Goal: Task Accomplishment & Management: Use online tool/utility

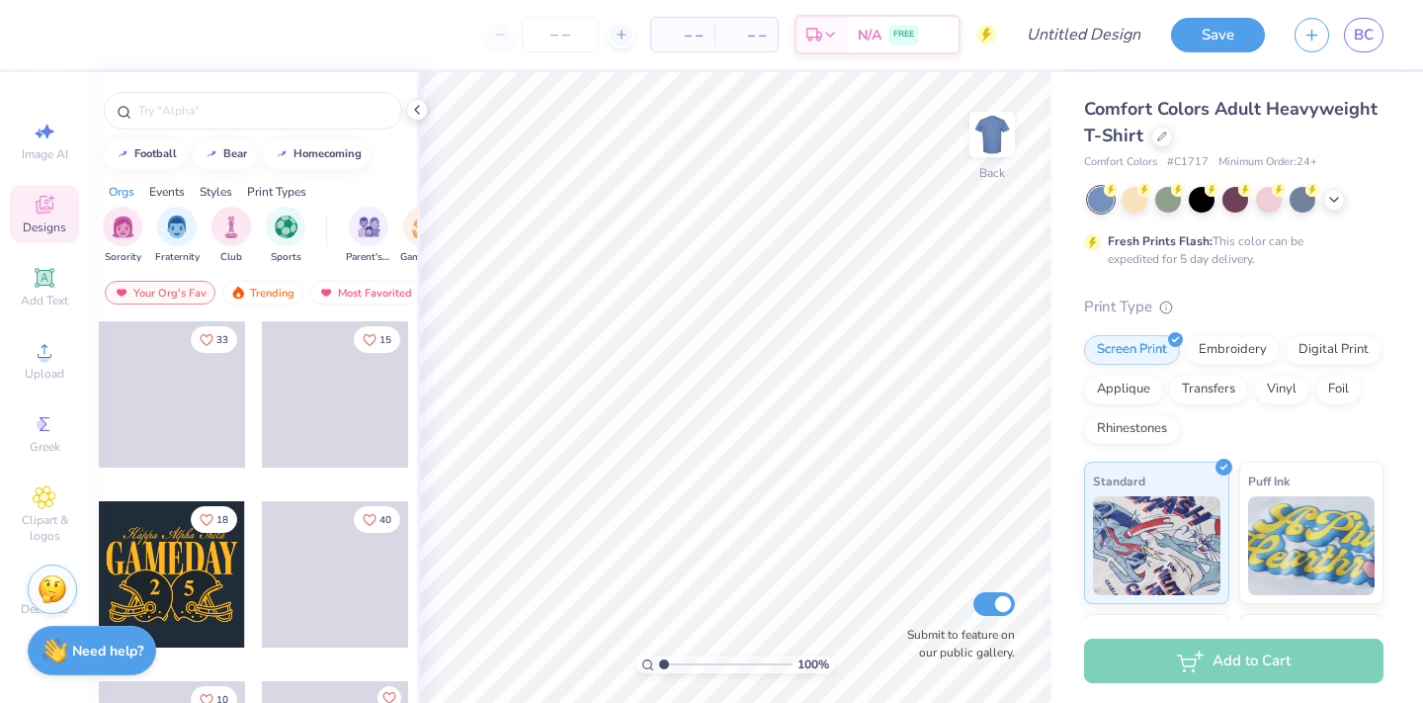
click at [1390, 33] on div "Save BC" at bounding box center [1297, 34] width 252 height 69
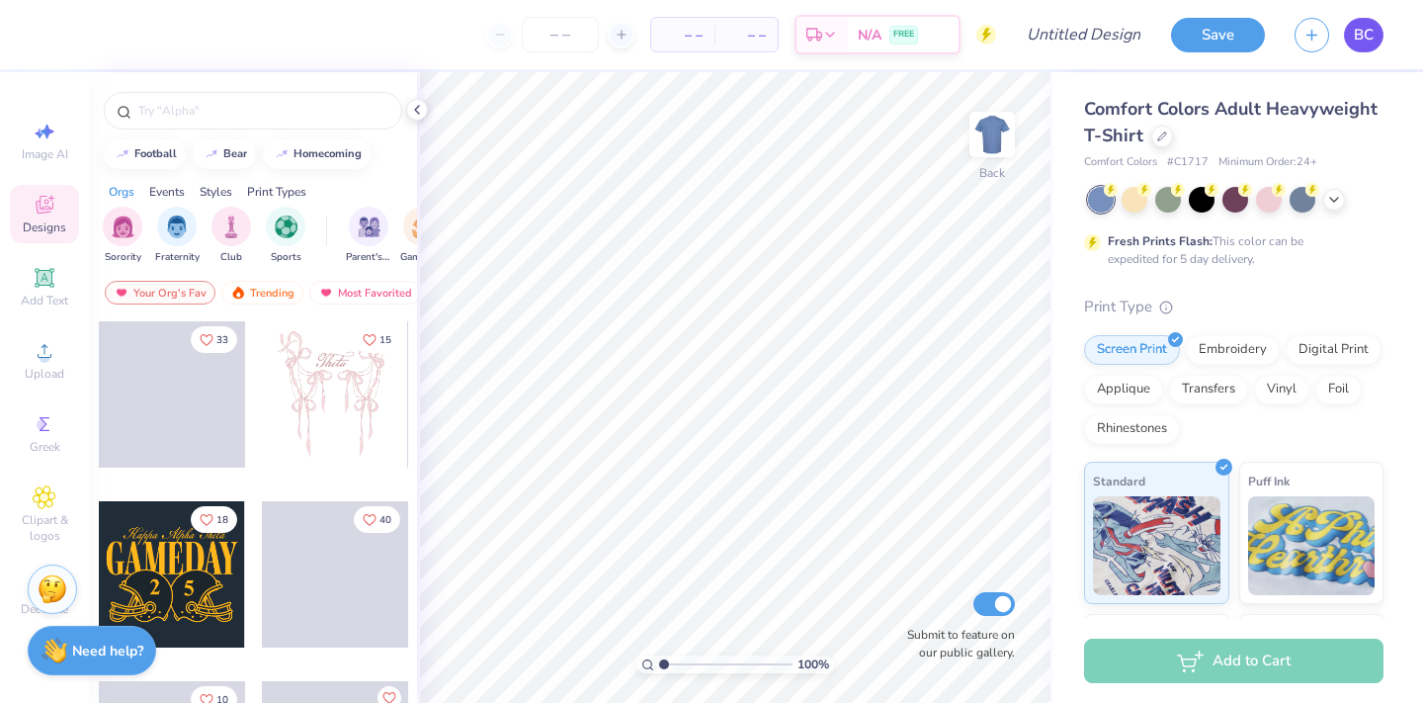
click at [1376, 35] on link "BC" at bounding box center [1364, 35] width 40 height 35
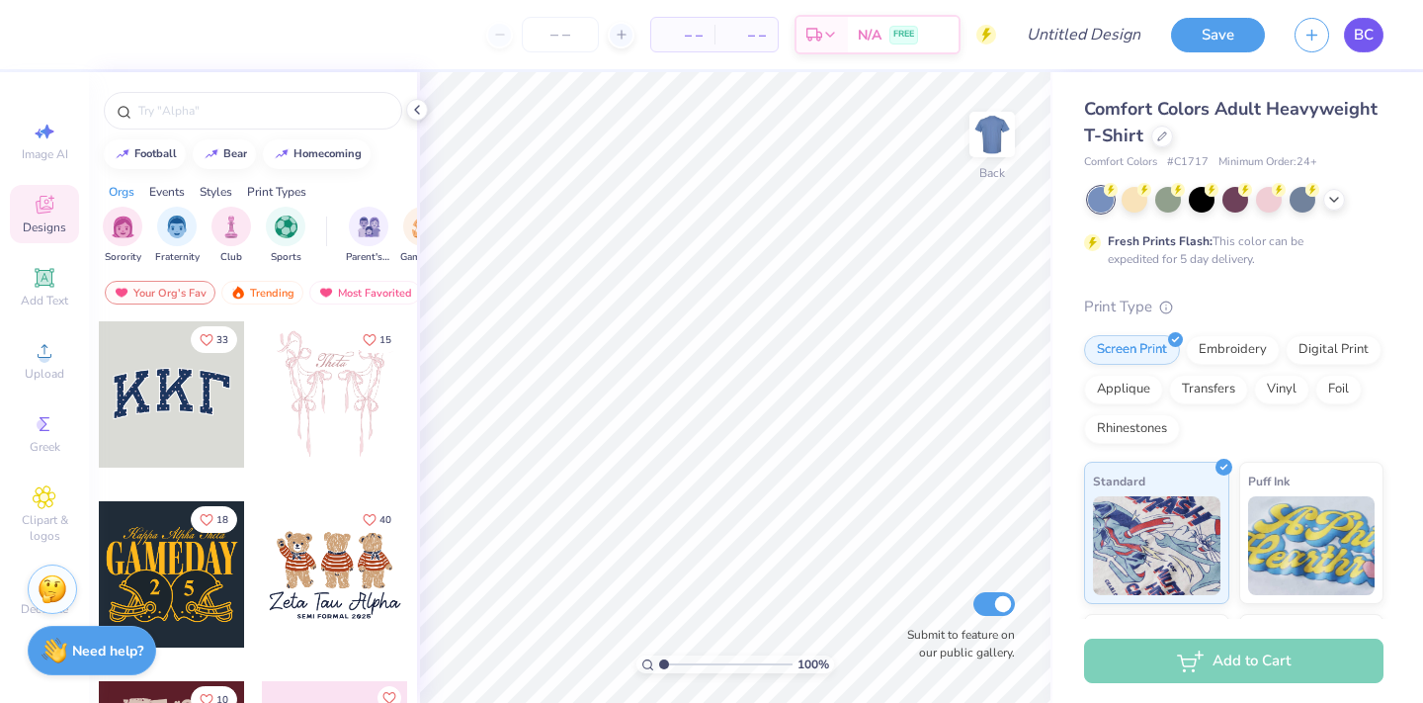
click at [1344, 30] on link "BC" at bounding box center [1364, 35] width 40 height 35
click at [27, 614] on span "Decorate" at bounding box center [44, 609] width 47 height 16
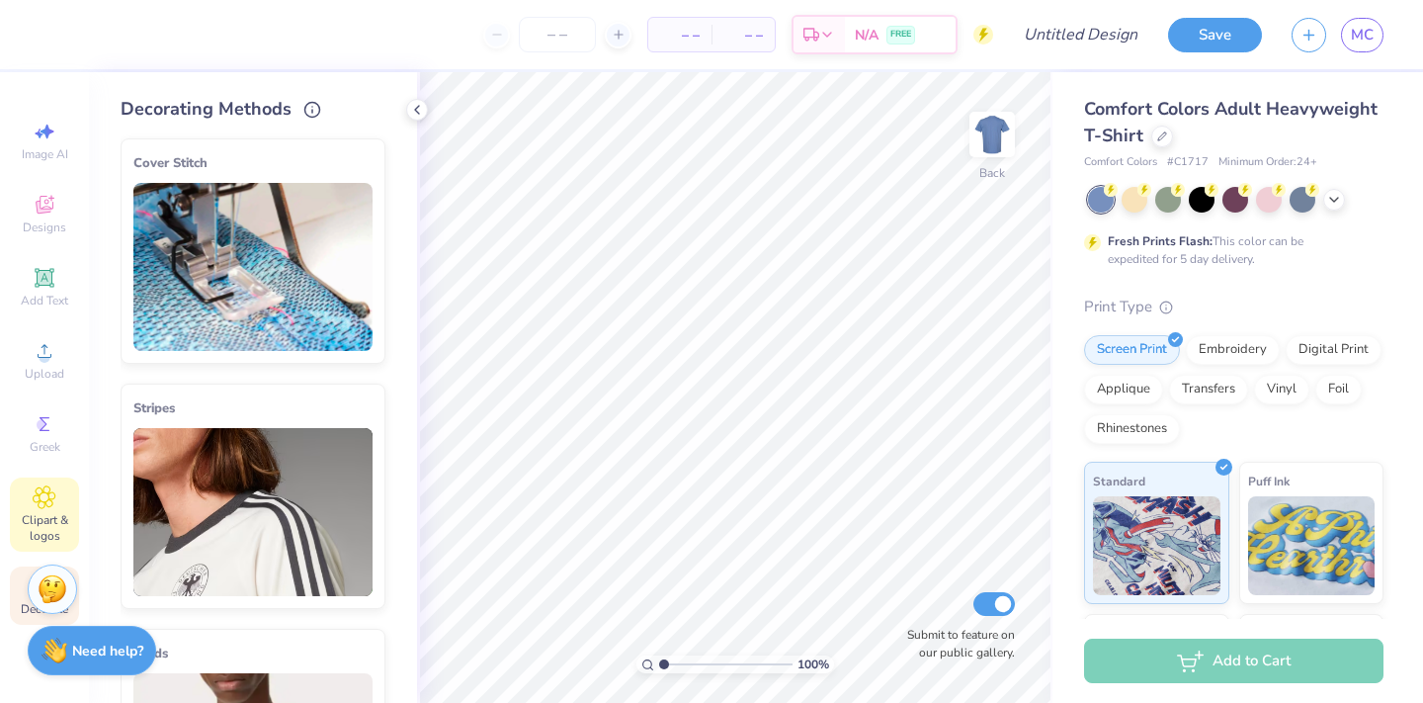
click at [27, 505] on div "Clipart & logos" at bounding box center [44, 514] width 69 height 74
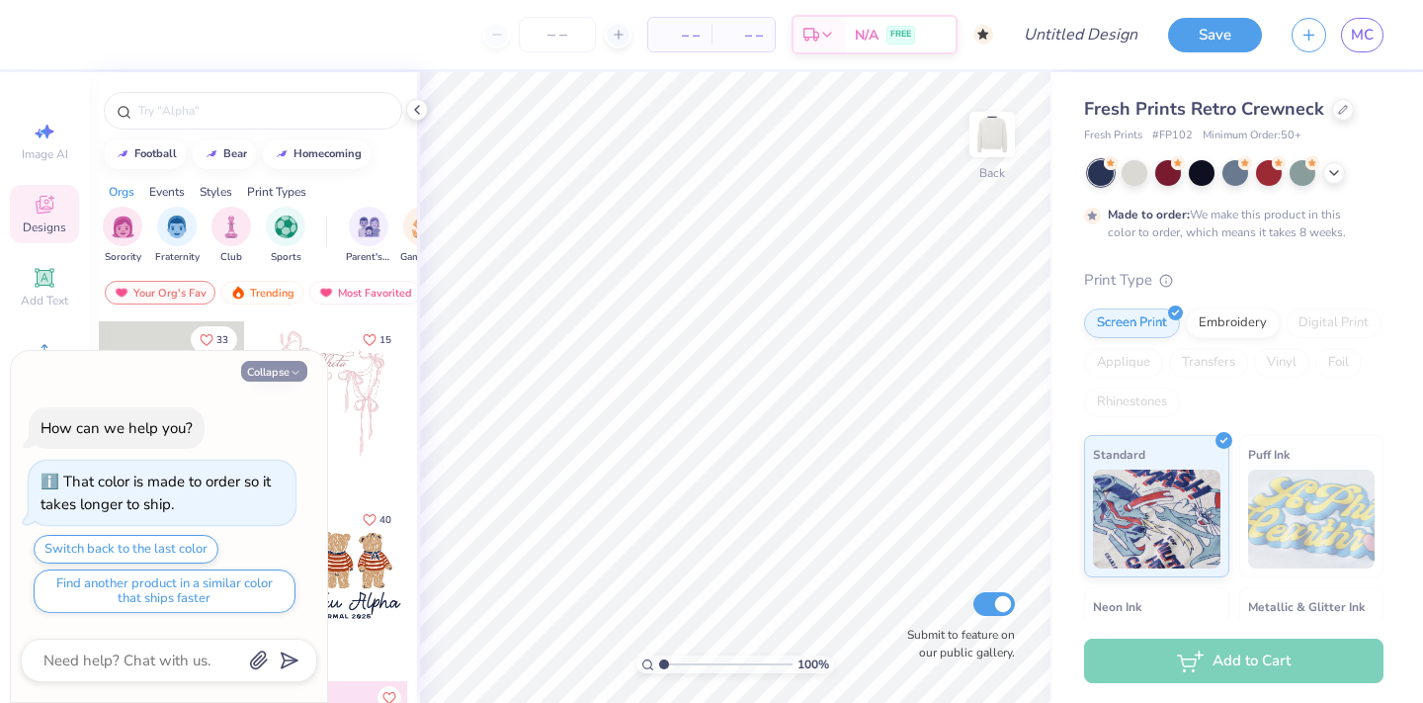
click at [298, 376] on icon "button" at bounding box center [296, 373] width 12 height 12
type textarea "x"
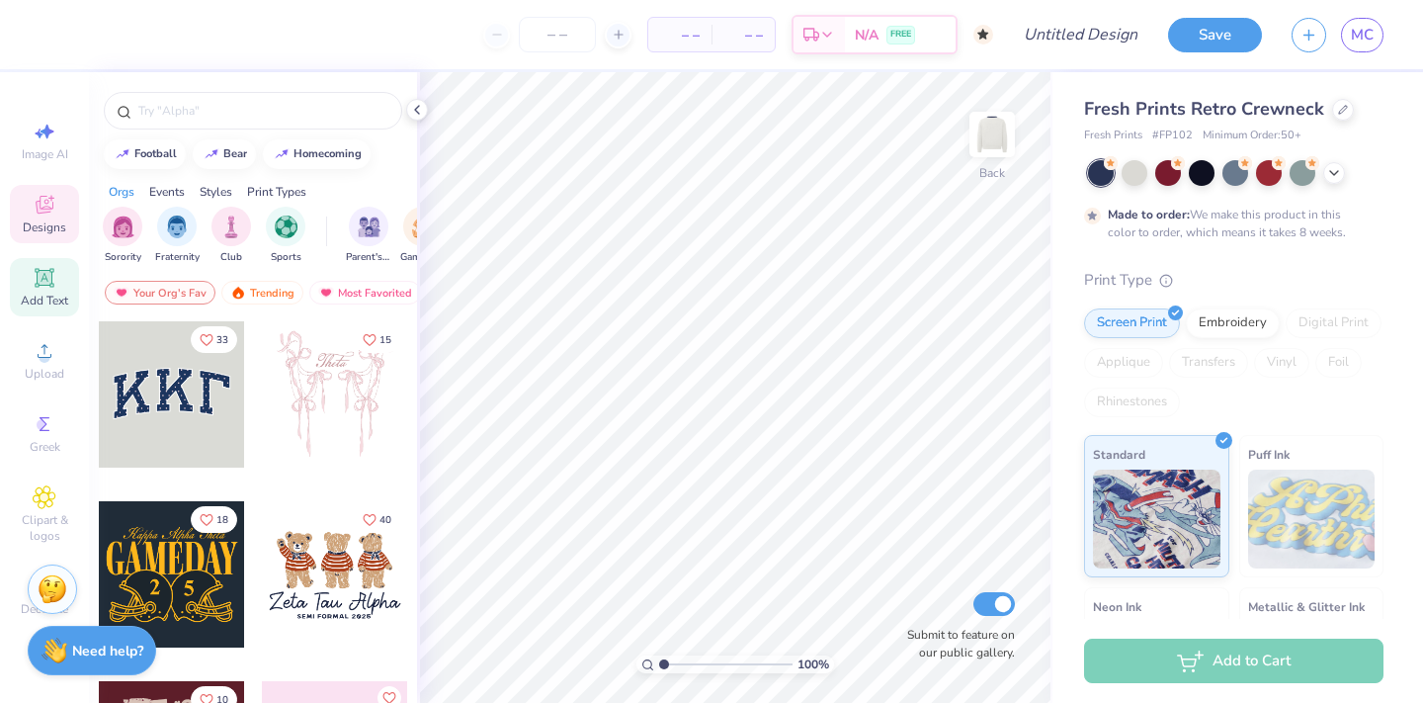
click at [42, 303] on span "Add Text" at bounding box center [44, 301] width 47 height 16
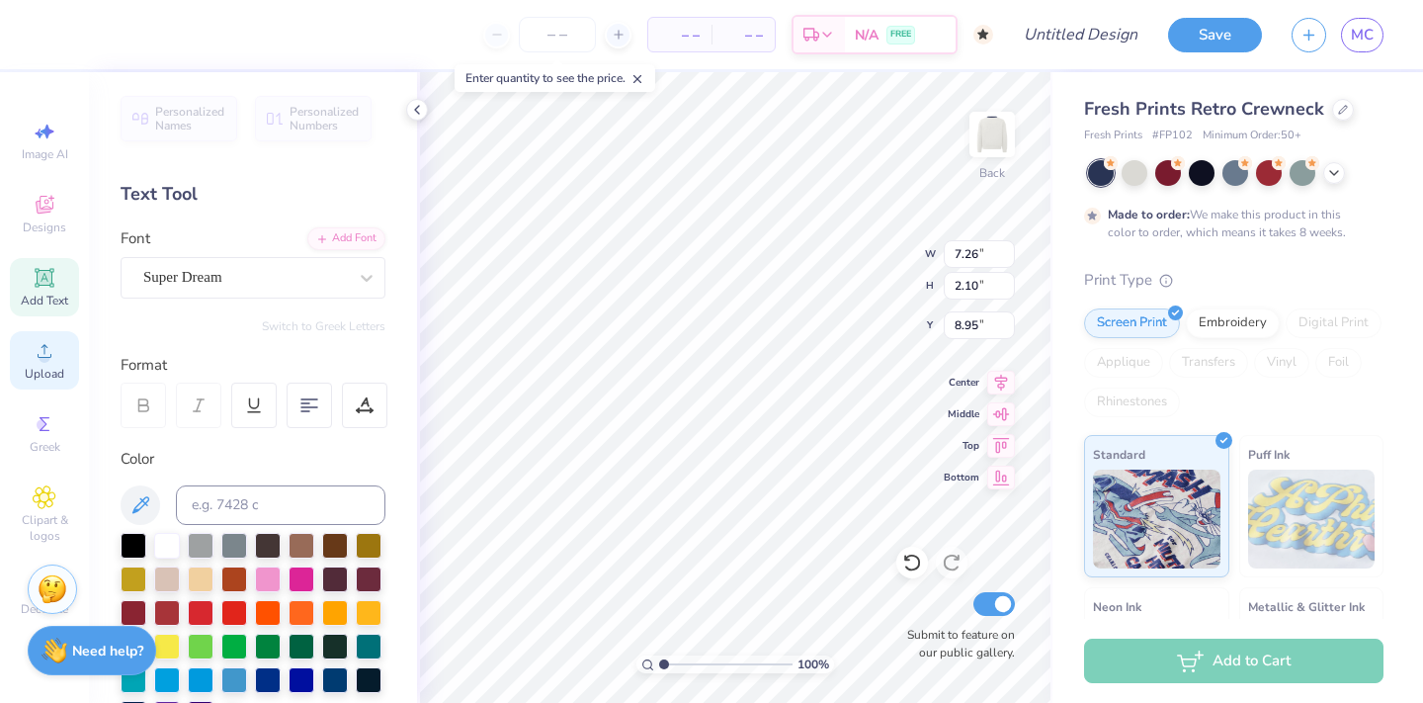
click at [47, 357] on icon at bounding box center [45, 351] width 14 height 14
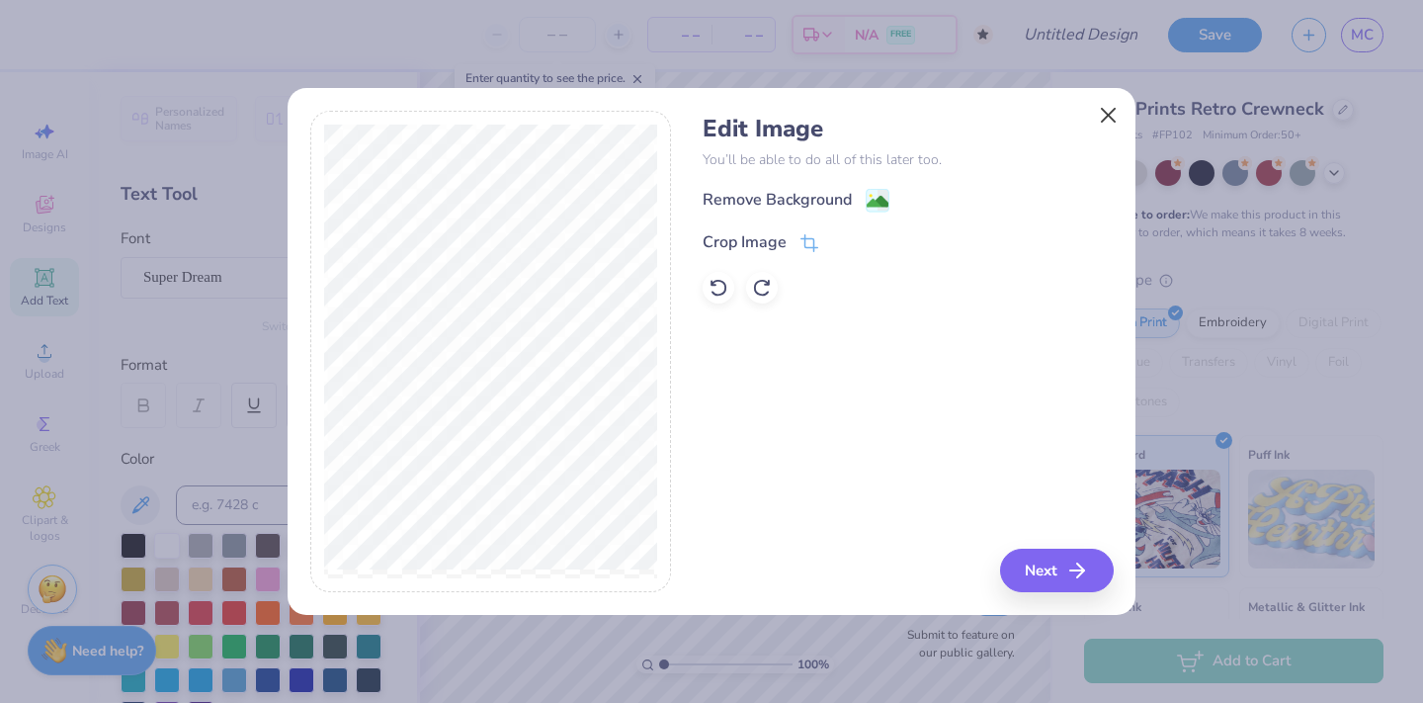
click at [1108, 110] on button "Close" at bounding box center [1109, 116] width 38 height 38
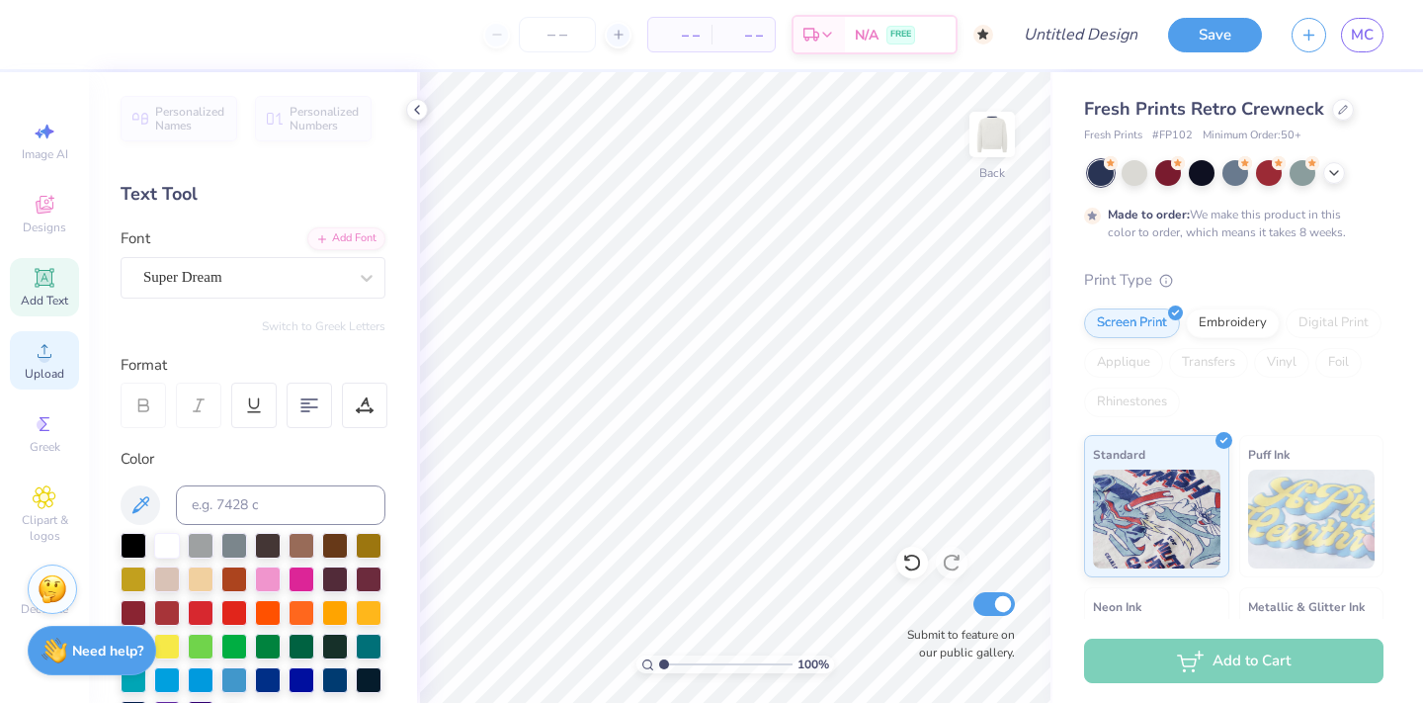
click at [41, 339] on icon at bounding box center [45, 351] width 24 height 24
click at [40, 368] on span "Upload" at bounding box center [45, 374] width 40 height 16
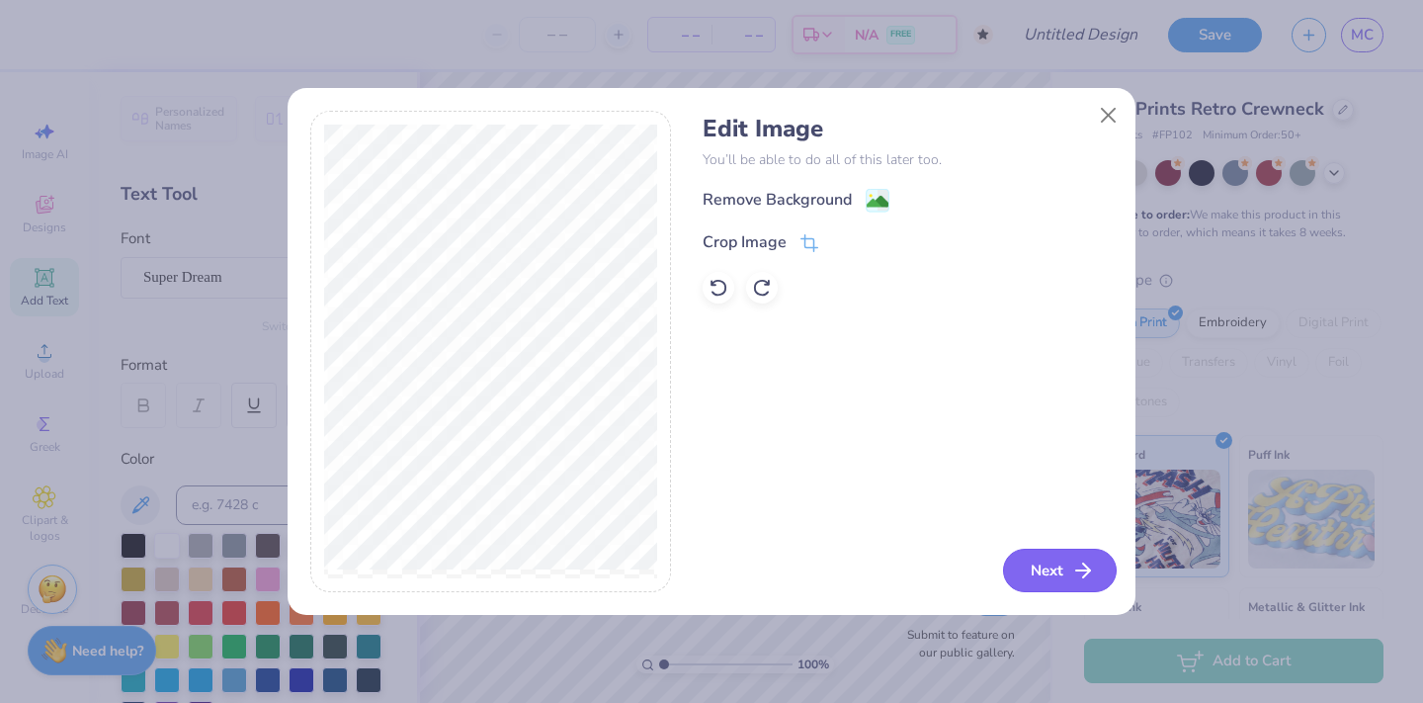
click at [1028, 554] on button "Next" at bounding box center [1060, 570] width 114 height 43
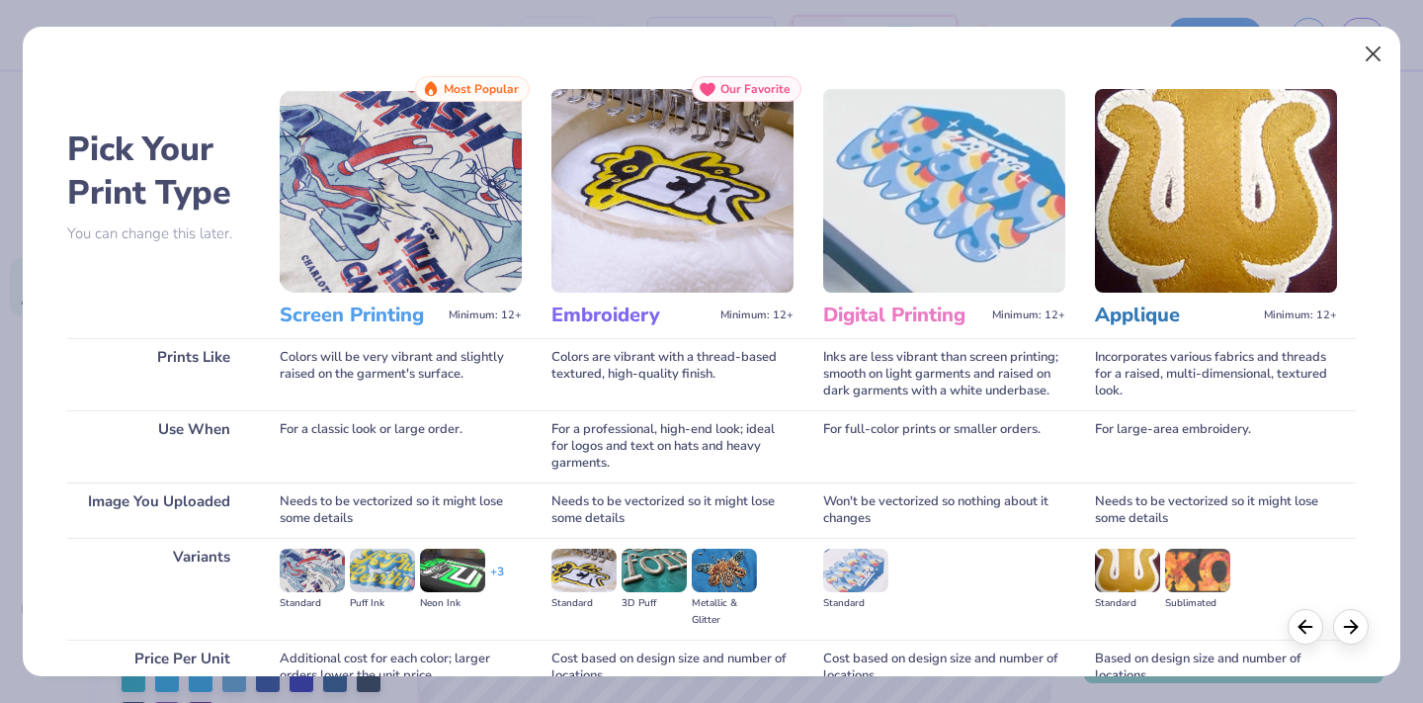
click at [1366, 43] on button "Close" at bounding box center [1374, 55] width 38 height 38
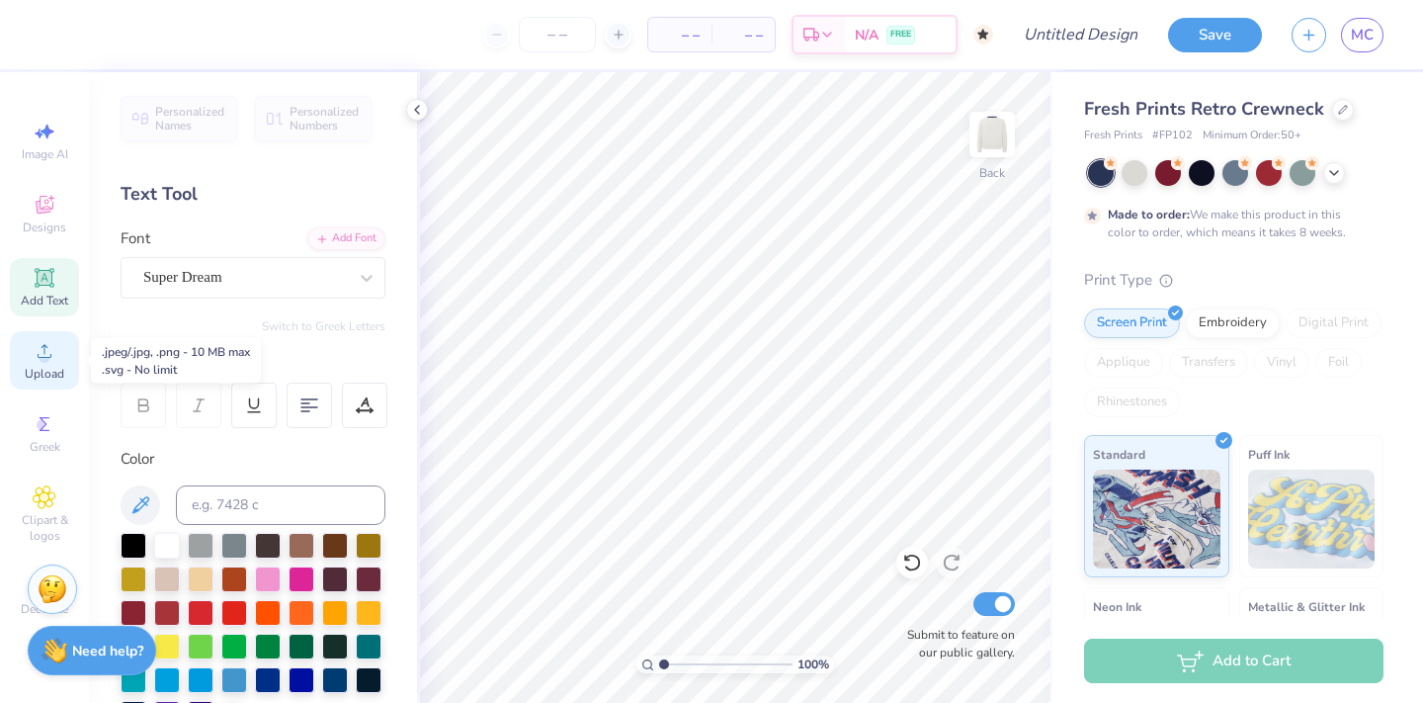
click at [57, 370] on span "Upload" at bounding box center [45, 374] width 40 height 16
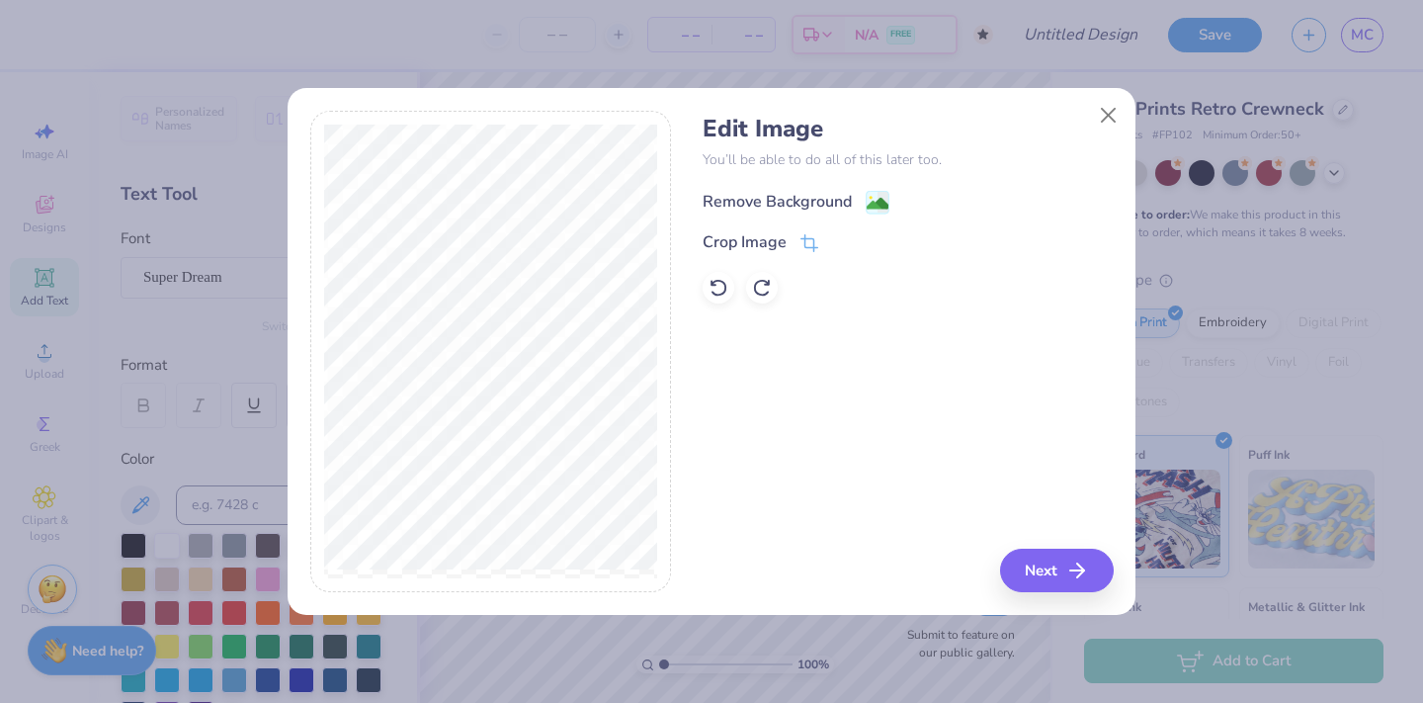
click at [868, 203] on image at bounding box center [878, 204] width 22 height 22
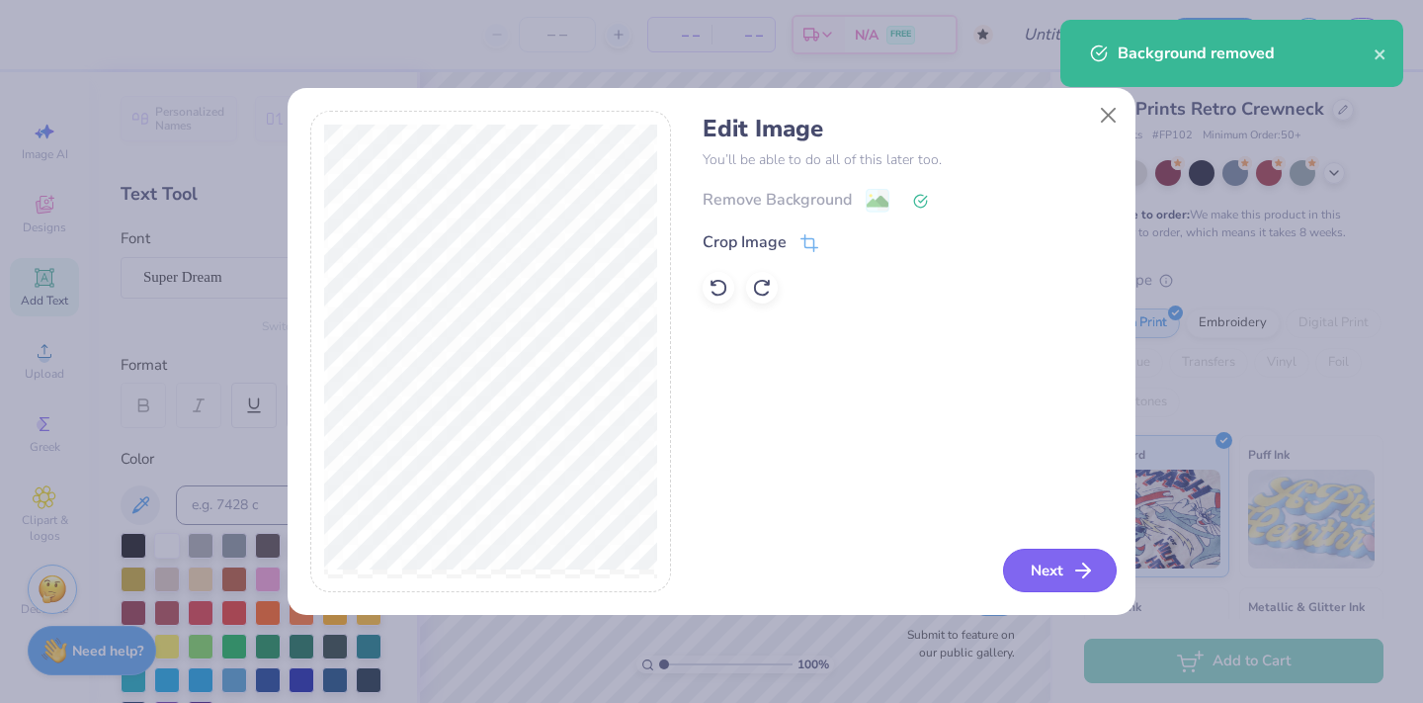
click at [1018, 567] on button "Next" at bounding box center [1060, 570] width 114 height 43
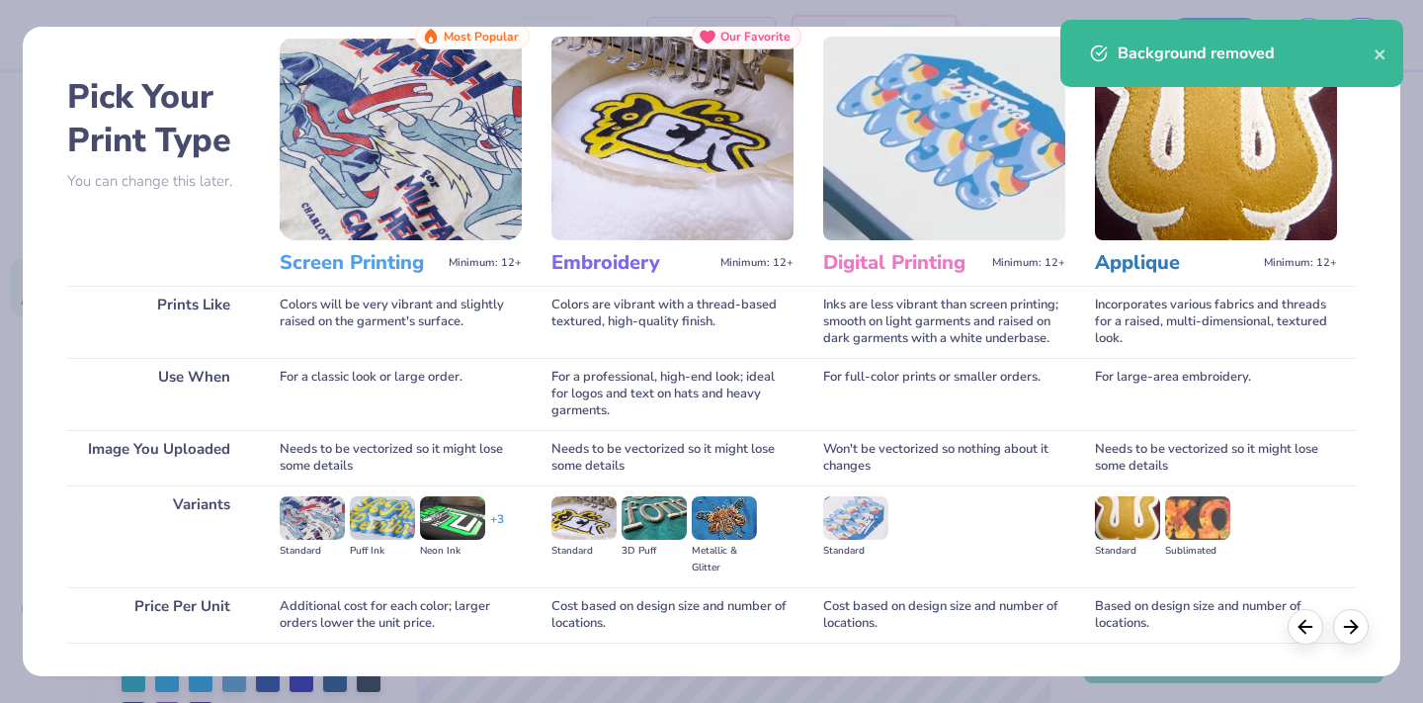
scroll to position [67, 0]
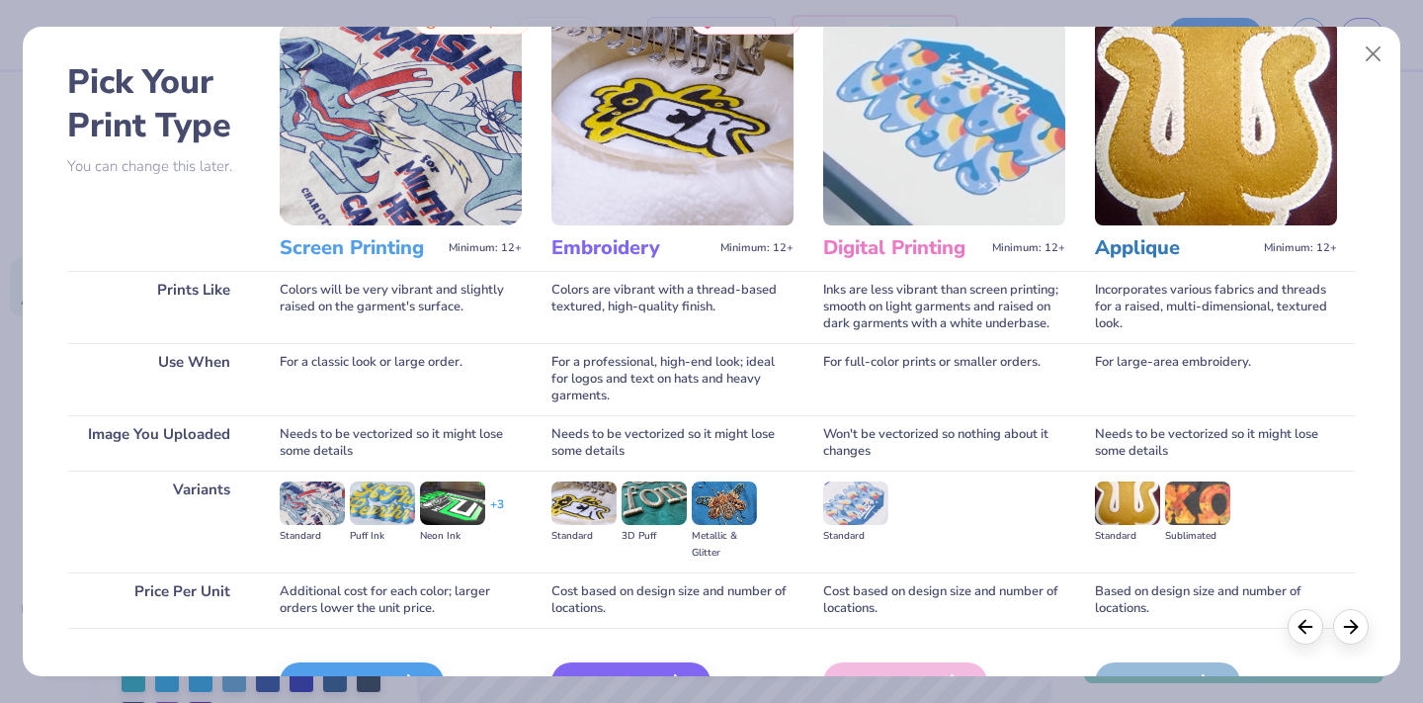
click at [407, 141] on img at bounding box center [401, 124] width 242 height 204
click at [472, 245] on span "Minimum: 12+" at bounding box center [485, 248] width 73 height 14
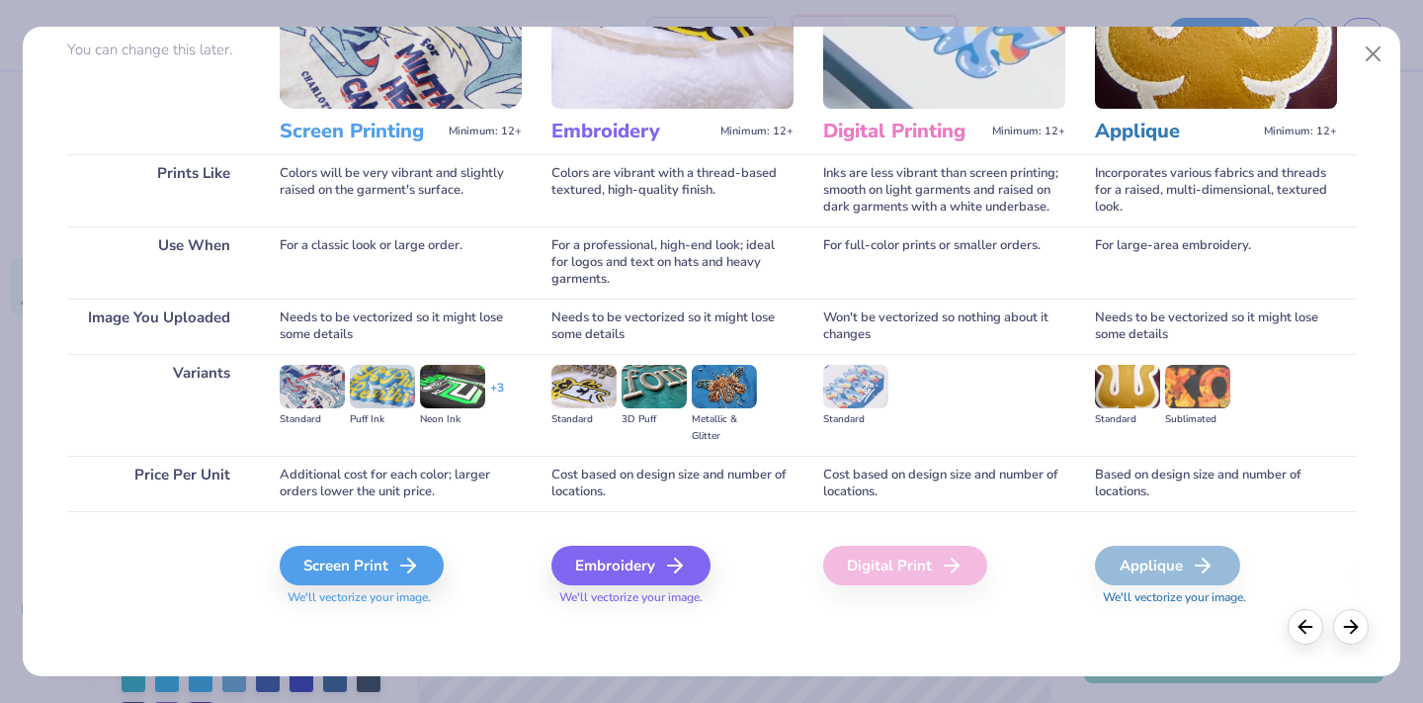
scroll to position [184, 0]
click at [599, 561] on div "Embroidery" at bounding box center [633, 566] width 159 height 40
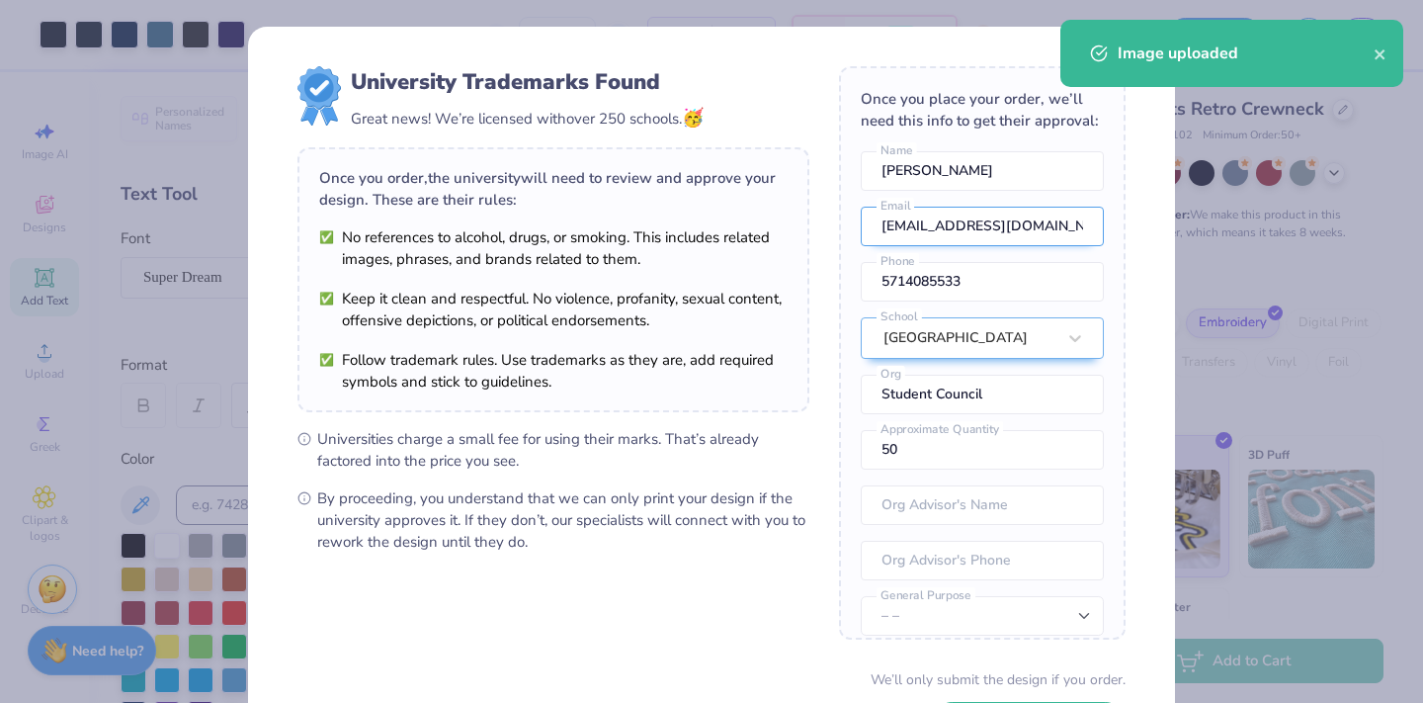
click at [907, 211] on body "Art colors – – Per Item – – Total Est. Delivery N/A FREE Design Title Save MC I…" at bounding box center [711, 351] width 1423 height 703
click at [1385, 50] on icon "close" at bounding box center [1381, 54] width 14 height 16
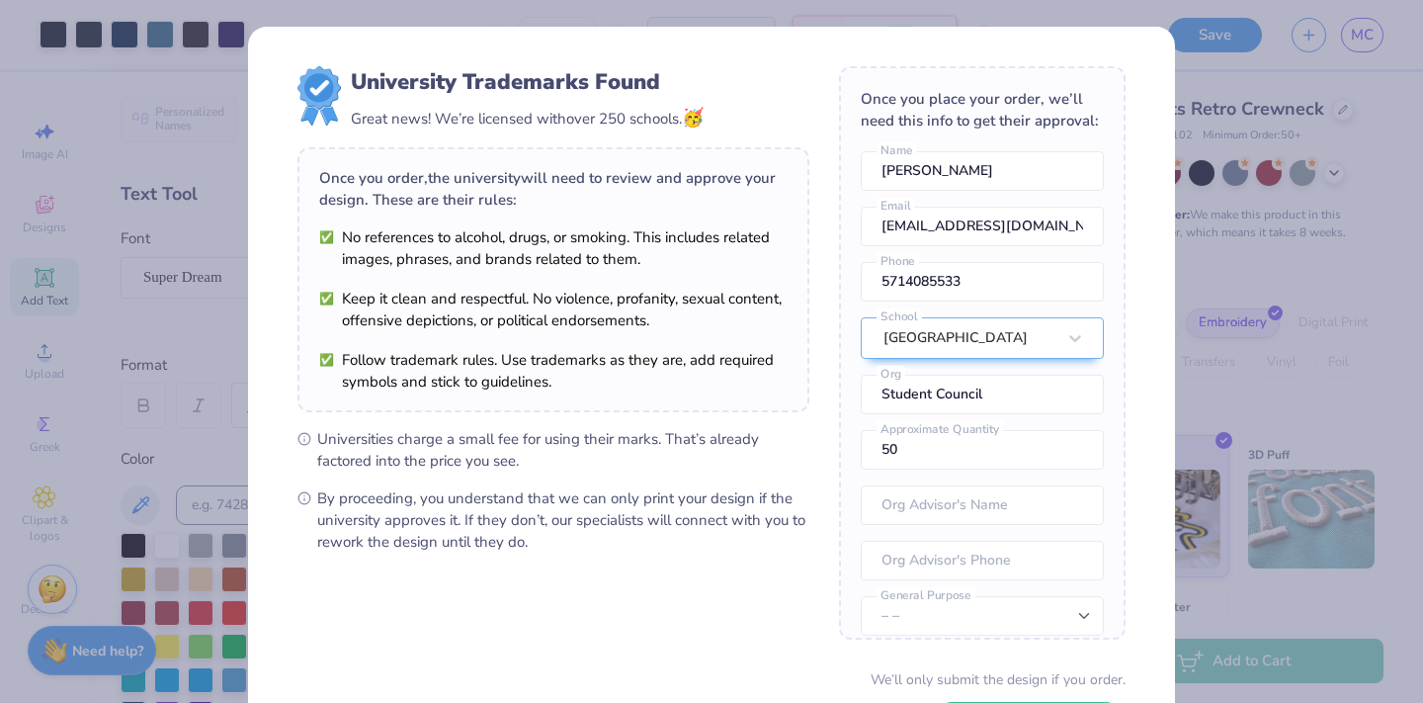
scroll to position [68, 0]
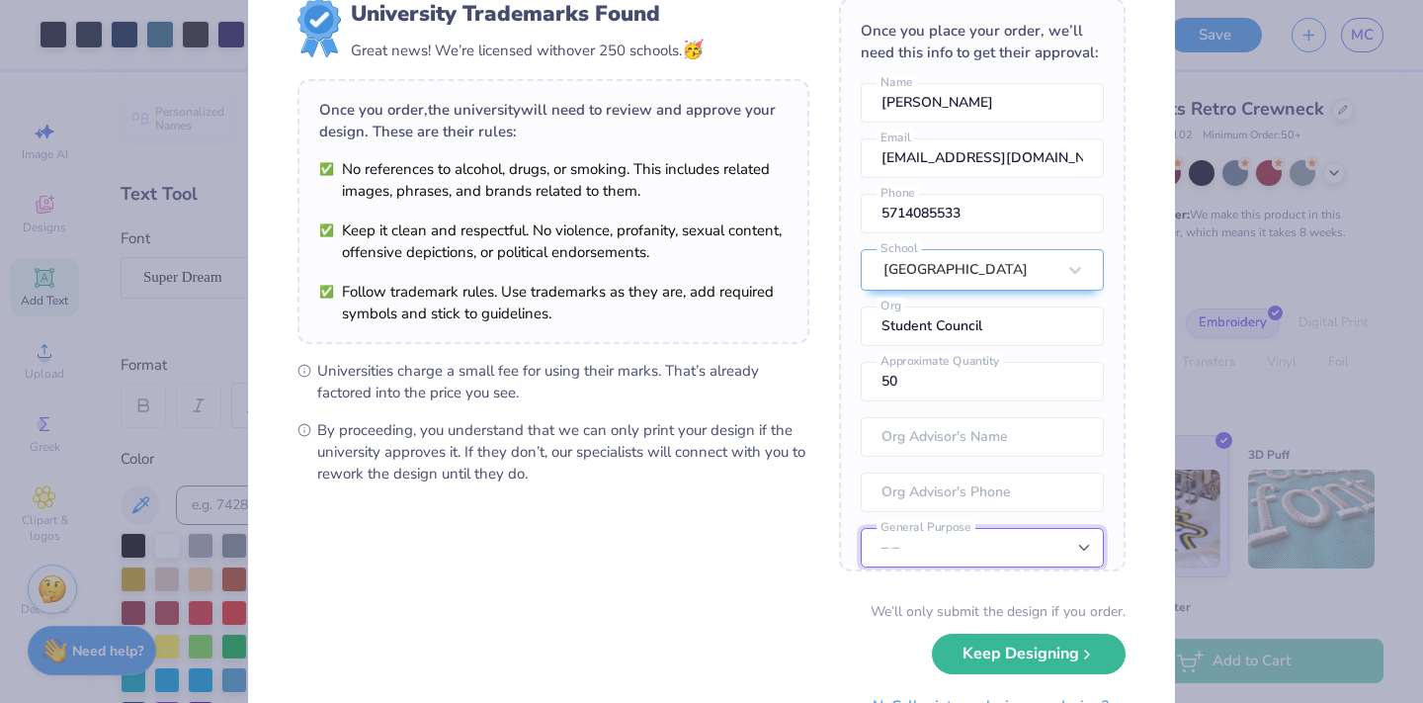
select select "Member apparel for registered Student Organization / Department / School"
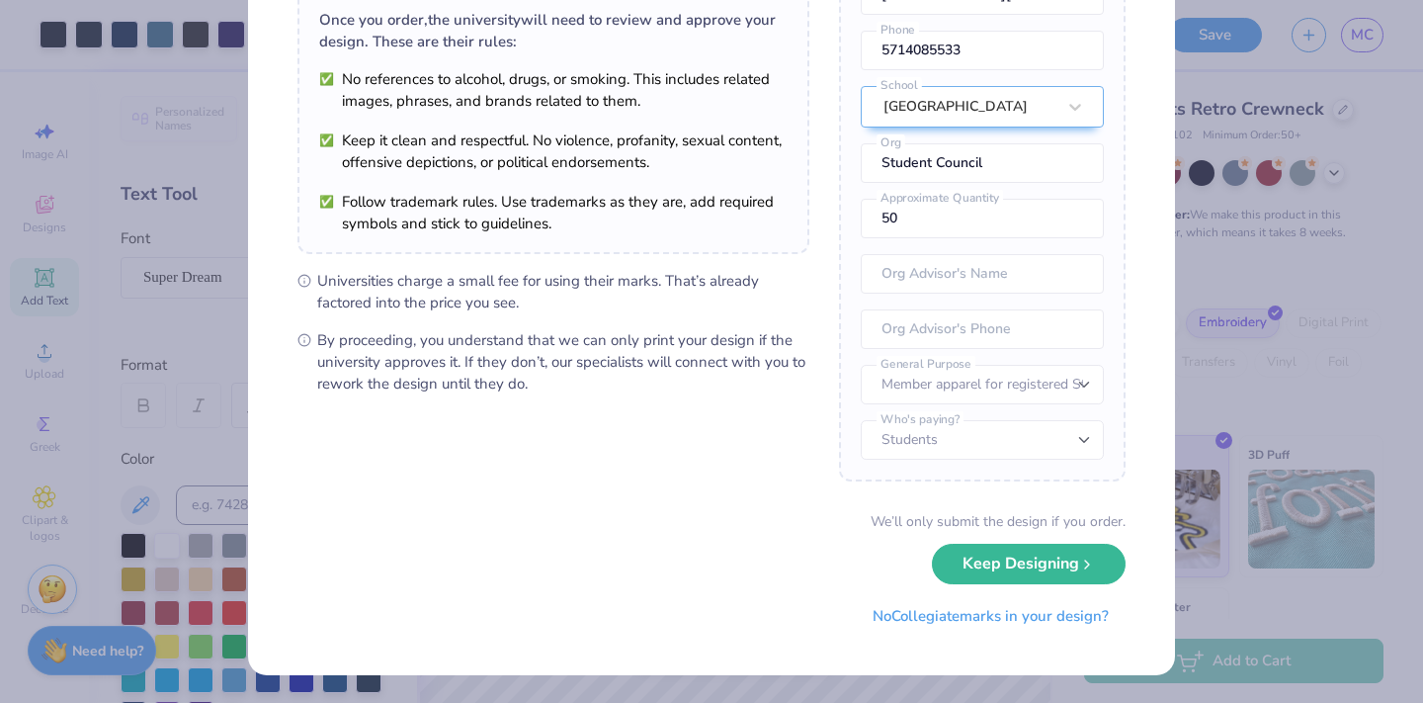
scroll to position [157, 0]
click at [975, 217] on input "50" at bounding box center [982, 220] width 243 height 40
type input "75"
click at [1027, 564] on button "Keep Designing" at bounding box center [1029, 565] width 194 height 41
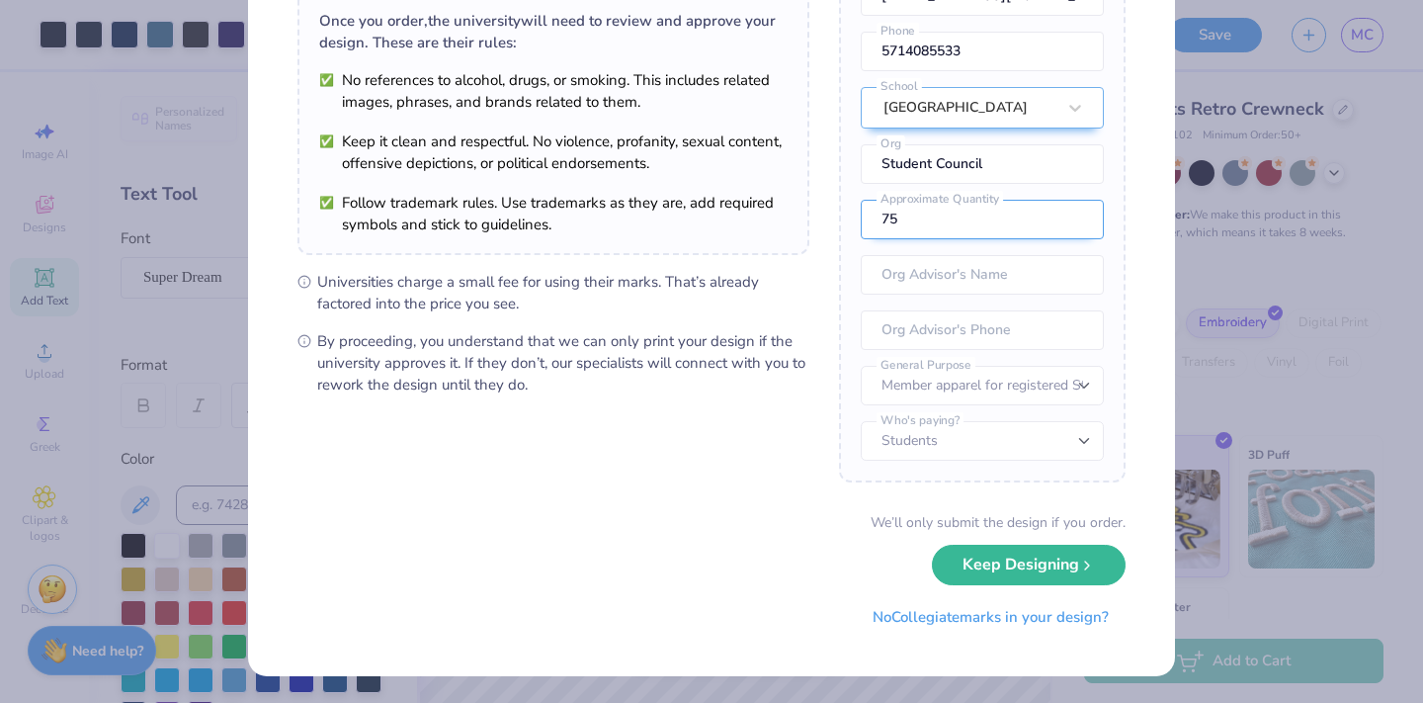
scroll to position [0, 0]
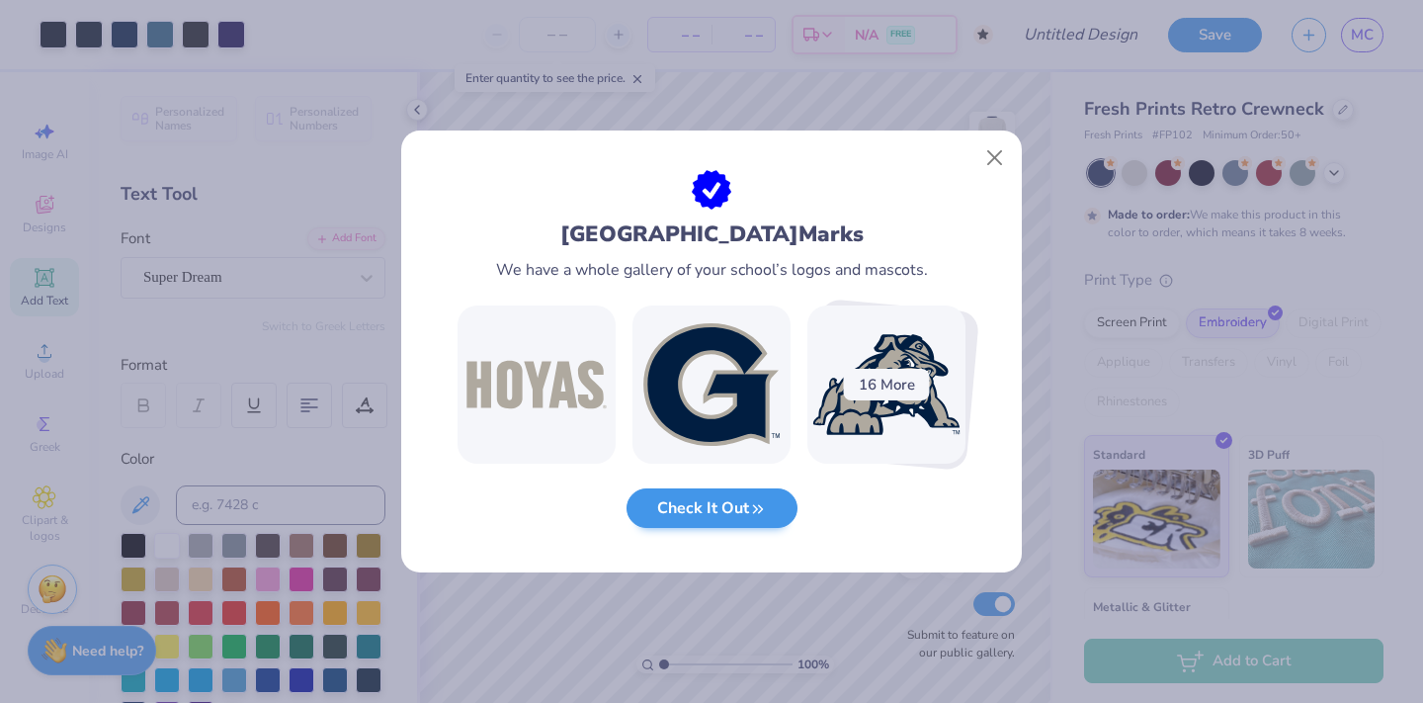
click at [700, 502] on button "Check It Out" at bounding box center [712, 508] width 171 height 41
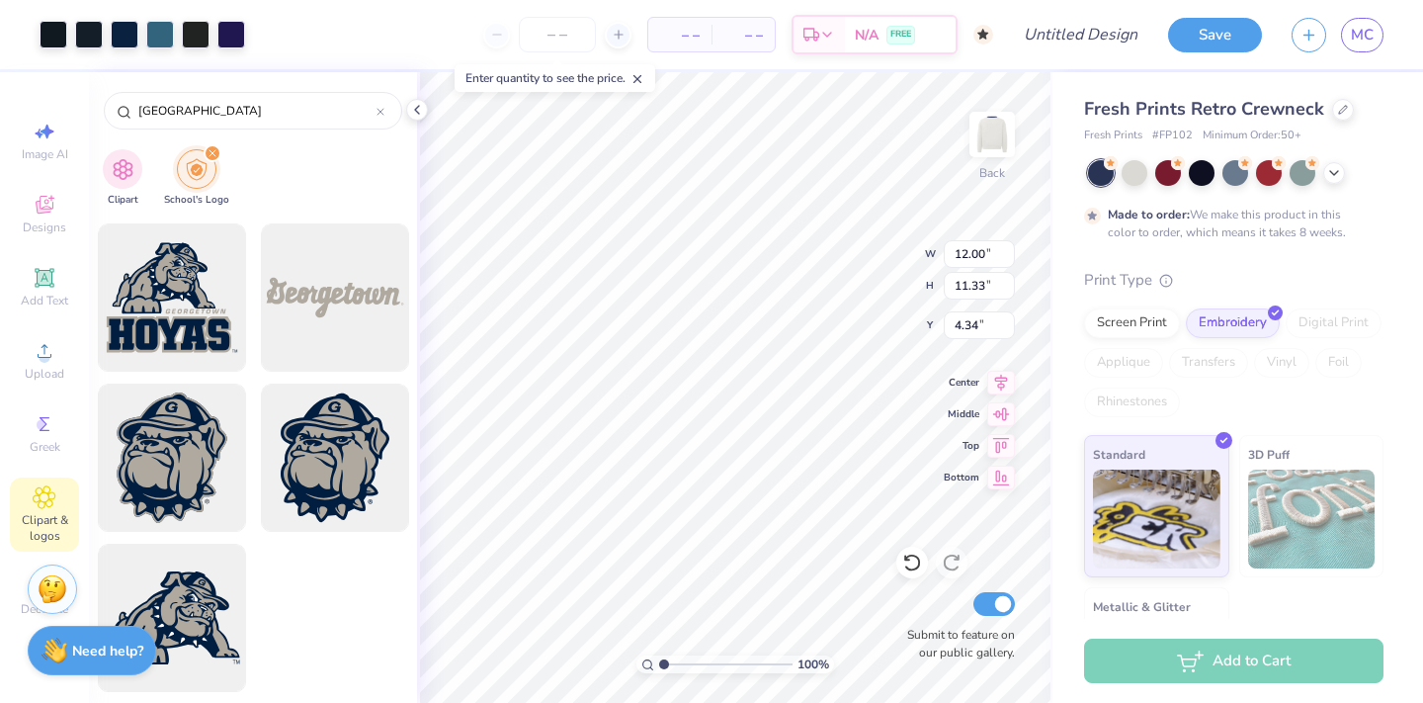
scroll to position [1115, 0]
click at [1009, 254] on input "11.99" at bounding box center [979, 254] width 71 height 28
type input "11.98"
click at [1009, 254] on input "11.98" at bounding box center [979, 254] width 71 height 28
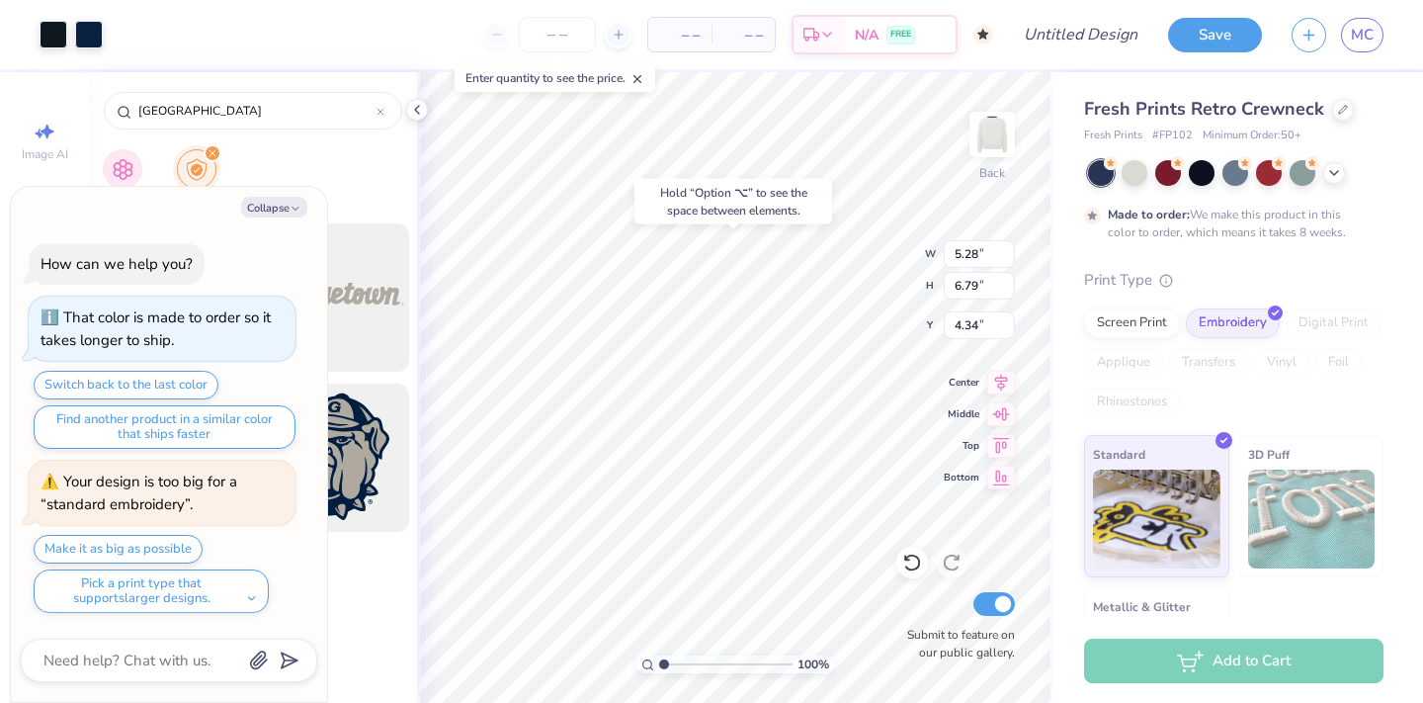
type textarea "x"
type input "0.50"
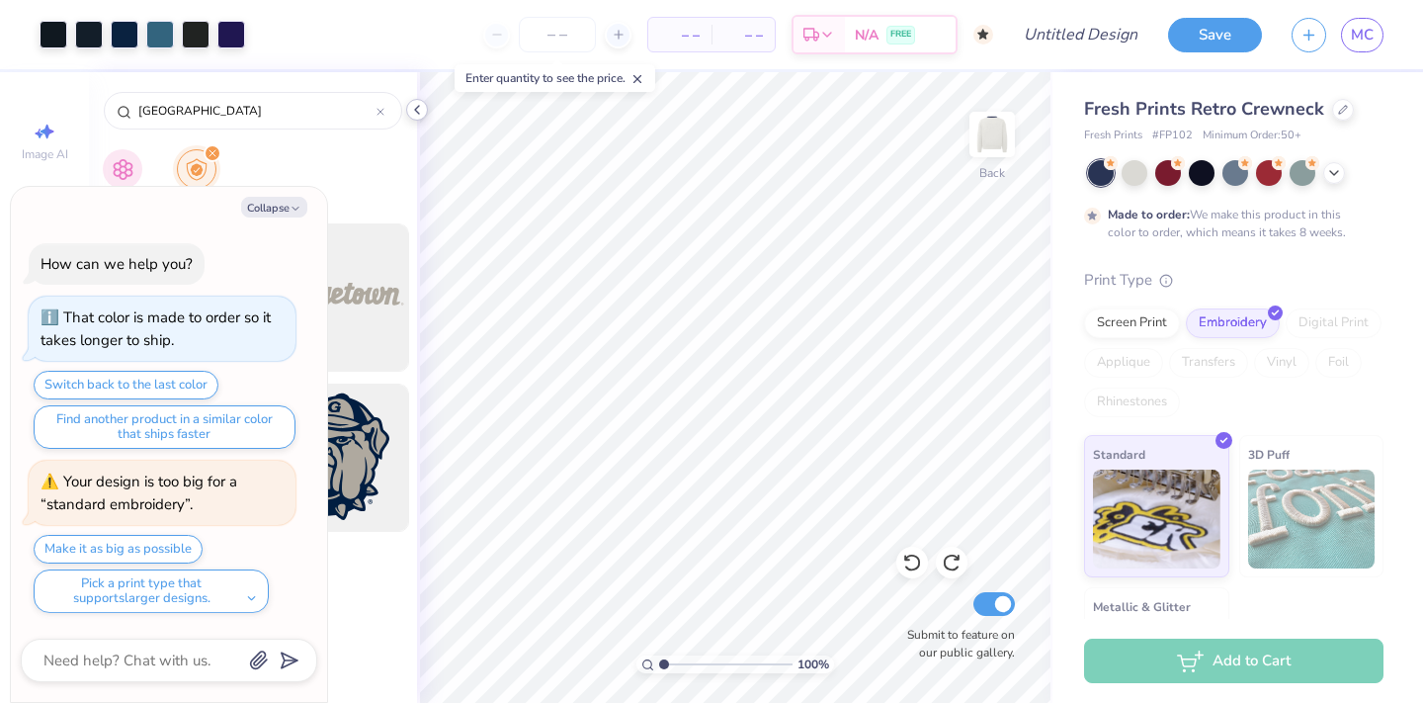
click at [421, 105] on icon at bounding box center [417, 110] width 16 height 16
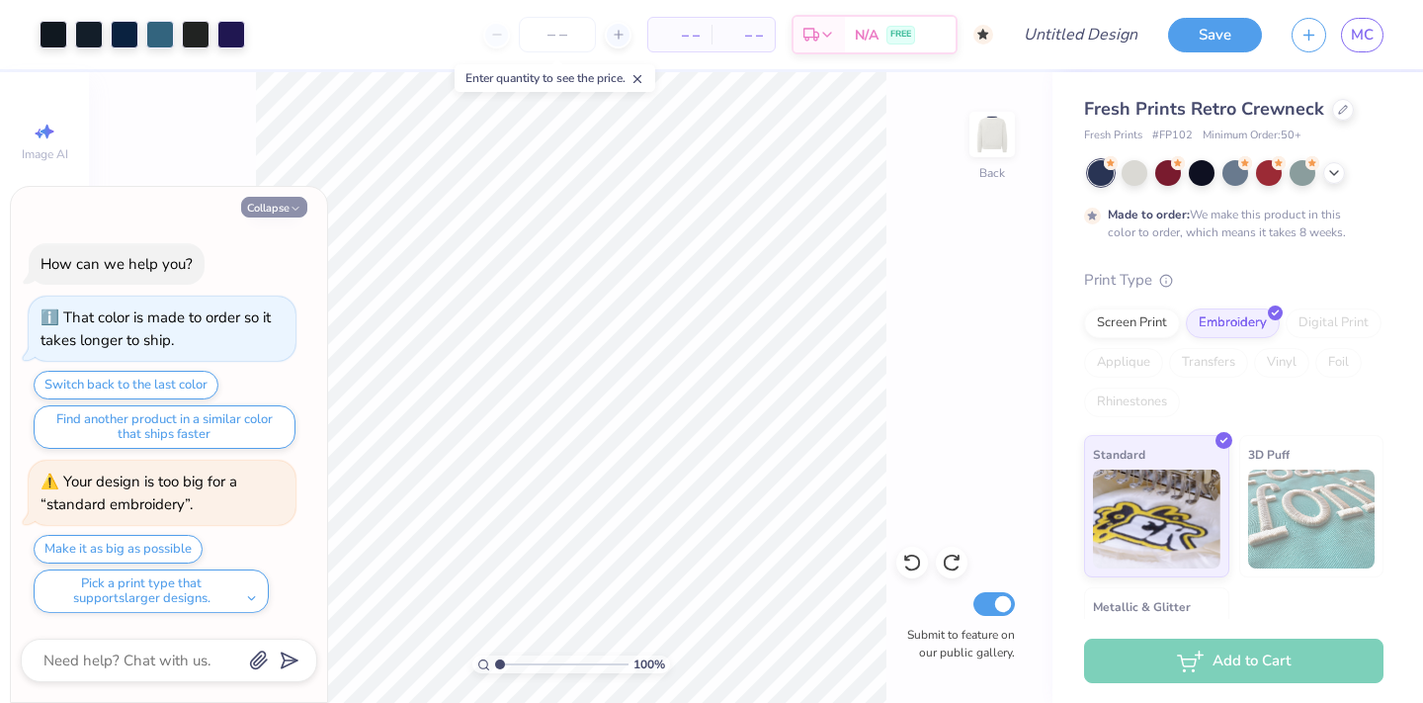
click at [278, 211] on button "Collapse" at bounding box center [274, 207] width 66 height 21
type textarea "x"
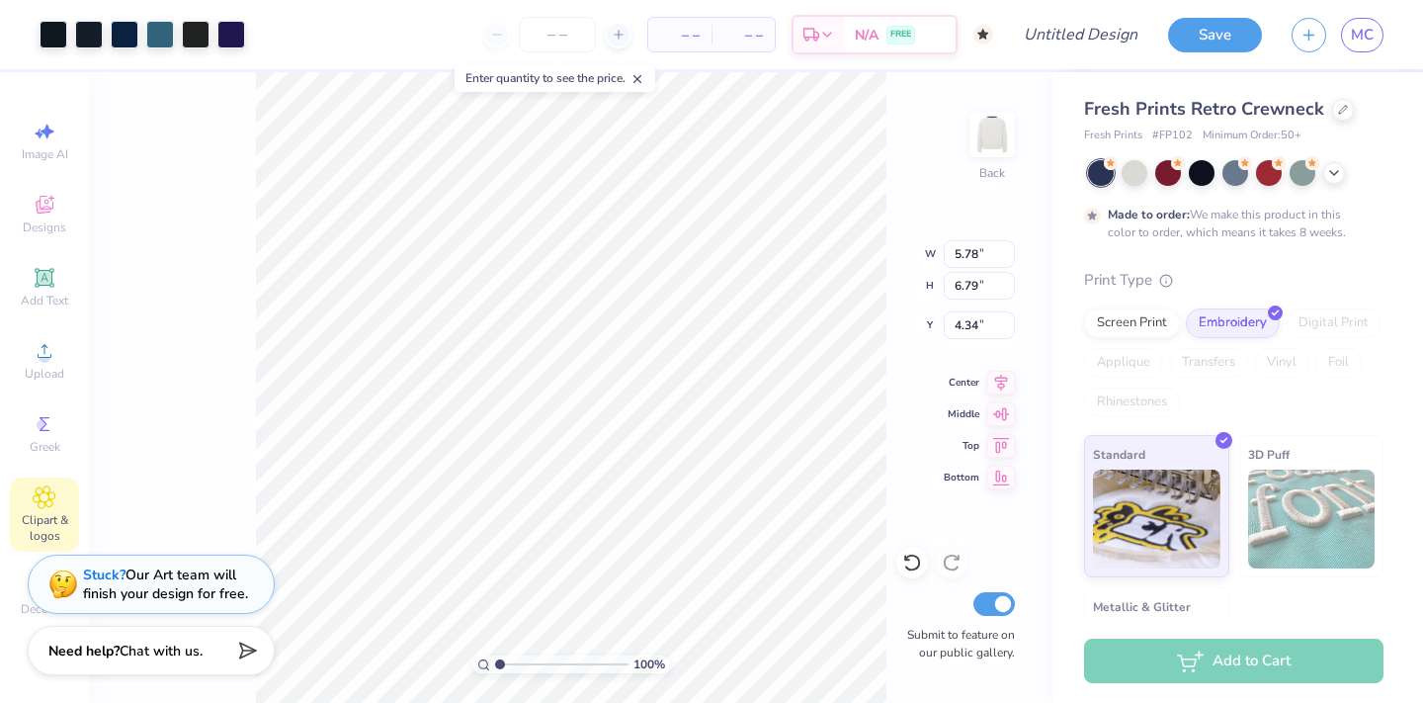
type input "9.01"
type input "10.58"
type input "0.50"
type input "1.26"
type input "12.76"
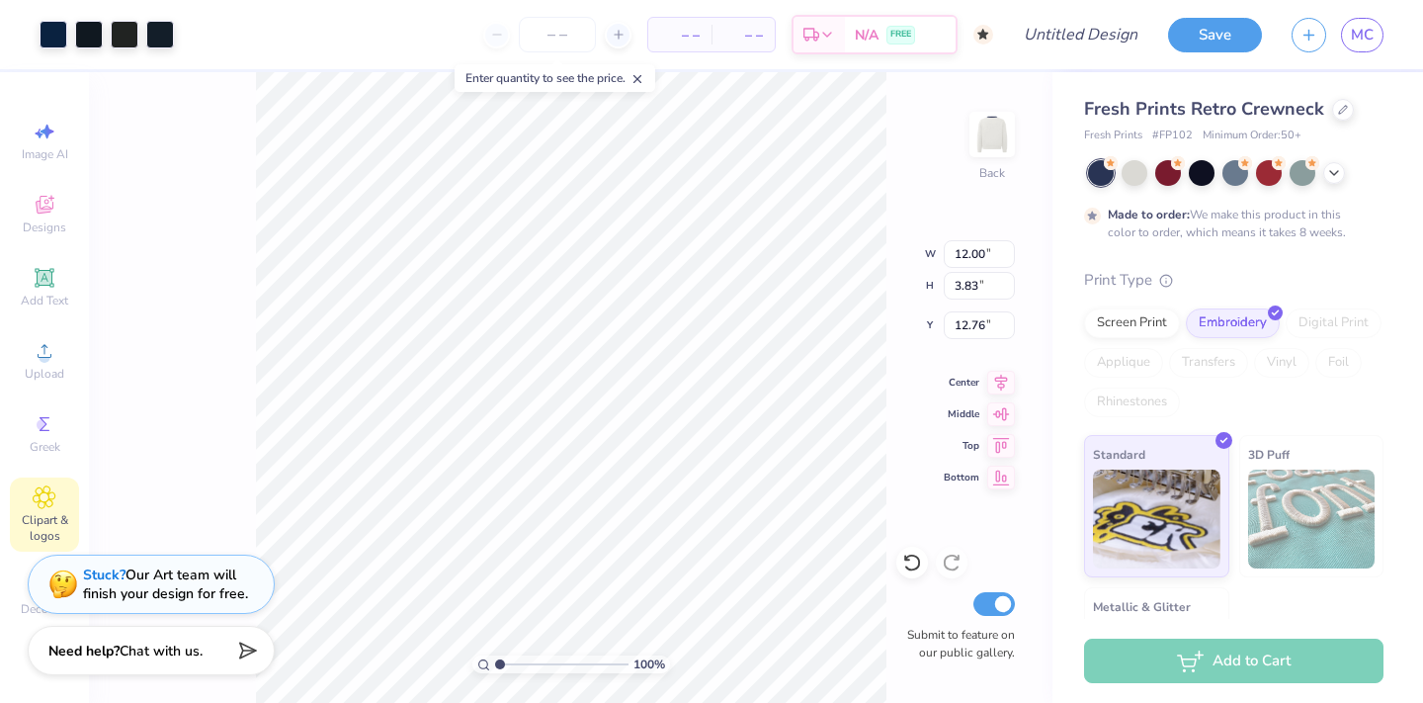
type input "3.00"
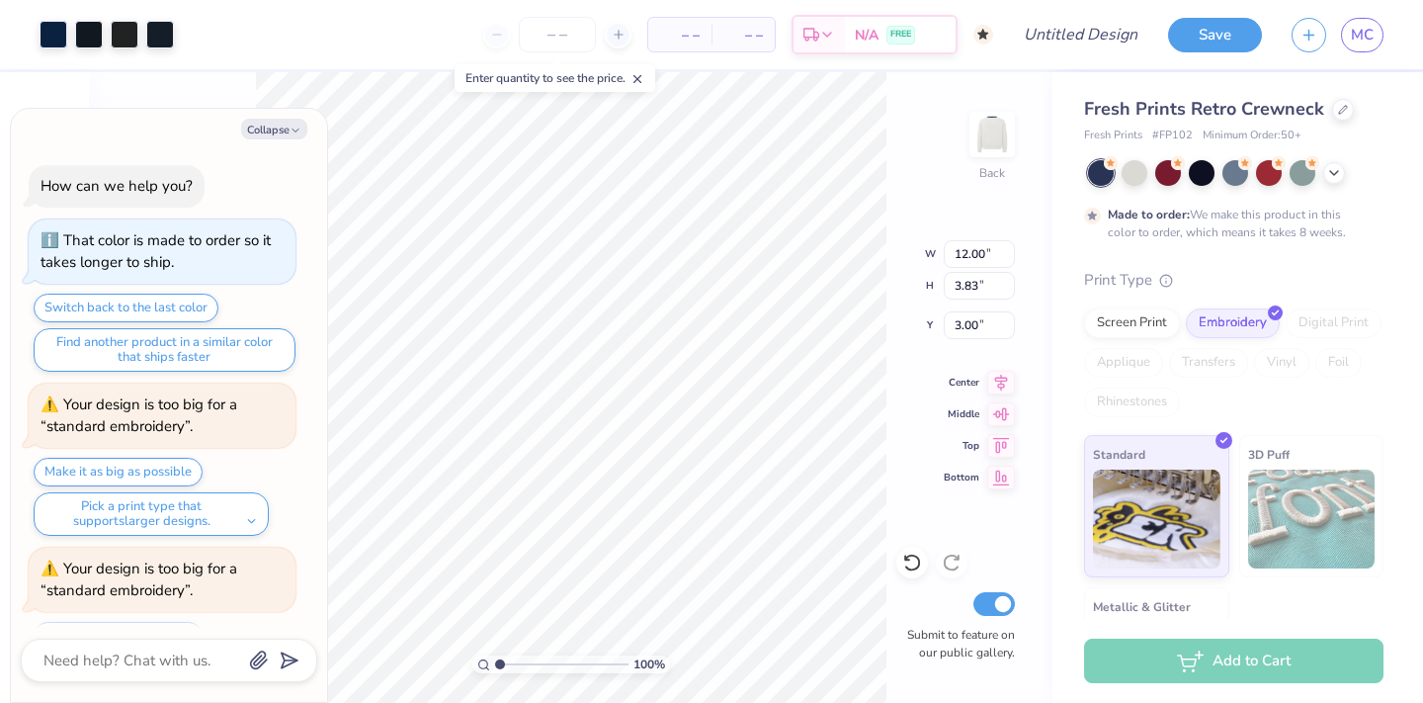
scroll to position [83, 0]
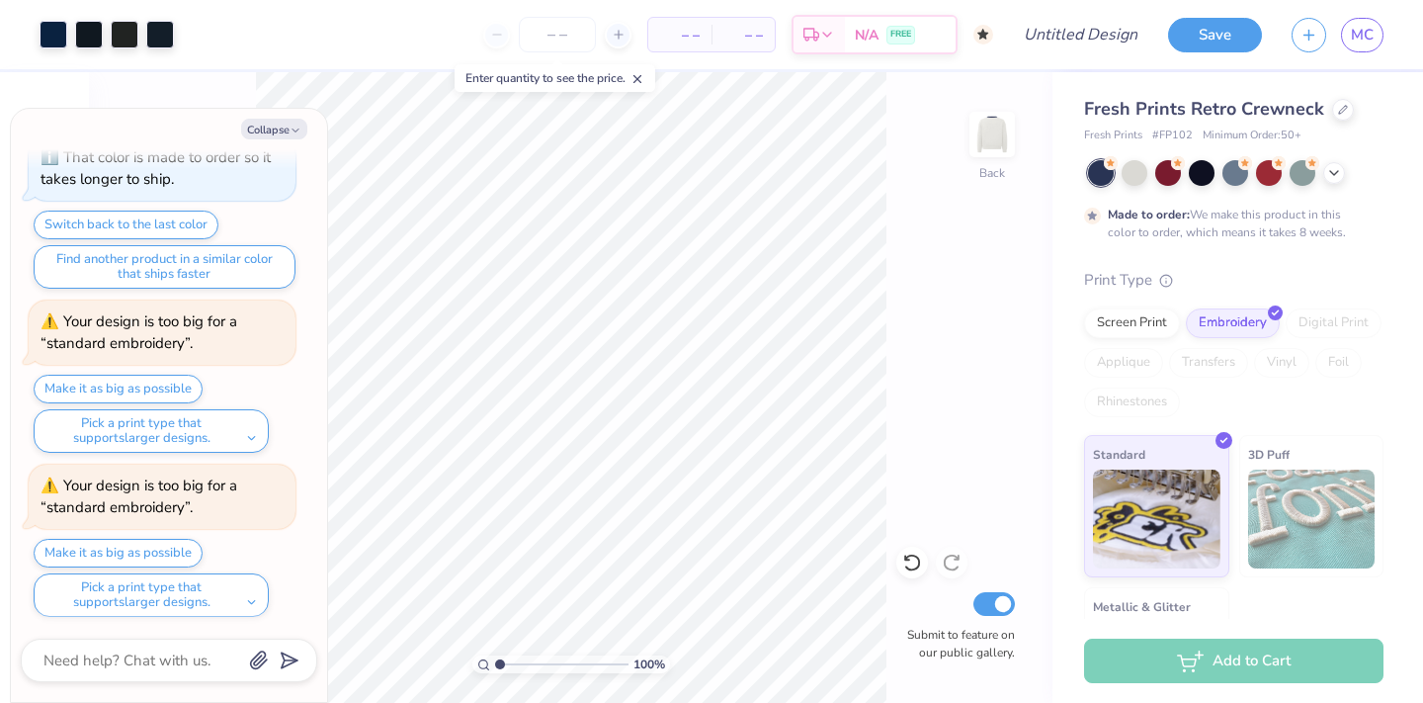
click at [888, 269] on div "100 % Back Submit to feature on our public gallery." at bounding box center [571, 387] width 964 height 631
click at [299, 130] on icon "button" at bounding box center [296, 131] width 12 height 12
type textarea "x"
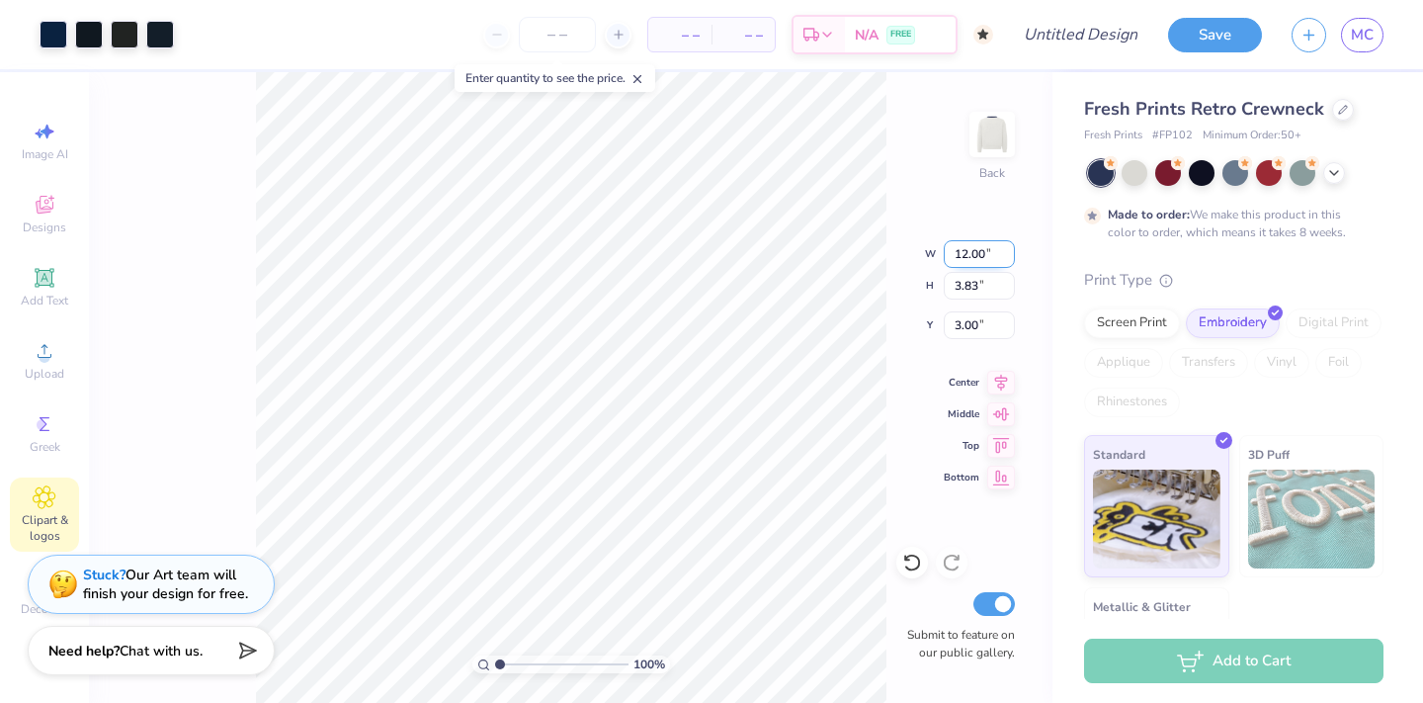
type input "12"
click at [1010, 249] on input "12" at bounding box center [979, 254] width 71 height 28
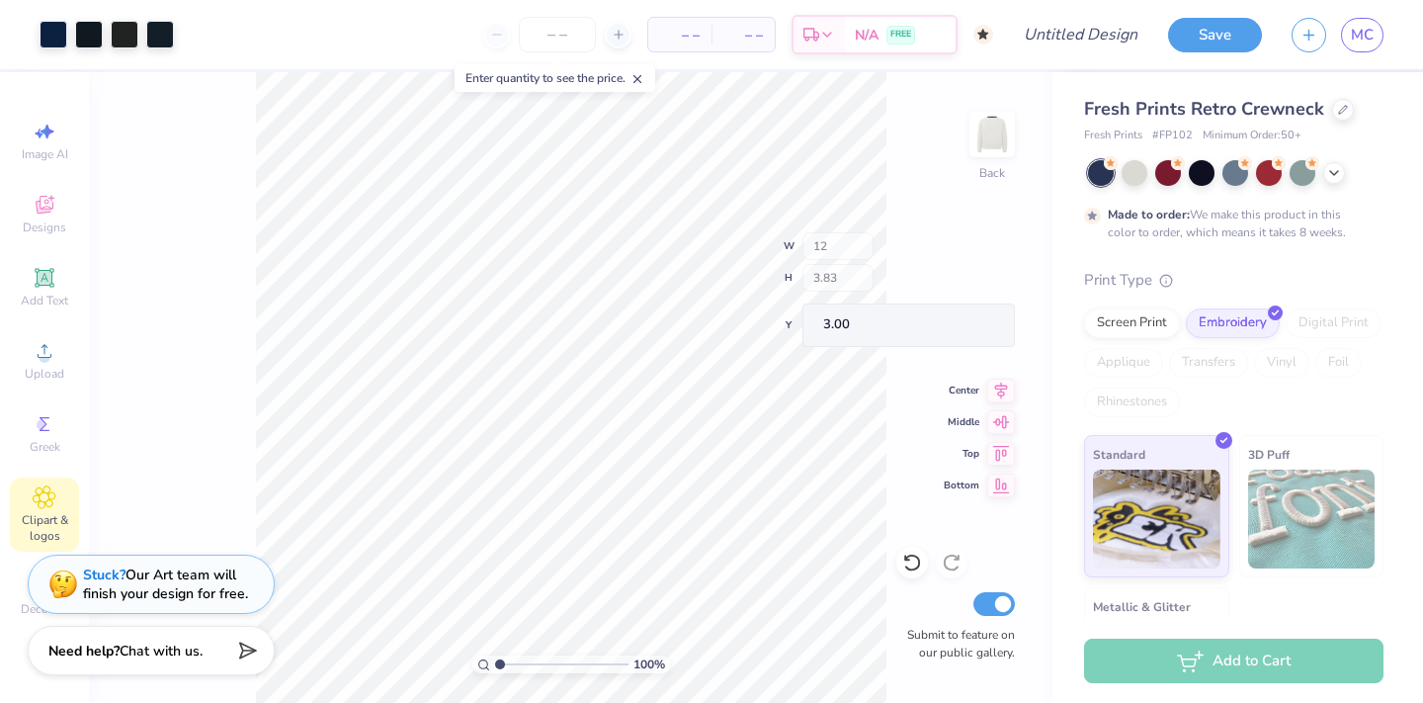
click at [866, 290] on div "100 % Back W 12 H 3.83 Y 3.00 Center Middle Top Bottom Submit to feature on our…" at bounding box center [571, 387] width 964 height 631
click at [889, 359] on div "100 % Back Submit to feature on our public gallery." at bounding box center [571, 387] width 964 height 631
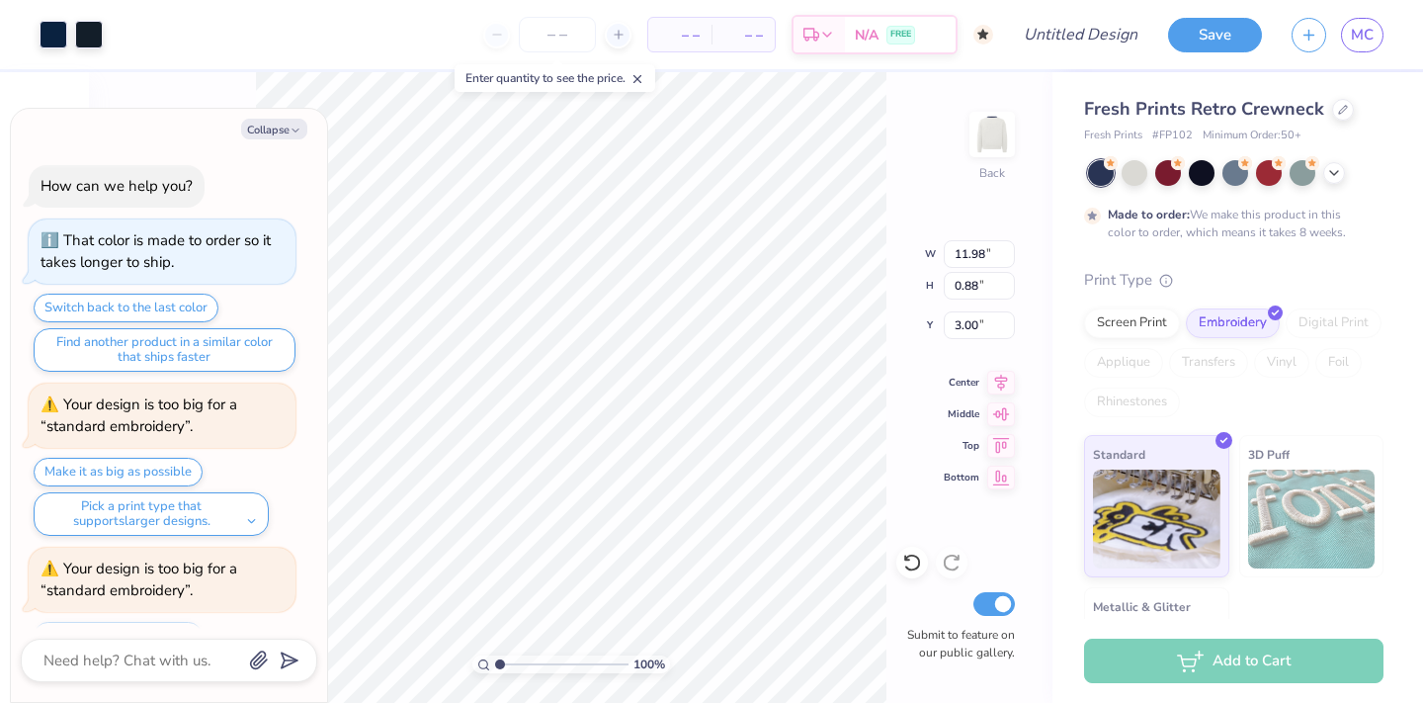
scroll to position [246, 0]
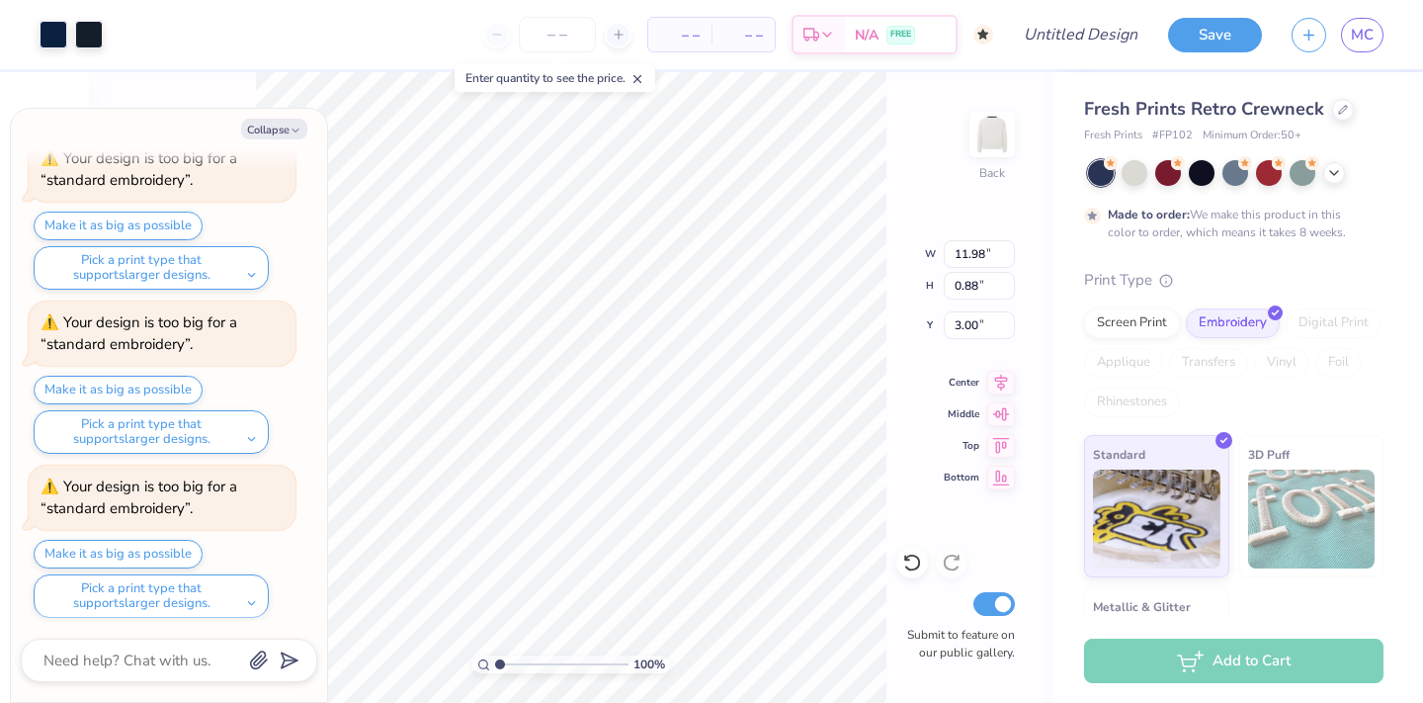
type textarea "x"
type input "2.12"
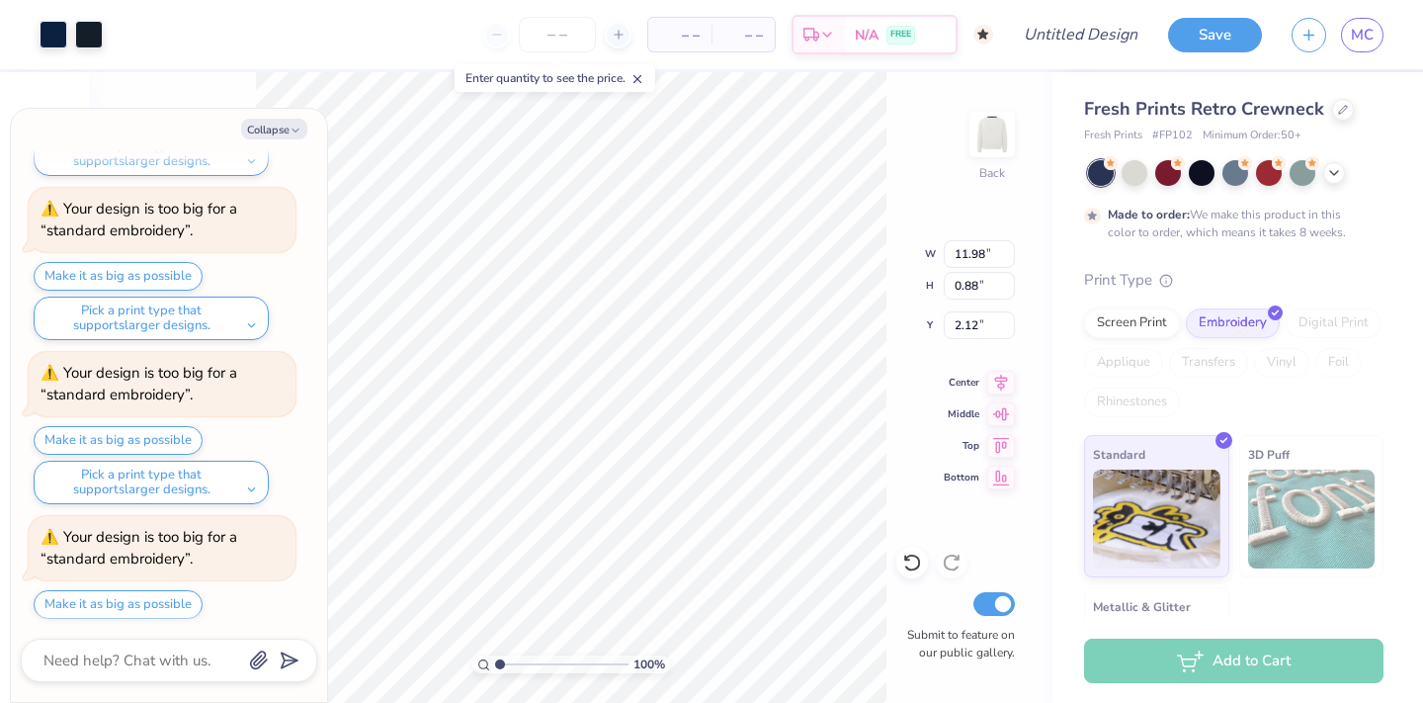
type textarea "x"
type input "2.56"
click at [994, 406] on icon at bounding box center [1001, 411] width 28 height 24
type textarea "x"
type input "9.56"
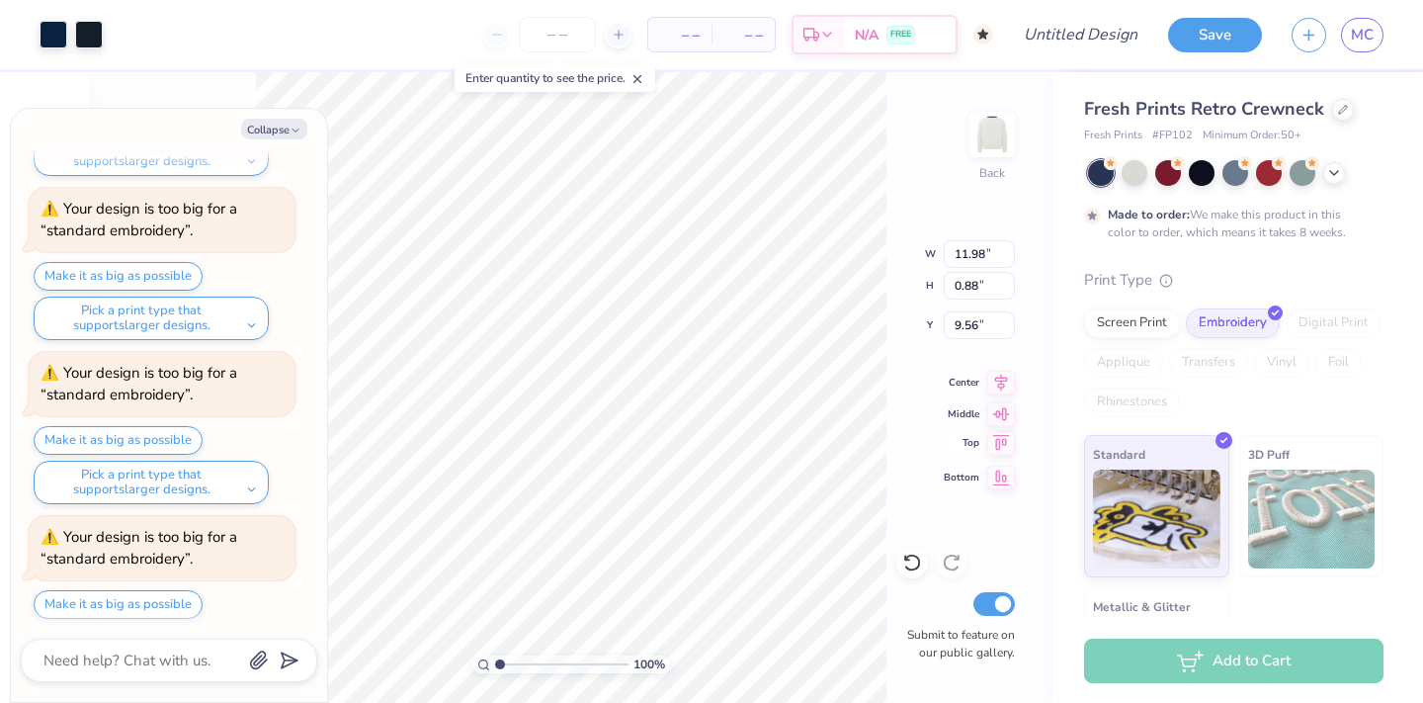
click at [997, 440] on icon at bounding box center [1001, 443] width 28 height 24
type textarea "x"
type input "0.50"
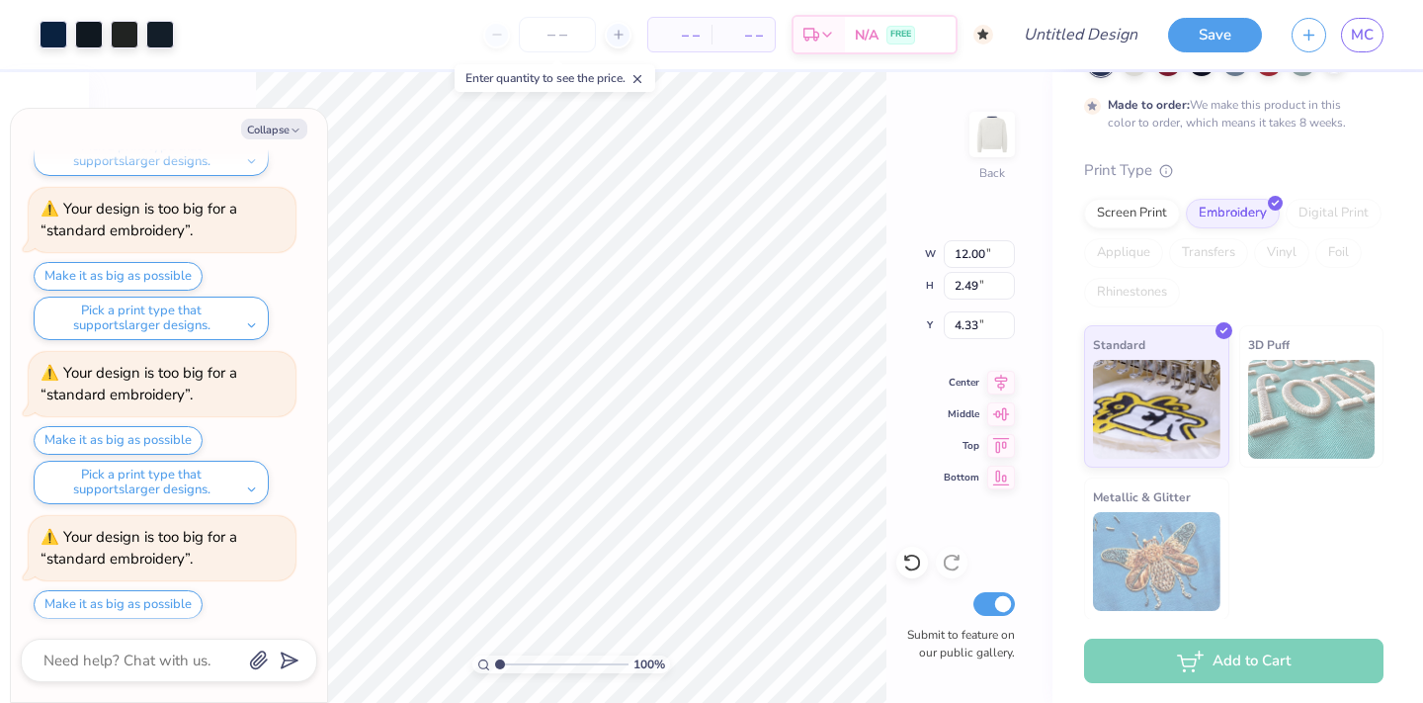
scroll to position [523, 0]
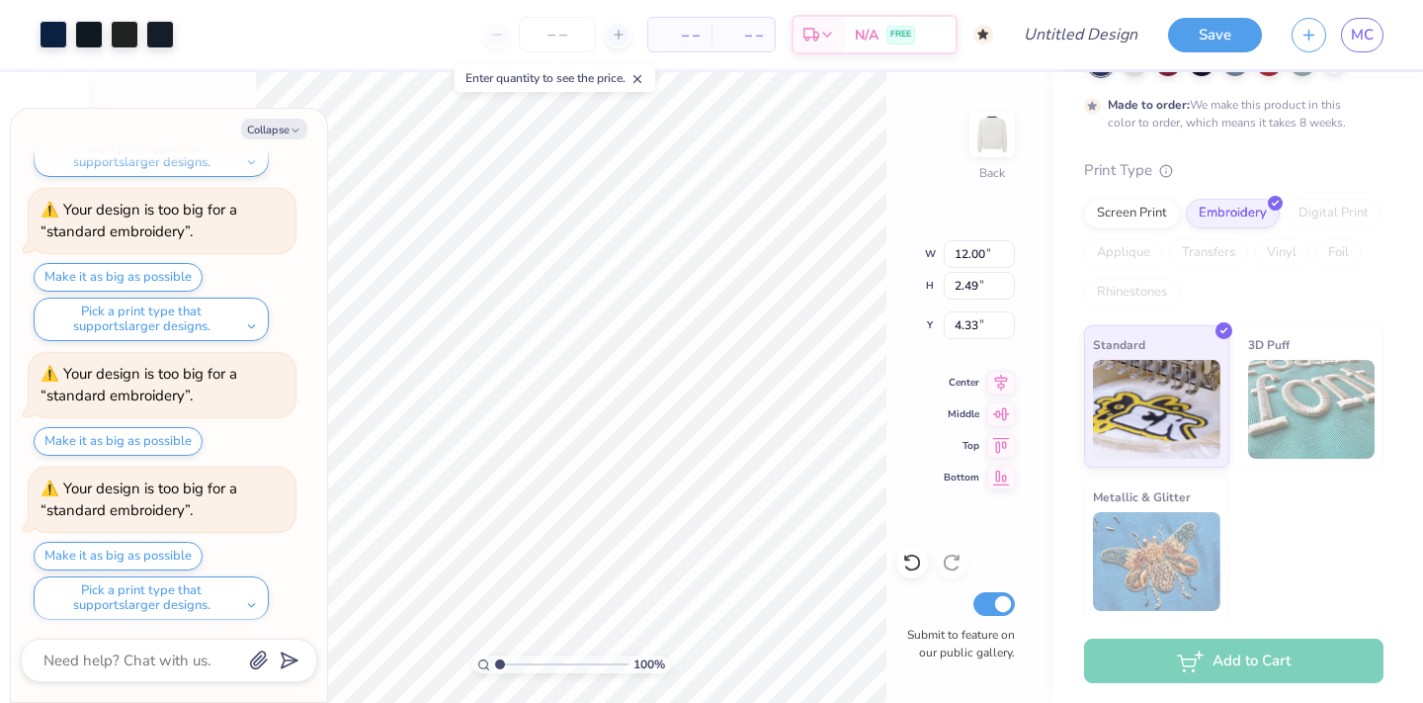
type textarea "x"
type input "4.09"
click at [992, 415] on icon at bounding box center [1001, 411] width 28 height 24
type textarea "x"
type input "8.75"
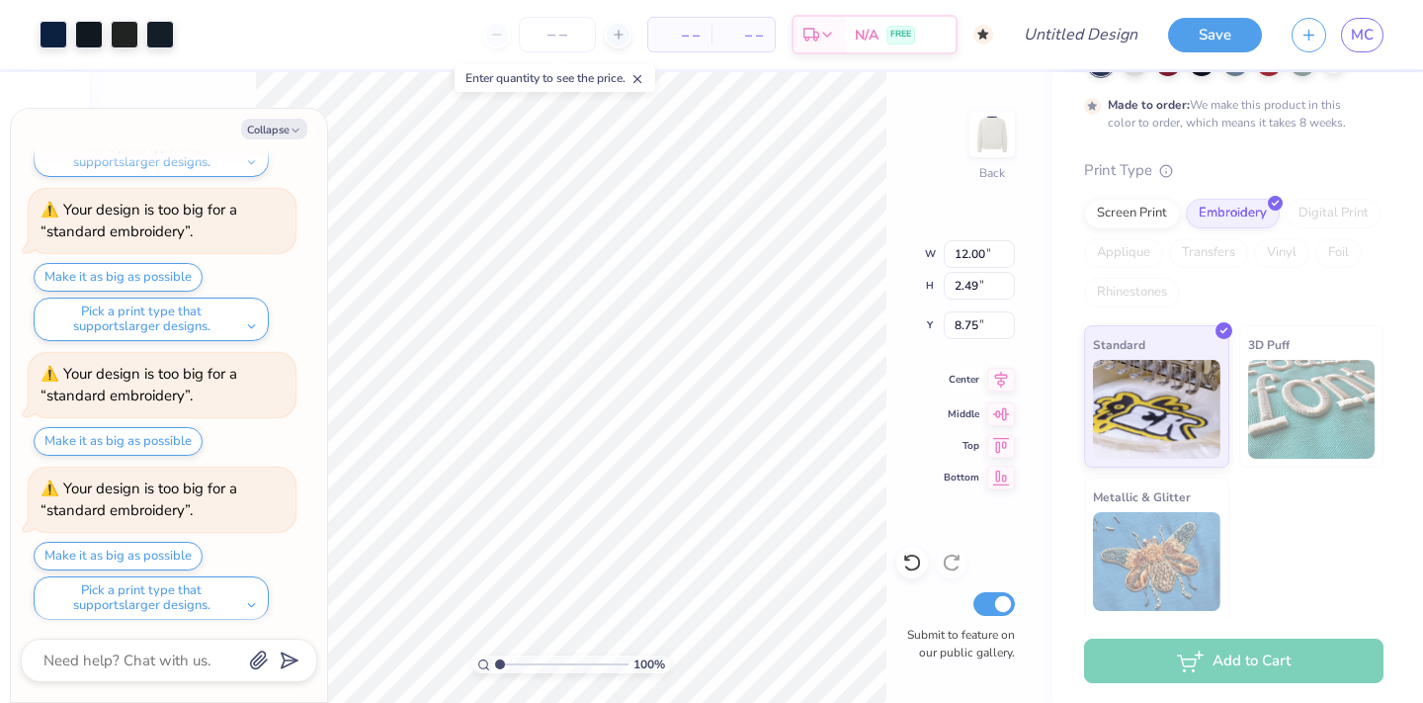
click at [1000, 393] on div "100 % Back W 12.00 12.00 " H 2.49 2.49 " Y 8.75 8.75 " Center Middle Top Bottom…" at bounding box center [571, 387] width 964 height 631
click at [1009, 383] on icon at bounding box center [1001, 380] width 28 height 24
click at [995, 380] on icon at bounding box center [1001, 380] width 28 height 24
click at [1005, 413] on icon at bounding box center [1001, 410] width 17 height 13
click at [1003, 381] on icon at bounding box center [1001, 379] width 13 height 17
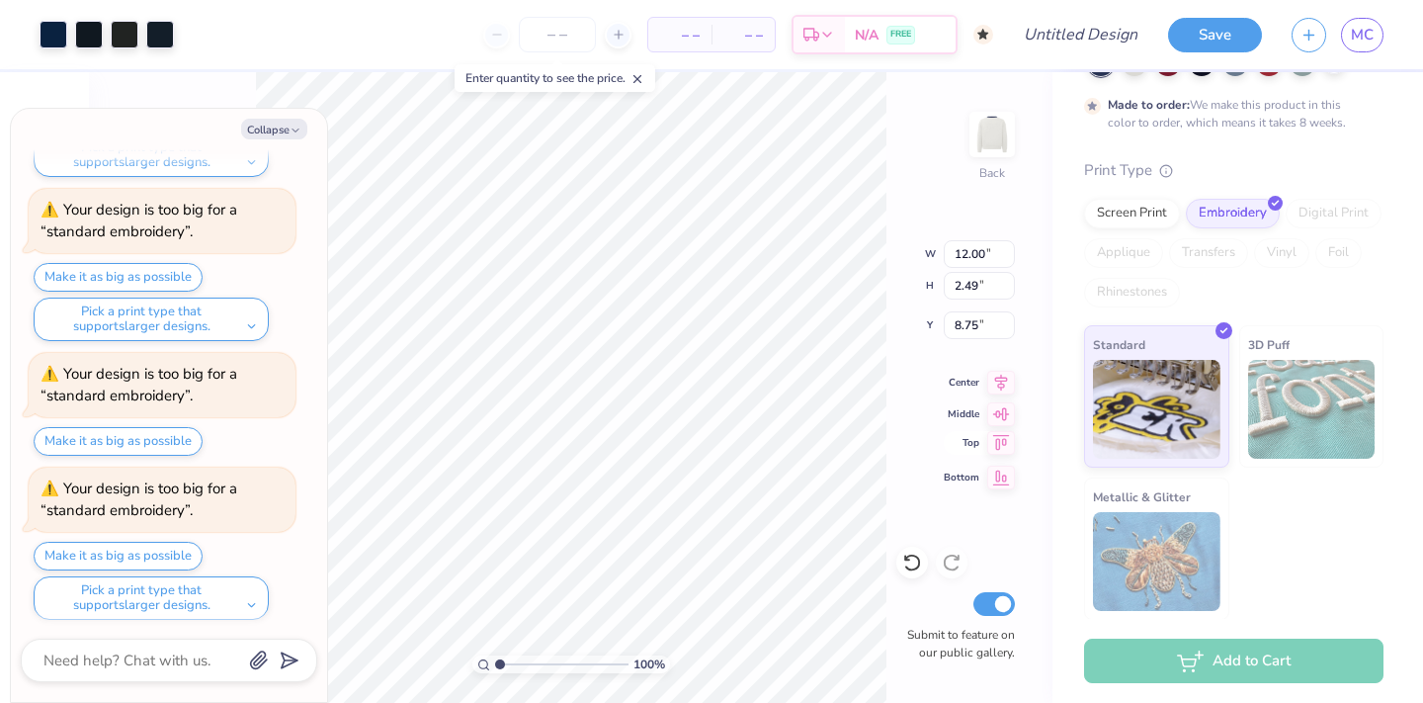
click at [998, 441] on icon at bounding box center [1001, 443] width 28 height 24
type textarea "x"
type input "0.50"
click at [1001, 408] on icon at bounding box center [1001, 411] width 28 height 24
type textarea "x"
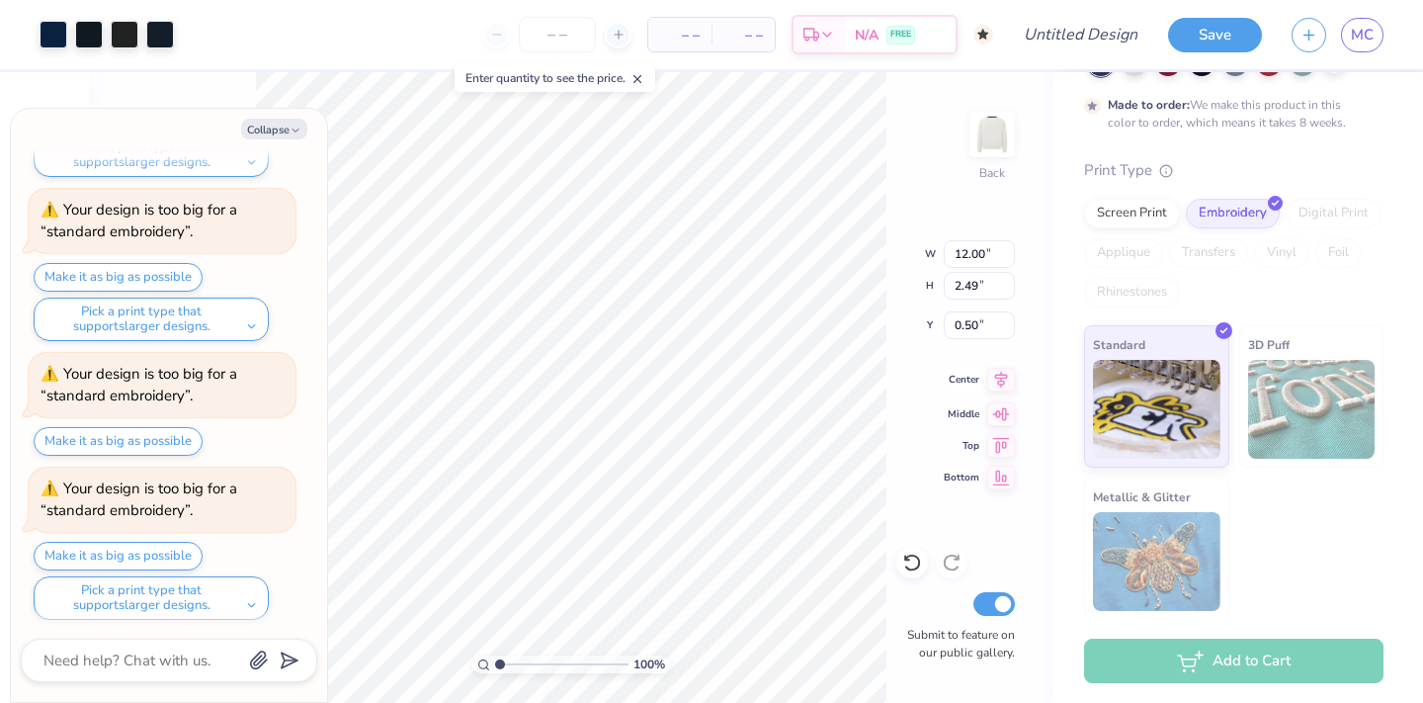
type input "8.75"
click at [1005, 379] on icon at bounding box center [1001, 380] width 28 height 24
type textarea "x"
type input "4.12"
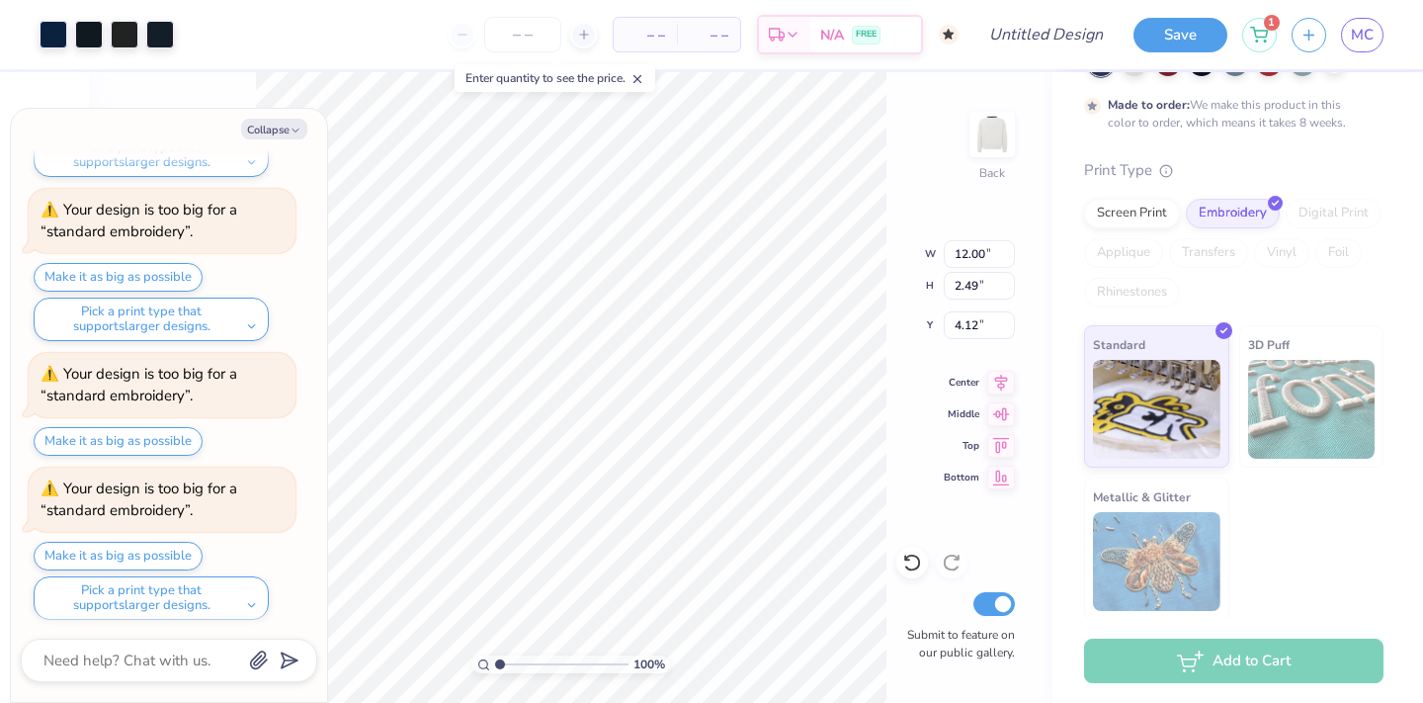
click at [839, 282] on div "100 % Back W 12.00 12.00 " H 2.49 2.49 " Y 4.12 4.12 " Center Middle Top Bottom…" at bounding box center [571, 387] width 964 height 631
click at [1000, 417] on icon at bounding box center [1001, 411] width 28 height 24
type textarea "x"
type input "8.04"
click at [1000, 417] on icon at bounding box center [1001, 411] width 28 height 24
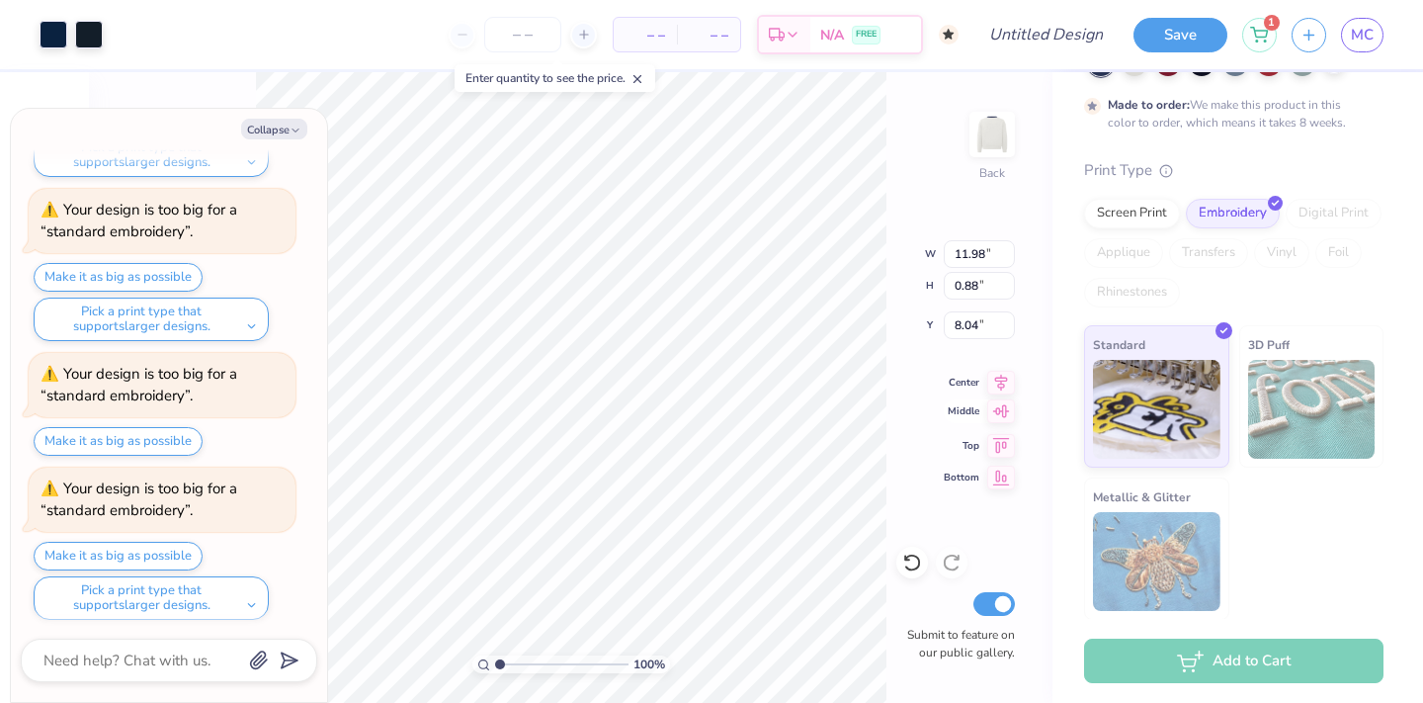
click at [1001, 412] on icon at bounding box center [1001, 411] width 28 height 24
type textarea "x"
type input "9.56"
click at [903, 402] on div "100 % Back W 11.98 11.98 " H 0.88 0.88 " Y 9.56 9.56 " Center Middle Top Bottom…" at bounding box center [571, 387] width 964 height 631
click at [992, 419] on icon at bounding box center [1001, 411] width 28 height 24
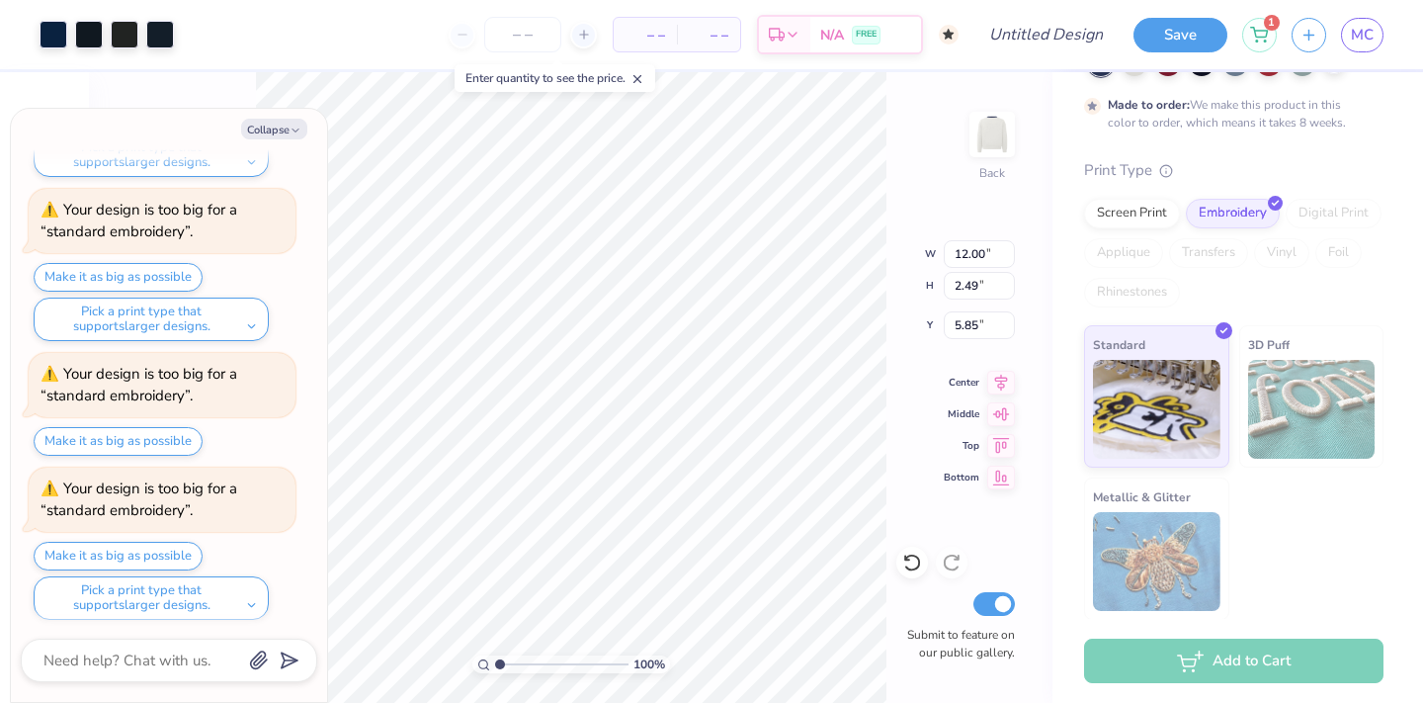
type textarea "x"
type input "8.75"
click at [1006, 477] on icon at bounding box center [1001, 475] width 28 height 24
type textarea "x"
type input "17.01"
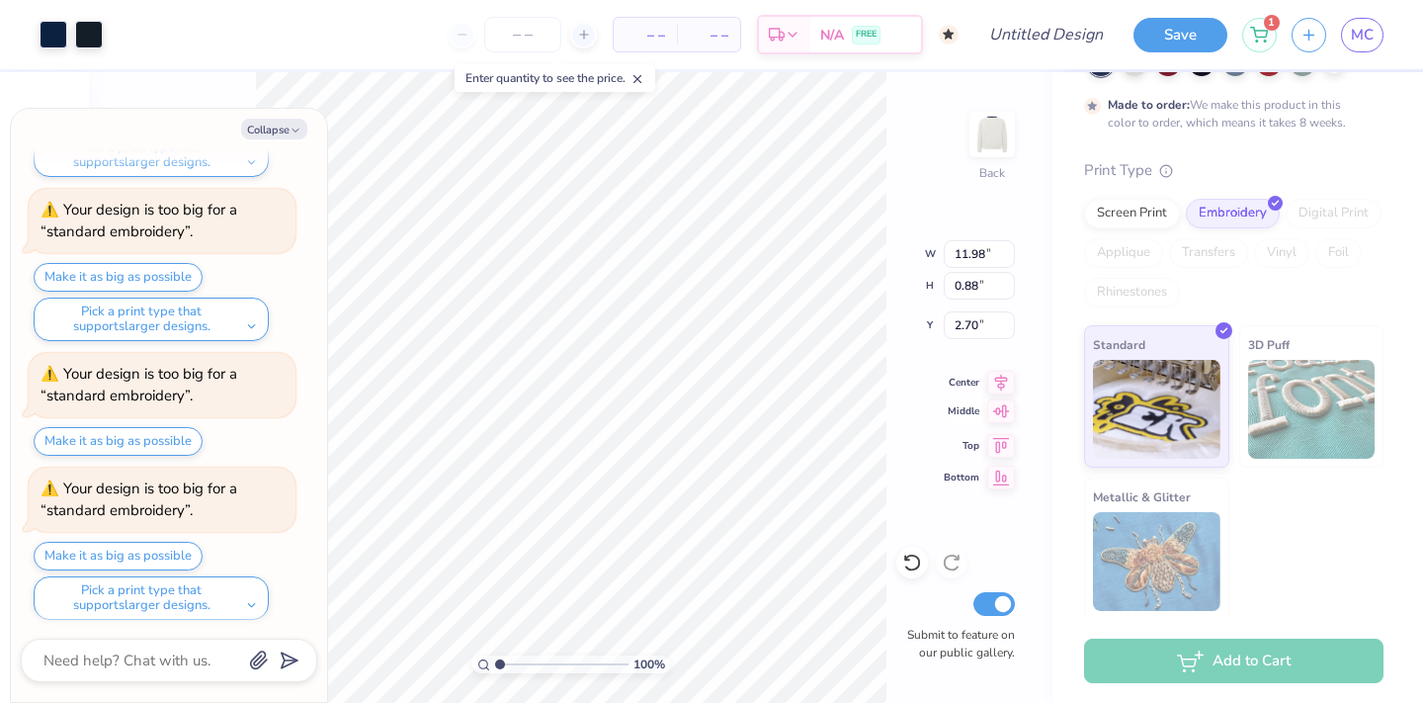
click at [1003, 416] on icon at bounding box center [1001, 410] width 17 height 13
type textarea "x"
type input "9.56"
drag, startPoint x: 1003, startPoint y: 434, endPoint x: 976, endPoint y: 420, distance: 30.1
click at [976, 420] on div "Center Middle Top Bottom" at bounding box center [979, 430] width 71 height 119
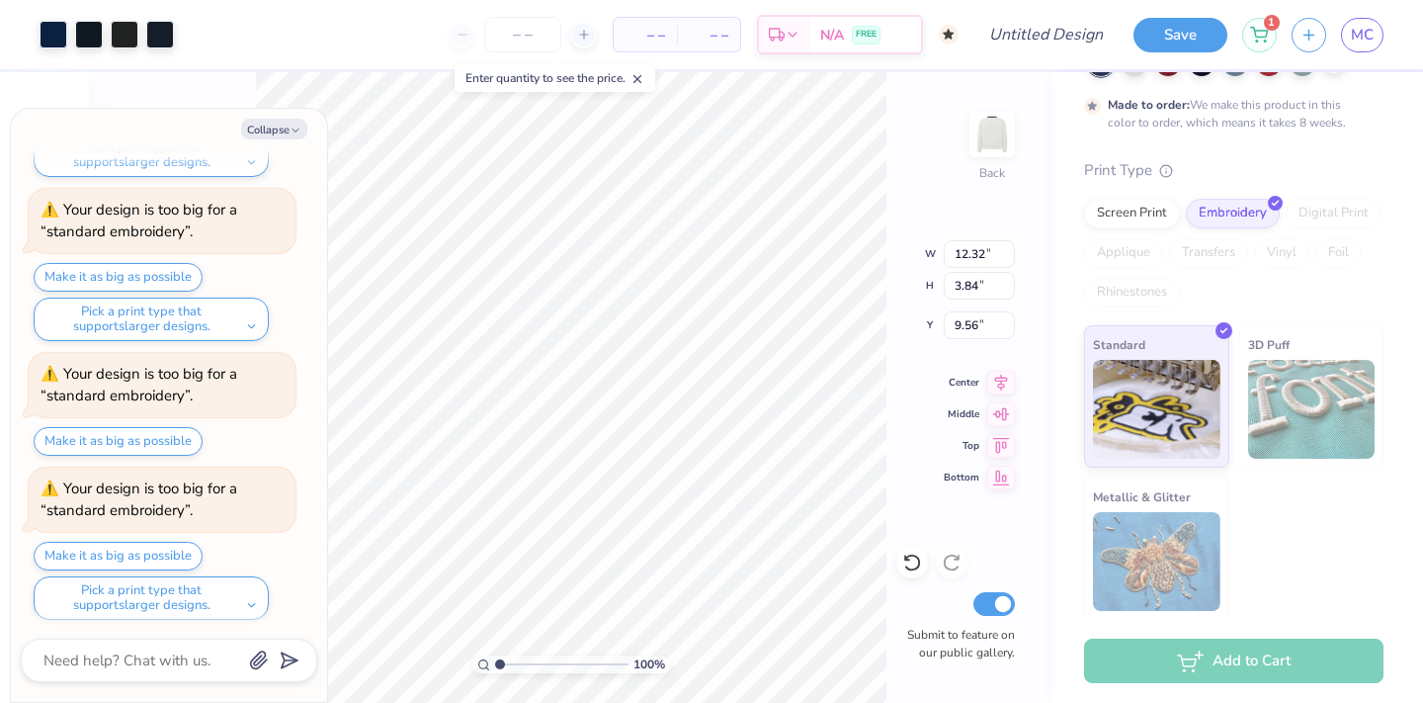
click at [1002, 433] on div "100 % Back W 12.32 12.32 " H 3.84 3.84 " Y 9.56 9.56 " Center Middle Top Bottom…" at bounding box center [571, 387] width 964 height 631
click at [996, 442] on icon at bounding box center [1001, 442] width 17 height 15
type textarea "x"
type input "0.50"
click at [996, 442] on icon at bounding box center [1001, 442] width 17 height 15
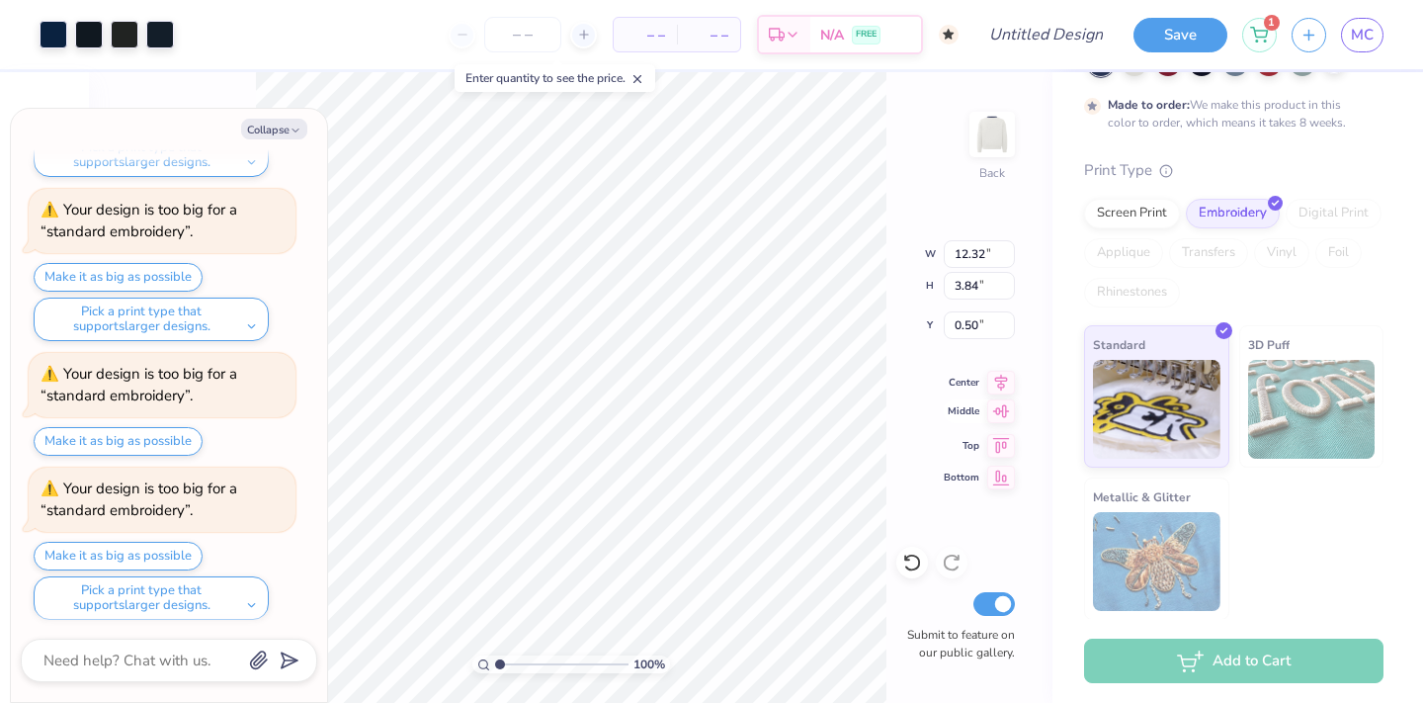
click at [999, 409] on icon at bounding box center [1001, 410] width 17 height 13
type textarea "x"
type input "8.08"
click at [990, 451] on icon at bounding box center [1001, 443] width 28 height 24
type textarea "x"
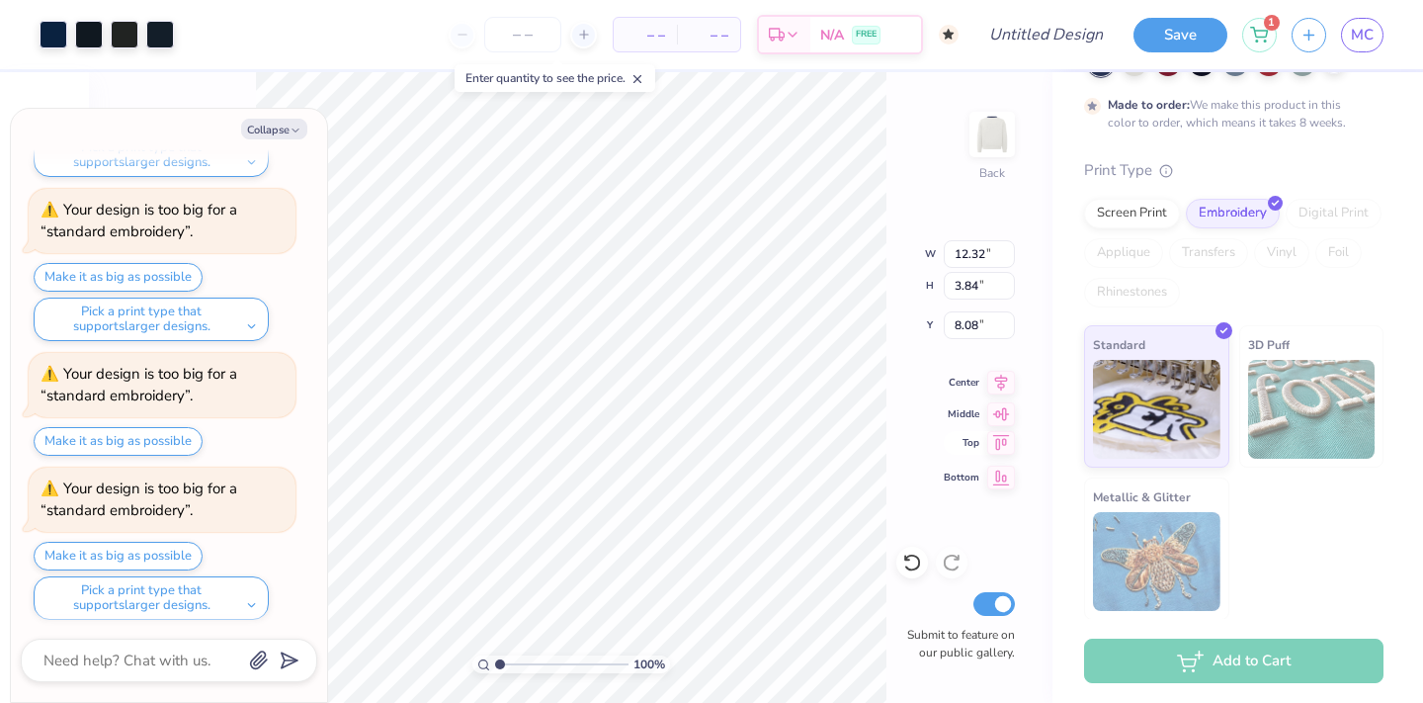
type input "0.50"
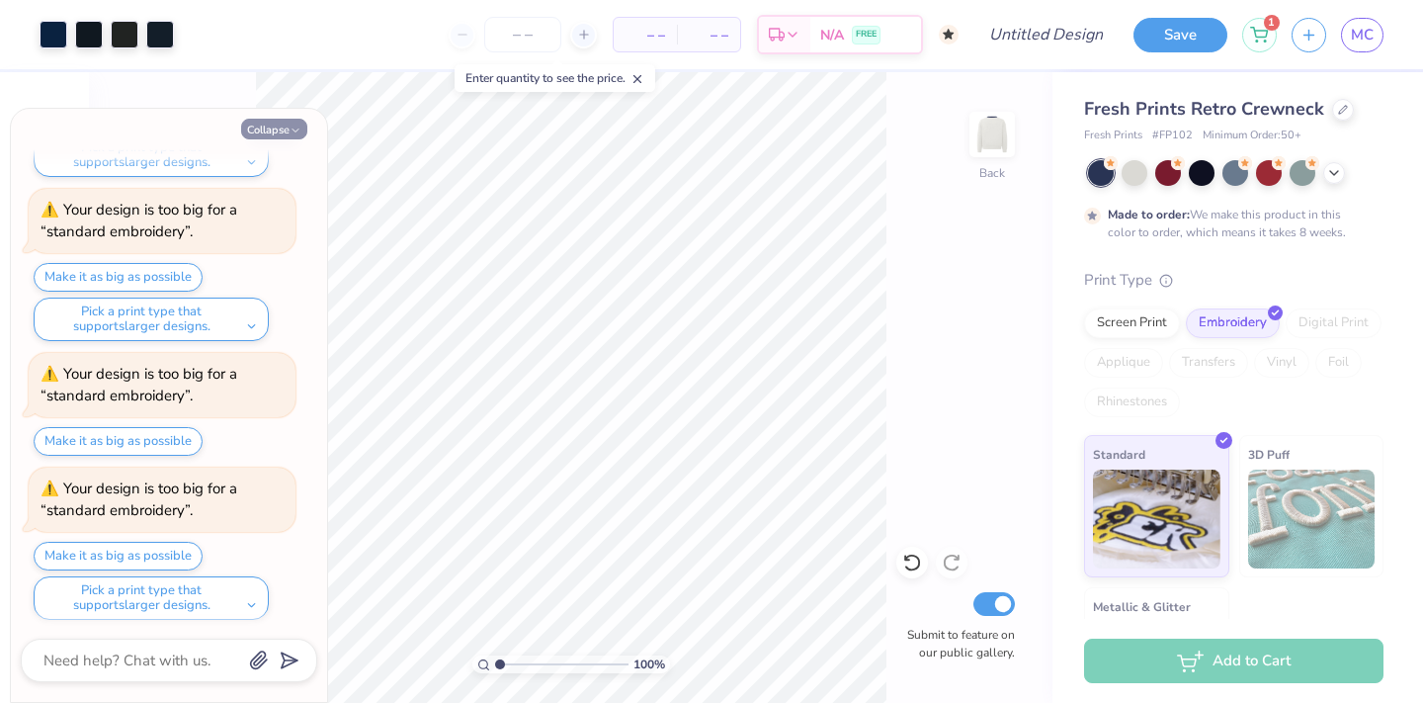
click at [287, 127] on button "Collapse" at bounding box center [274, 129] width 66 height 21
type textarea "x"
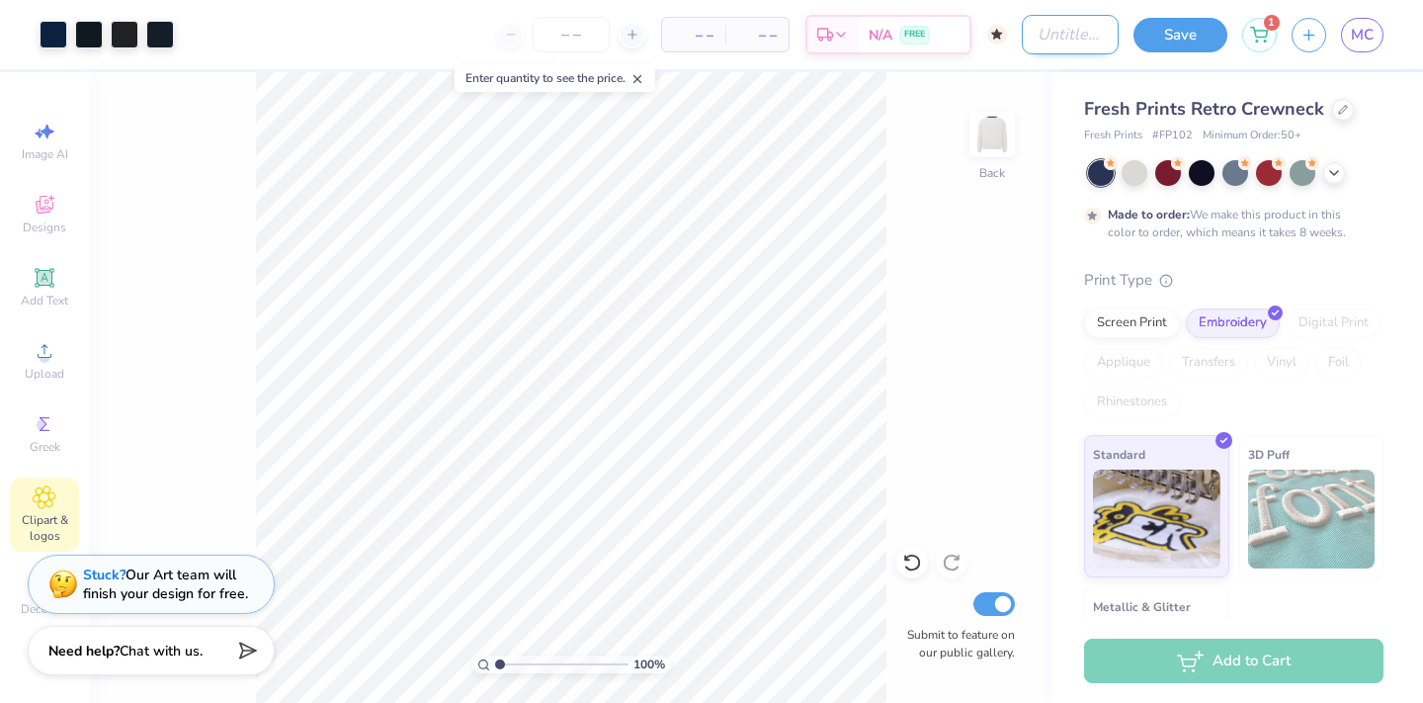
click at [1057, 34] on input "Design Title" at bounding box center [1070, 35] width 97 height 40
type input "v"
type input "G"
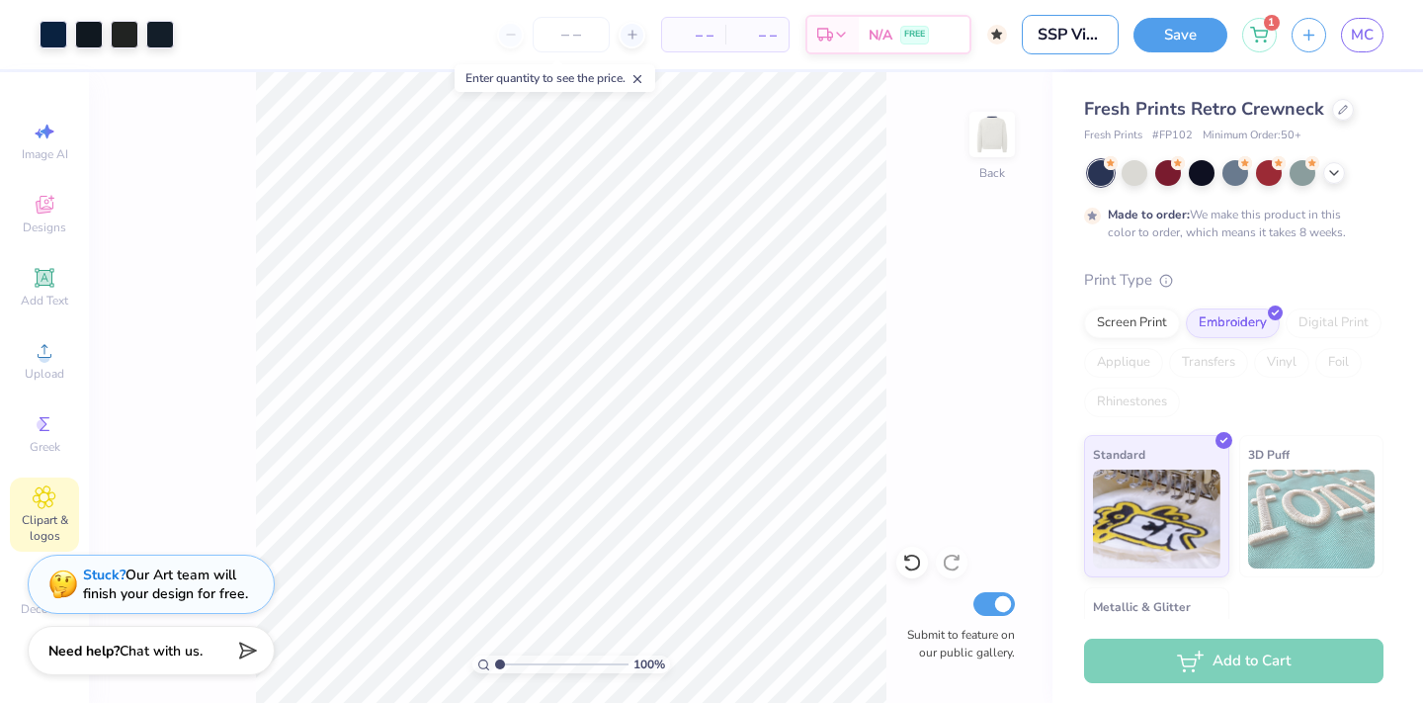
type input "SSP Vintage Crew"
drag, startPoint x: 1004, startPoint y: 407, endPoint x: 1003, endPoint y: 380, distance: 27.7
click at [1003, 380] on div "Center Middle Top Bottom" at bounding box center [979, 430] width 71 height 119
click at [1003, 380] on icon at bounding box center [1001, 380] width 28 height 24
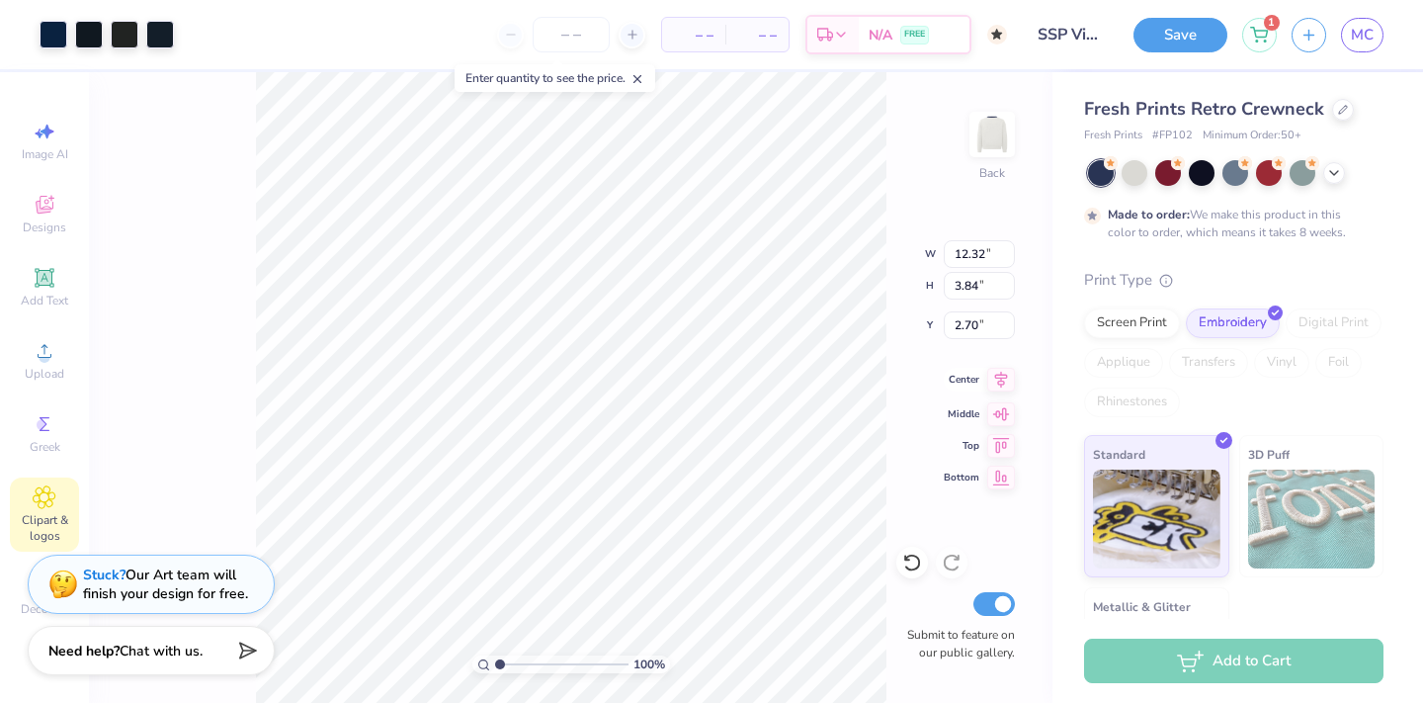
click at [1003, 380] on icon at bounding box center [1001, 380] width 28 height 24
click at [1007, 375] on icon at bounding box center [1001, 380] width 28 height 24
click at [1000, 382] on icon at bounding box center [1001, 380] width 28 height 24
click at [900, 308] on div "100 % Back W 8.44 8.44 " H 1.96 1.96 " Y 4.58 4.58 " Center Middle Top Bottom S…" at bounding box center [571, 387] width 964 height 631
click at [1177, 45] on button "Save" at bounding box center [1181, 32] width 94 height 35
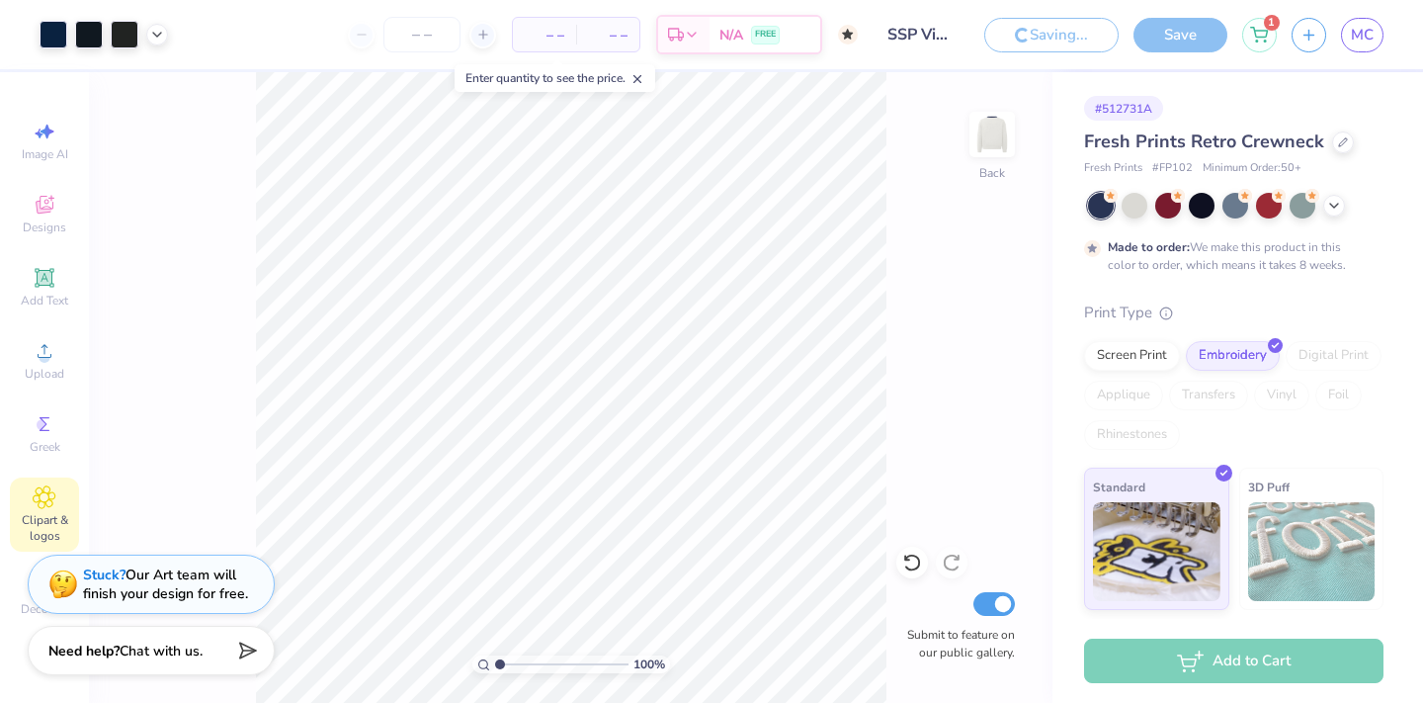
click at [707, 34] on div "Est. Delivery" at bounding box center [683, 35] width 51 height 36
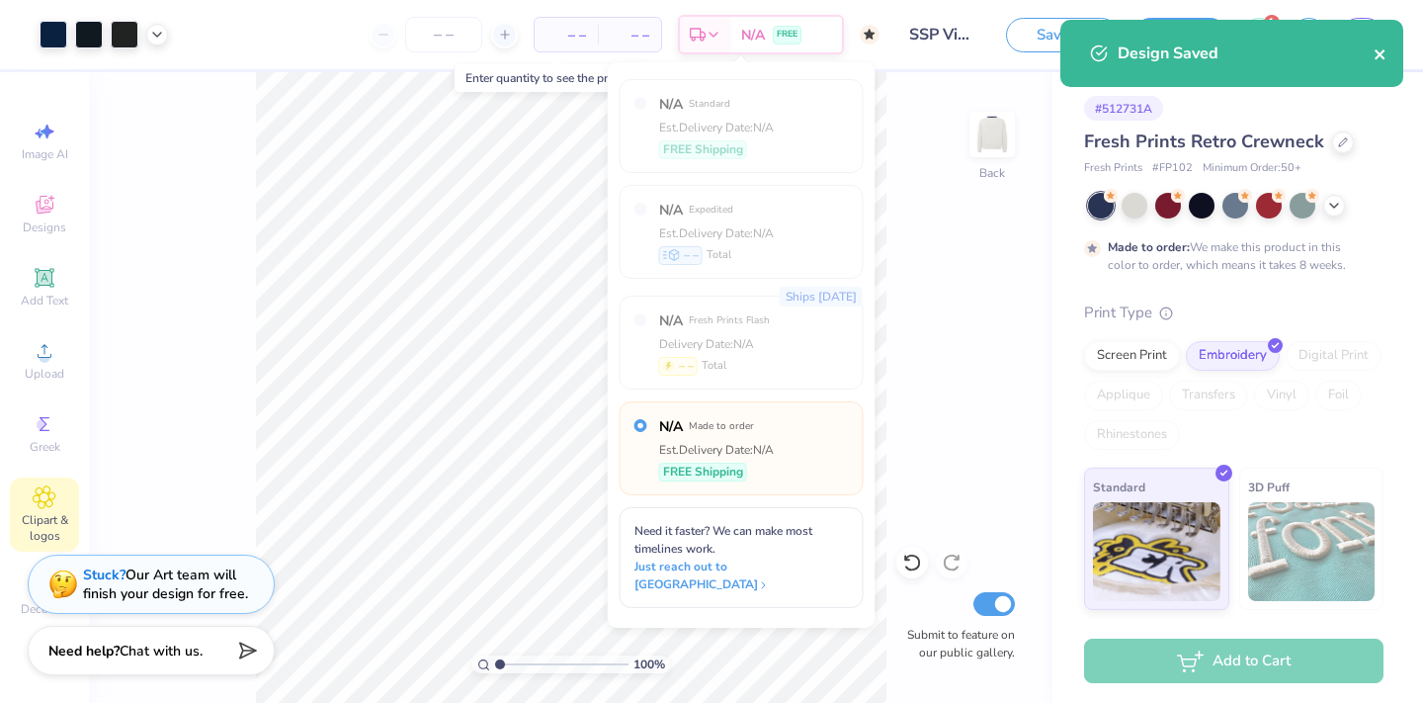
click at [1383, 53] on icon "close" at bounding box center [1381, 54] width 14 height 16
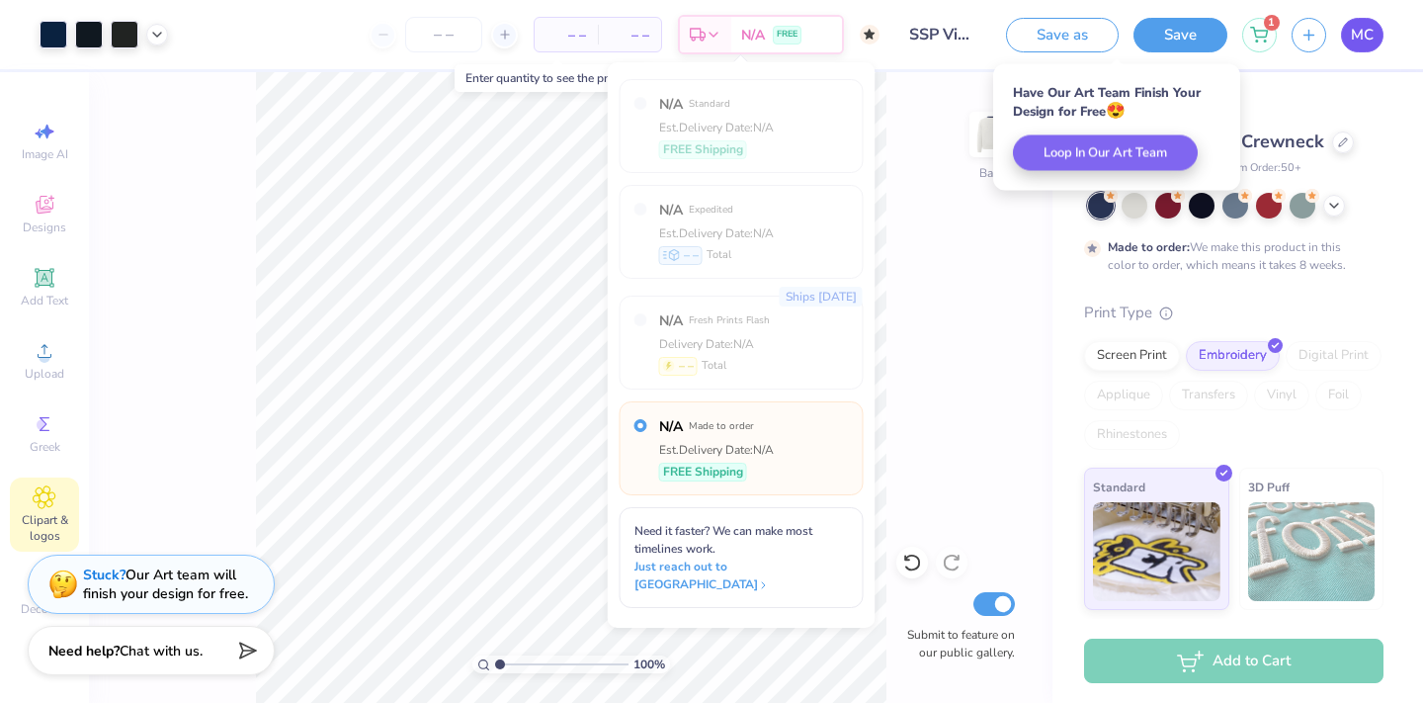
click at [1379, 42] on link "MC" at bounding box center [1362, 35] width 42 height 35
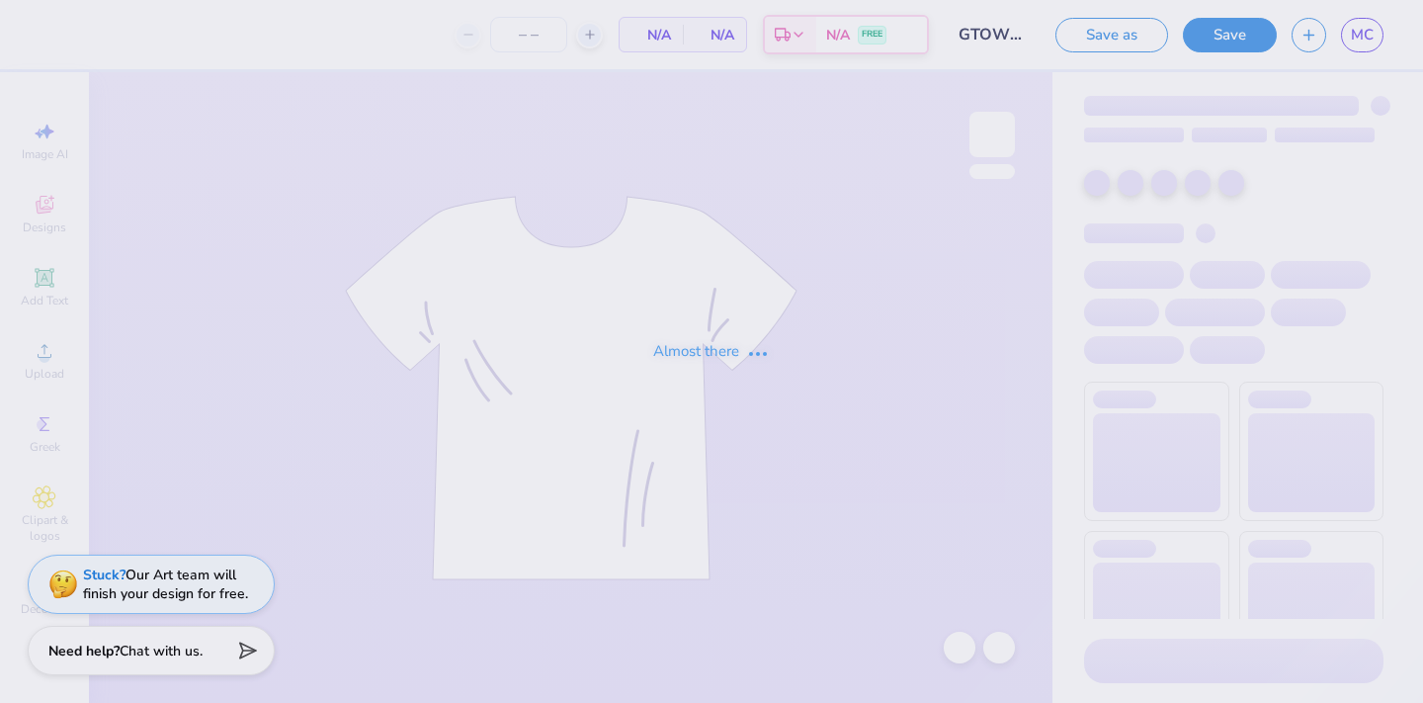
type input "20"
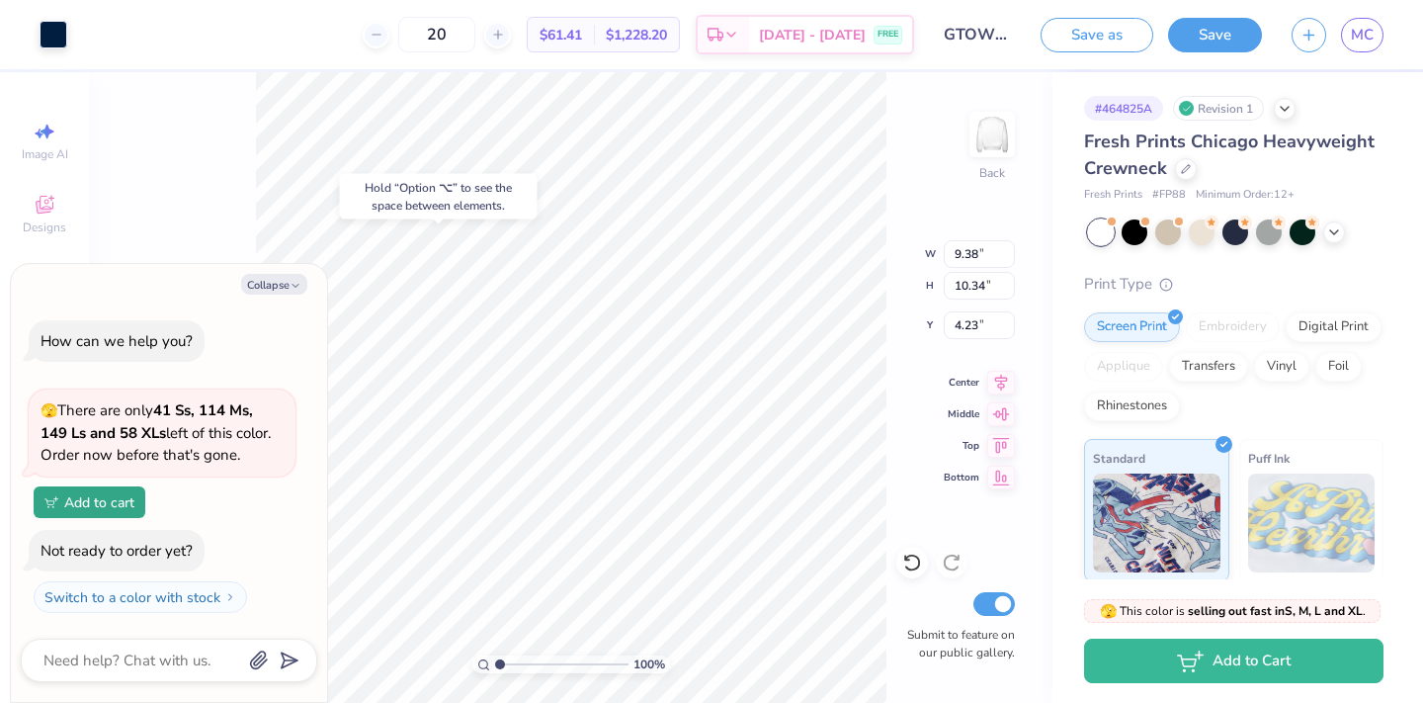
type textarea "x"
type input "4.14"
click at [281, 278] on button "Collapse" at bounding box center [274, 284] width 66 height 21
type textarea "x"
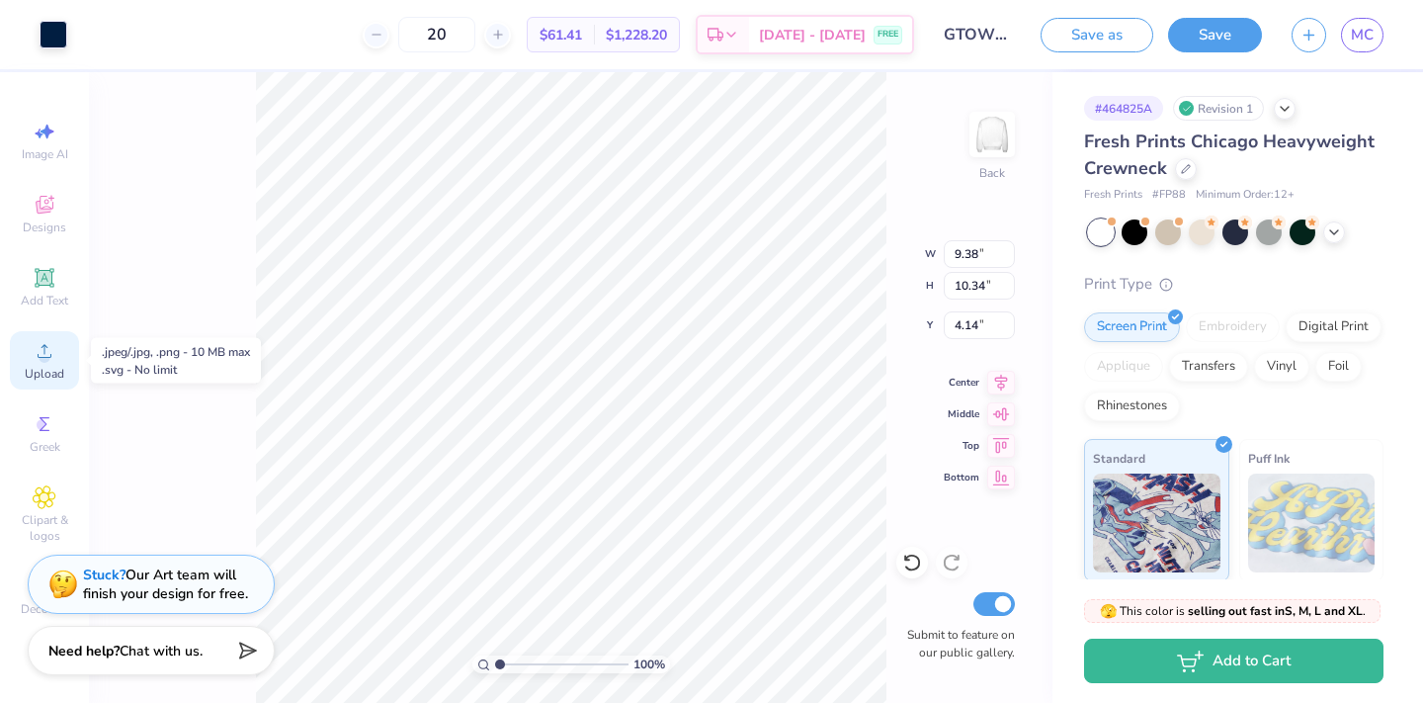
click at [39, 337] on div "Upload" at bounding box center [44, 360] width 69 height 58
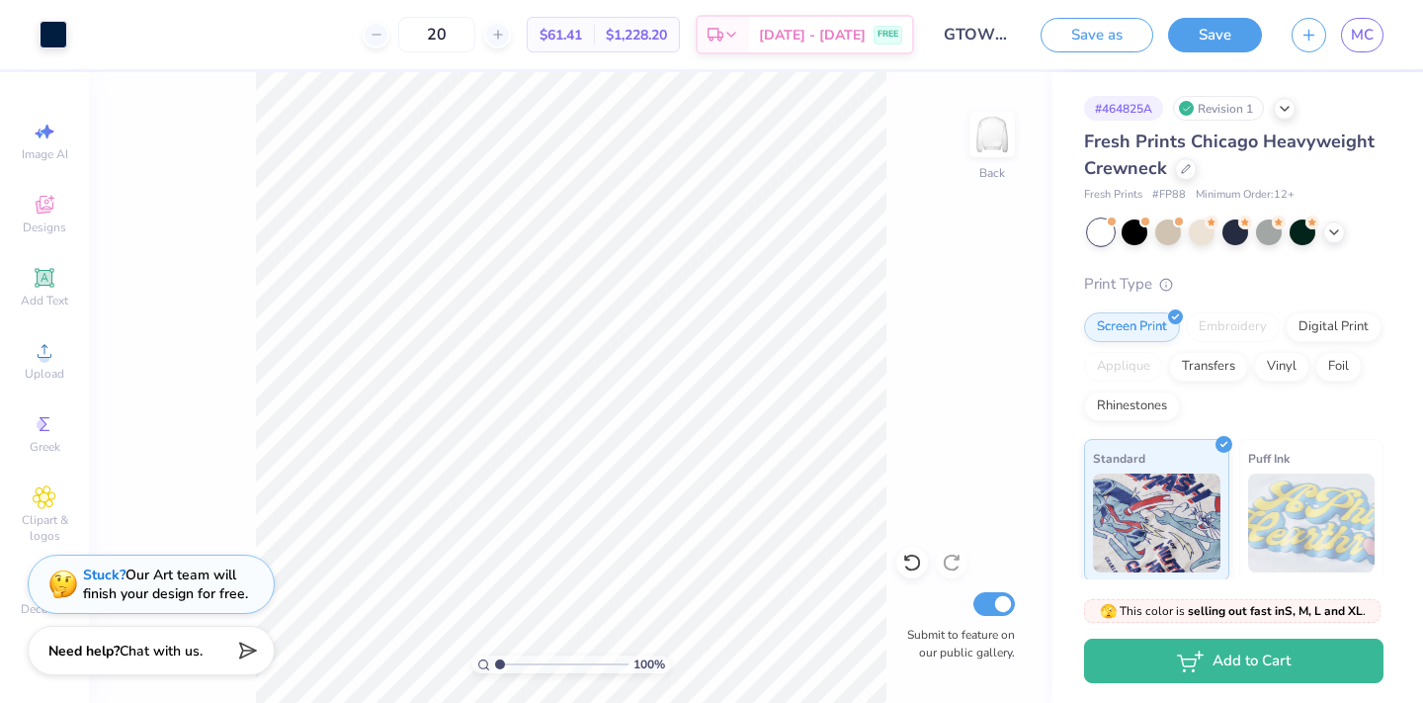
click at [935, 340] on div "100 % Back Submit to feature on our public gallery." at bounding box center [571, 387] width 964 height 631
click at [1225, 44] on button "Save" at bounding box center [1215, 32] width 94 height 35
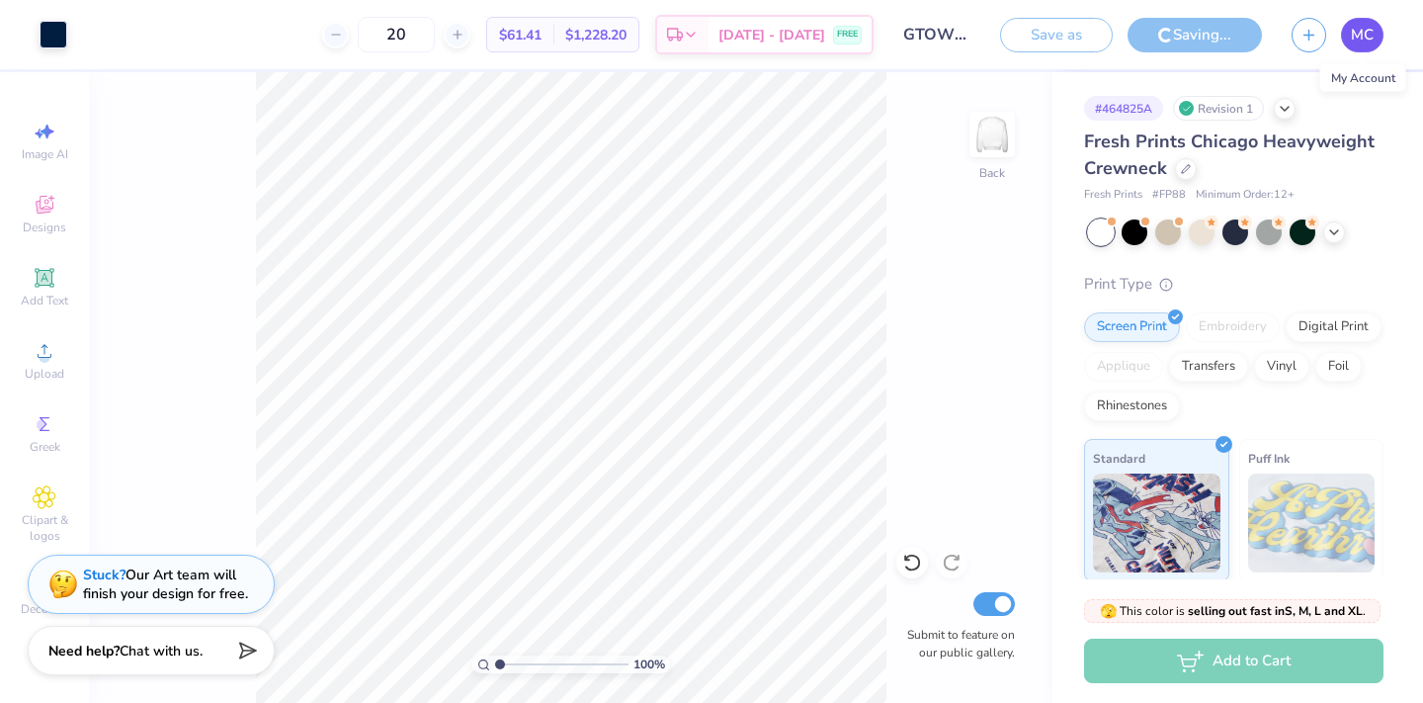
click at [1372, 47] on link "MC" at bounding box center [1362, 35] width 42 height 35
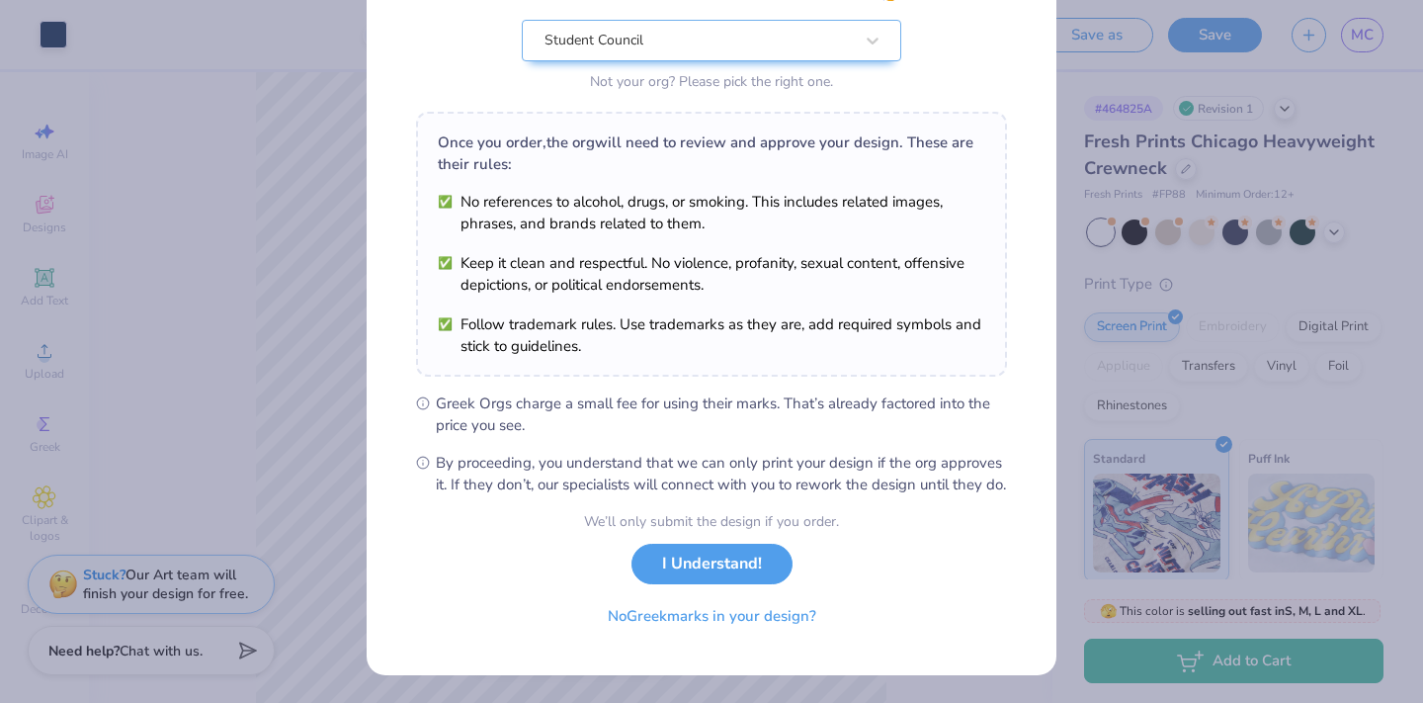
scroll to position [222, 0]
click at [702, 549] on button "I Understand!" at bounding box center [712, 559] width 161 height 41
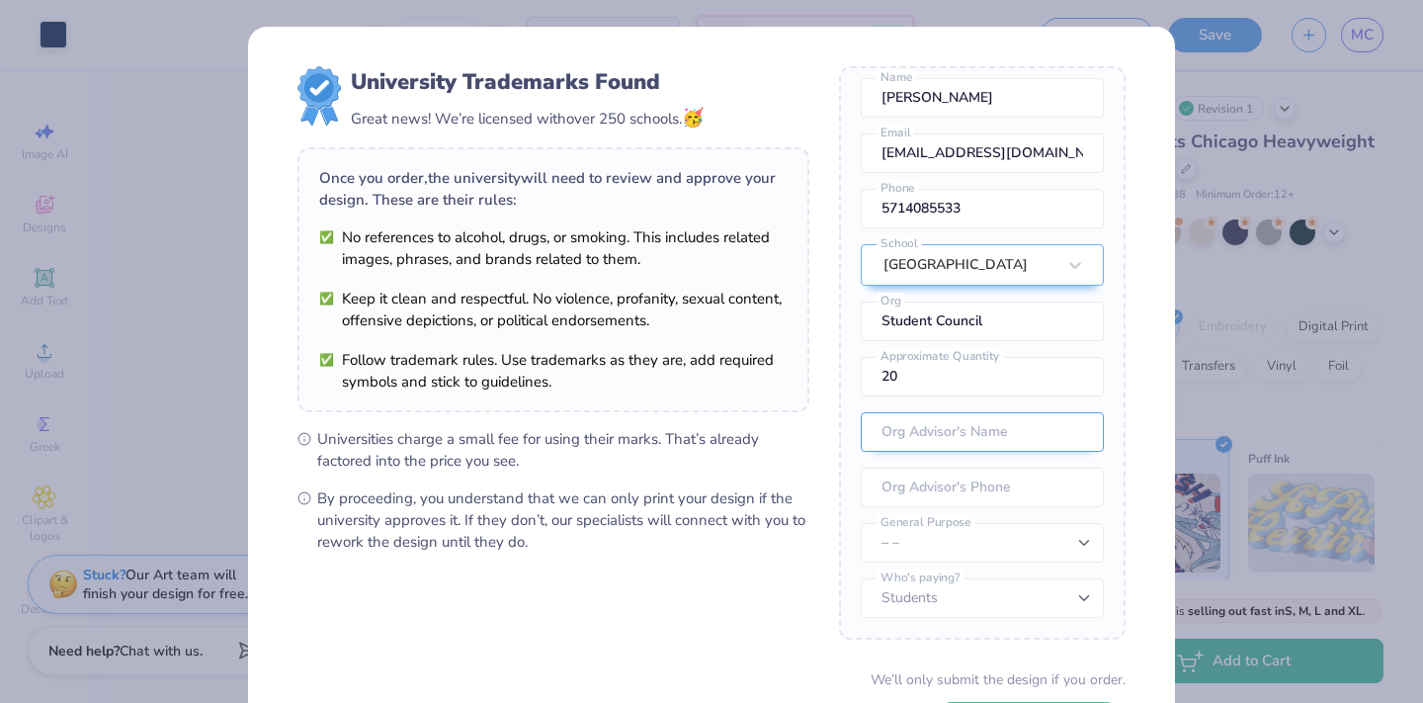
scroll to position [73, 0]
click at [1010, 374] on input "20" at bounding box center [982, 377] width 243 height 40
drag, startPoint x: 984, startPoint y: 379, endPoint x: 860, endPoint y: 379, distance: 124.5
click at [860, 379] on div "Once you place your order, we’ll need this info to get their approval: Madyn Co…" at bounding box center [982, 352] width 287 height 573
type input "125"
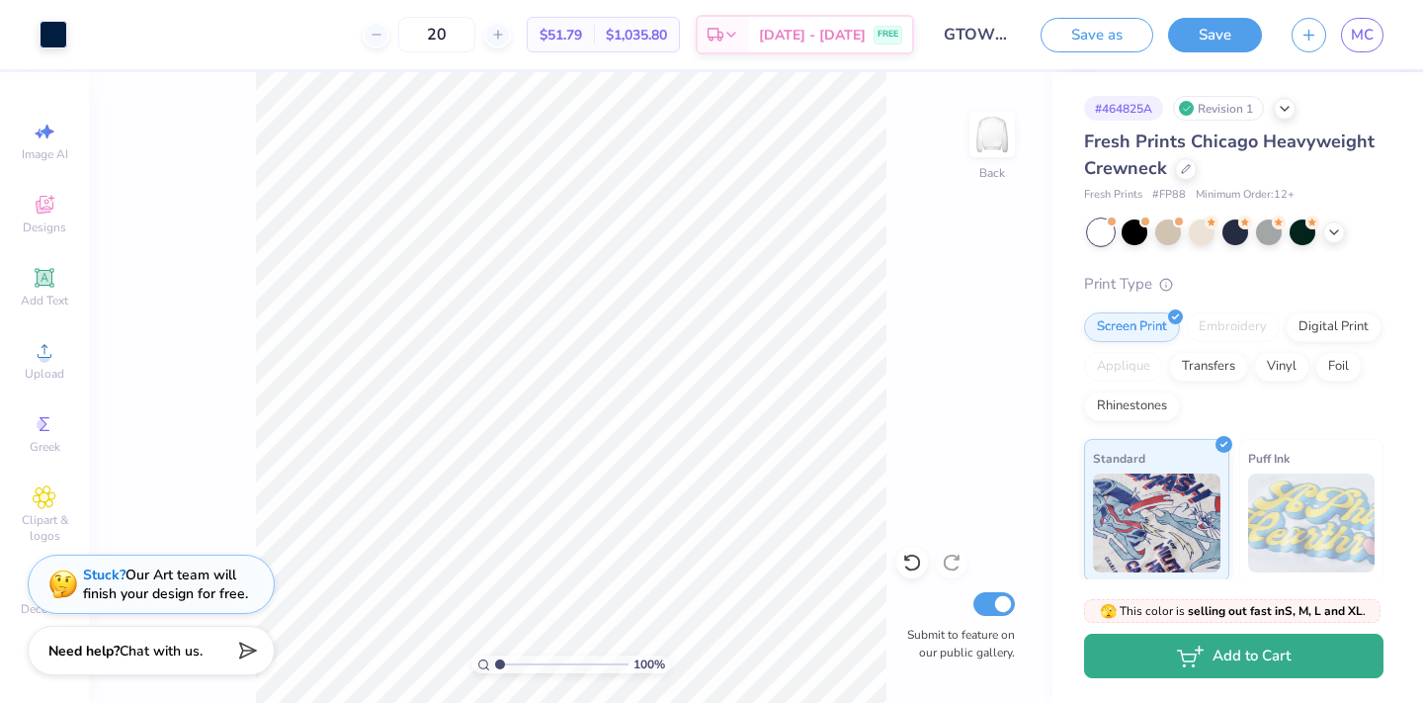
click at [1152, 659] on button "Add to Cart" at bounding box center [1233, 656] width 299 height 44
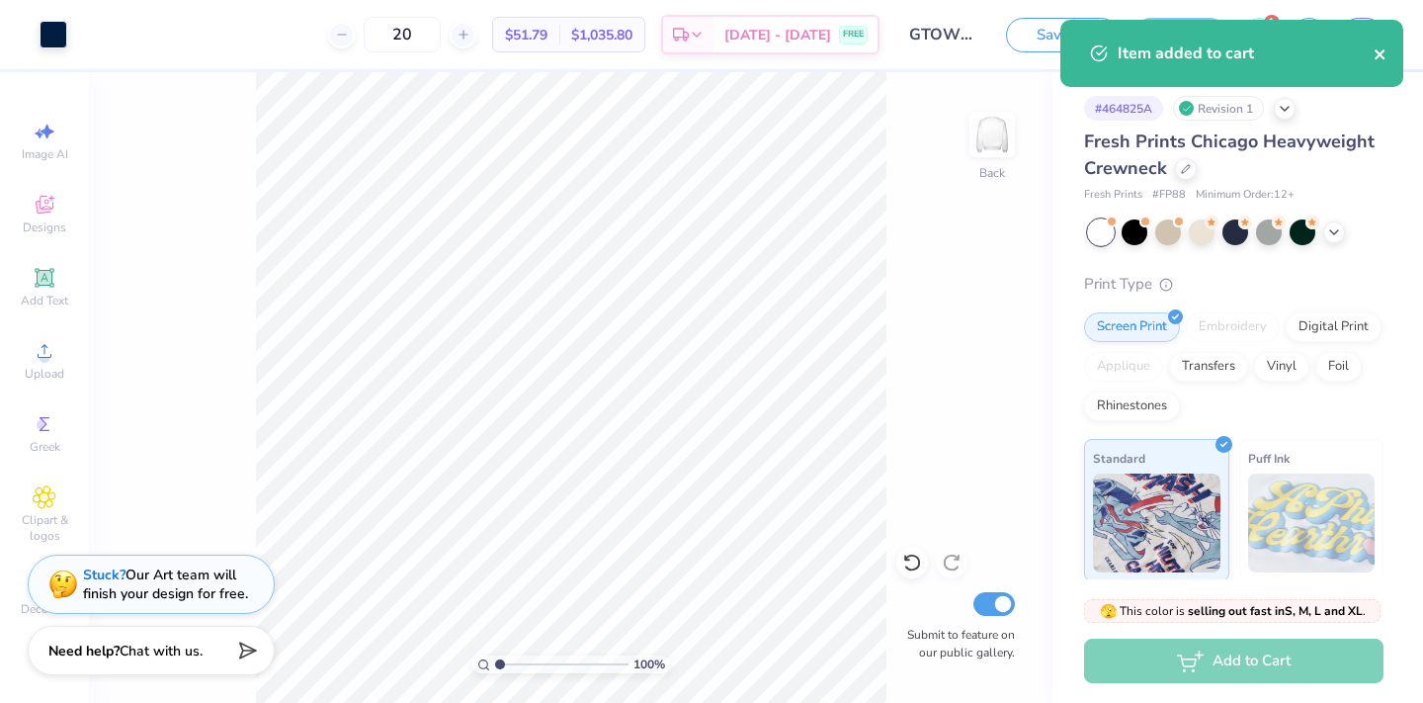
click at [1380, 51] on icon "close" at bounding box center [1381, 54] width 14 height 16
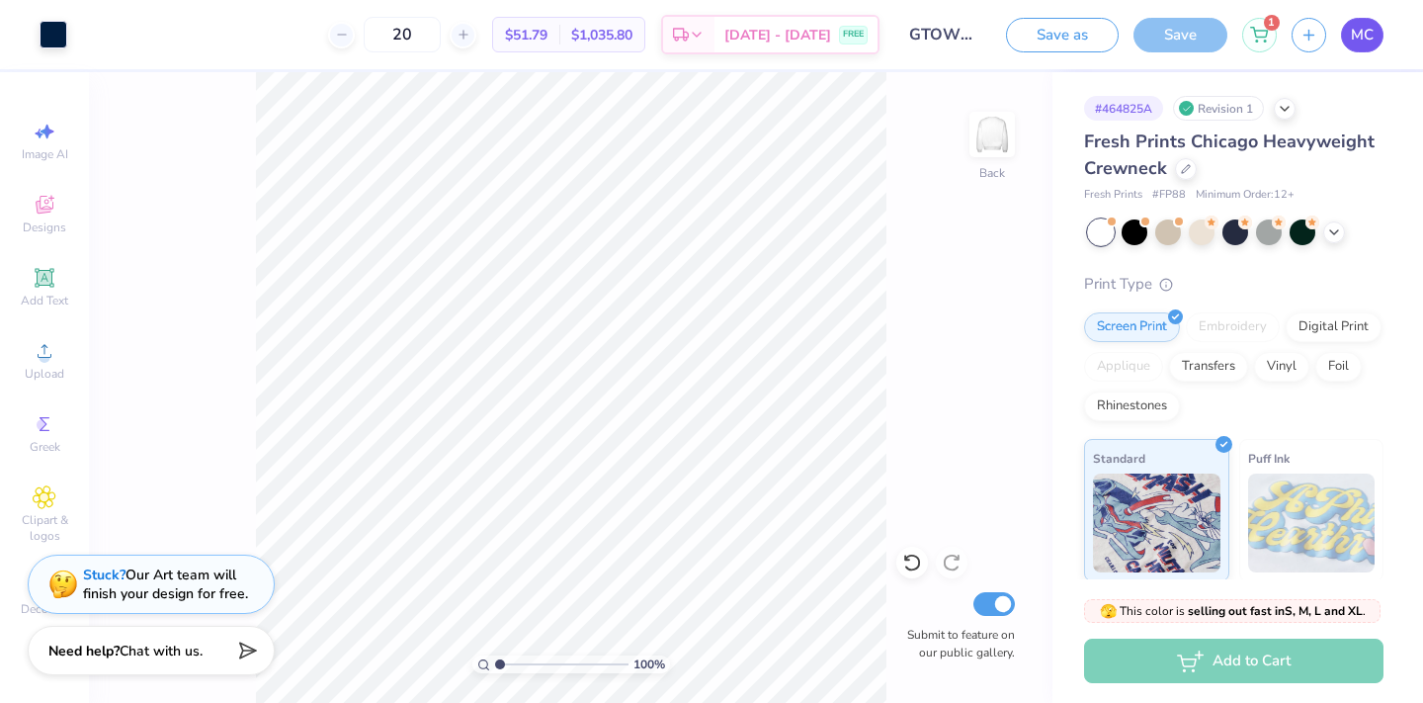
click at [1352, 35] on span "MC" at bounding box center [1362, 35] width 23 height 23
click at [918, 37] on input "GTOWN Crew" at bounding box center [942, 35] width 97 height 40
click at [1148, 35] on div "Save" at bounding box center [1181, 35] width 94 height 35
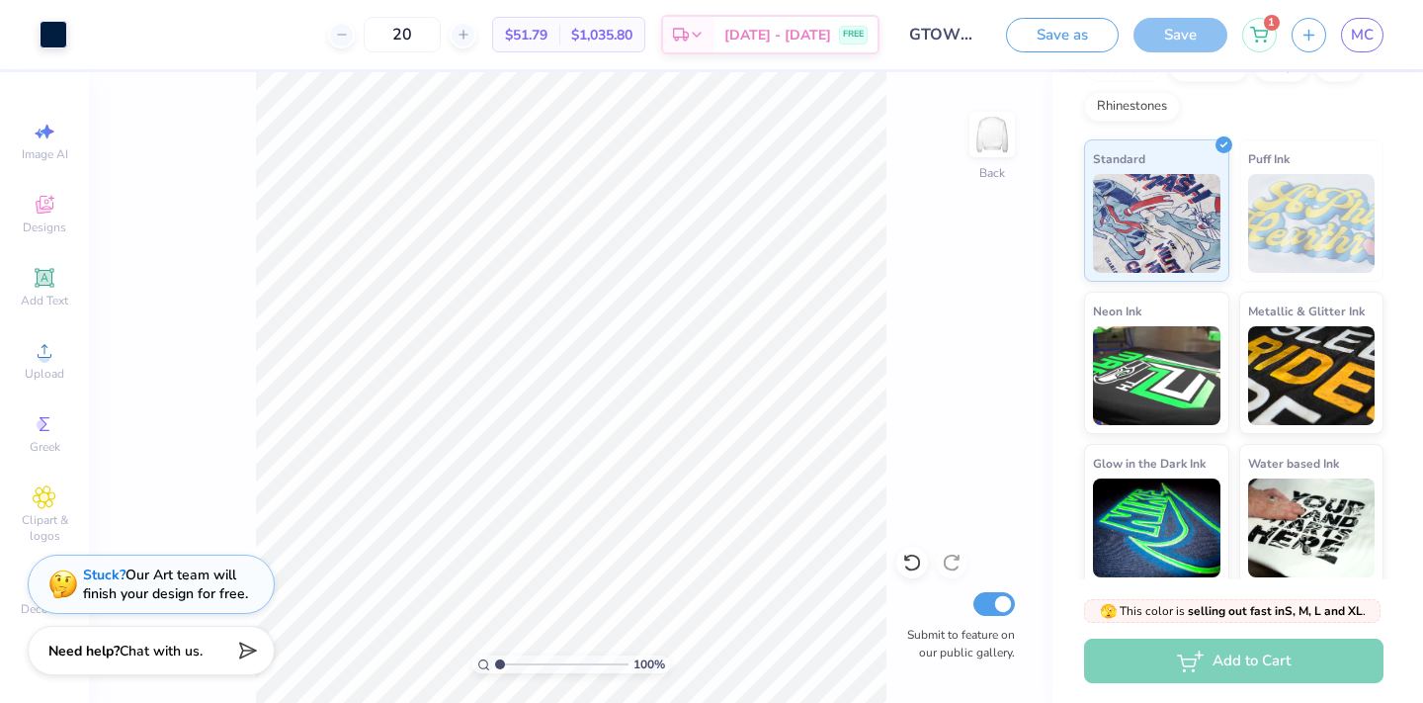
scroll to position [303, 0]
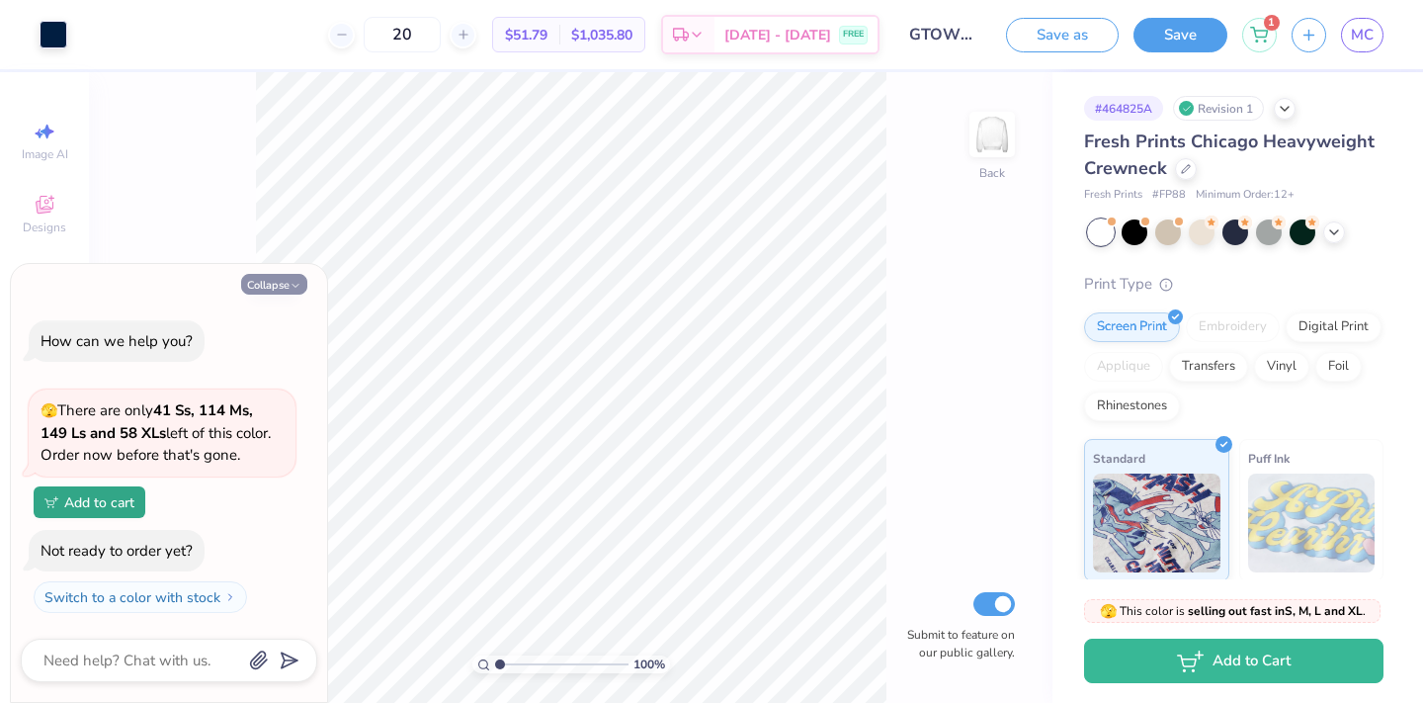
click at [264, 284] on button "Collapse" at bounding box center [274, 284] width 66 height 21
type textarea "x"
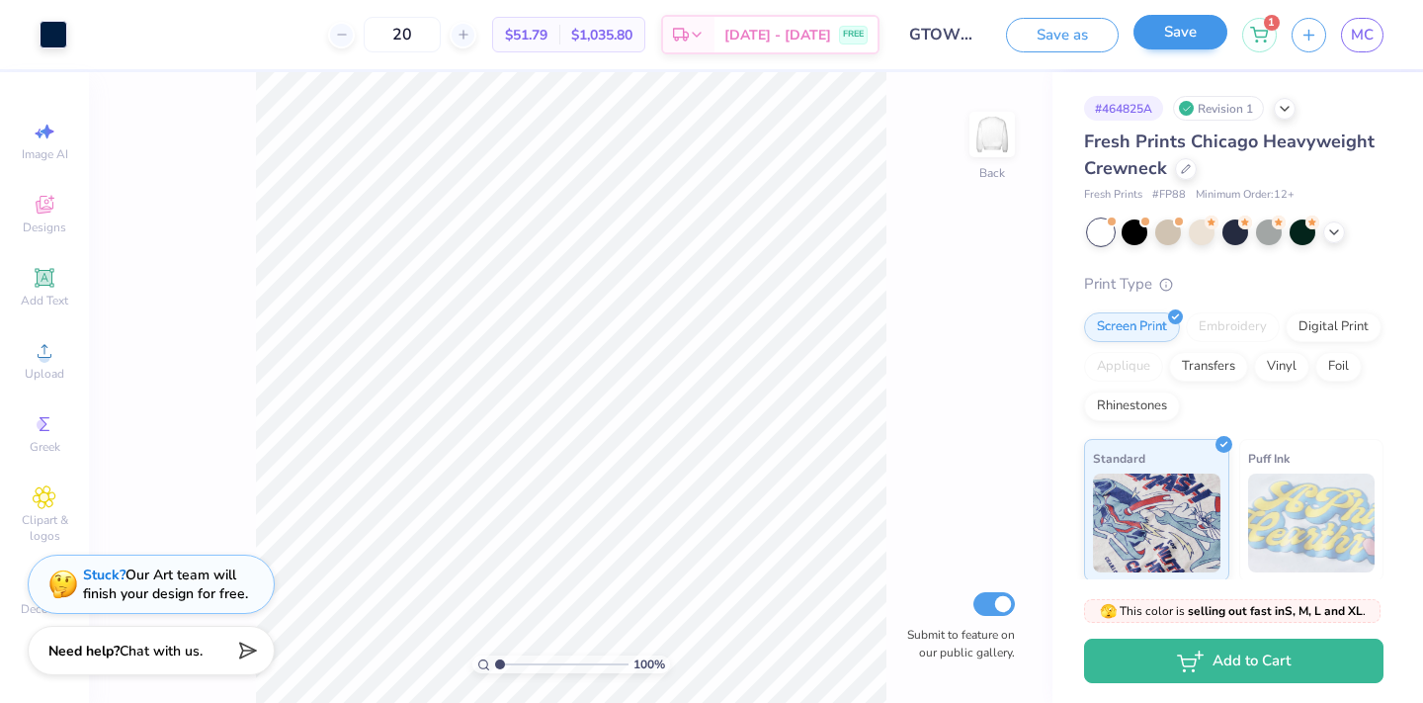
click at [1168, 42] on button "Save" at bounding box center [1181, 32] width 94 height 35
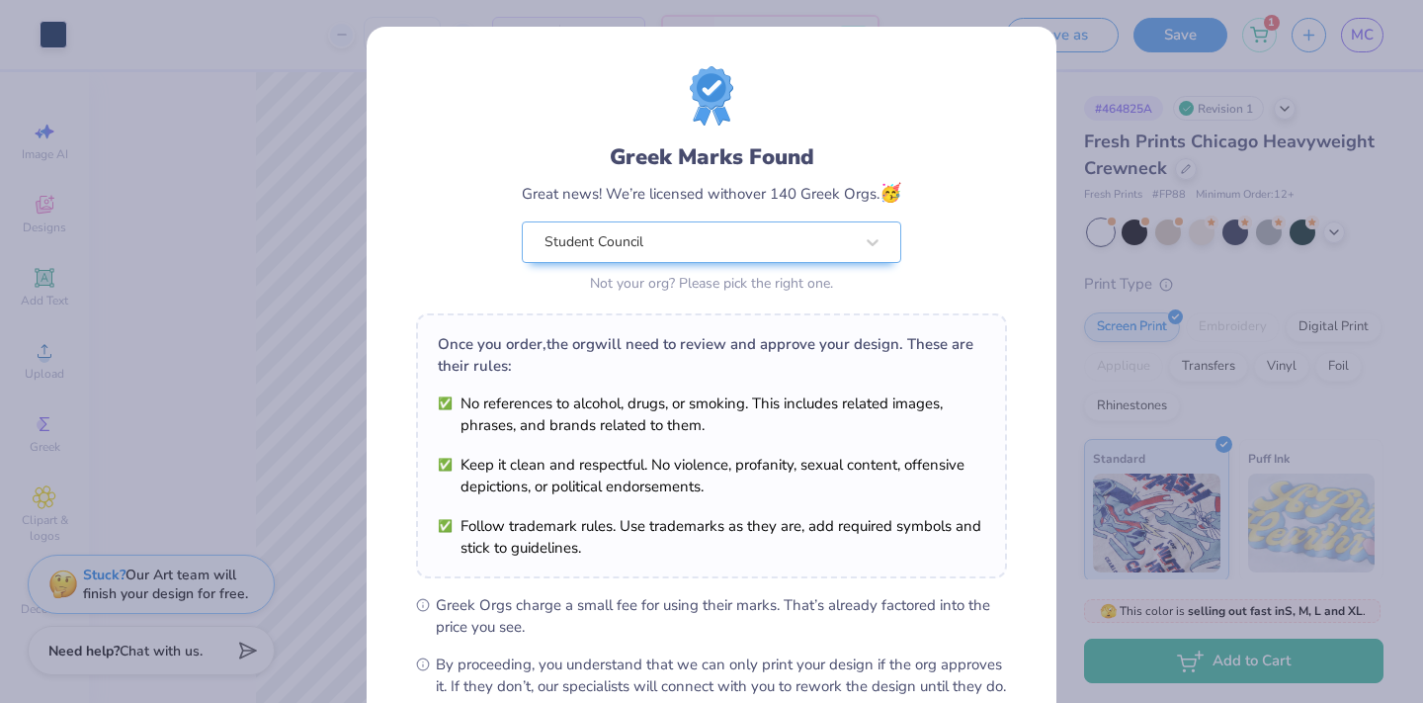
click at [1070, 198] on div "Greek Marks Found Great news! We’re licensed with over 140 Greek Orgs. 🥳 Studen…" at bounding box center [711, 351] width 1423 height 703
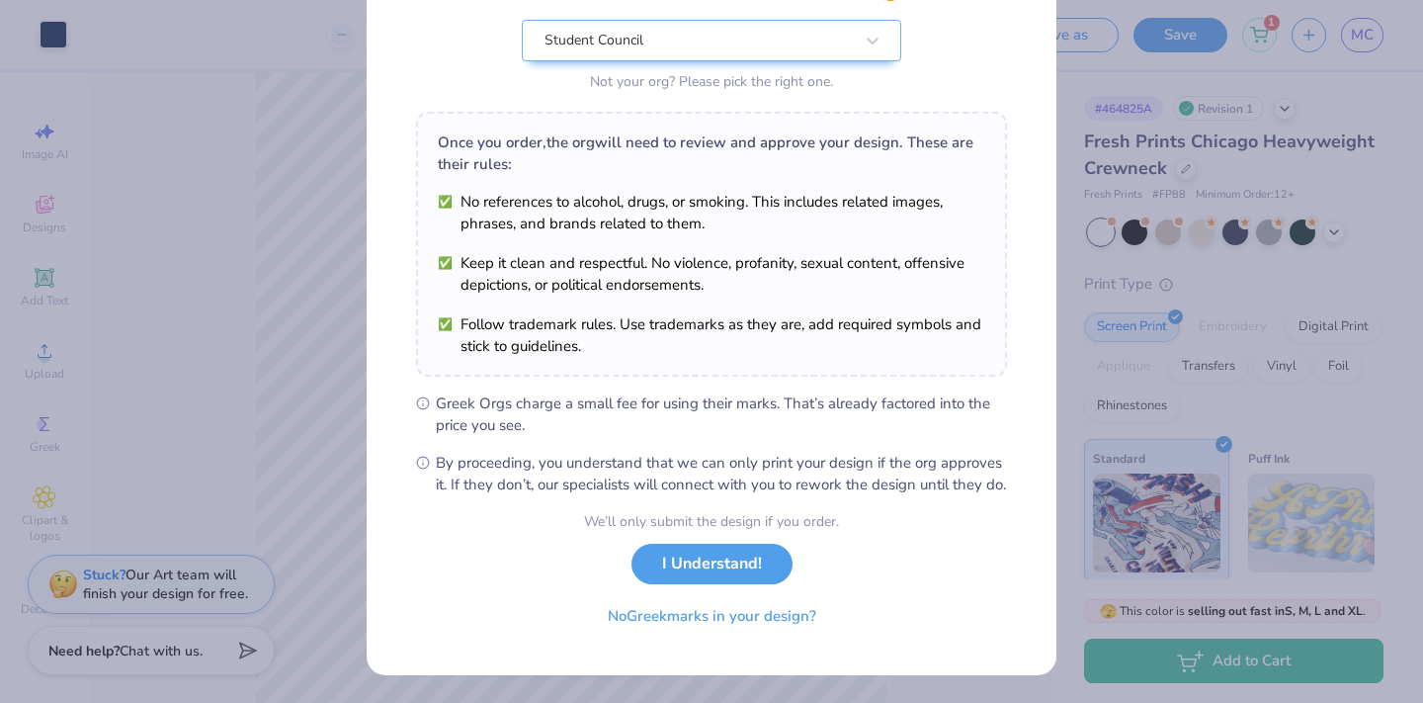
scroll to position [222, 0]
click at [696, 577] on button "I Understand!" at bounding box center [712, 559] width 161 height 41
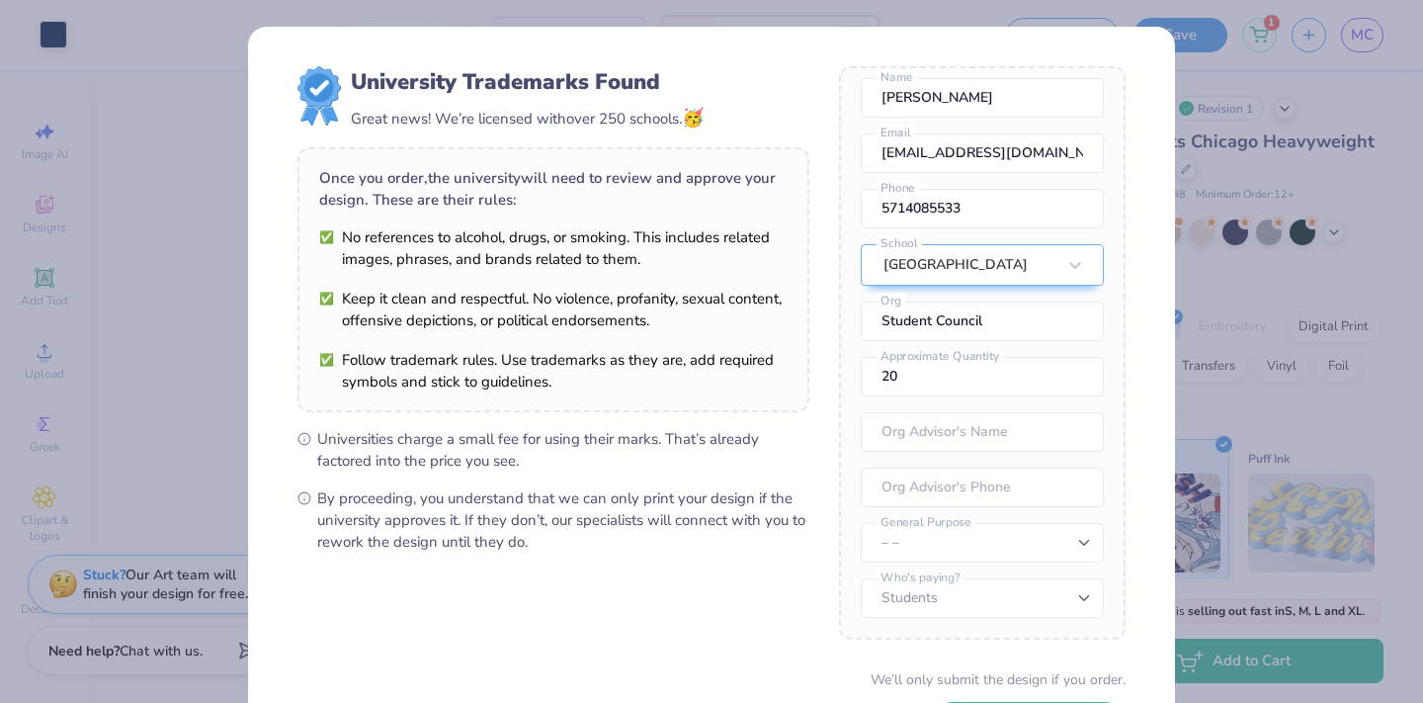
scroll to position [60, 0]
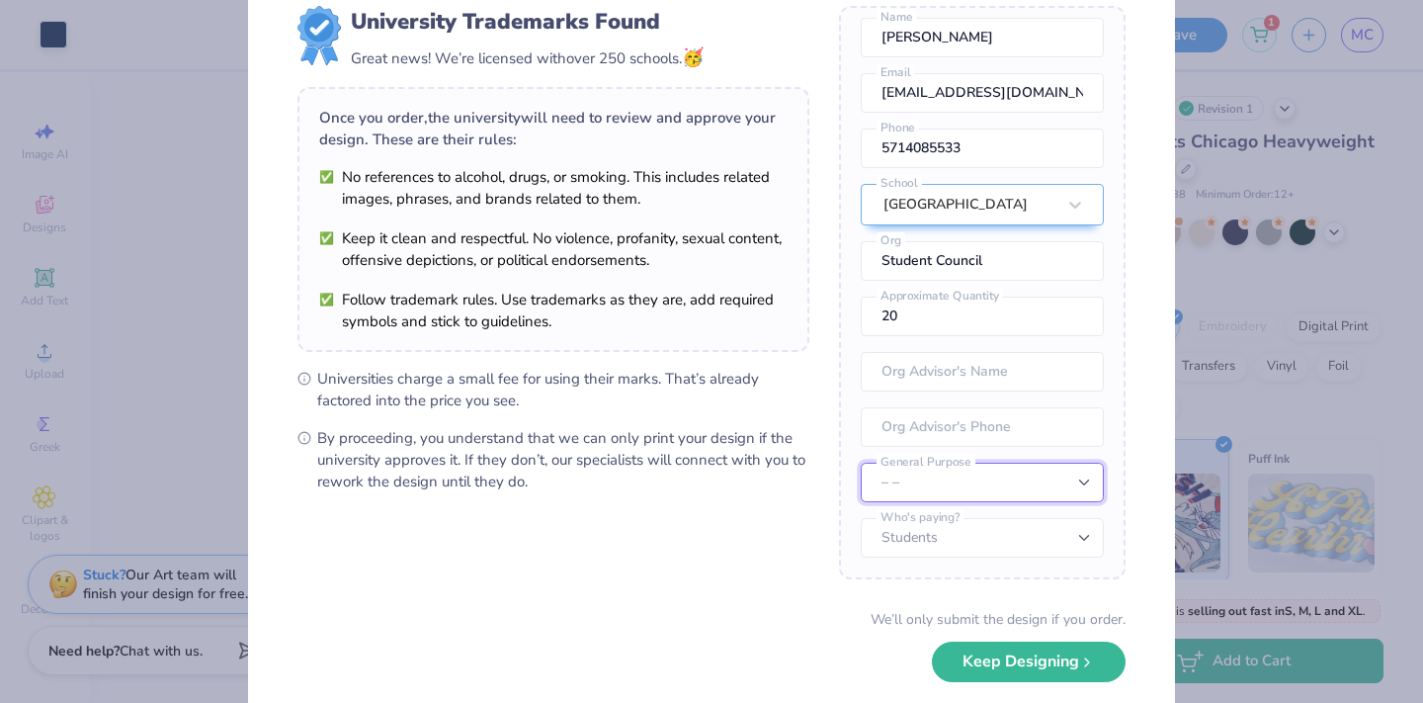
select select "Member apparel for registered Student Organization / Department / School"
drag, startPoint x: 1005, startPoint y: 313, endPoint x: 785, endPoint y: 312, distance: 220.4
click at [785, 312] on form "University Trademarks Found Great news! We’re licensed with over 250 schools. 🥳…" at bounding box center [711, 369] width 828 height 727
type input "125"
click at [832, 467] on form "University Trademarks Found Great news! We’re licensed with over 250 schools. 🥳…" at bounding box center [711, 369] width 828 height 727
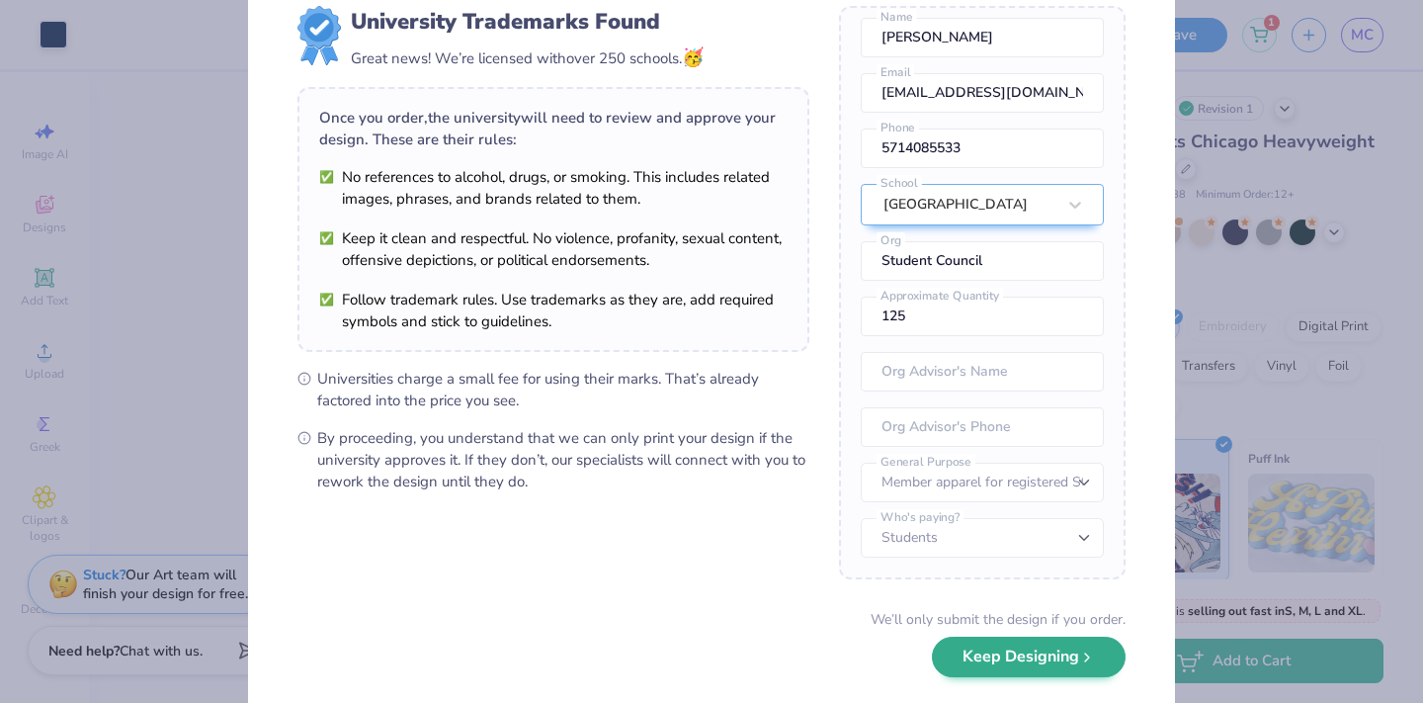
click at [1006, 660] on button "Keep Designing" at bounding box center [1029, 656] width 194 height 41
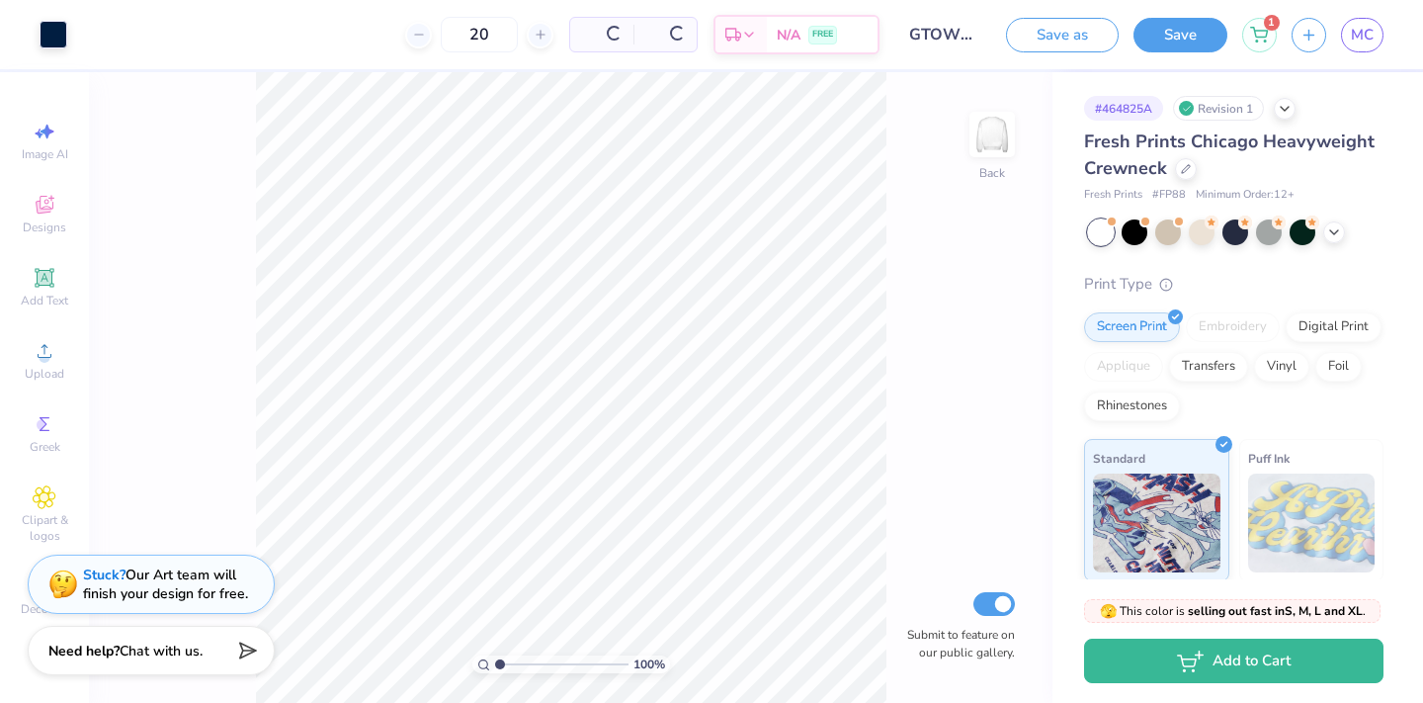
scroll to position [0, 0]
click at [1191, 41] on button "Save" at bounding box center [1181, 32] width 94 height 35
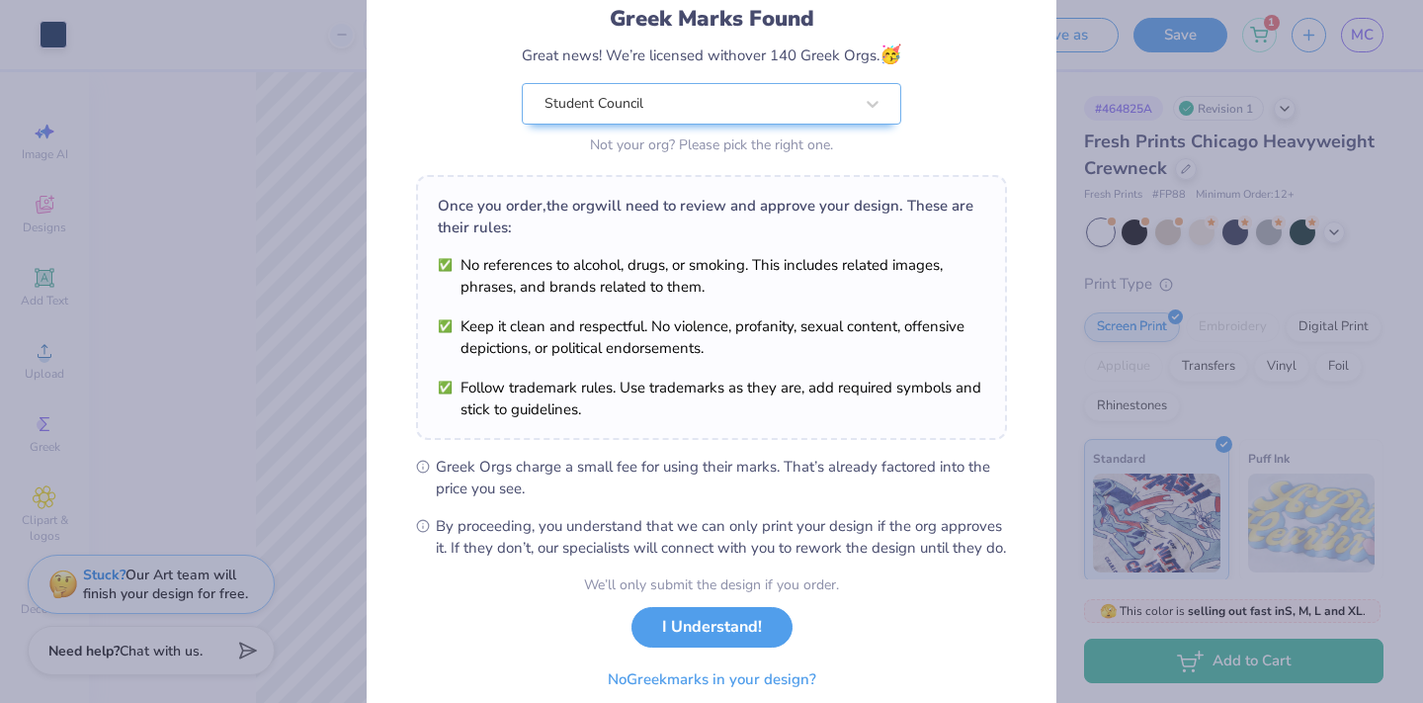
scroll to position [181, 0]
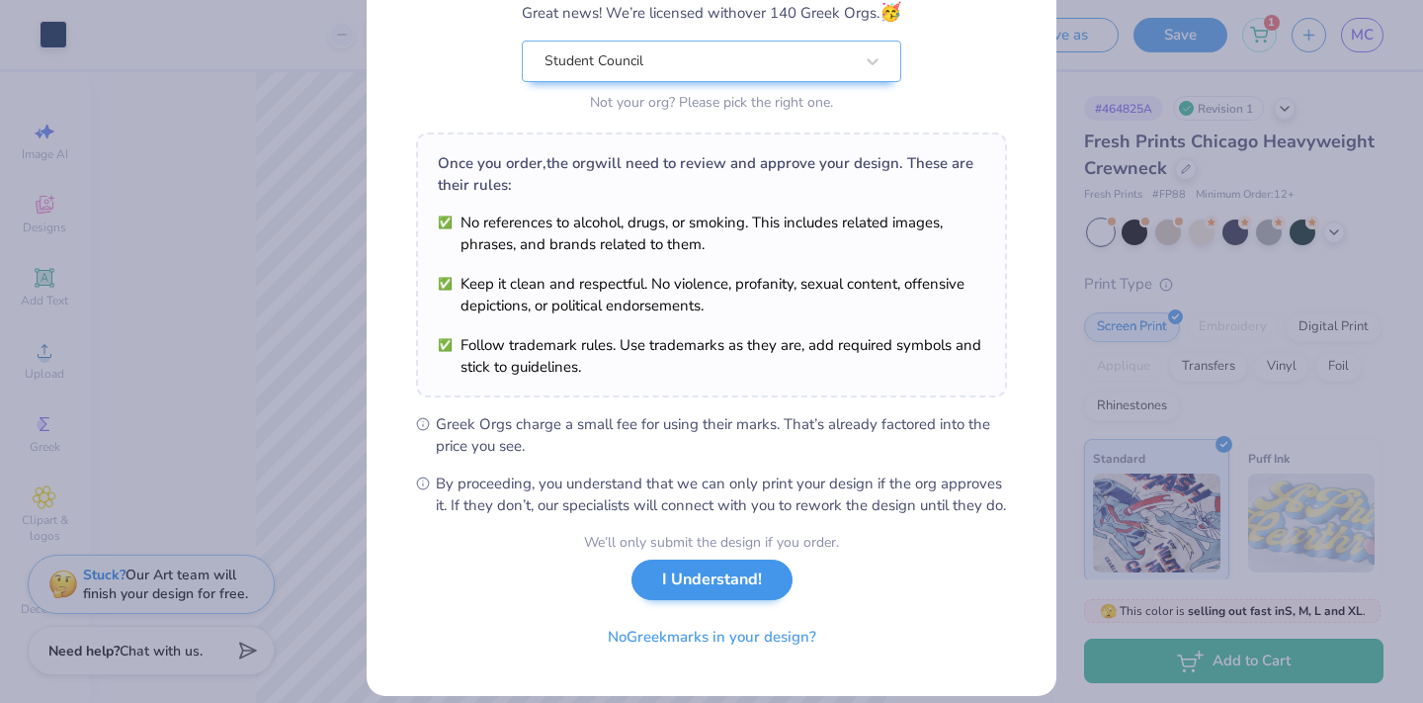
click at [716, 596] on button "I Understand!" at bounding box center [712, 579] width 161 height 41
select select "Member apparel for registered Student Organization / Department / School"
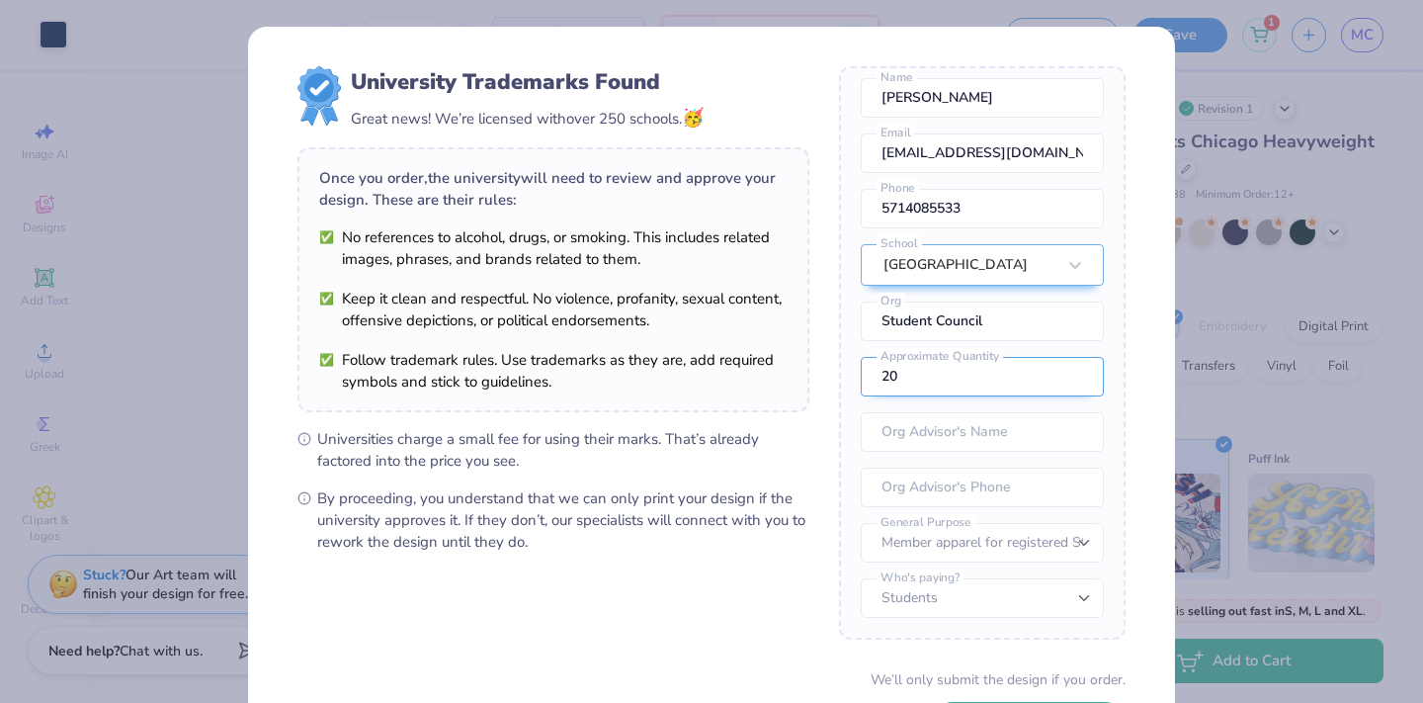
scroll to position [73, 0]
drag, startPoint x: 942, startPoint y: 384, endPoint x: 796, endPoint y: 370, distance: 147.0
click at [796, 372] on form "University Trademarks Found Great news! We’re licensed with over 250 schools. 🥳…" at bounding box center [711, 429] width 828 height 727
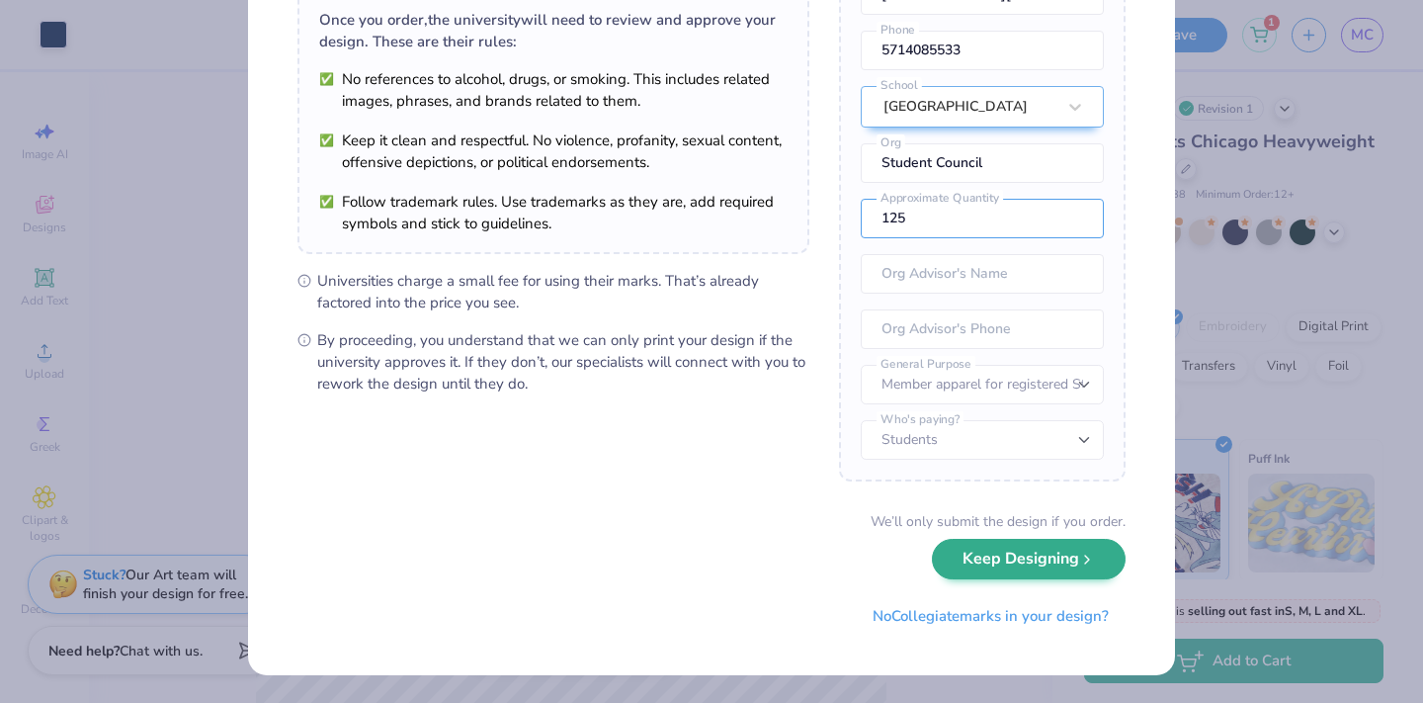
scroll to position [157, 0]
type input "125"
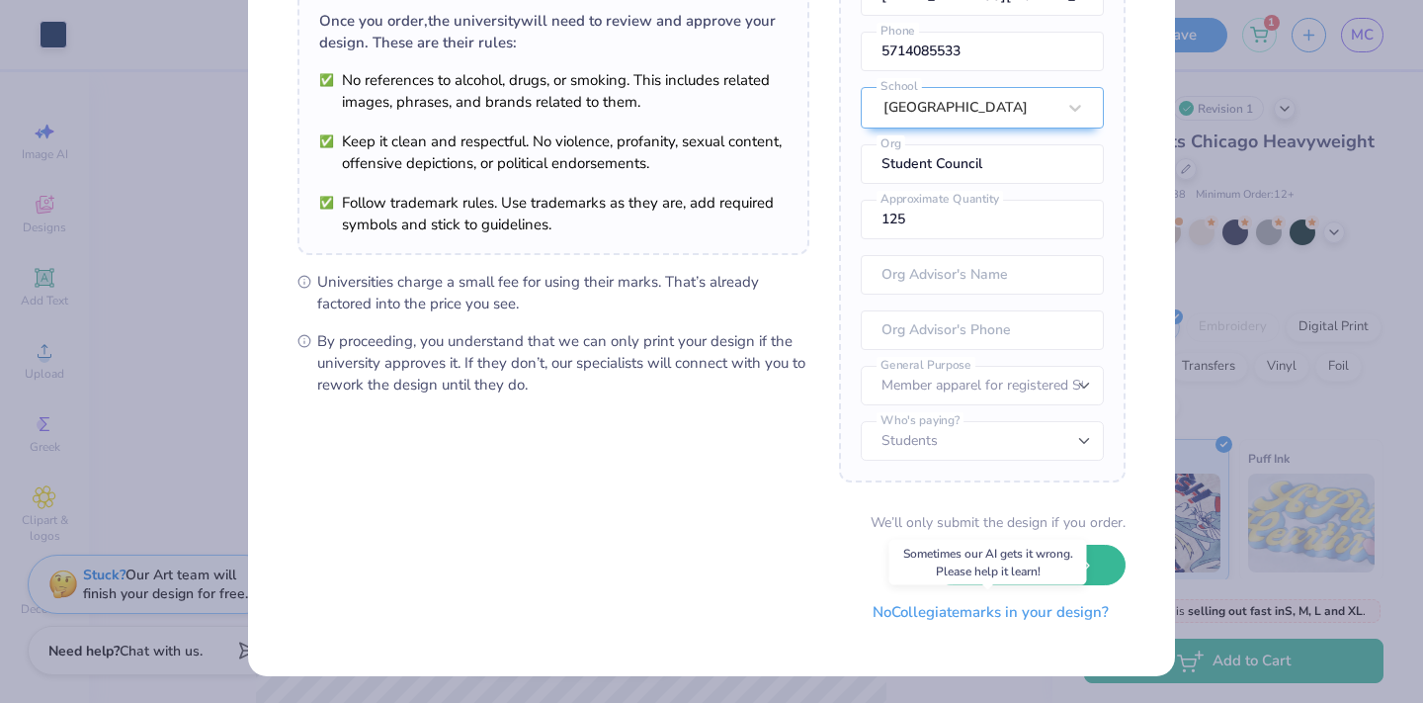
drag, startPoint x: 1039, startPoint y: 564, endPoint x: 1021, endPoint y: 626, distance: 63.8
click at [1021, 626] on div "We’ll only submit the design if you order. Keep Designing No Collegiate marks i…" at bounding box center [711, 574] width 828 height 125
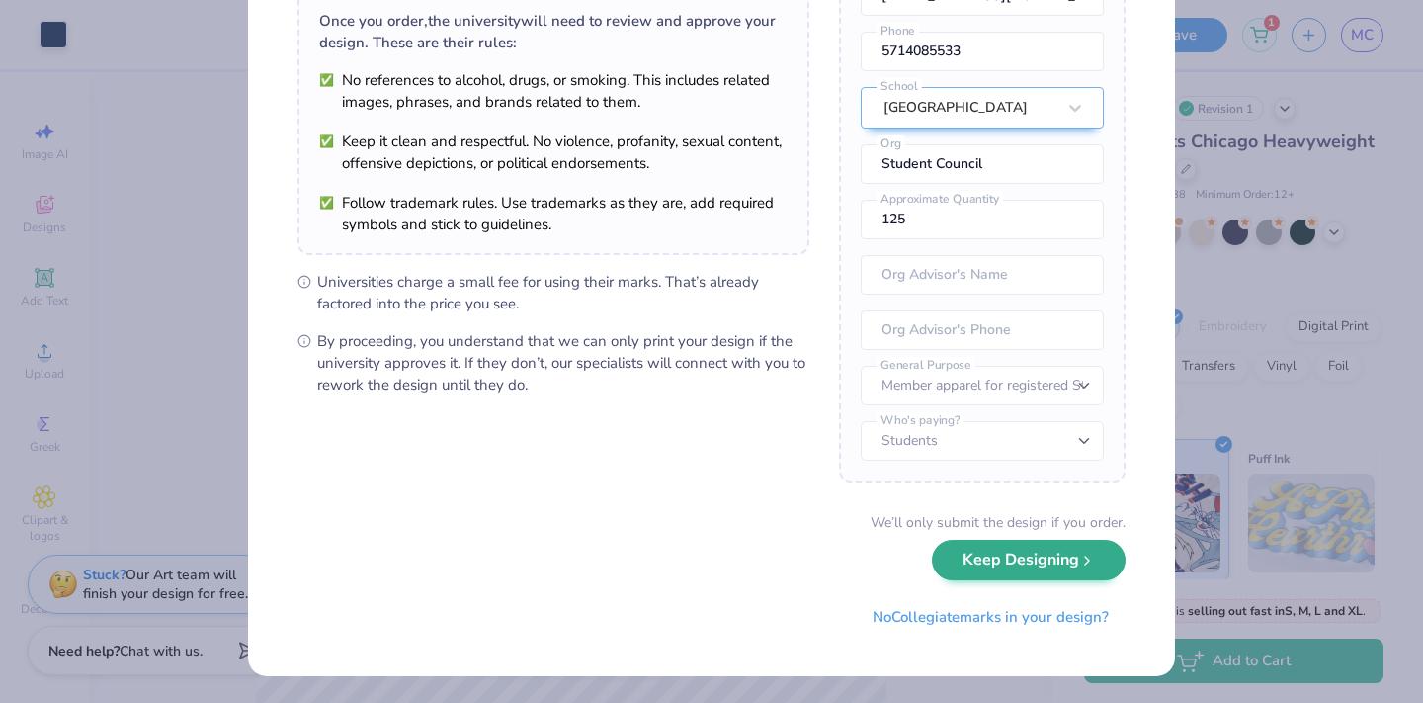
click at [1016, 552] on button "Keep Designing" at bounding box center [1029, 560] width 194 height 41
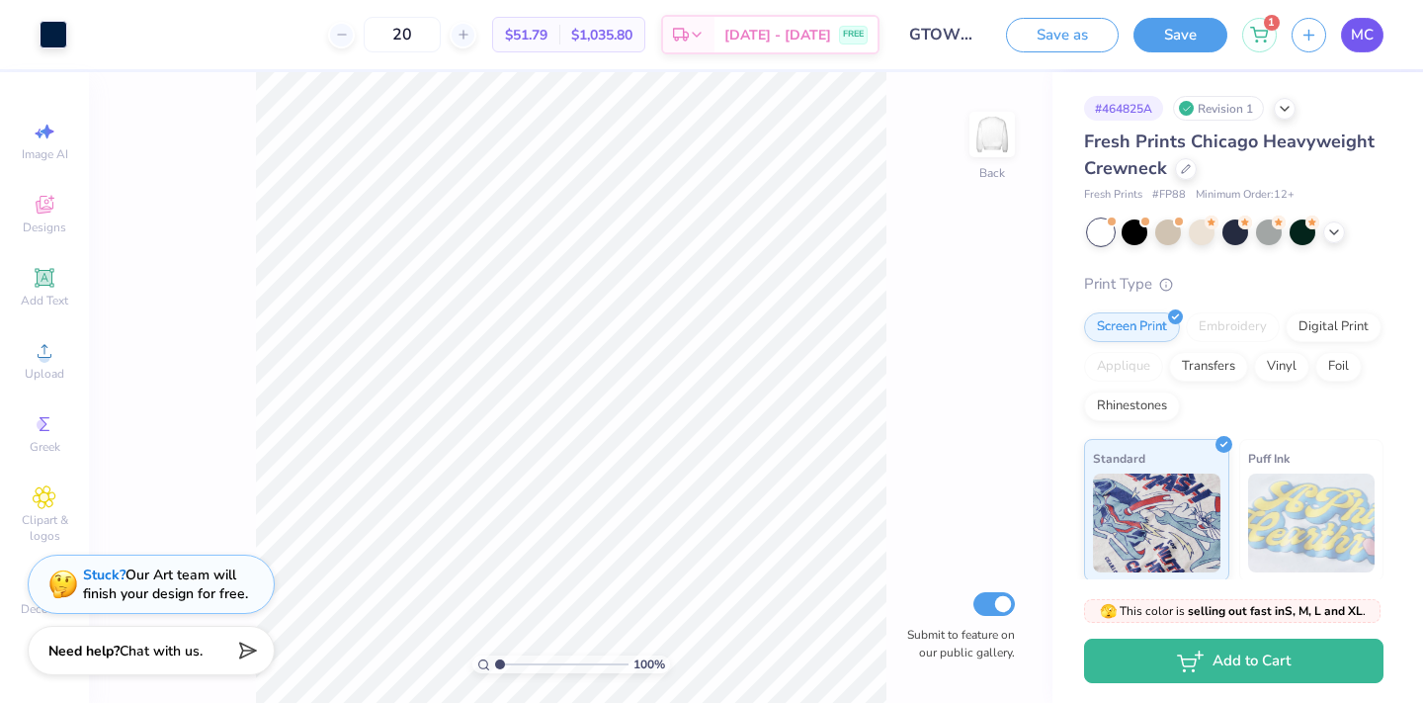
click at [1362, 32] on span "MC" at bounding box center [1362, 35] width 23 height 23
click at [1264, 43] on div "1" at bounding box center [1259, 32] width 35 height 35
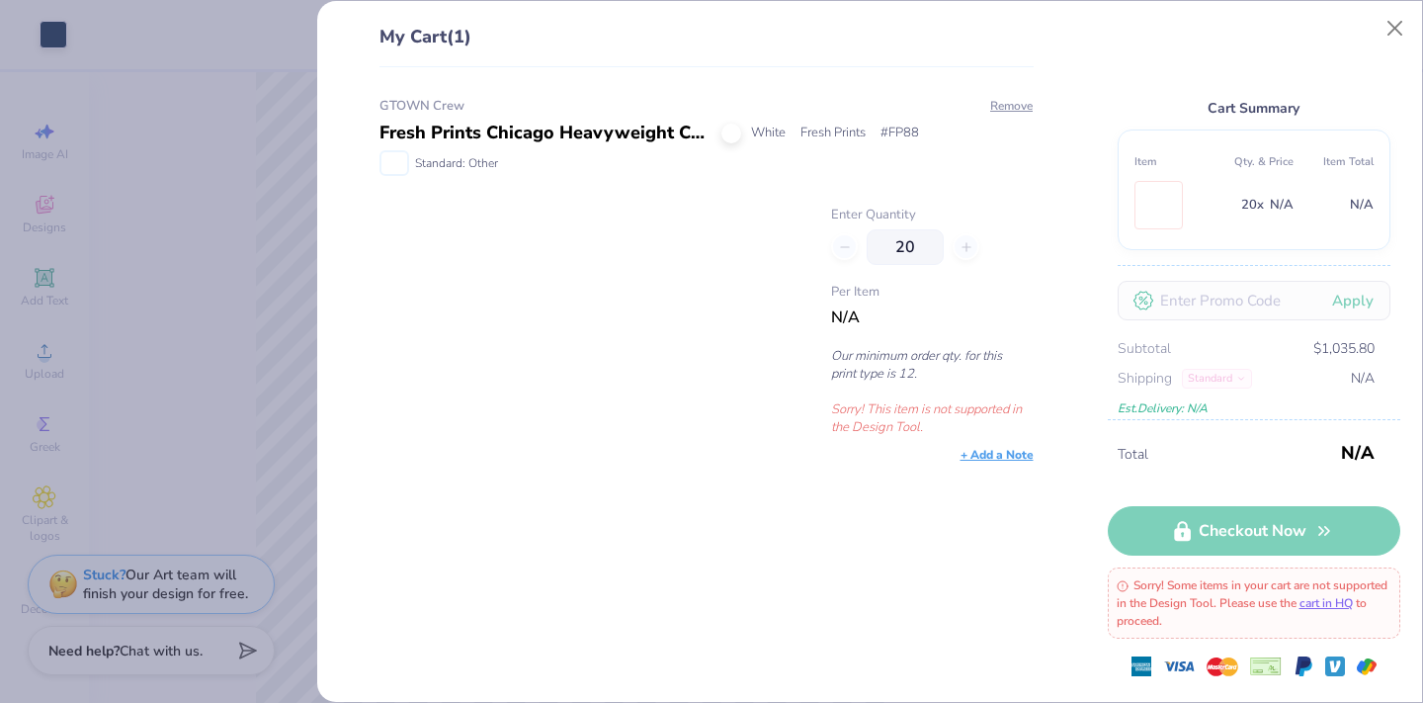
click at [963, 235] on div "20" at bounding box center [932, 247] width 202 height 36
click at [963, 243] on div "20" at bounding box center [932, 247] width 202 height 36
click at [389, 170] on img at bounding box center [394, 163] width 26 height 22
click at [1389, 31] on button "Close" at bounding box center [1396, 29] width 38 height 38
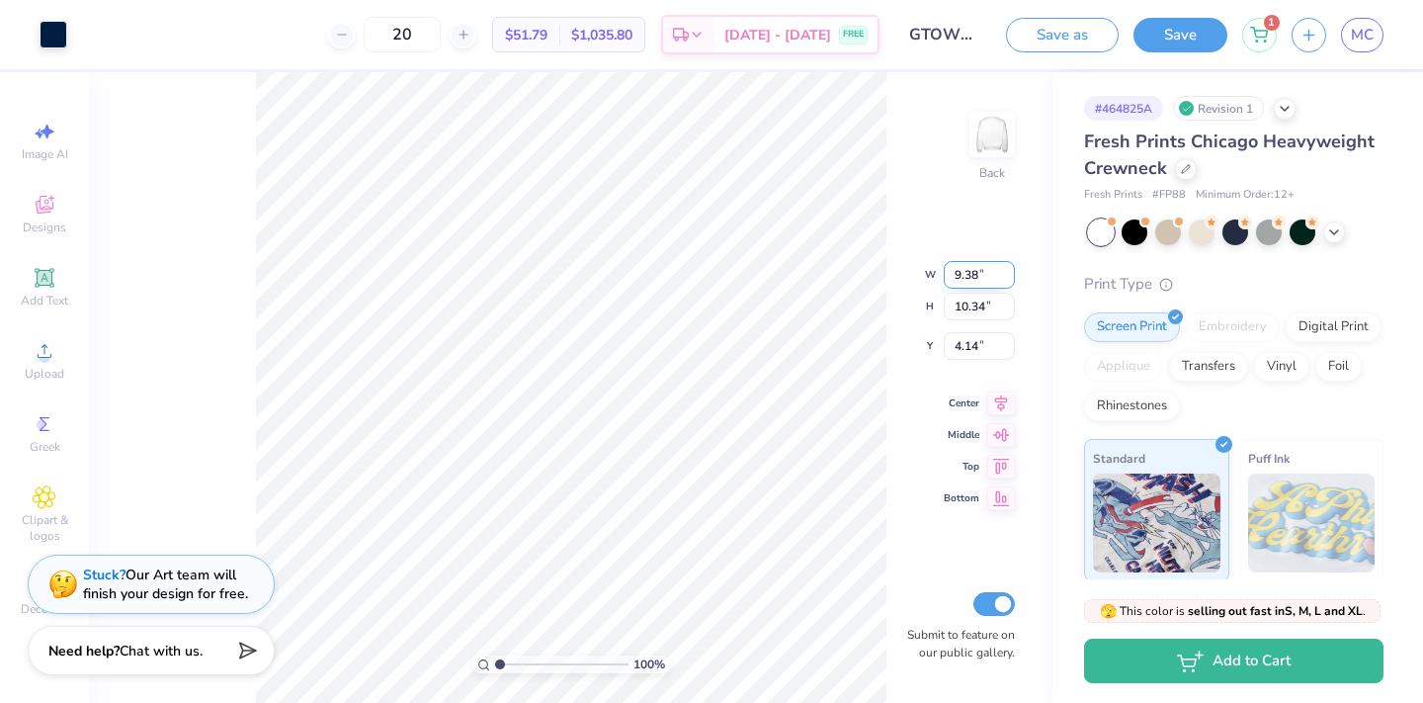
click at [970, 271] on input "9.38" at bounding box center [979, 275] width 71 height 28
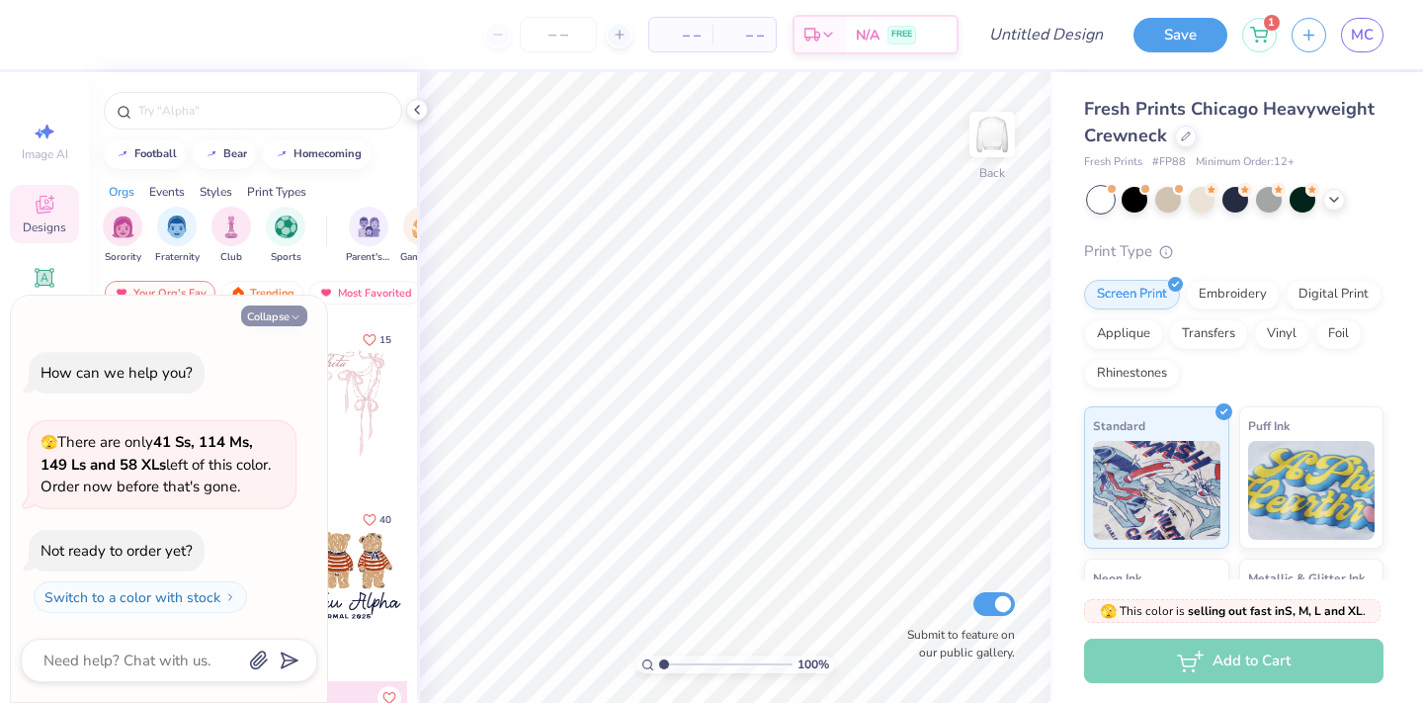
click at [290, 322] on icon "button" at bounding box center [296, 317] width 12 height 12
type textarea "x"
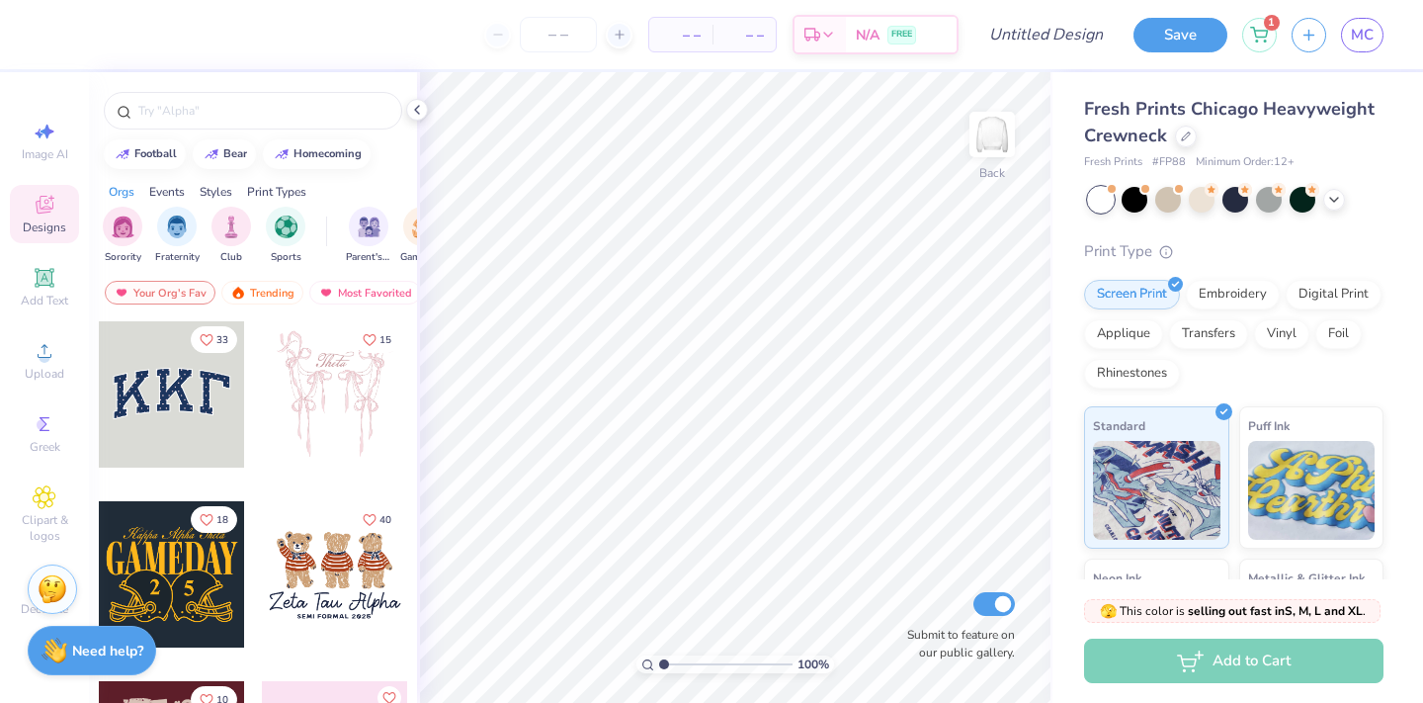
click at [58, 399] on div "Image AI Designs Add Text Upload Greek Clipart & logos Decorate" at bounding box center [44, 368] width 69 height 513
click at [55, 382] on div "Upload" at bounding box center [44, 360] width 69 height 58
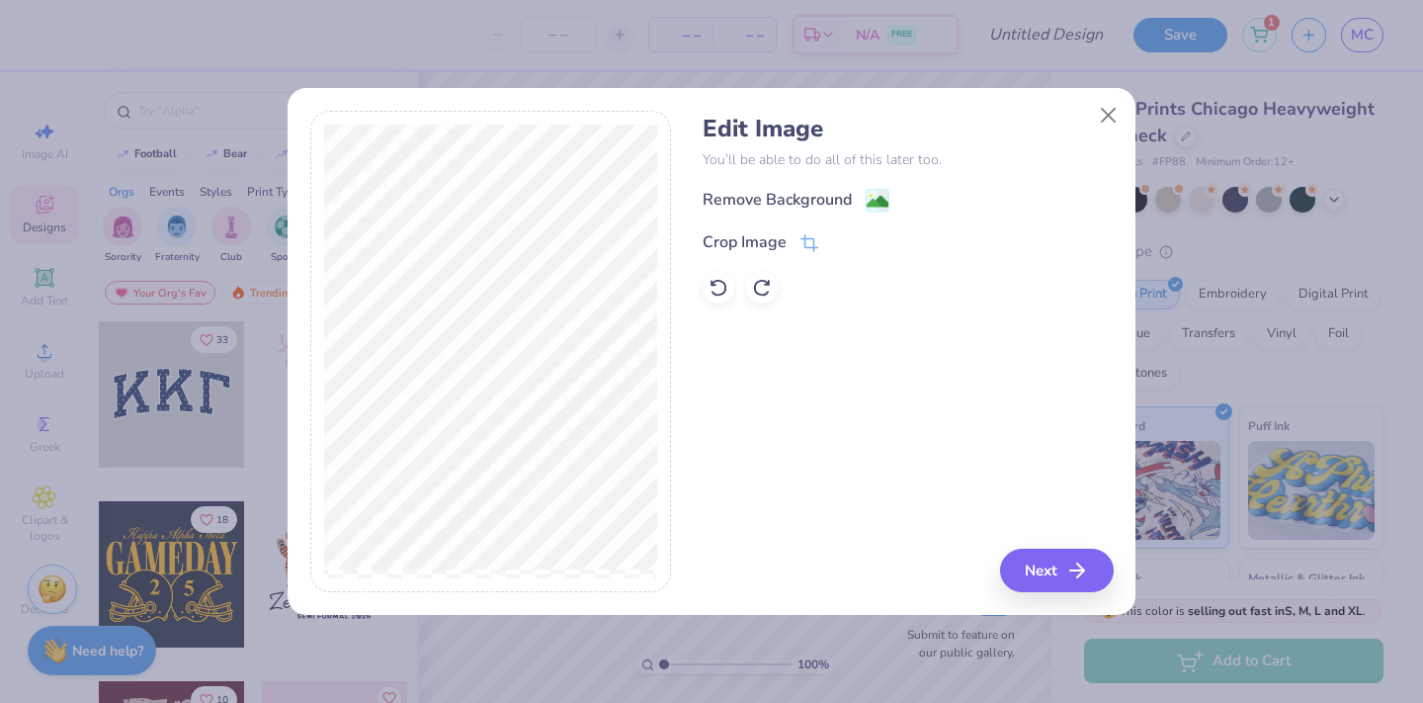
click at [1064, 600] on div "Edit Image You’ll be able to do all of this later too. Remove Background Crop I…" at bounding box center [712, 363] width 848 height 504
click at [1055, 578] on button "Next" at bounding box center [1060, 570] width 114 height 43
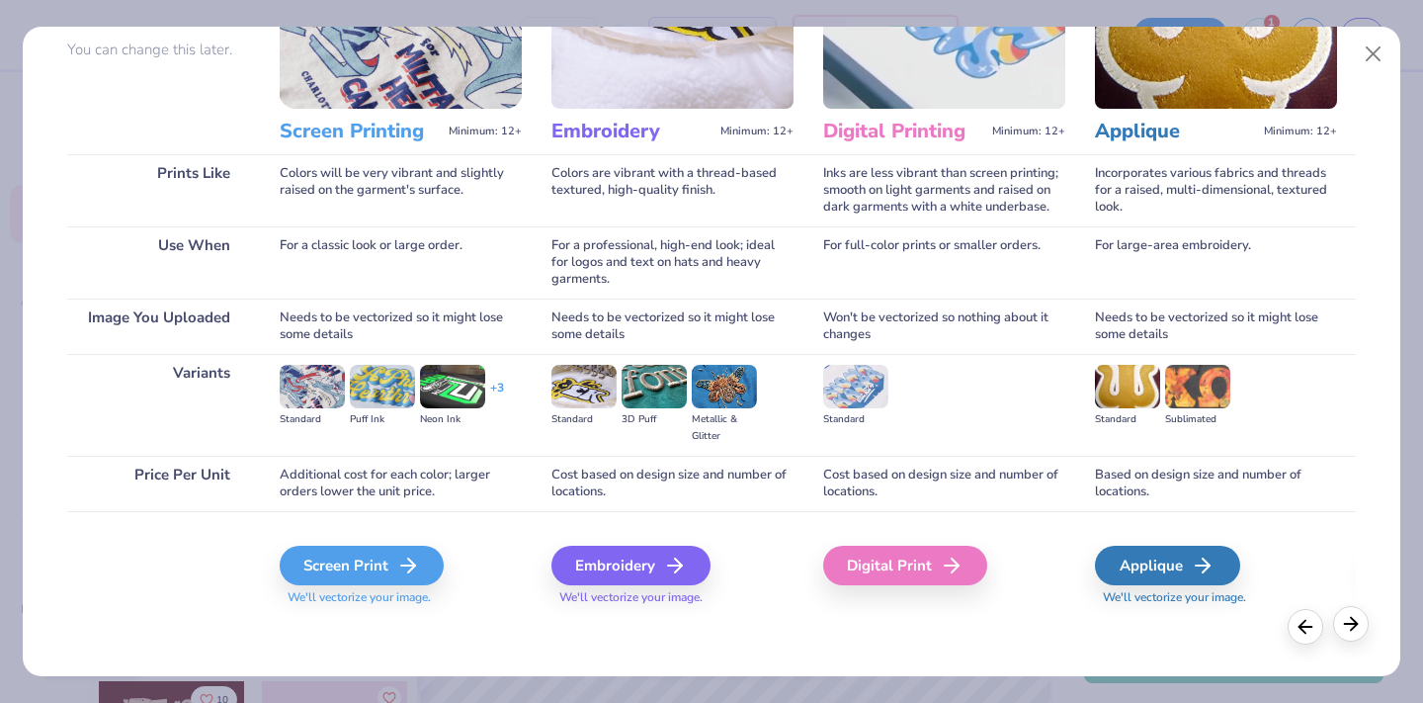
scroll to position [184, 0]
click at [1380, 46] on button "Close" at bounding box center [1374, 55] width 38 height 38
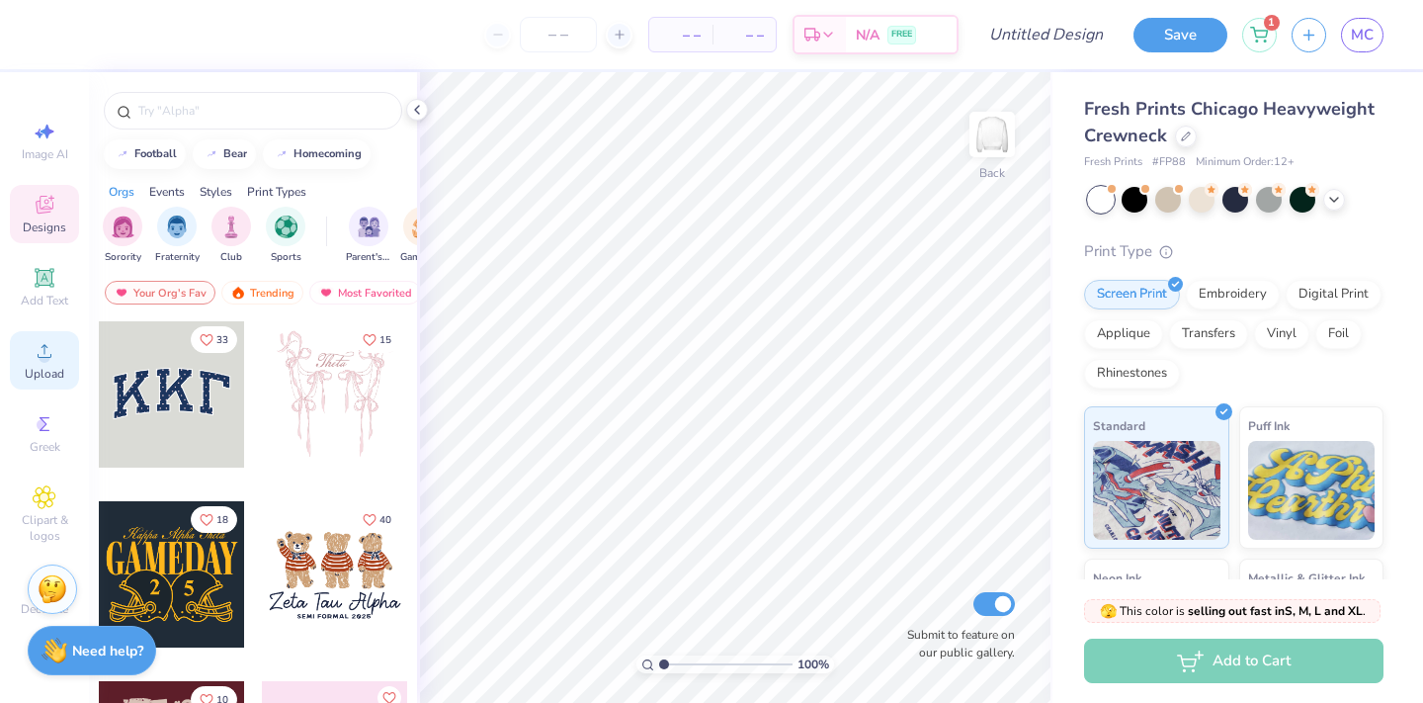
click at [59, 366] on span "Upload" at bounding box center [45, 374] width 40 height 16
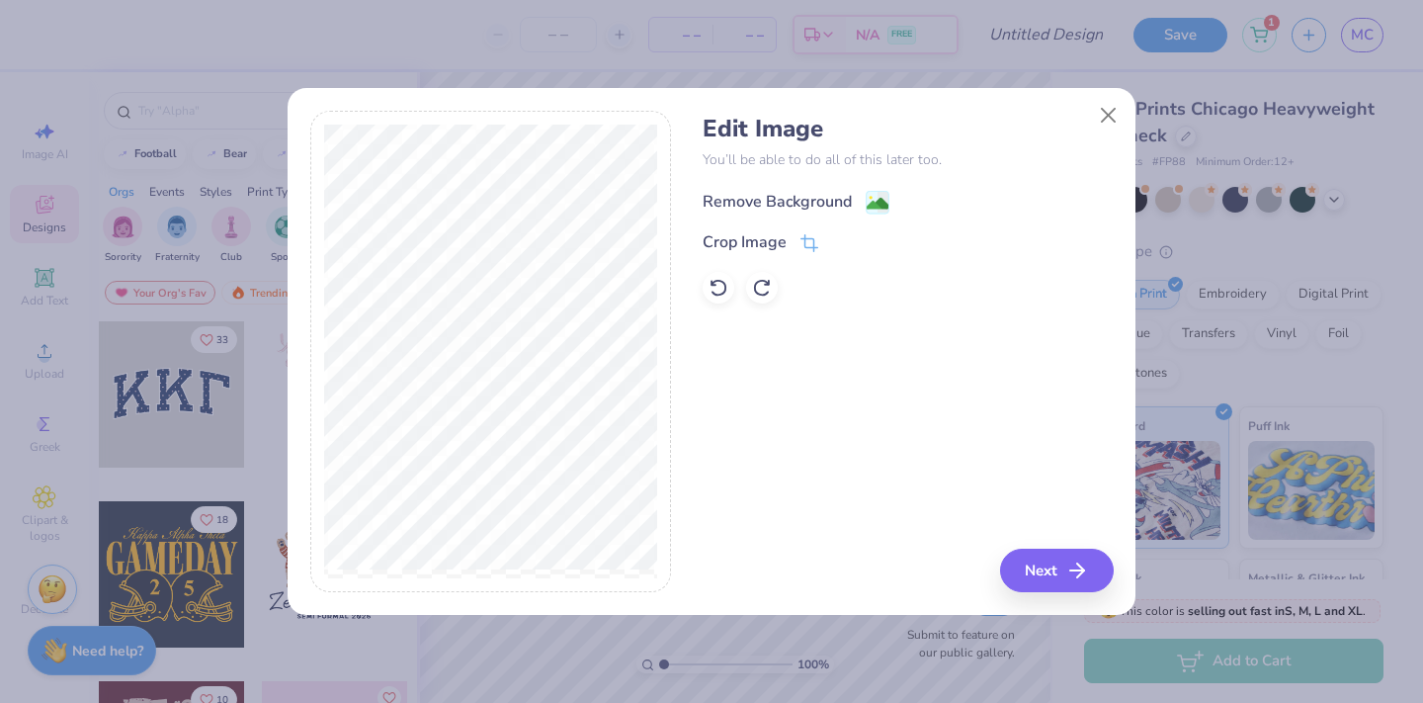
click at [864, 211] on div "Remove Background" at bounding box center [796, 202] width 187 height 25
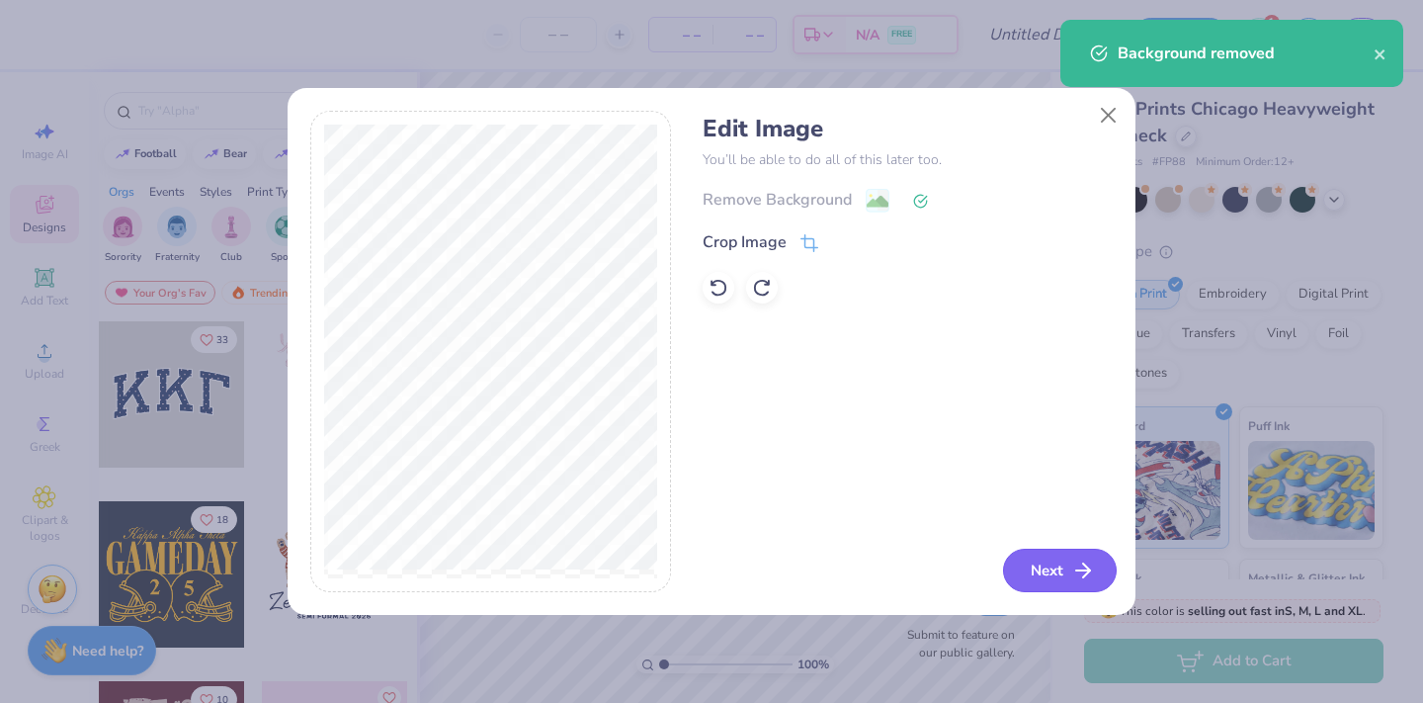
click at [1077, 581] on icon "button" at bounding box center [1083, 570] width 24 height 24
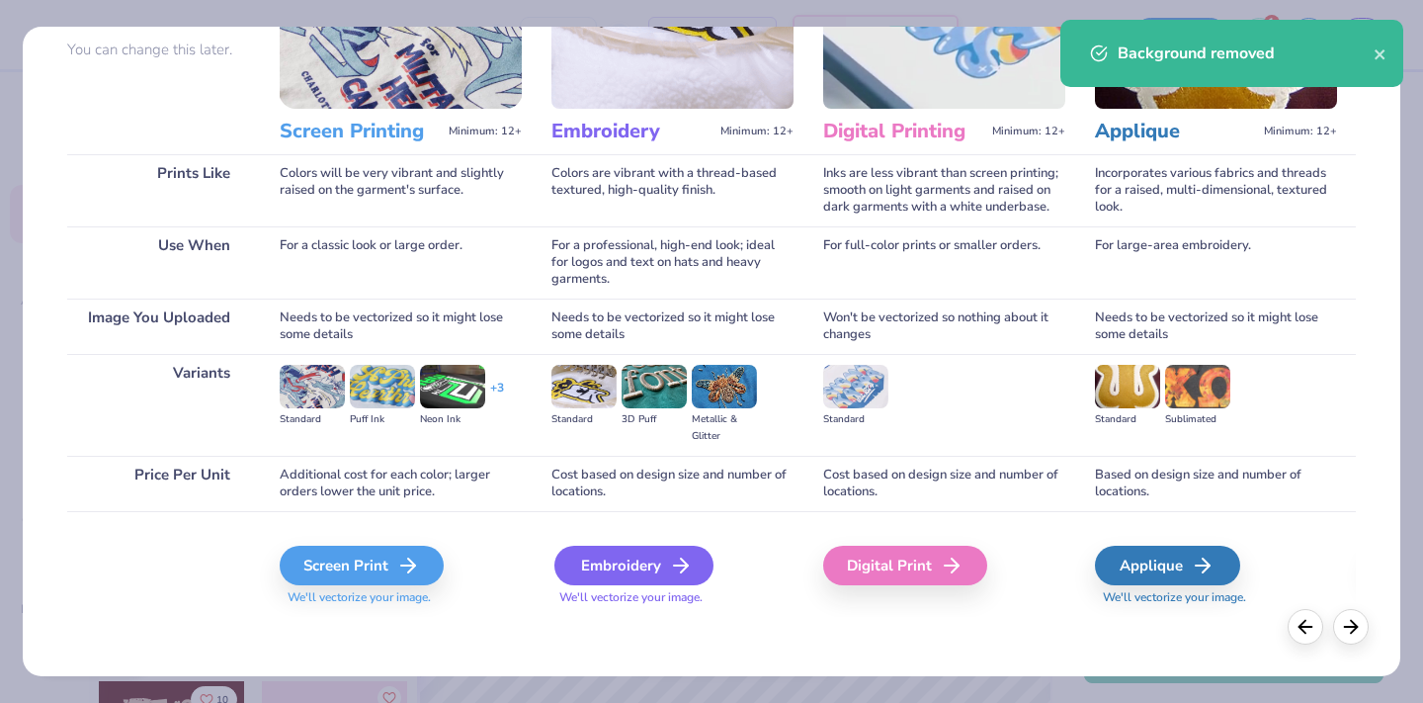
click at [663, 555] on div "Embroidery" at bounding box center [633, 566] width 159 height 40
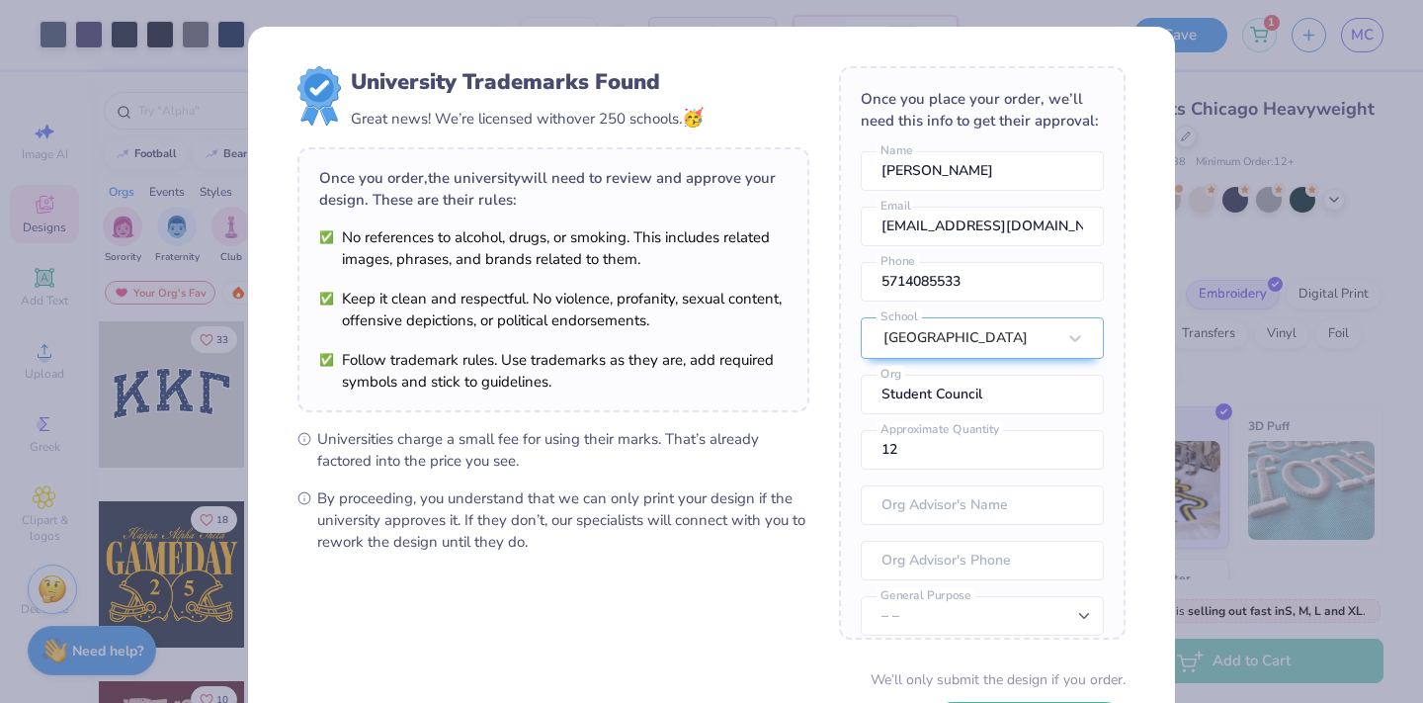
click at [667, 276] on body "Art colors – – Per Item – – Total Est. Delivery N/A FREE Design Title Save 1 MC…" at bounding box center [711, 351] width 1423 height 703
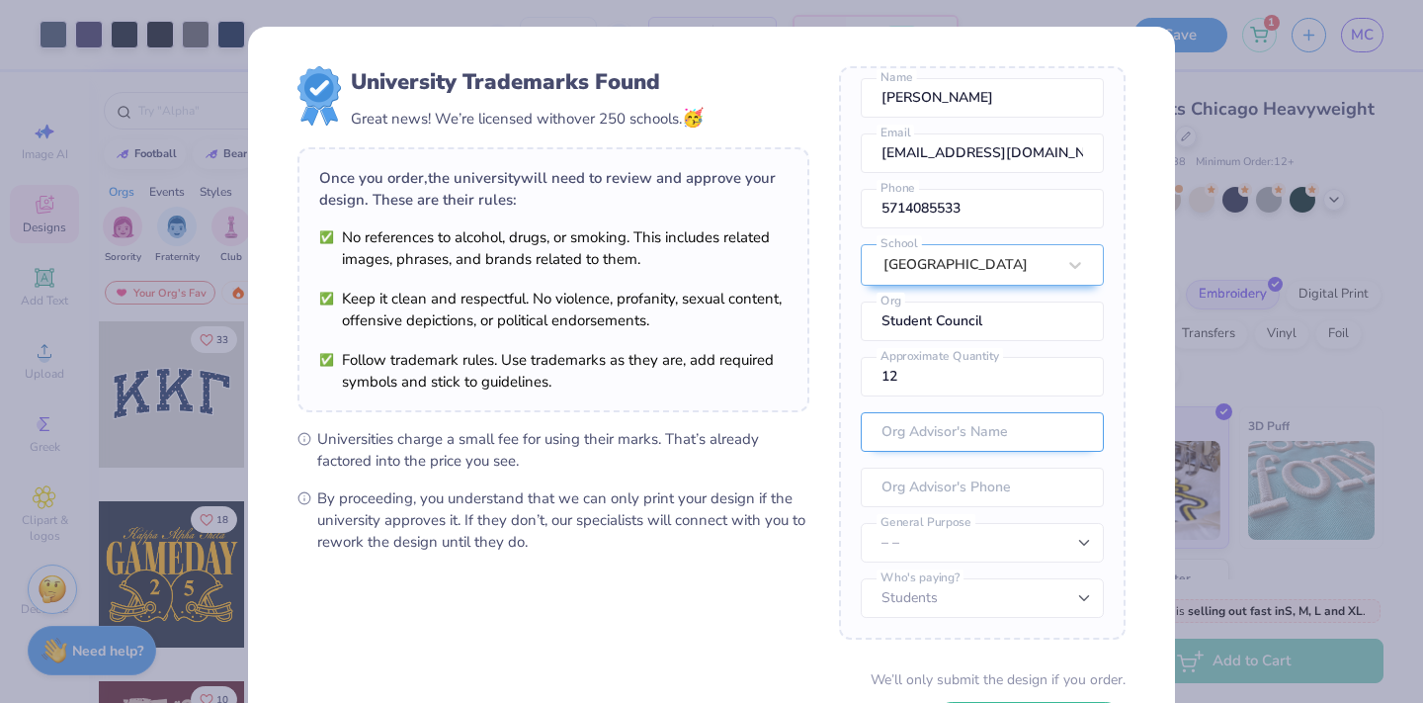
scroll to position [73, 0]
click at [218, 168] on div "University Trademarks Found Great news! We’re licensed with over 250 schools. 🥳…" at bounding box center [711, 351] width 1423 height 703
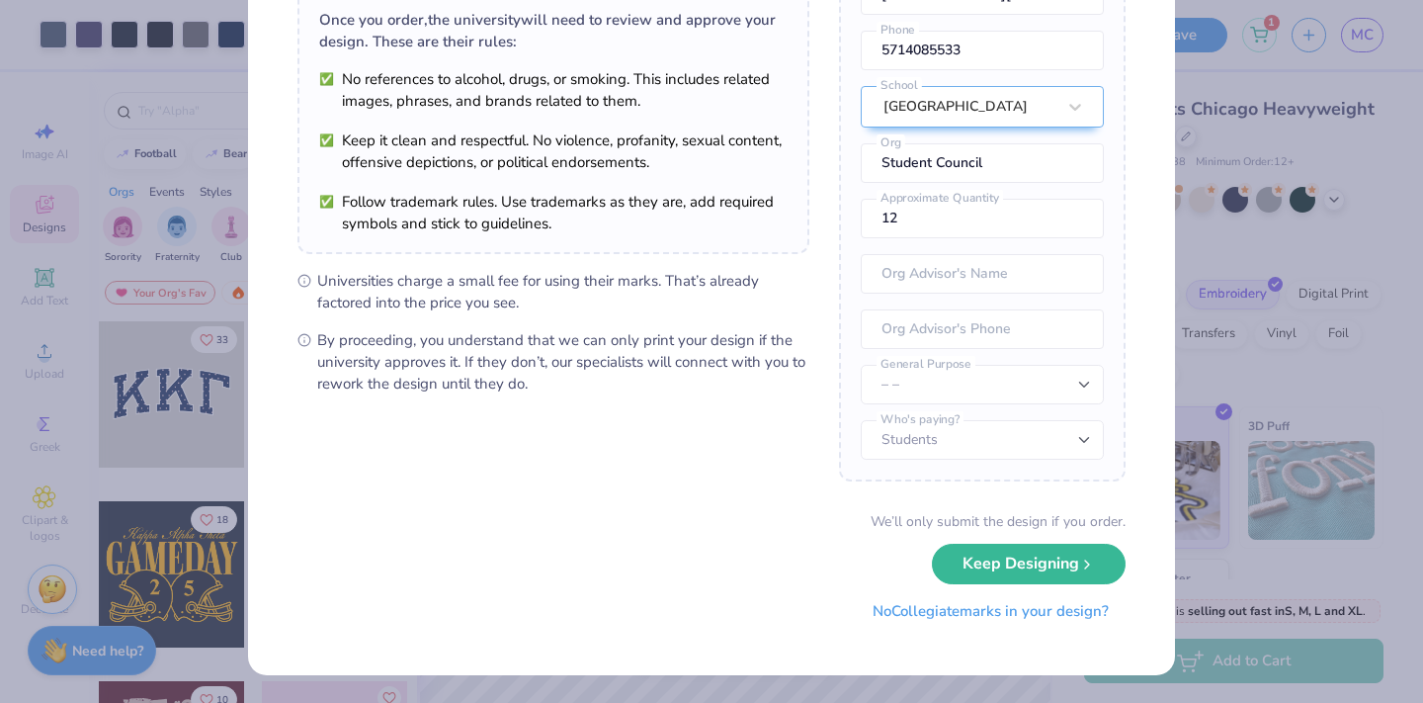
scroll to position [157, 0]
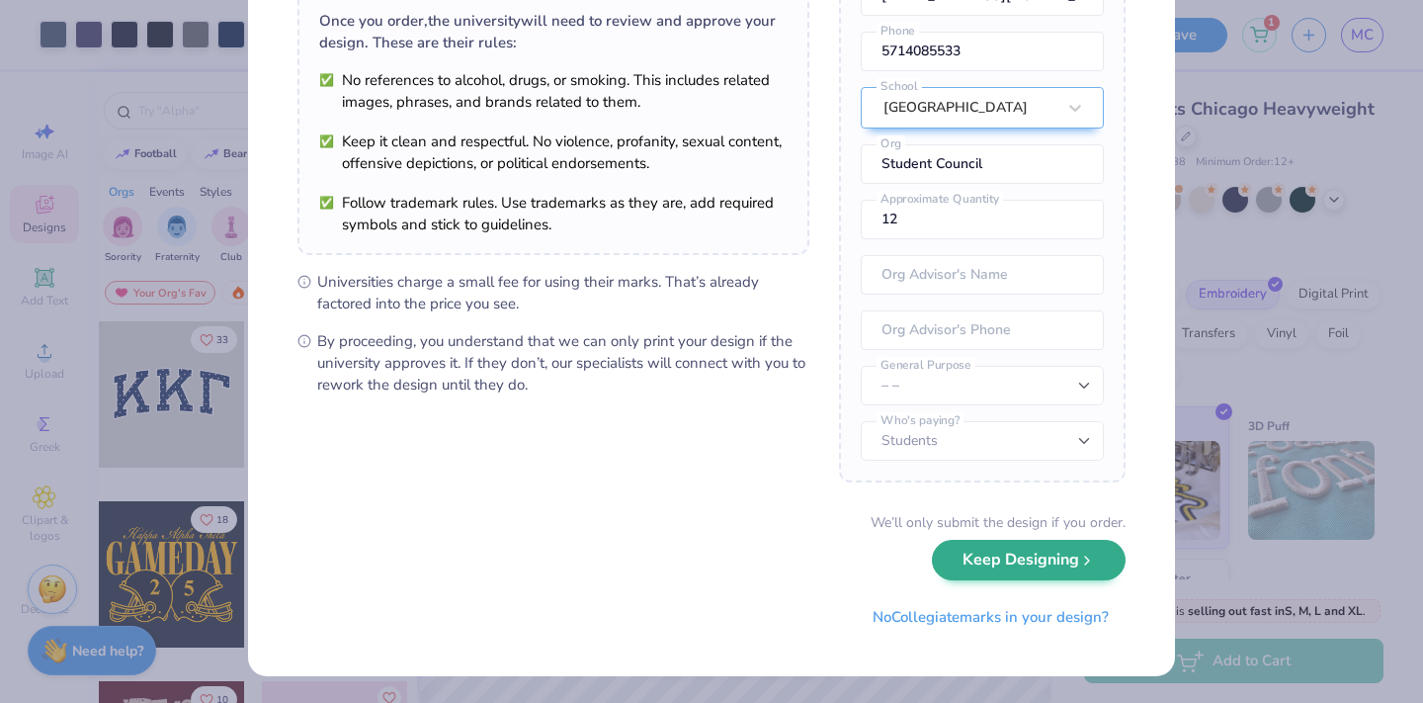
click at [984, 574] on button "Keep Designing" at bounding box center [1029, 560] width 194 height 41
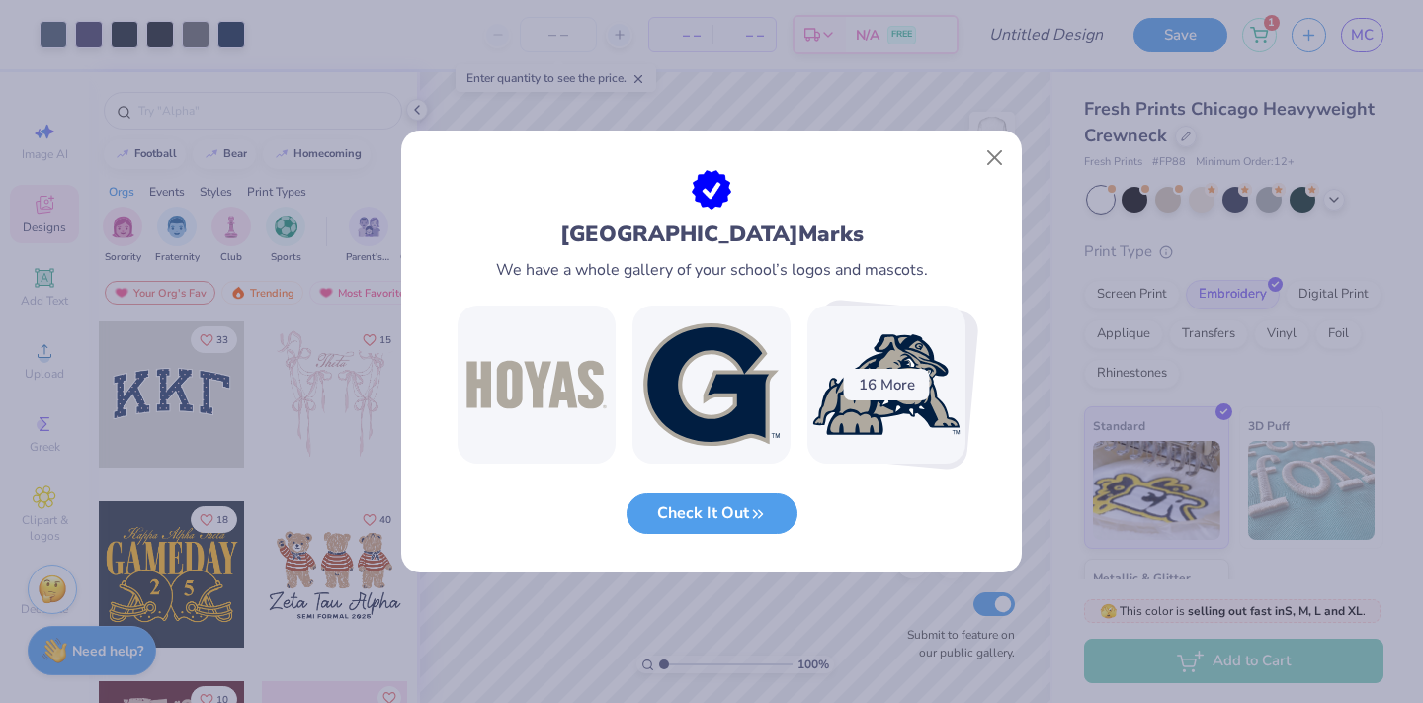
scroll to position [0, 0]
click at [992, 161] on button "Close" at bounding box center [995, 158] width 38 height 38
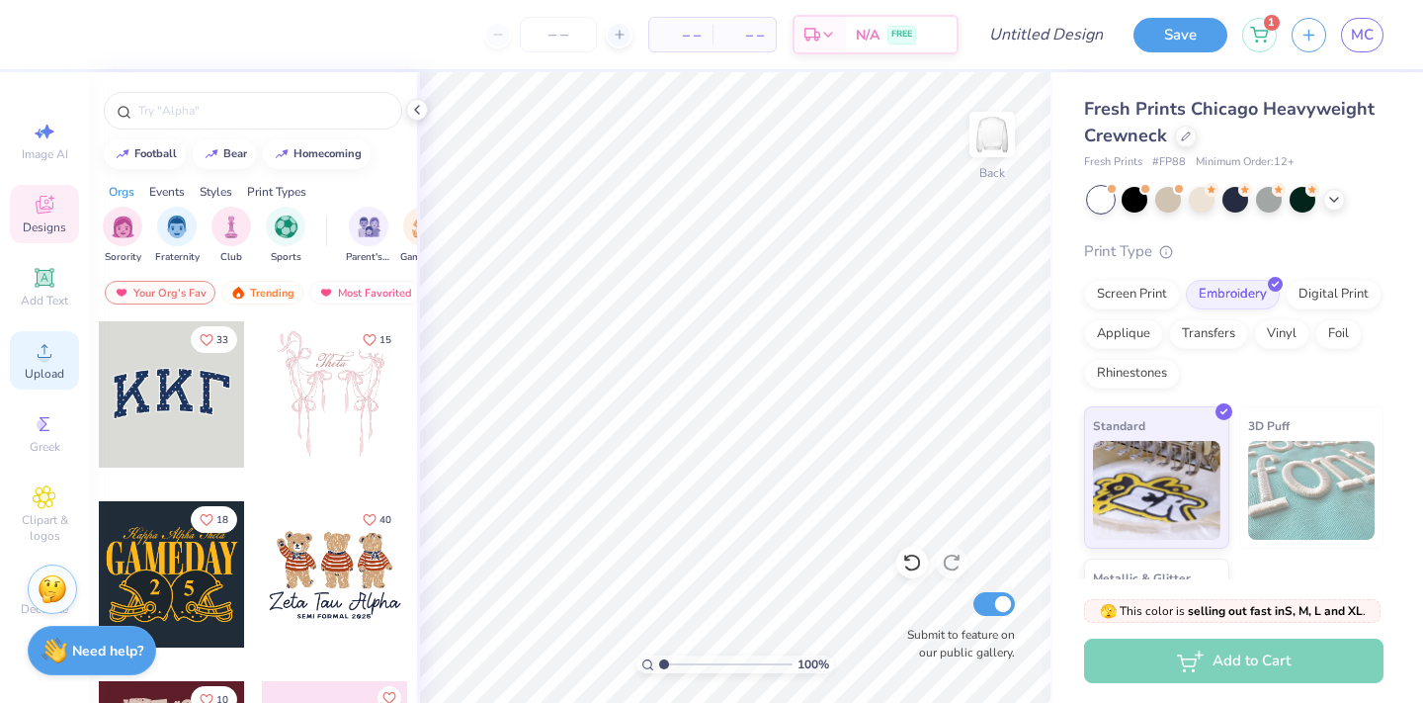
click at [56, 375] on span "Upload" at bounding box center [45, 374] width 40 height 16
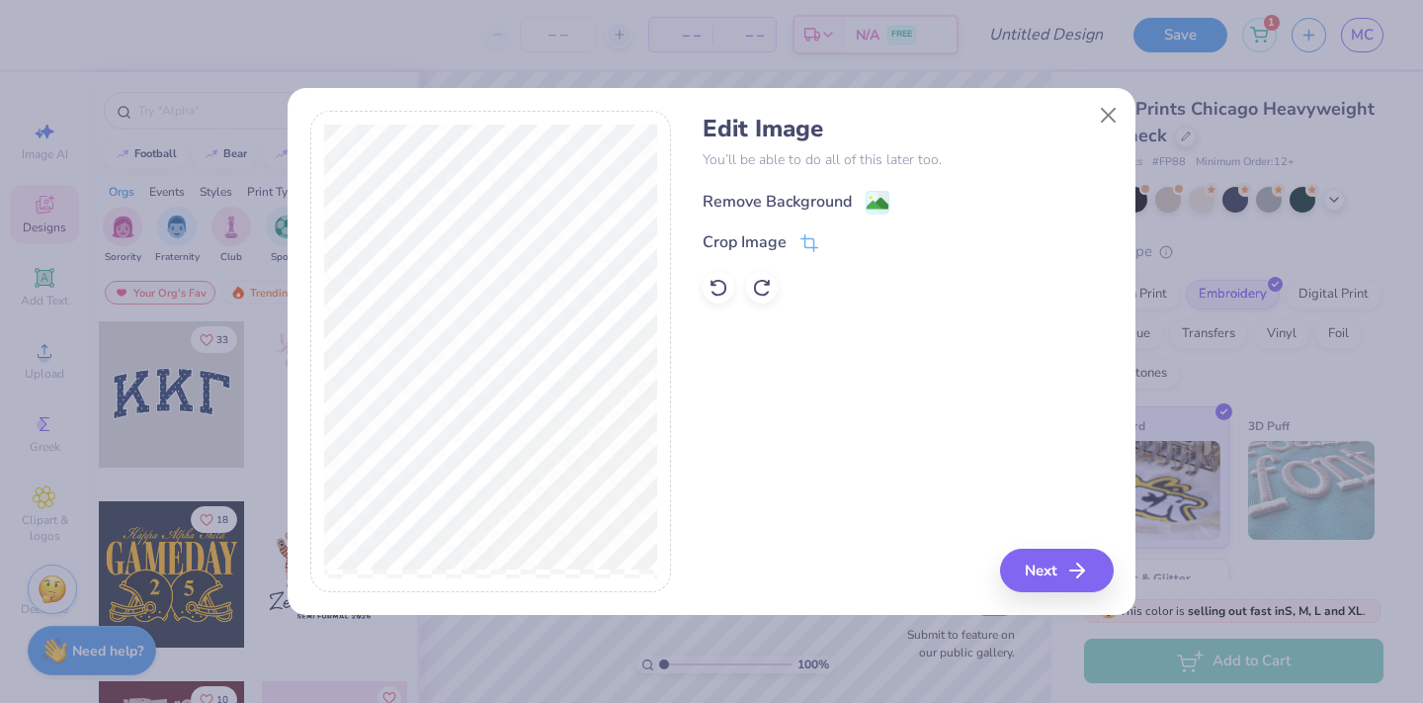
click at [830, 205] on div "Remove Background" at bounding box center [777, 202] width 149 height 24
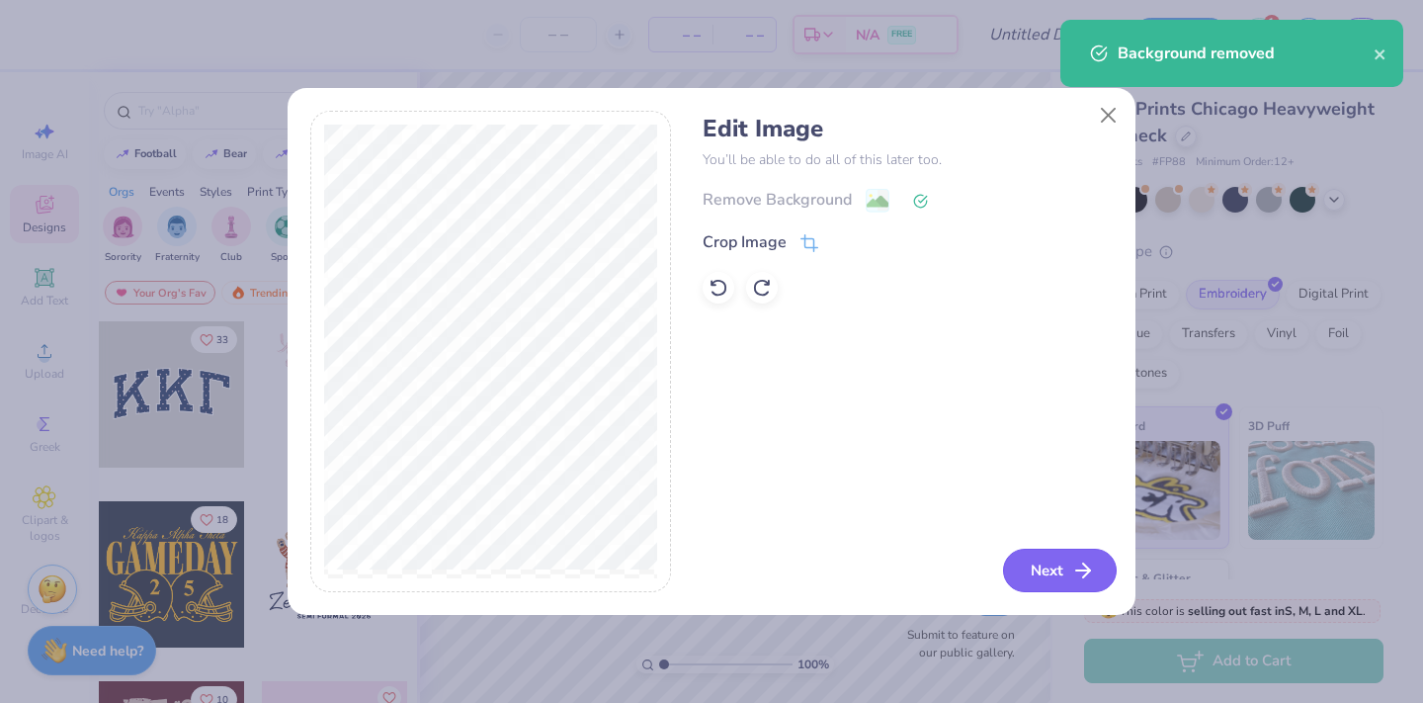
click at [1064, 570] on button "Next" at bounding box center [1060, 570] width 114 height 43
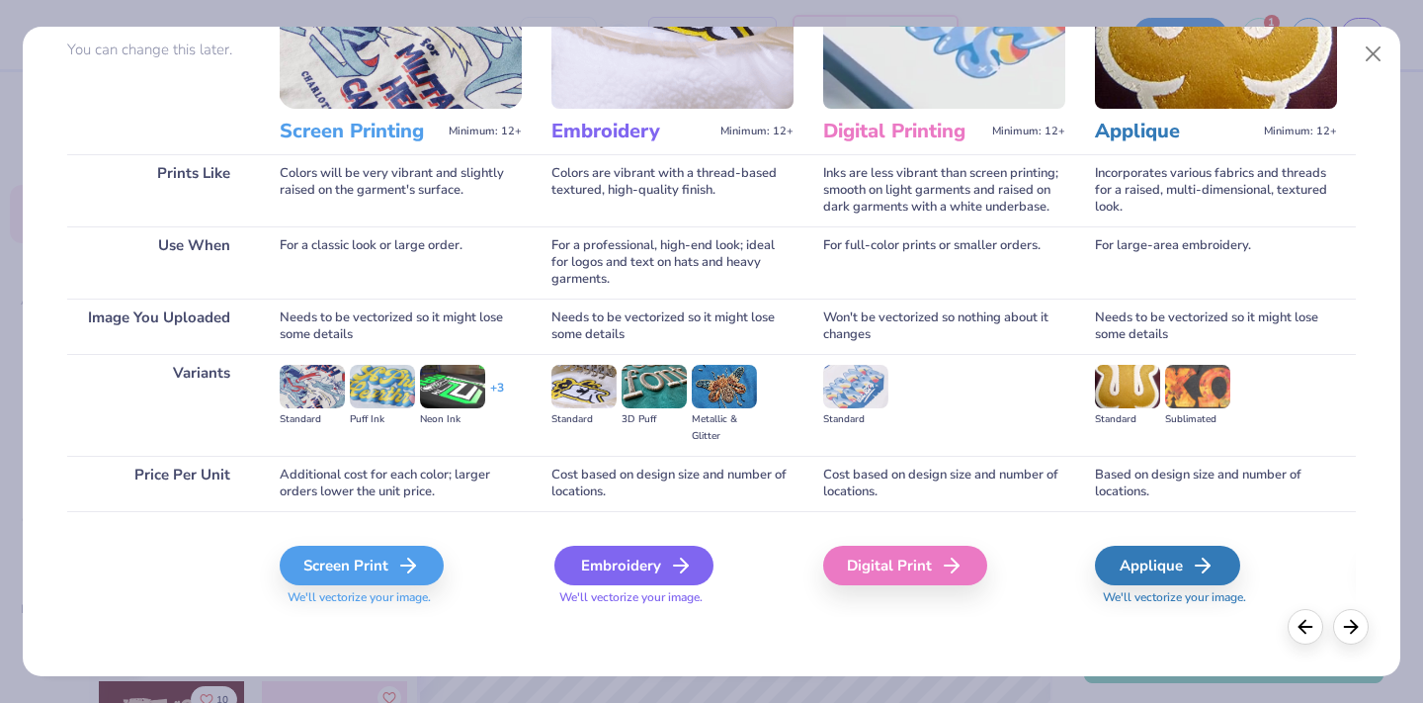
click at [632, 548] on div "Embroidery" at bounding box center [633, 566] width 159 height 40
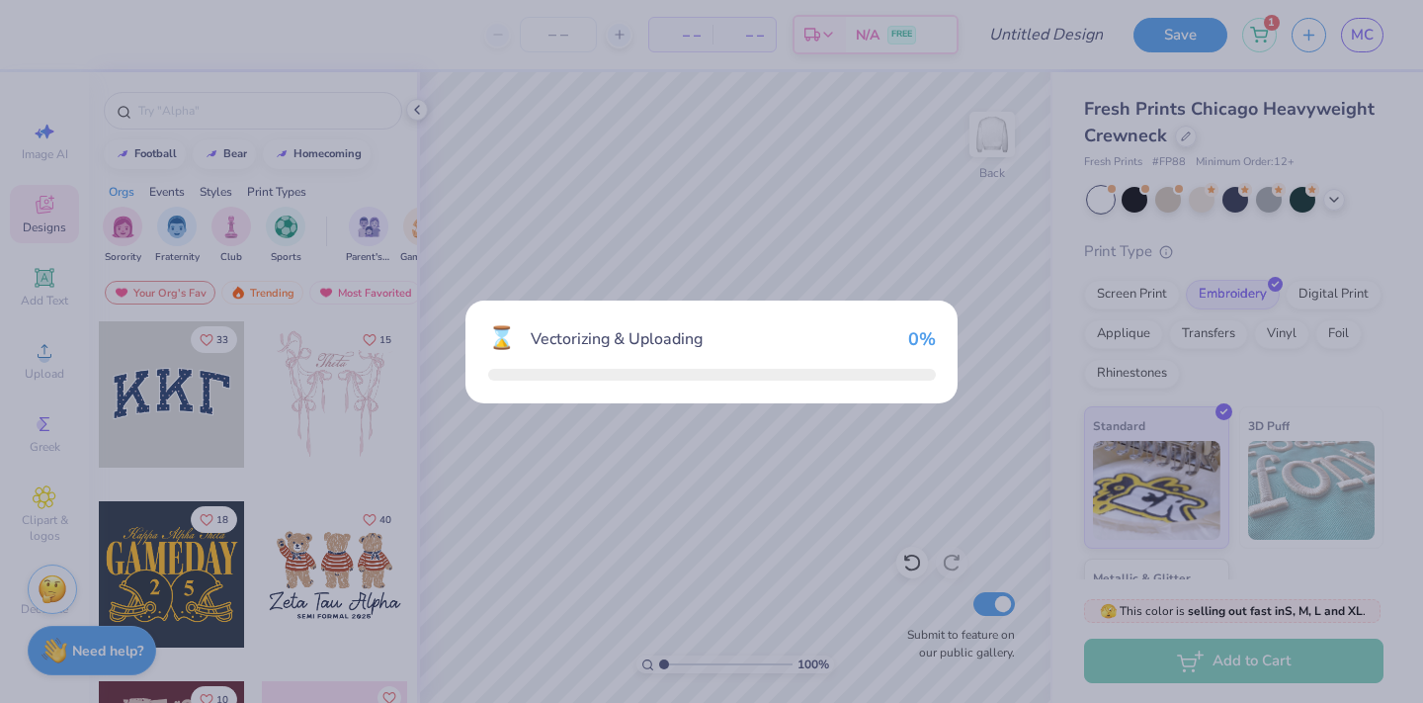
scroll to position [184, 0]
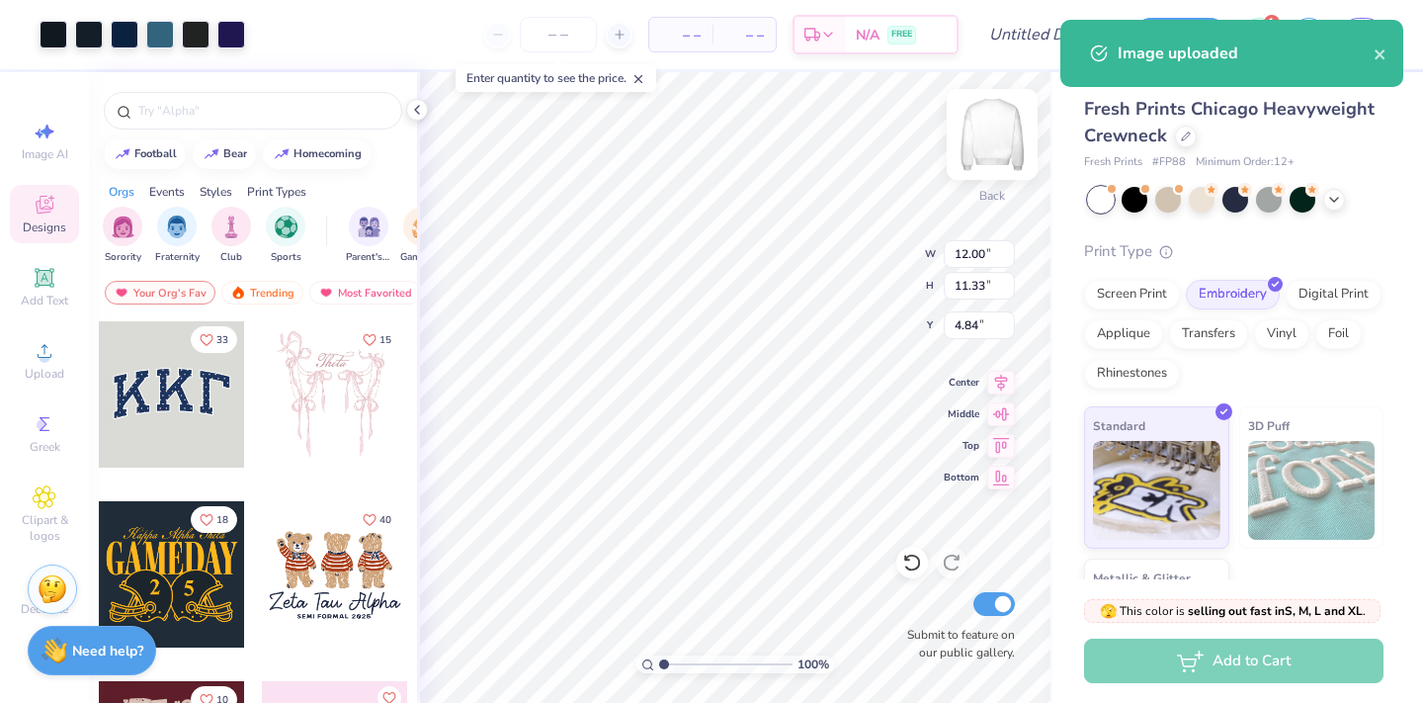
type input "3.47"
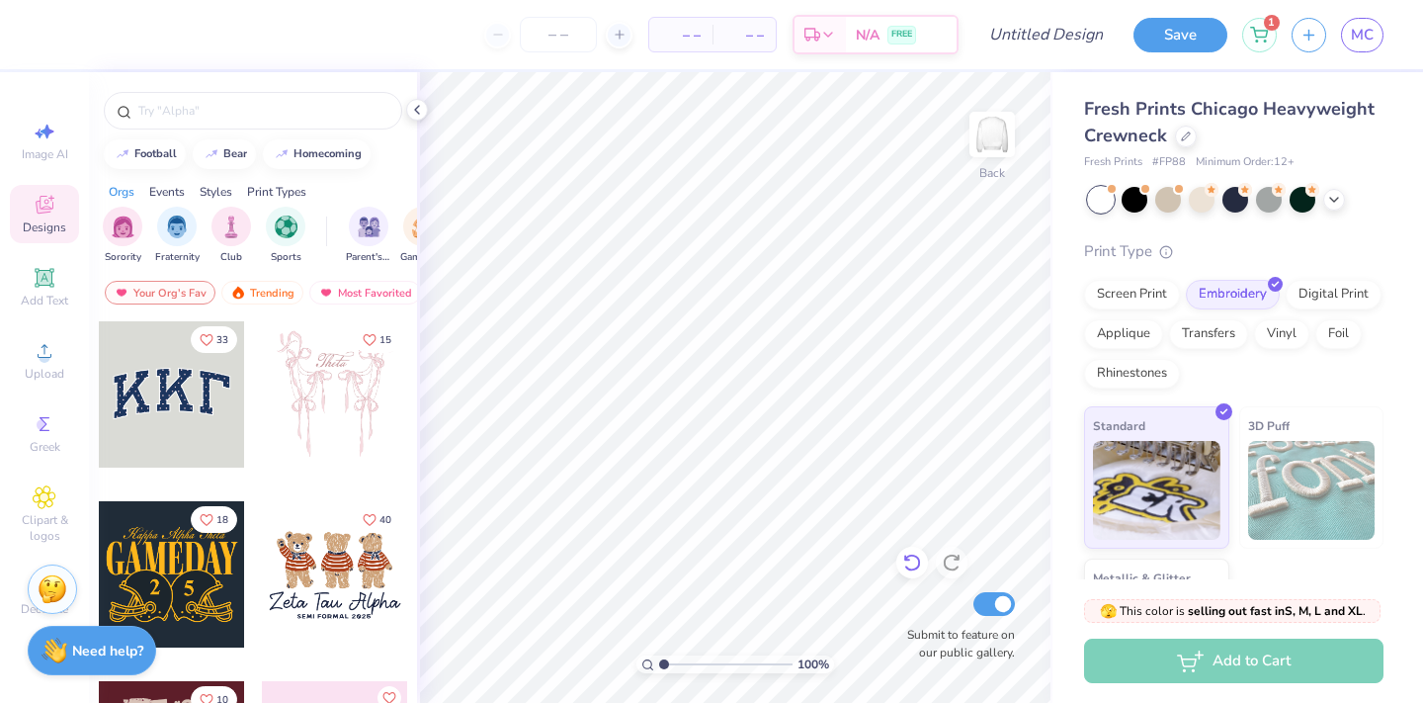
click at [909, 557] on icon at bounding box center [912, 562] width 20 height 20
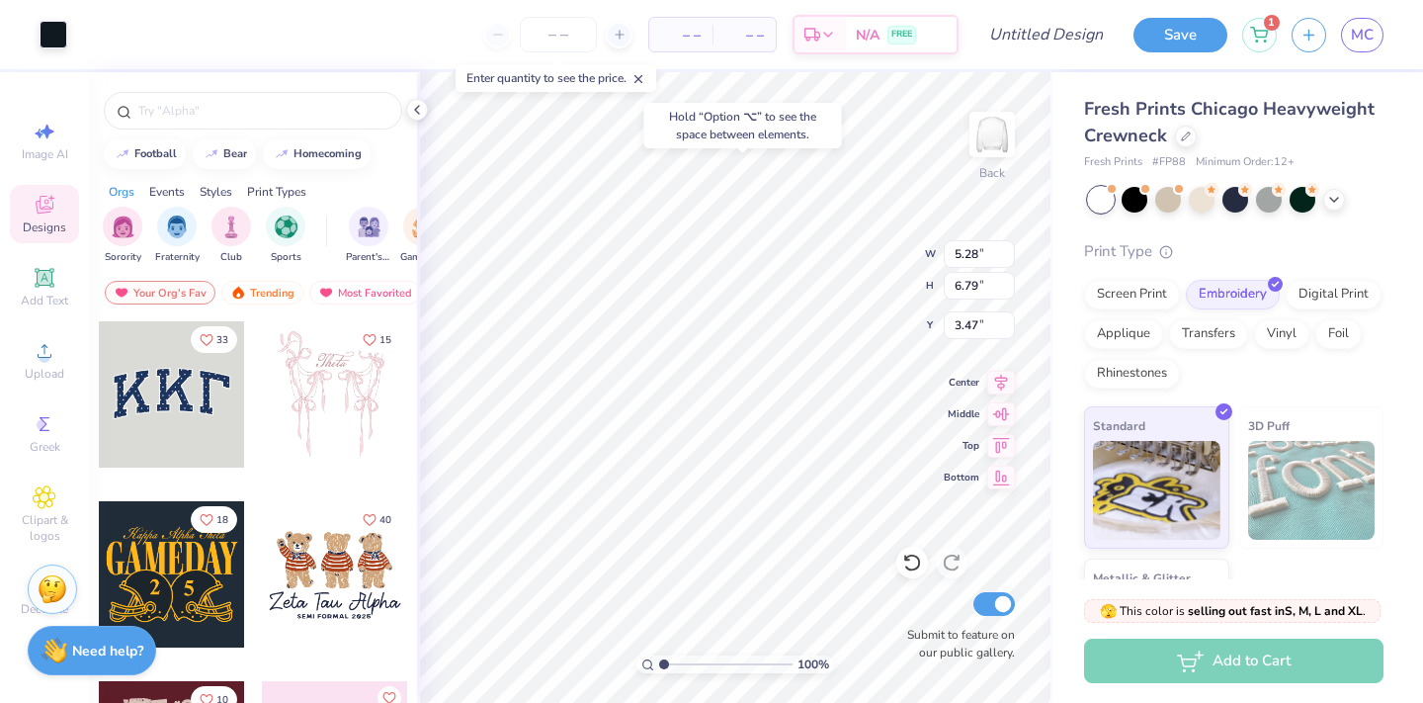
type input "0.50"
type input "2.45"
type input "2.23"
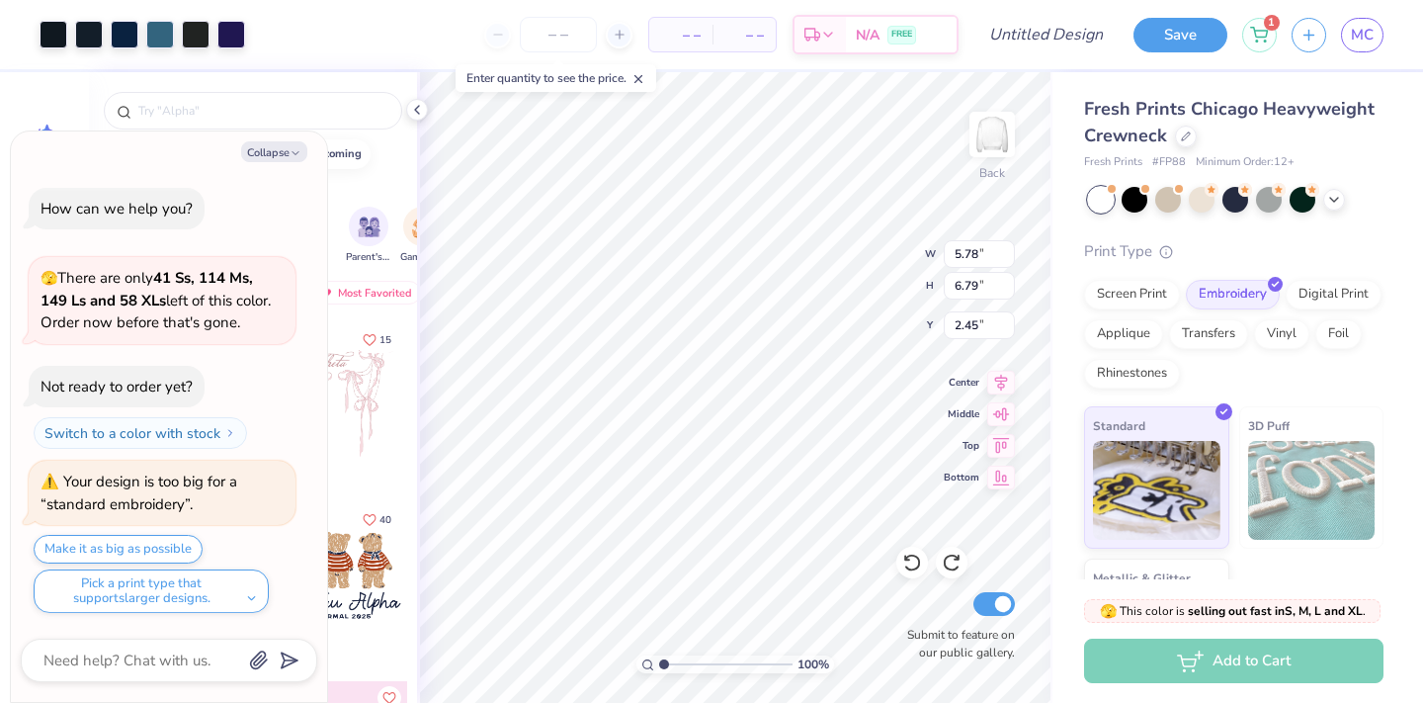
type textarea "x"
click at [1007, 252] on input "5.79" at bounding box center [979, 254] width 71 height 28
click at [1007, 252] on input "5.8" at bounding box center [979, 254] width 71 height 28
type input "5.81"
click at [1007, 252] on input "5.81" at bounding box center [979, 254] width 71 height 28
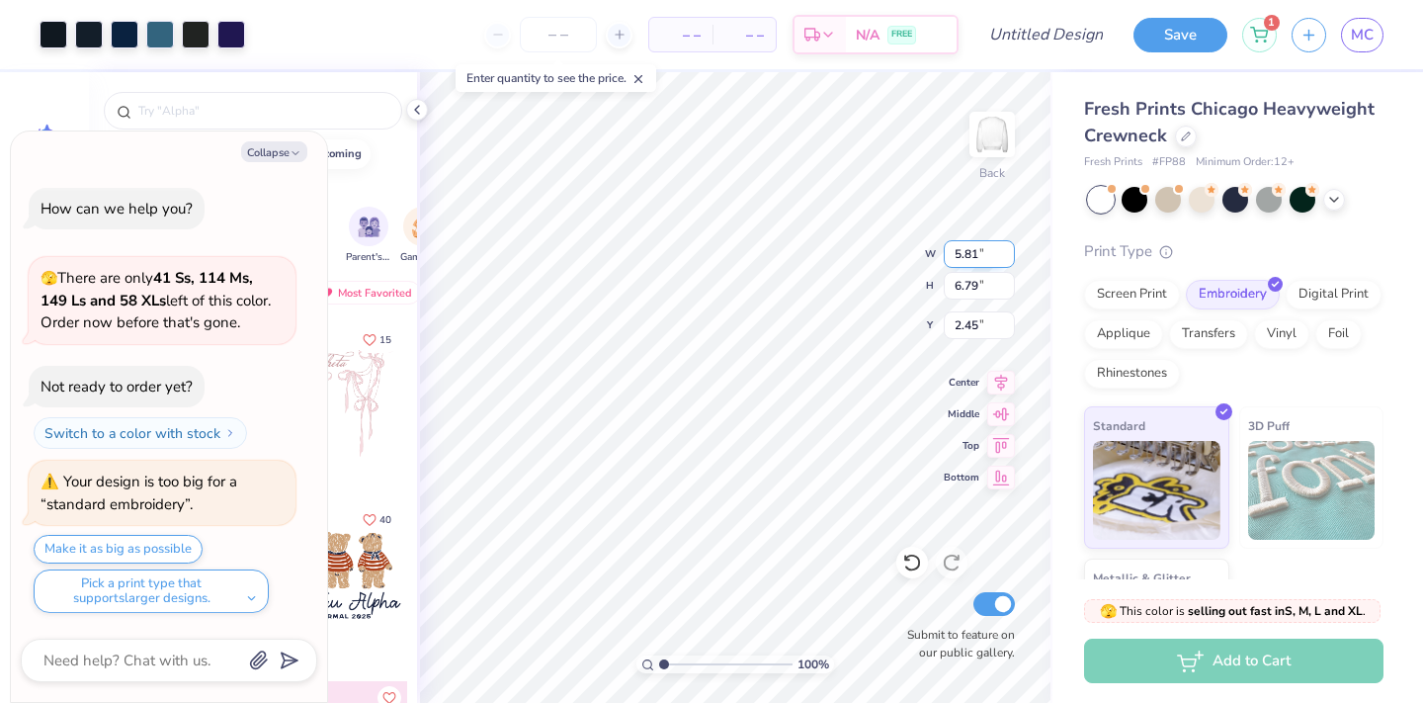
type textarea "x"
type input "6.83"
type input "2.43"
type textarea "x"
type input "6.73"
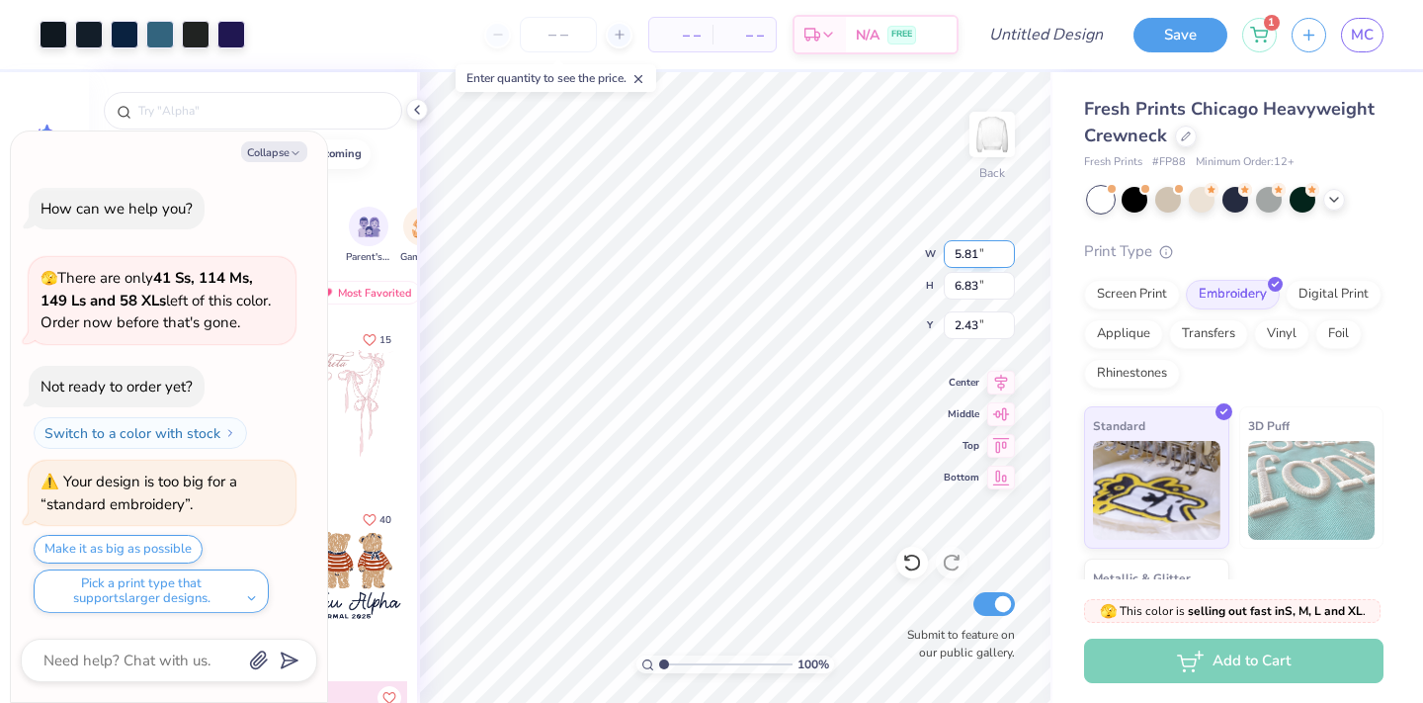
type input "7.91"
type textarea "x"
click at [965, 256] on input "6.73" at bounding box center [979, 254] width 71 height 28
click at [961, 249] on input "6.73" at bounding box center [979, 254] width 71 height 28
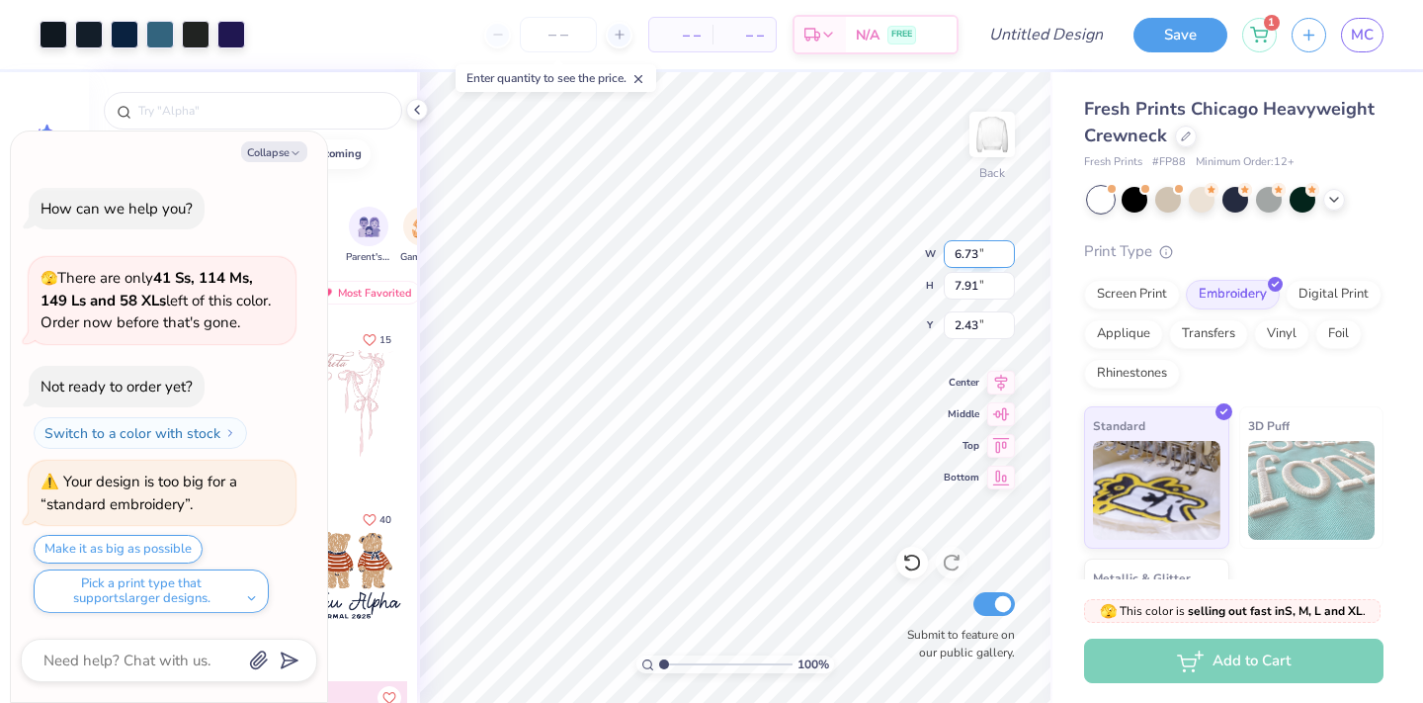
click at [961, 249] on input "6.73" at bounding box center [979, 254] width 71 height 28
paste input "9.38"
click at [972, 265] on input "9.38" at bounding box center [979, 254] width 71 height 28
type input "9.38"
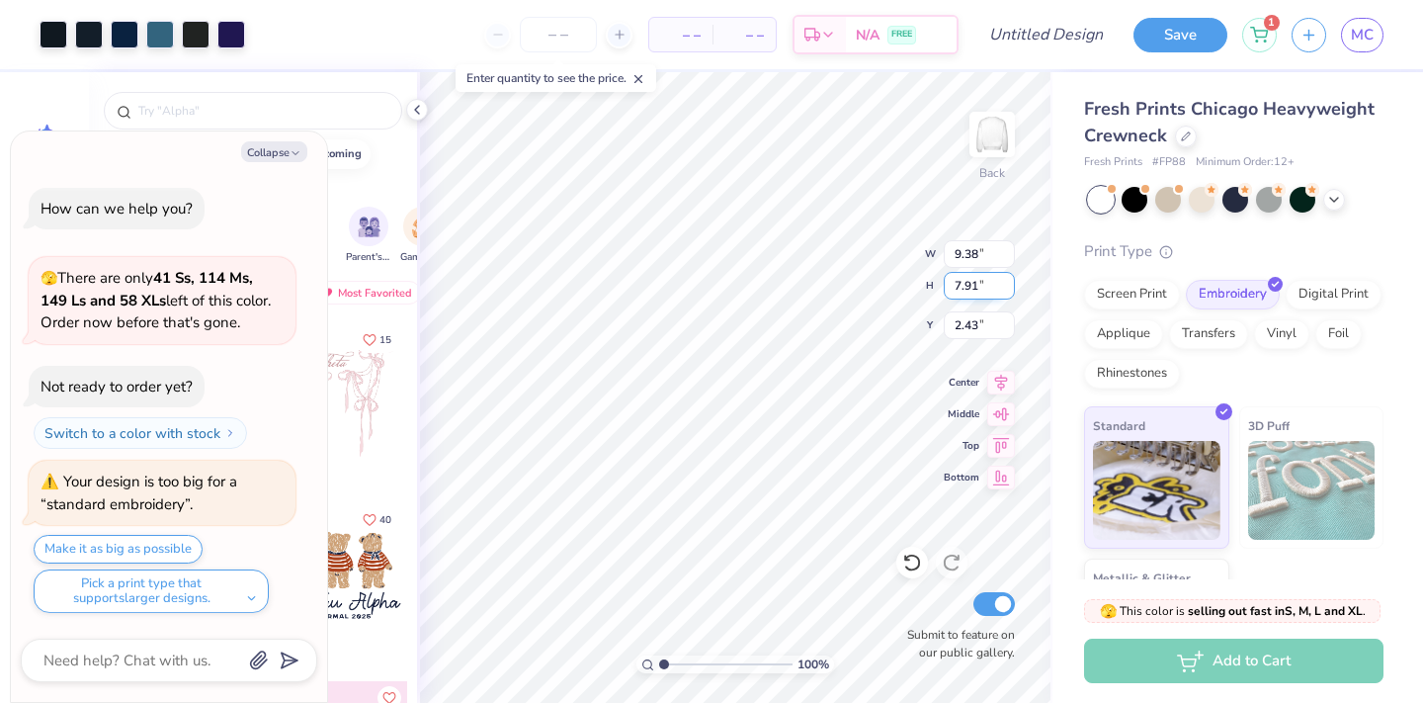
click at [972, 290] on input "7.91" at bounding box center [979, 286] width 71 height 28
type textarea "x"
type input "11.02"
type input "0.88"
click at [972, 279] on input "11.02" at bounding box center [979, 286] width 71 height 28
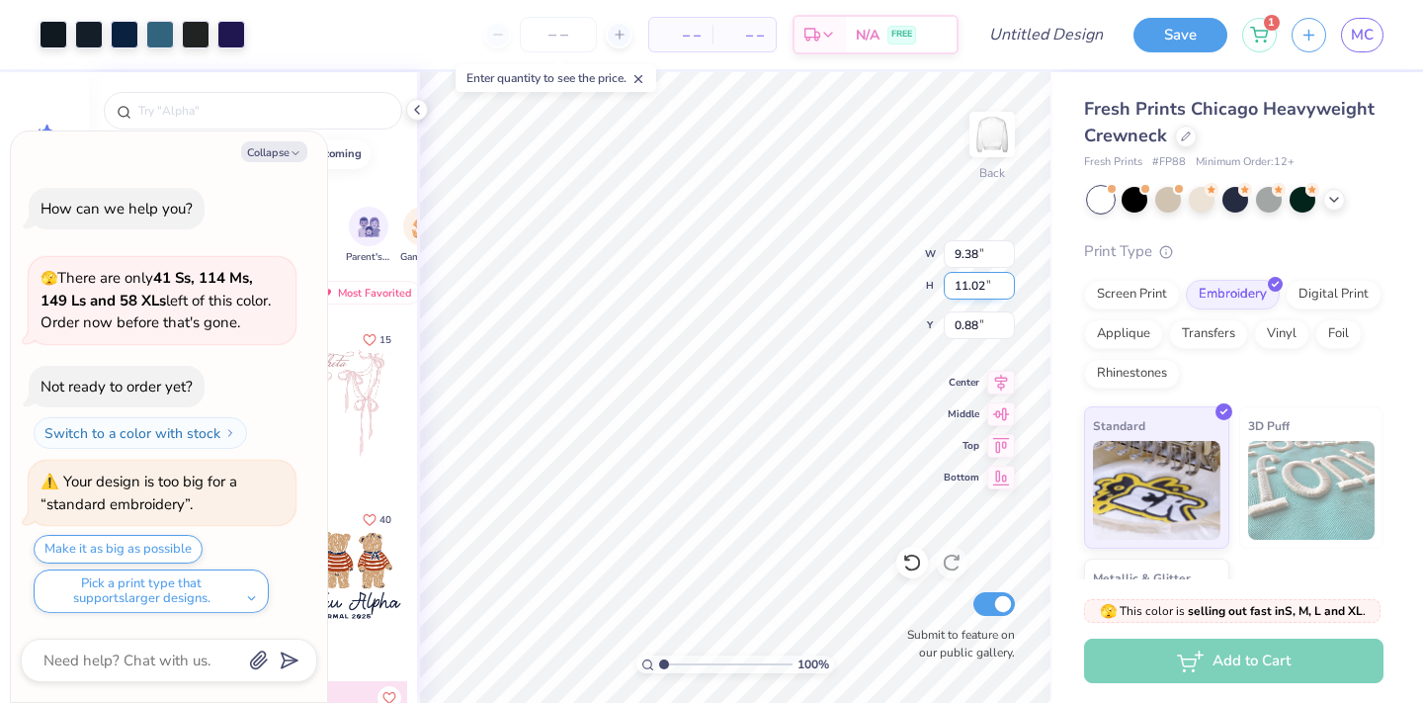
click at [972, 279] on input "11.02" at bounding box center [979, 286] width 71 height 28
type input "10.34"
type textarea "x"
type input "8.80"
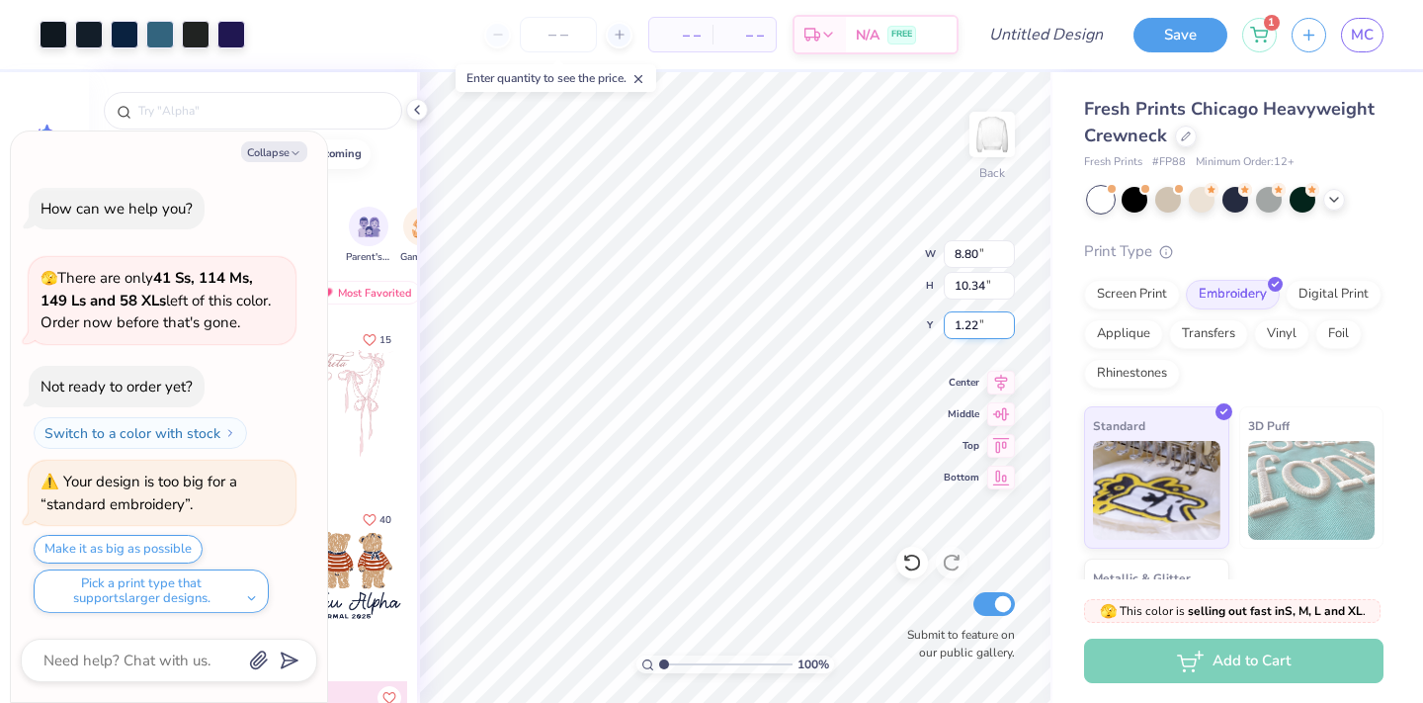
click at [972, 322] on input "1.22" at bounding box center [979, 325] width 71 height 28
type input "4.14"
click at [1007, 407] on icon at bounding box center [1001, 411] width 28 height 24
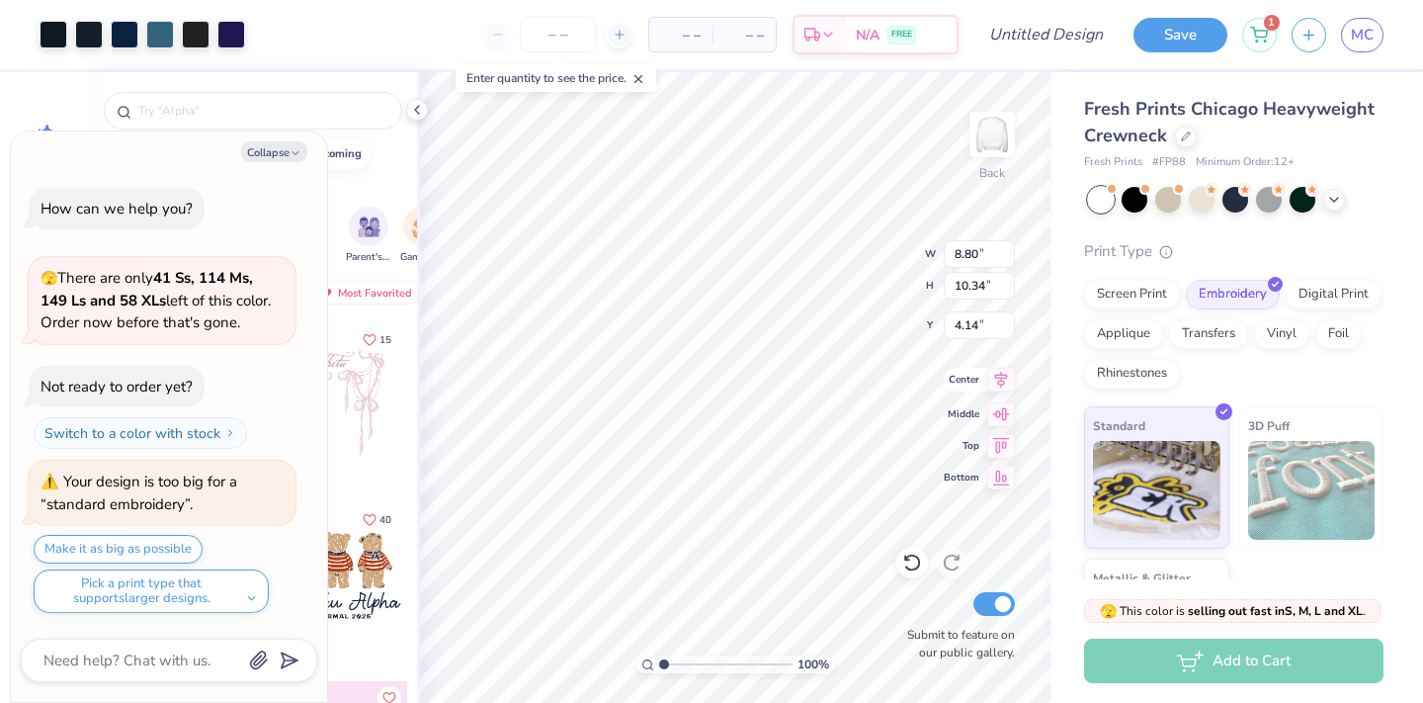
type textarea "x"
type input "5.33"
click at [1003, 409] on icon at bounding box center [1001, 414] width 28 height 24
click at [1003, 388] on icon at bounding box center [1001, 380] width 28 height 24
click at [1002, 373] on icon at bounding box center [1001, 380] width 28 height 24
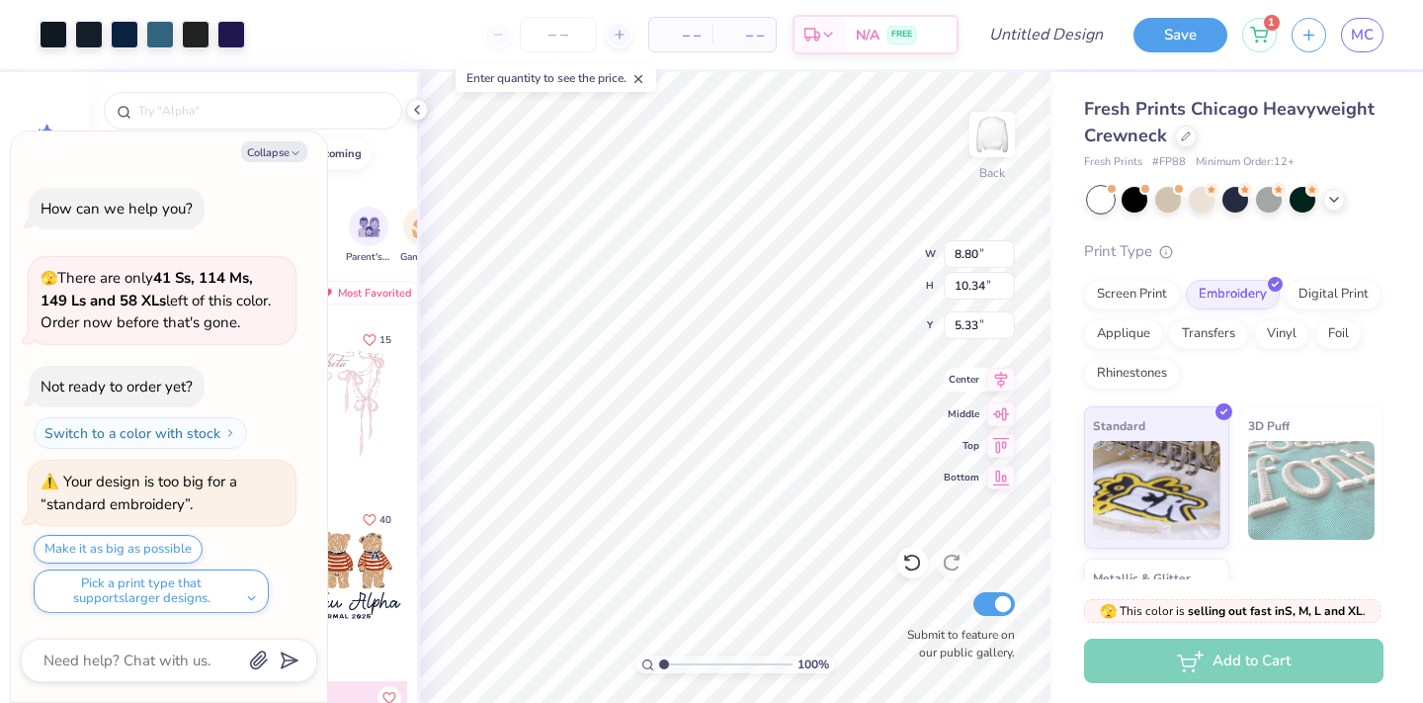
click at [1004, 380] on icon at bounding box center [1001, 380] width 28 height 24
click at [1003, 380] on icon at bounding box center [1001, 379] width 13 height 17
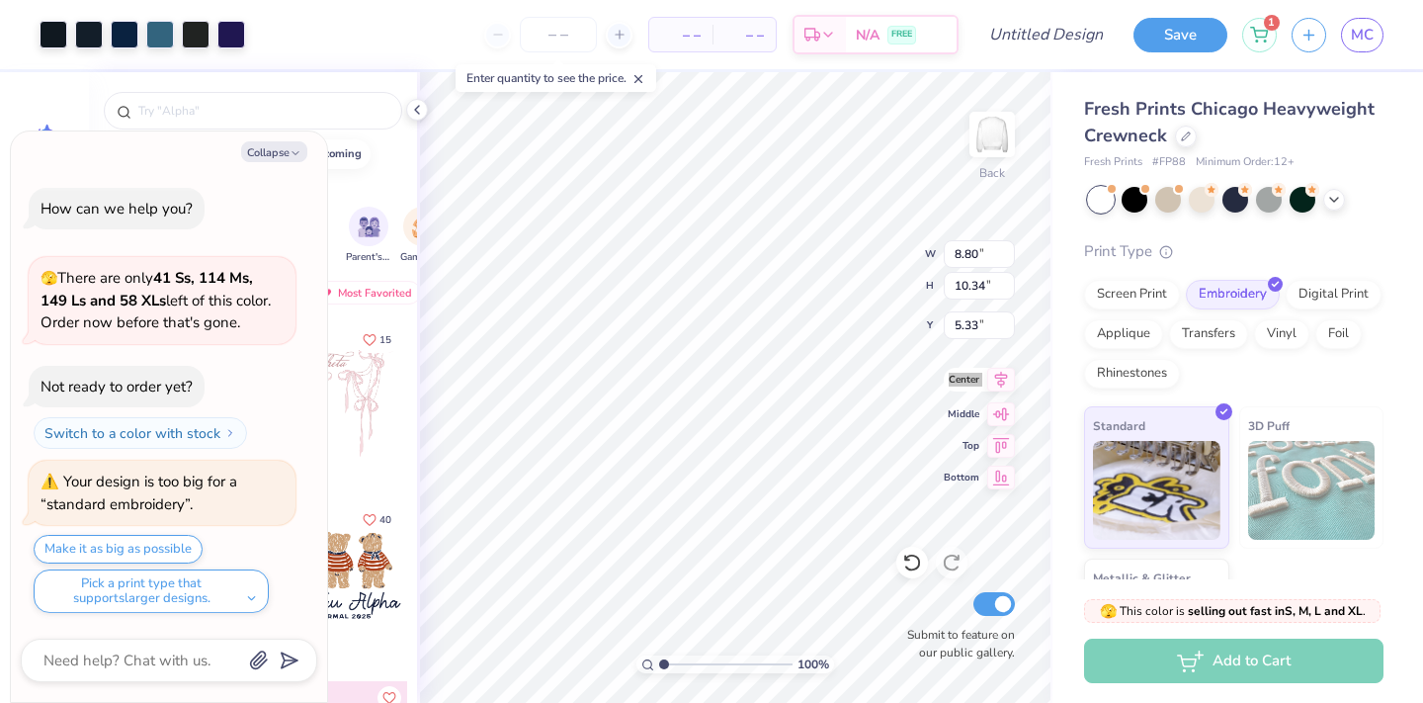
click at [267, 150] on button "Collapse" at bounding box center [274, 151] width 66 height 21
type textarea "x"
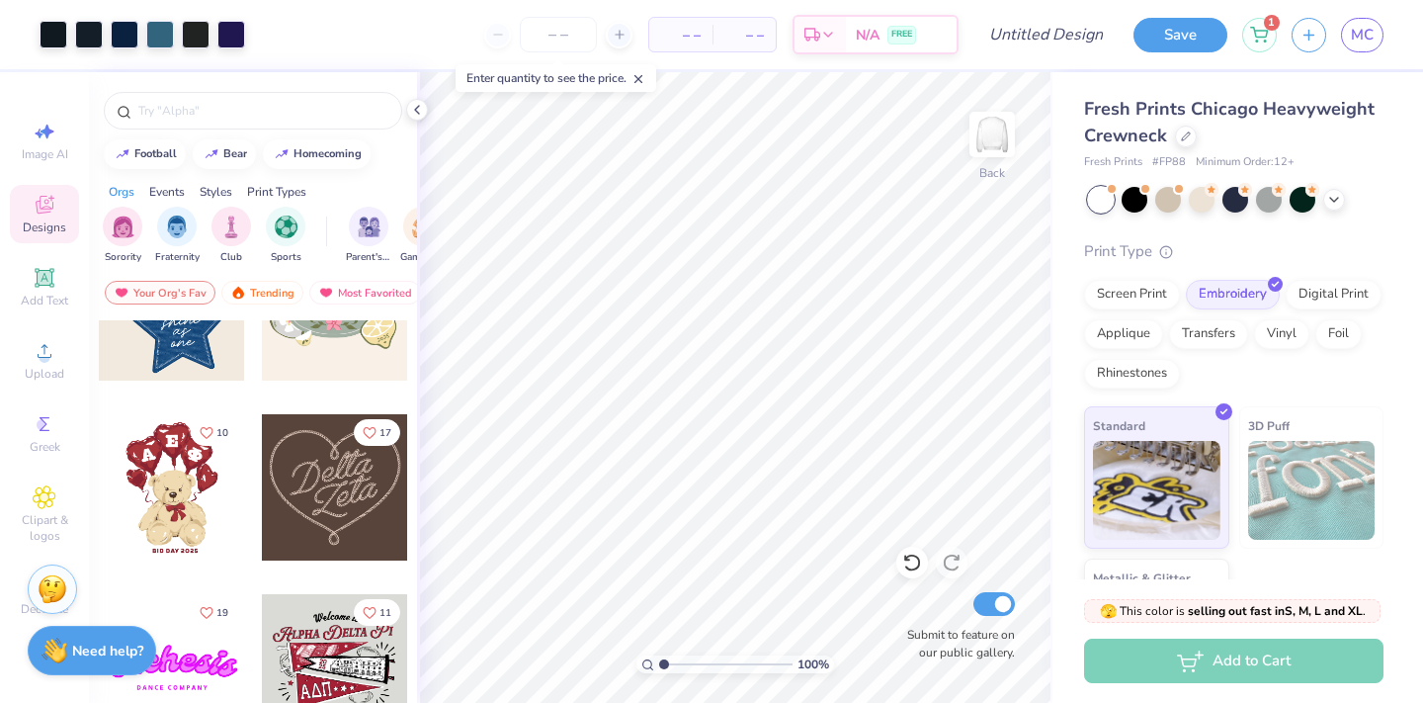
scroll to position [669, 0]
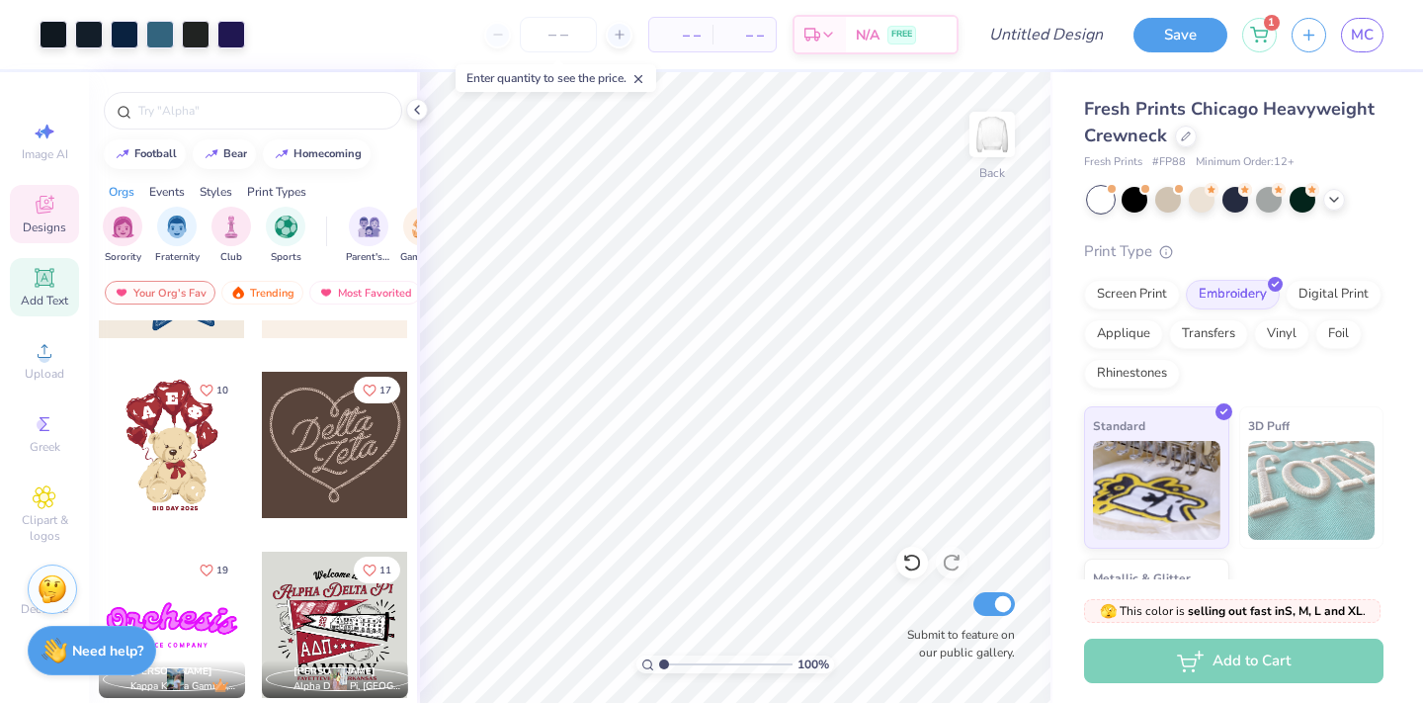
click at [68, 300] on span "Add Text" at bounding box center [44, 301] width 47 height 16
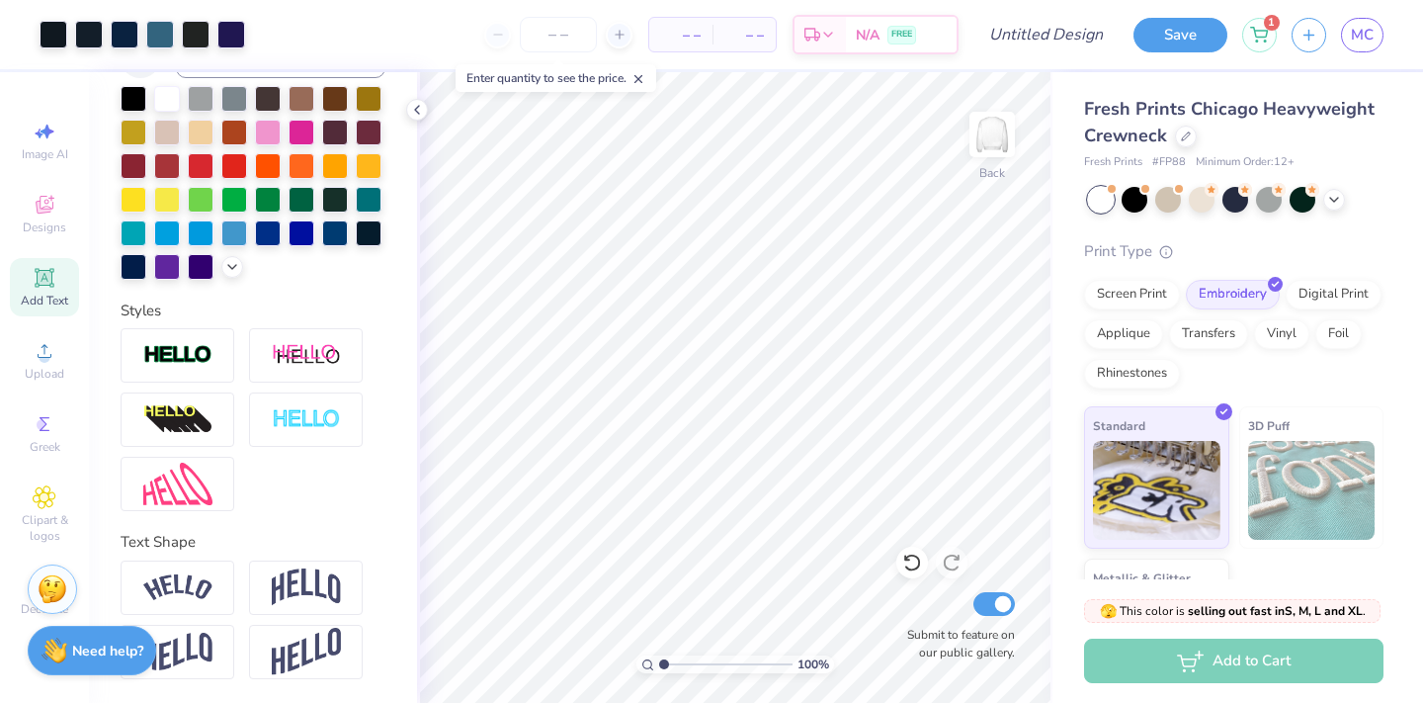
scroll to position [447, 0]
click at [209, 595] on img at bounding box center [177, 587] width 69 height 27
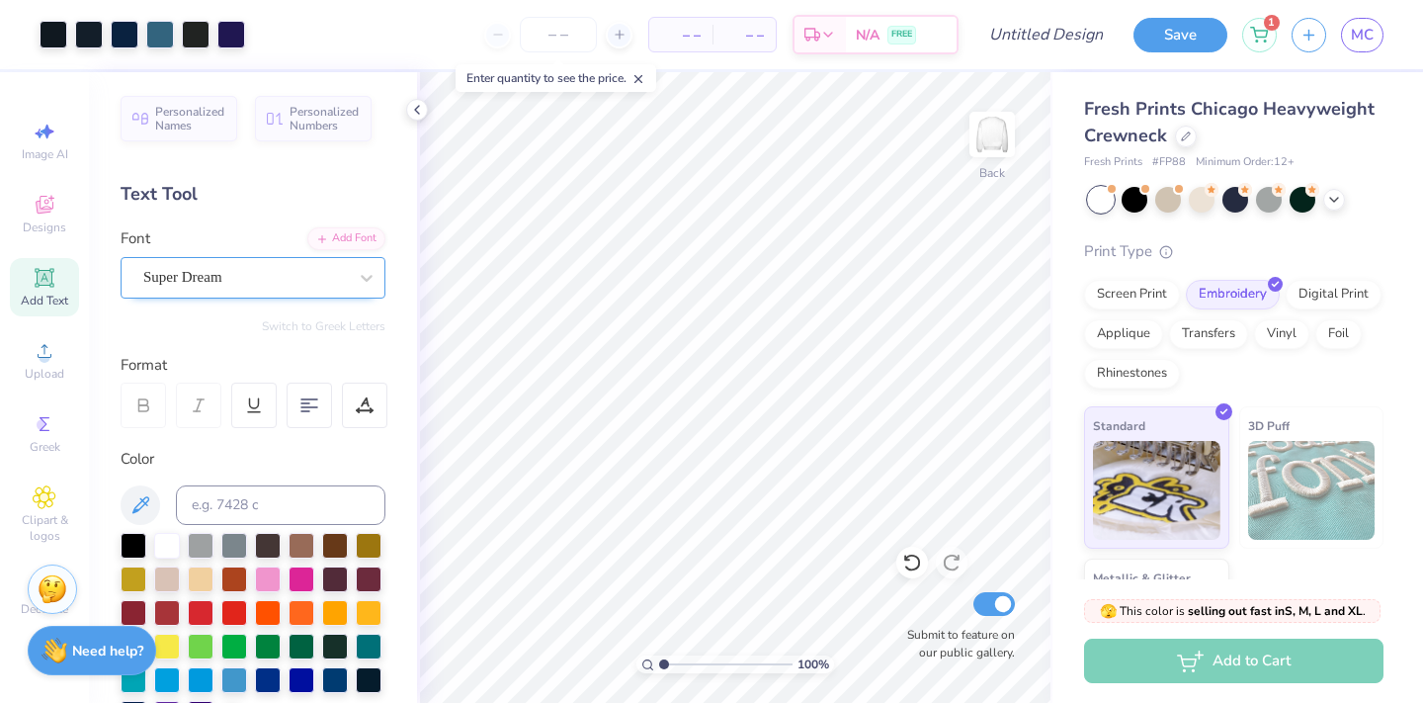
scroll to position [0, 0]
click at [202, 266] on span "Super Dream" at bounding box center [182, 277] width 79 height 23
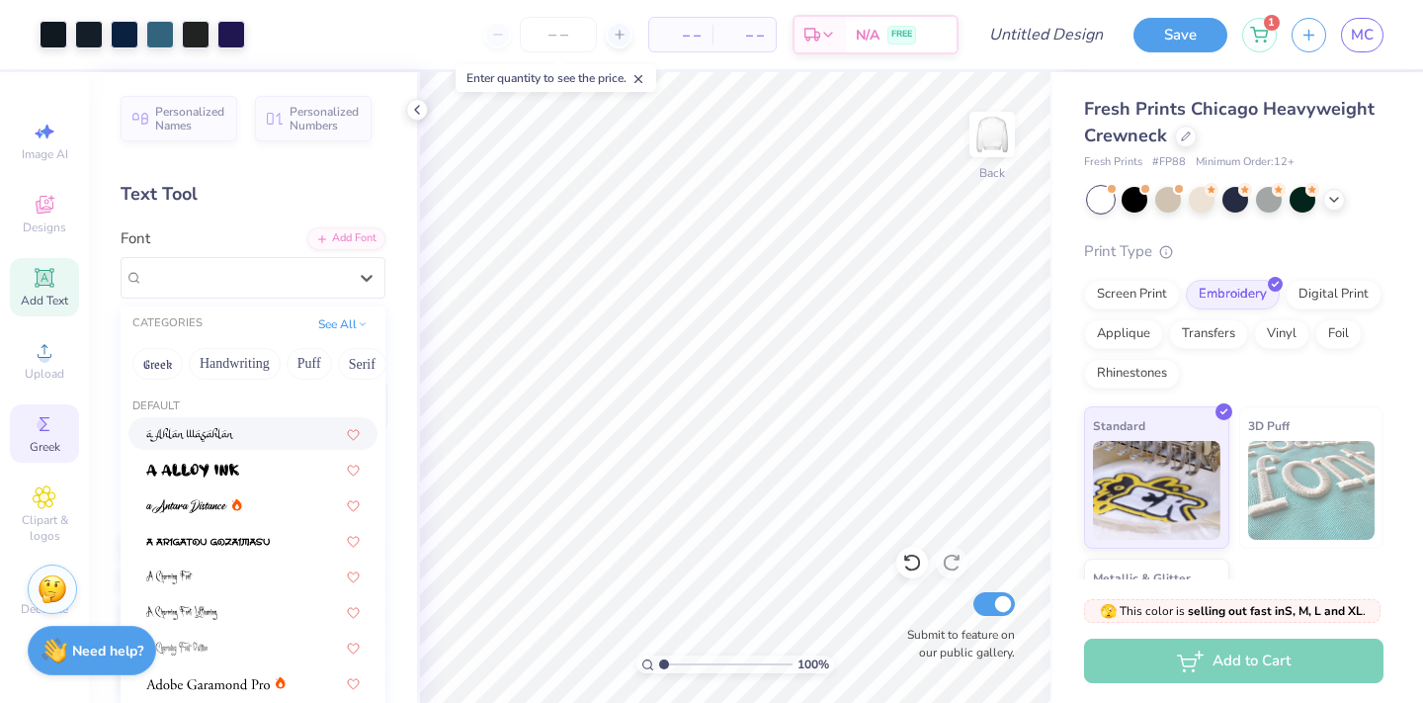
click at [54, 444] on span "Greek" at bounding box center [45, 447] width 31 height 16
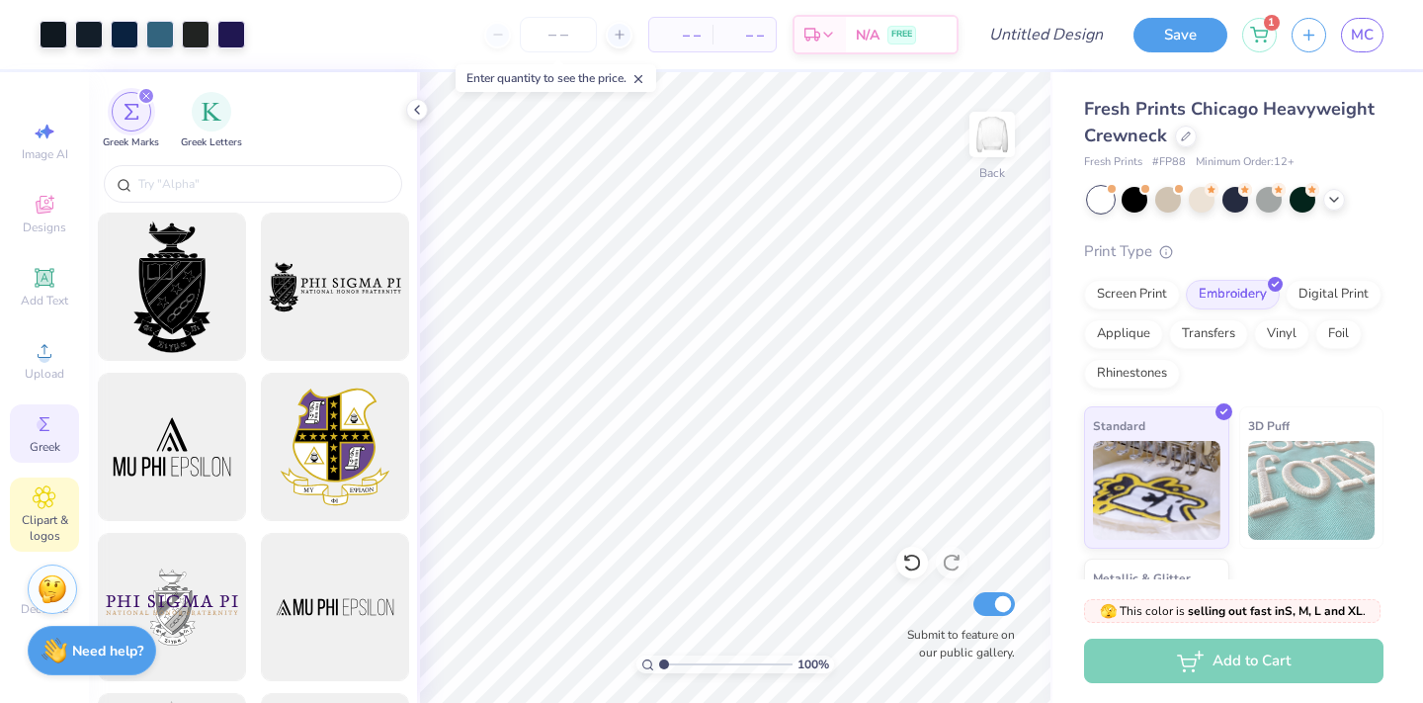
click at [54, 504] on icon at bounding box center [44, 497] width 23 height 24
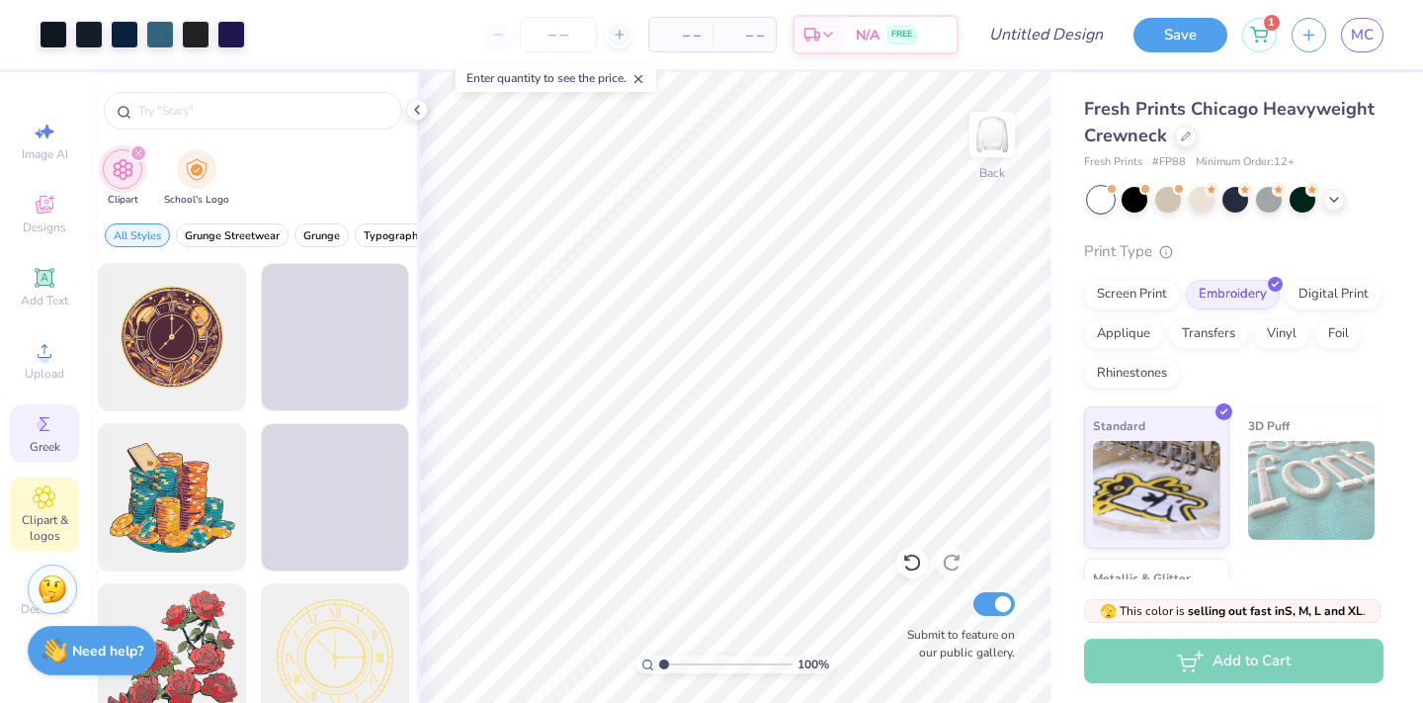
click at [56, 444] on span "Greek" at bounding box center [45, 447] width 31 height 16
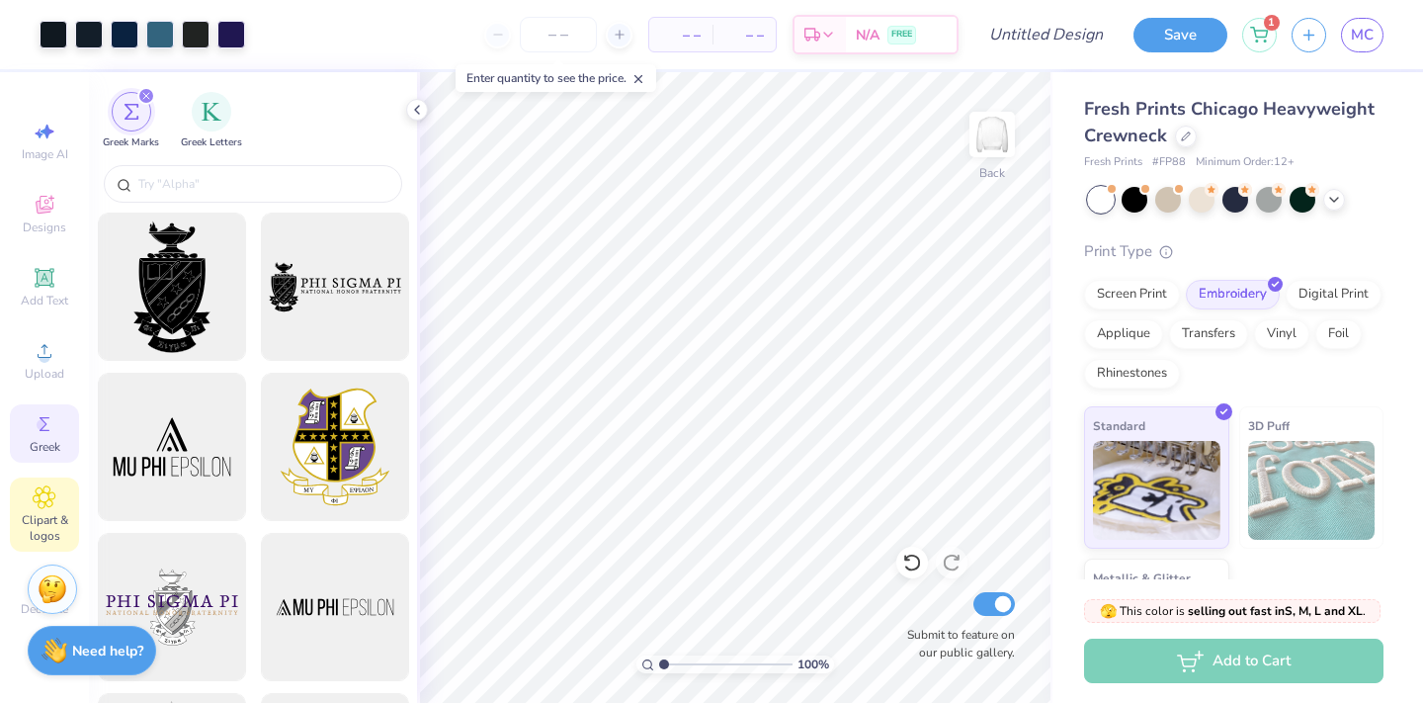
click at [49, 499] on icon at bounding box center [45, 497] width 22 height 22
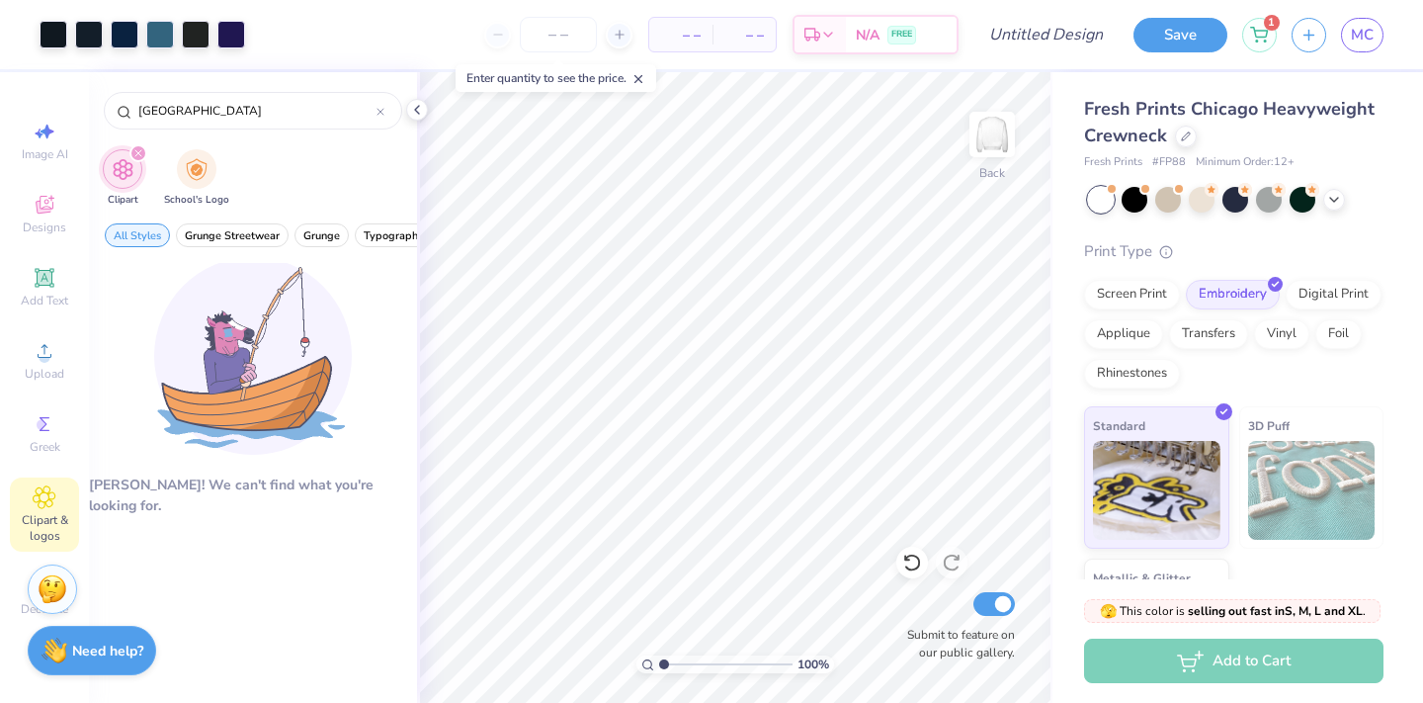
type input "[GEOGRAPHIC_DATA]"
click at [136, 149] on icon "filter for Clipart" at bounding box center [138, 153] width 8 height 8
click at [136, 154] on icon "filter for Clipart" at bounding box center [138, 153] width 6 height 6
click at [186, 161] on img "filter for School's Logo" at bounding box center [197, 167] width 22 height 23
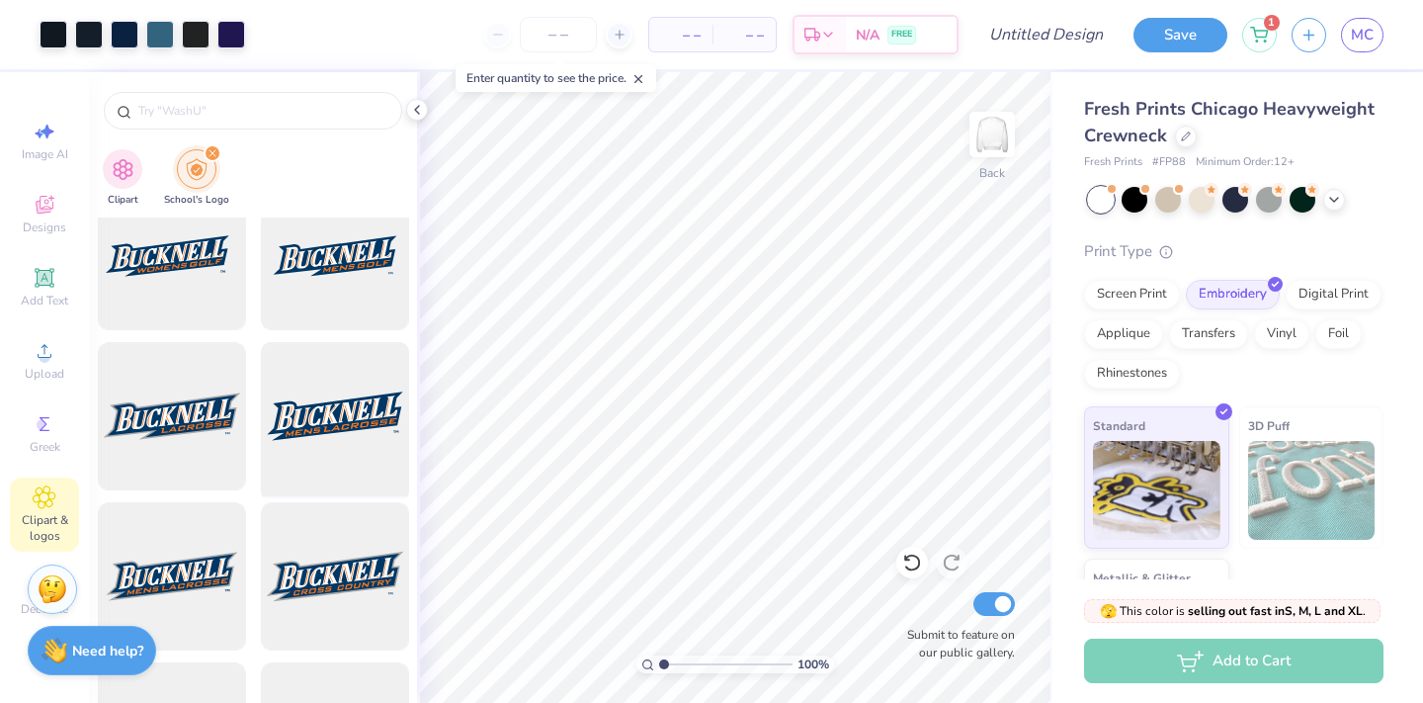
scroll to position [44, 0]
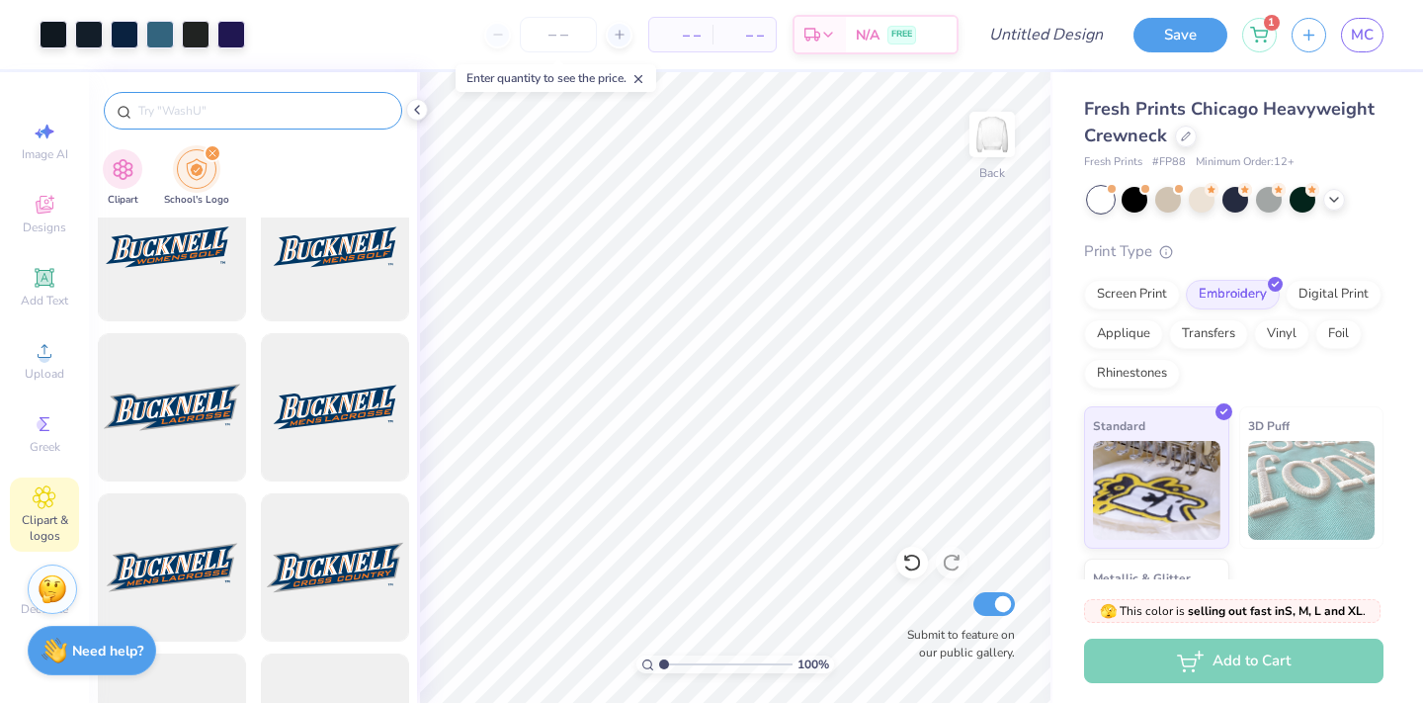
click at [233, 111] on input "text" at bounding box center [262, 111] width 253 height 20
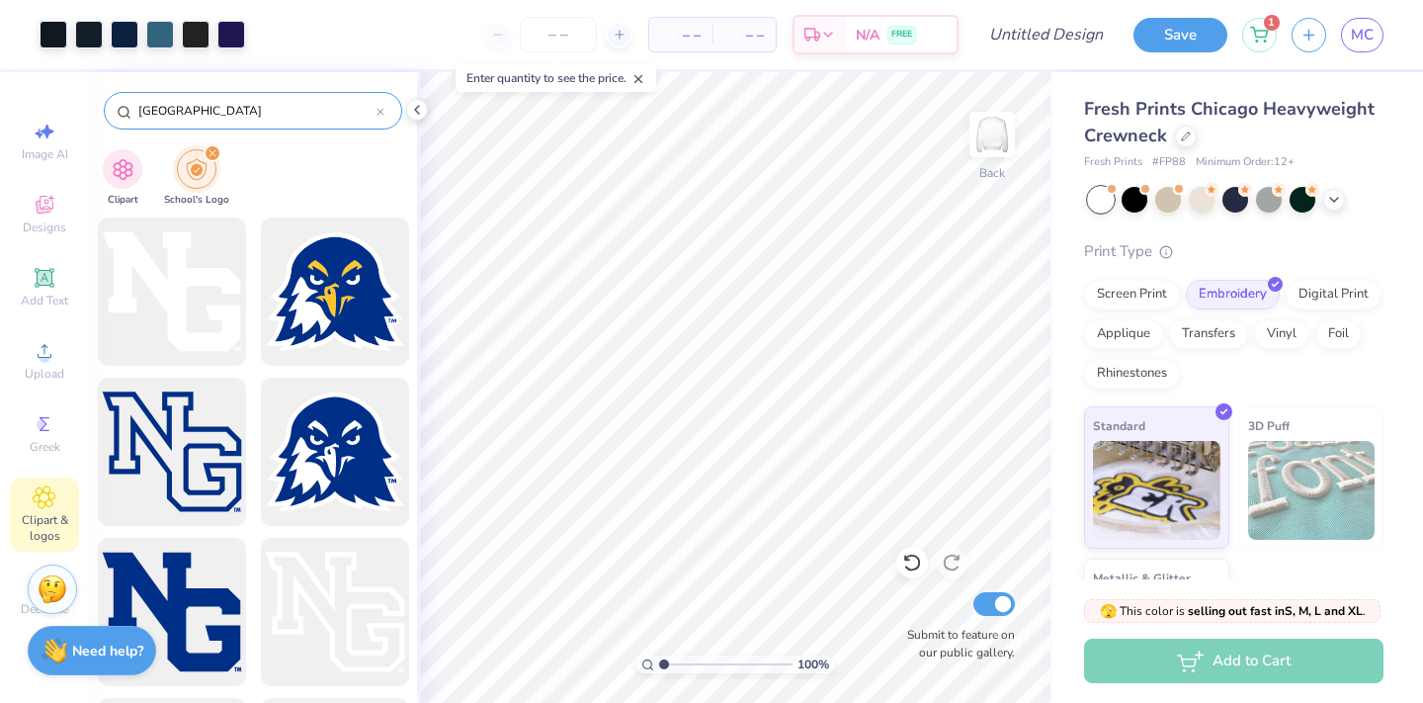
type input "[GEOGRAPHIC_DATA]"
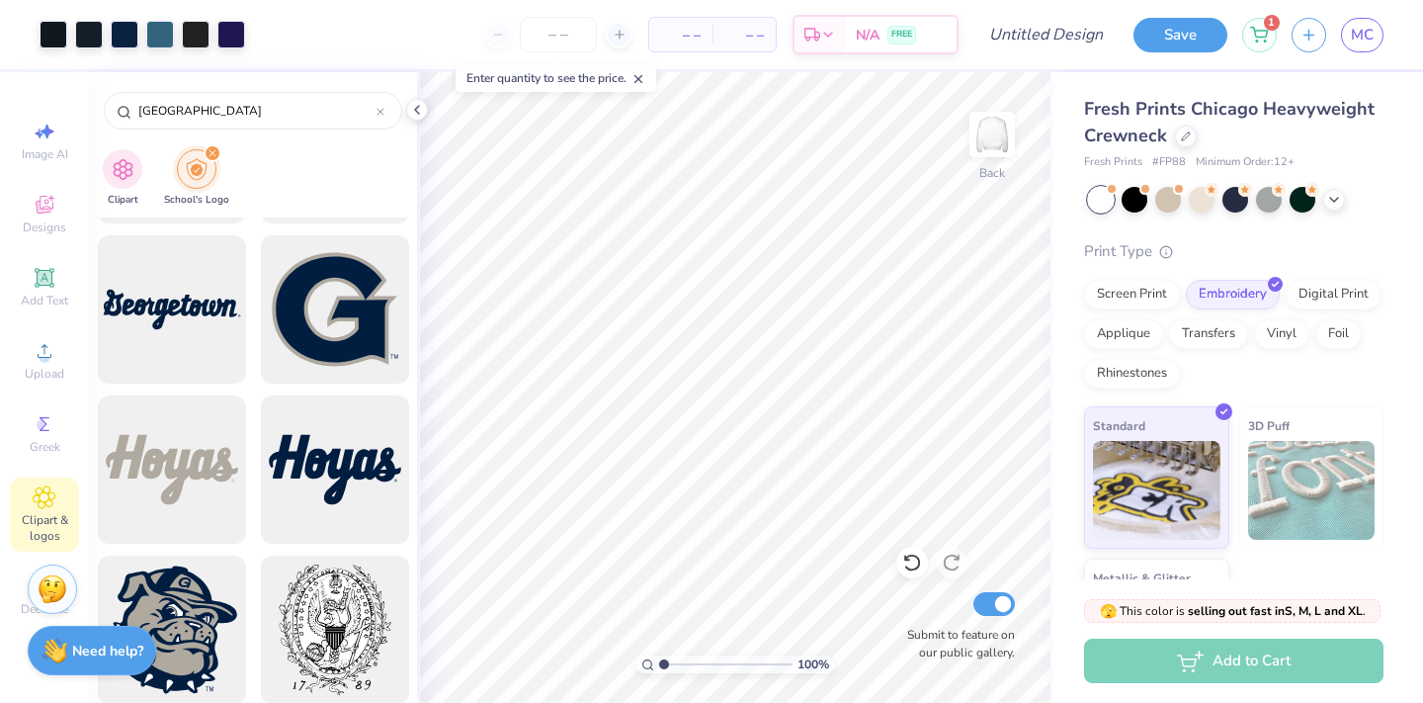
scroll to position [625, 0]
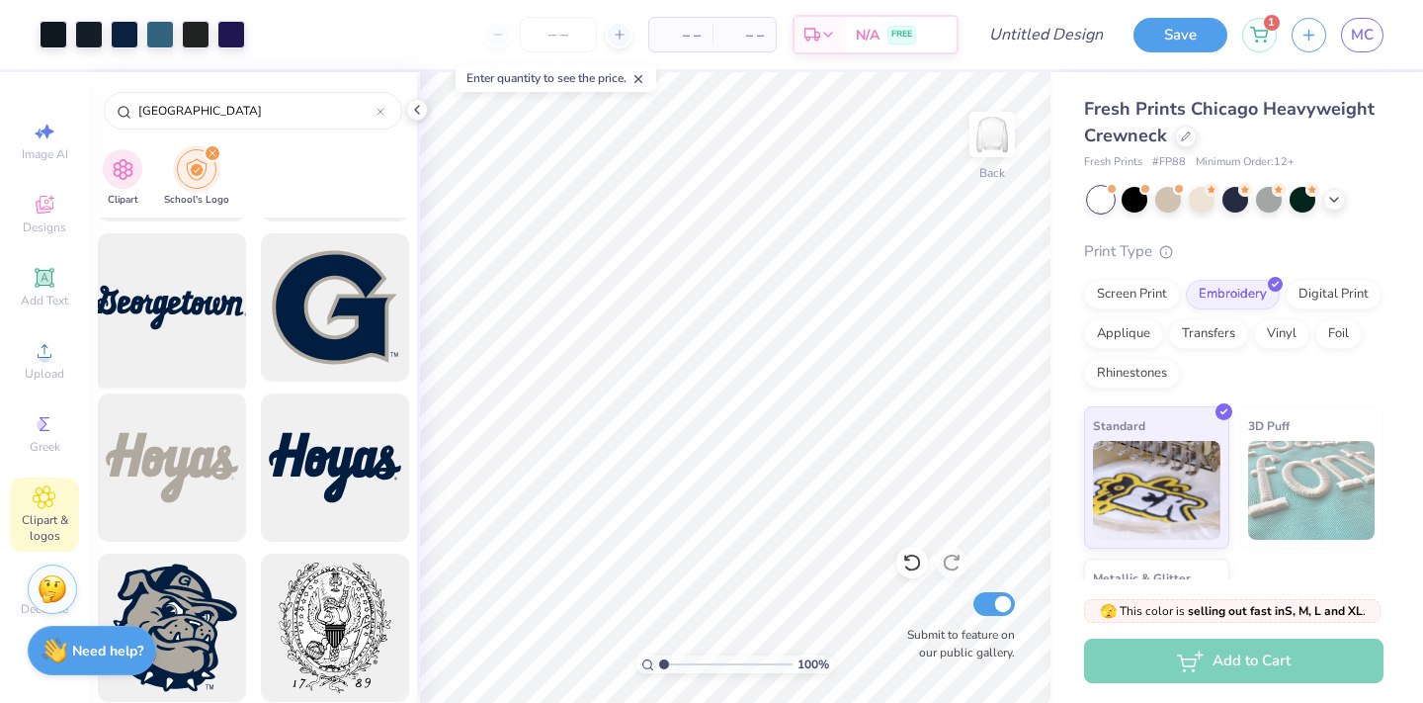
click at [181, 315] on div at bounding box center [171, 307] width 163 height 163
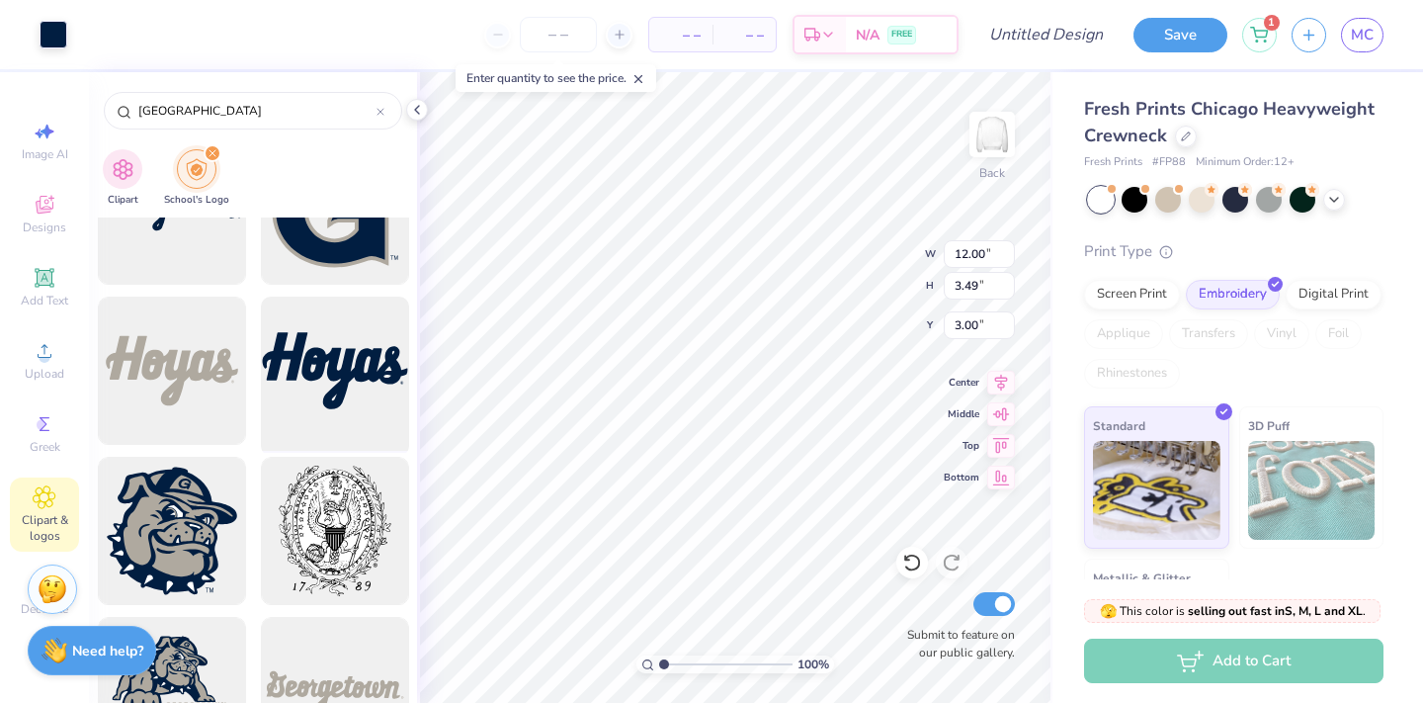
scroll to position [731, 0]
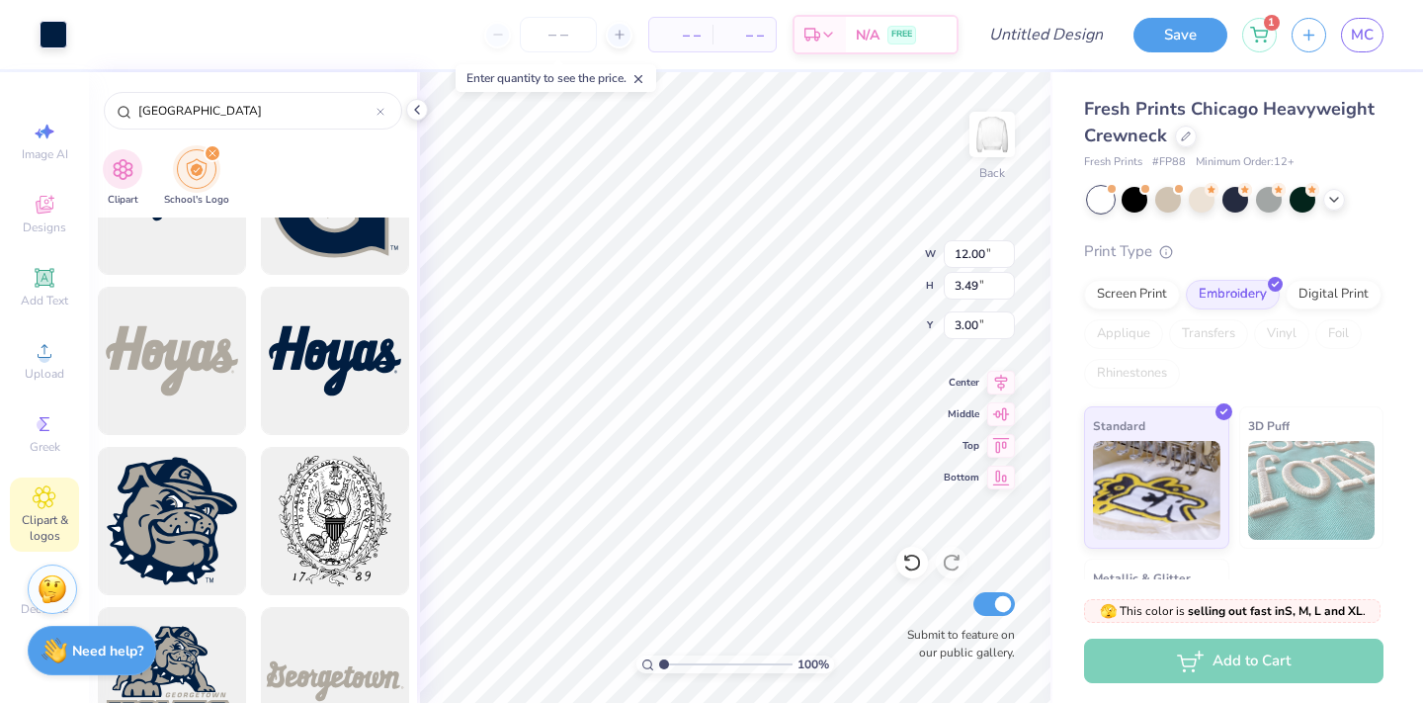
type input "1.26"
type input "15.67"
click at [1007, 382] on icon at bounding box center [1001, 380] width 28 height 24
click at [1004, 380] on icon at bounding box center [1001, 380] width 28 height 24
click at [1003, 376] on icon at bounding box center [1001, 380] width 28 height 24
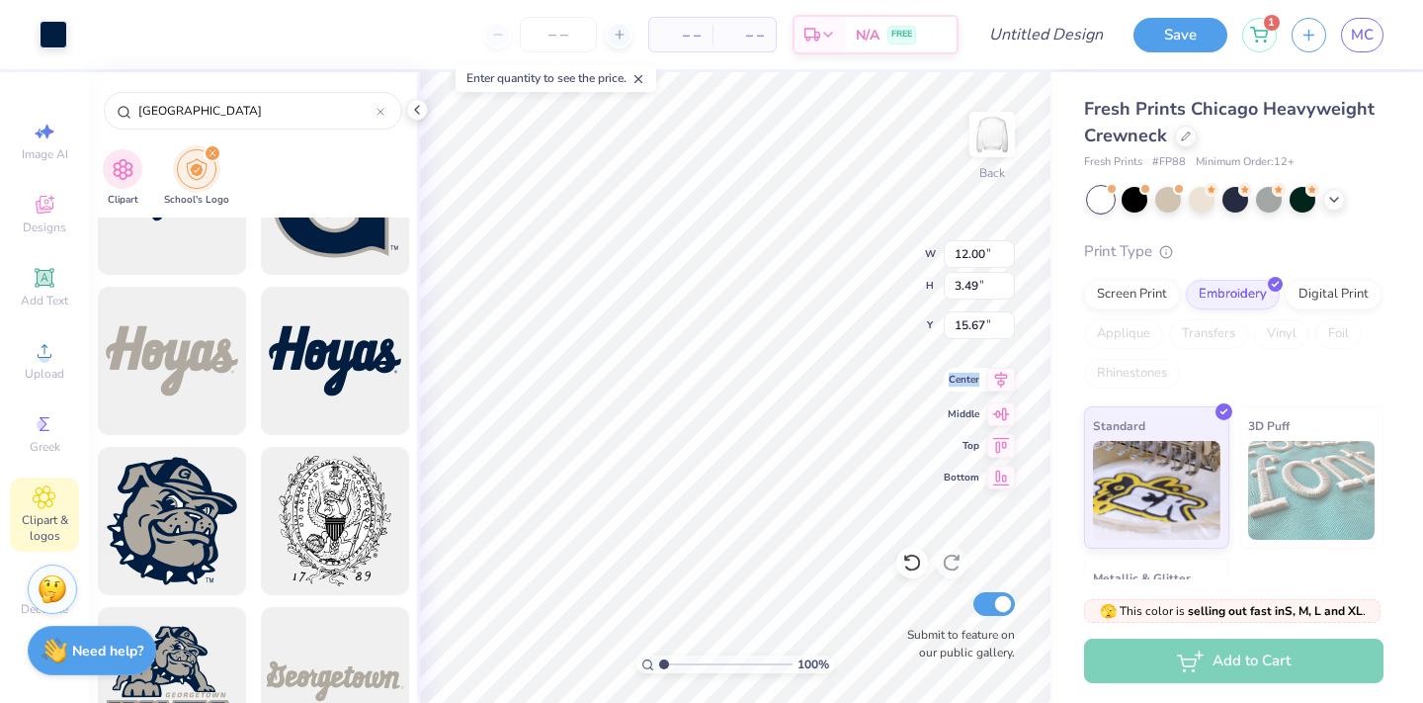
click at [1003, 376] on icon at bounding box center [1001, 380] width 28 height 24
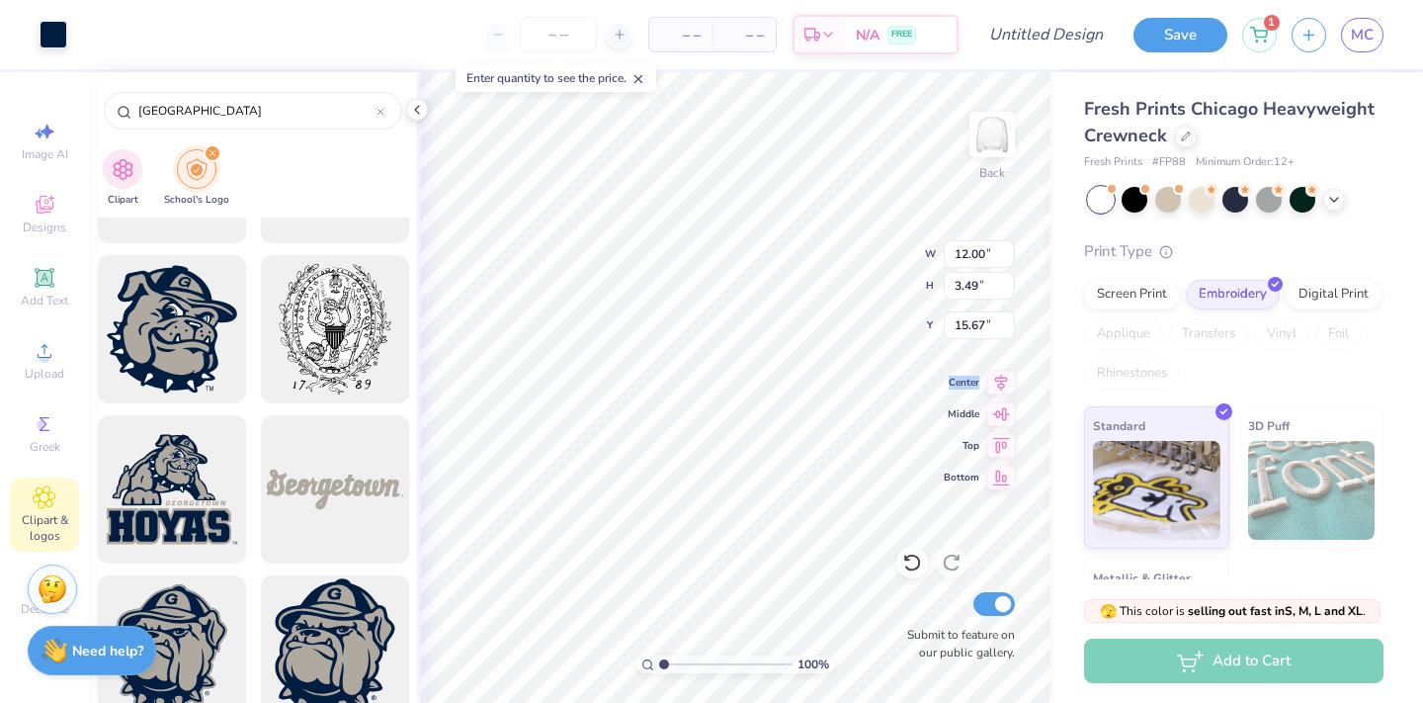
scroll to position [910, 0]
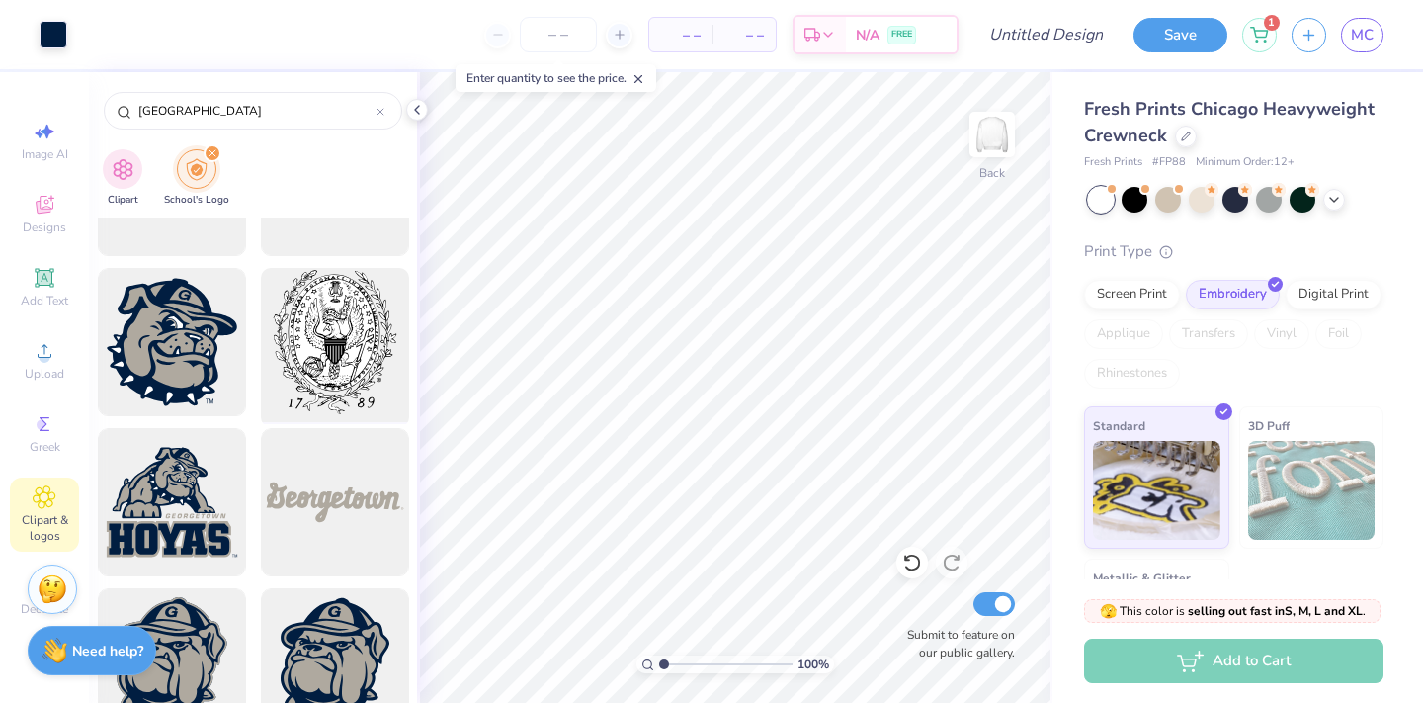
click at [336, 353] on div at bounding box center [334, 342] width 163 height 163
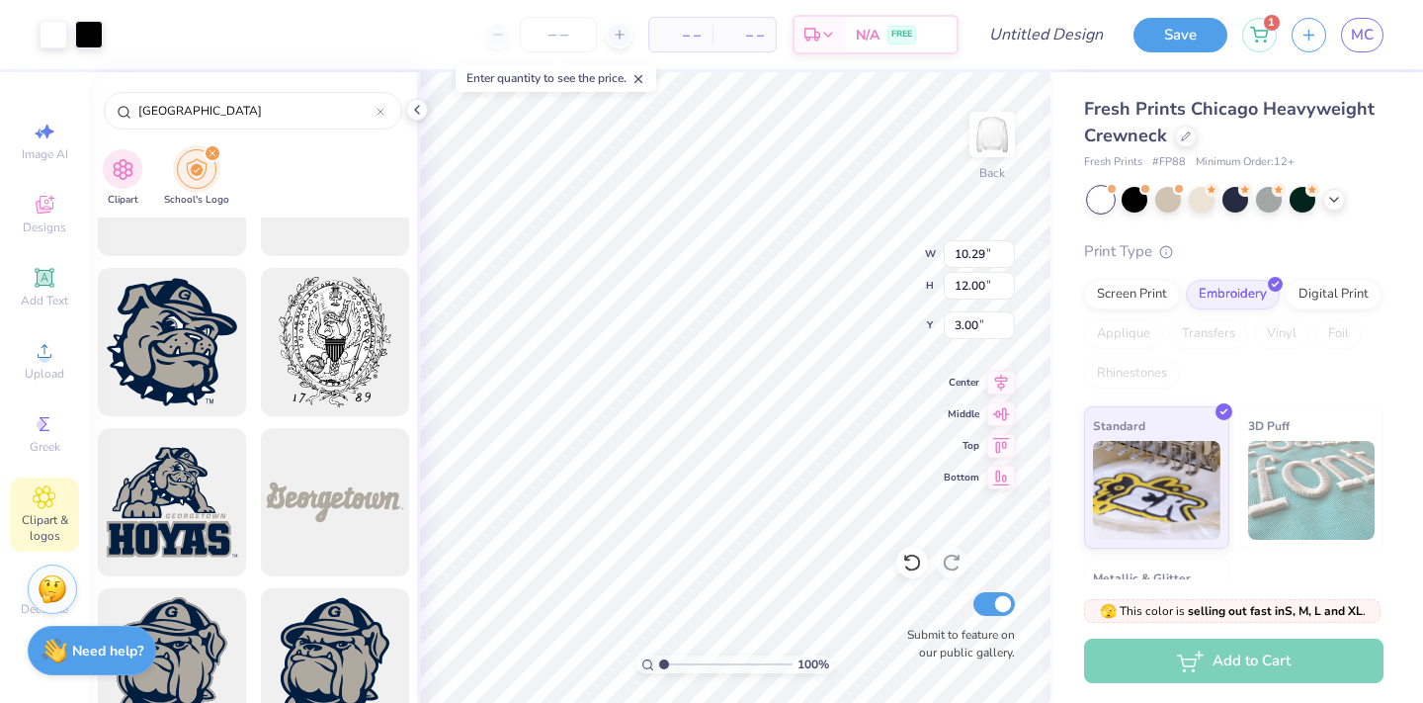
type input "8.91"
type input "10.39"
click at [997, 389] on icon at bounding box center [1001, 380] width 28 height 24
click at [1002, 409] on icon at bounding box center [1001, 410] width 17 height 13
type input "5.31"
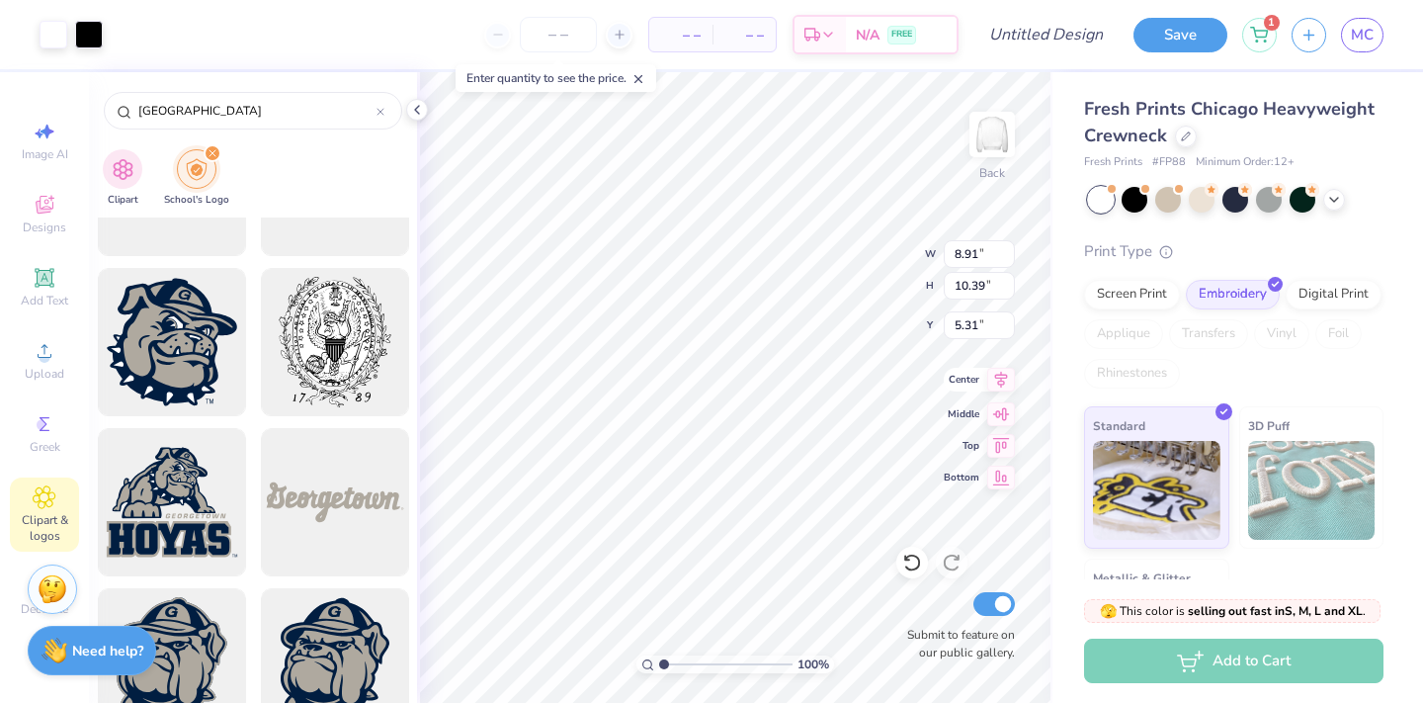
click at [1004, 388] on icon at bounding box center [1001, 380] width 28 height 24
click at [1001, 380] on icon at bounding box center [1001, 379] width 13 height 17
click at [1005, 435] on icon at bounding box center [1001, 443] width 28 height 24
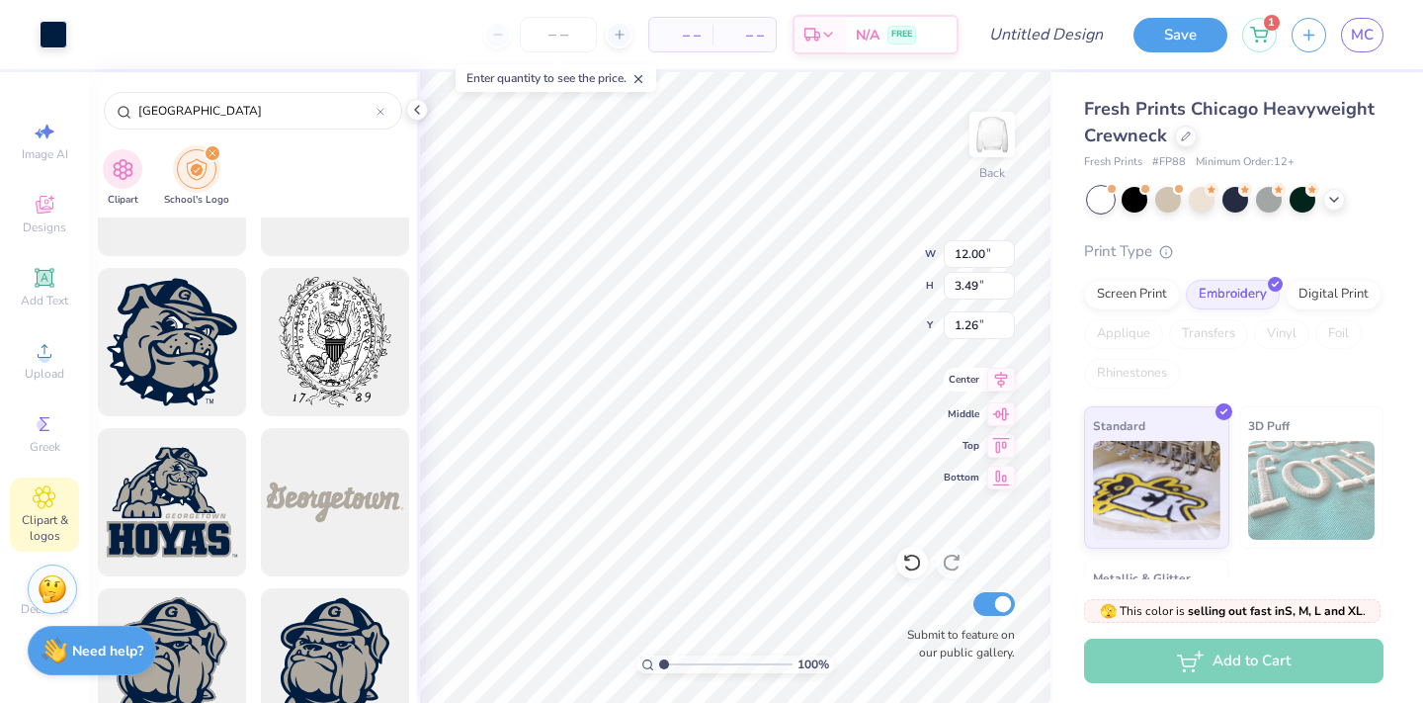
type input "0.50"
click at [1004, 384] on icon at bounding box center [1001, 380] width 28 height 24
type input "15.69"
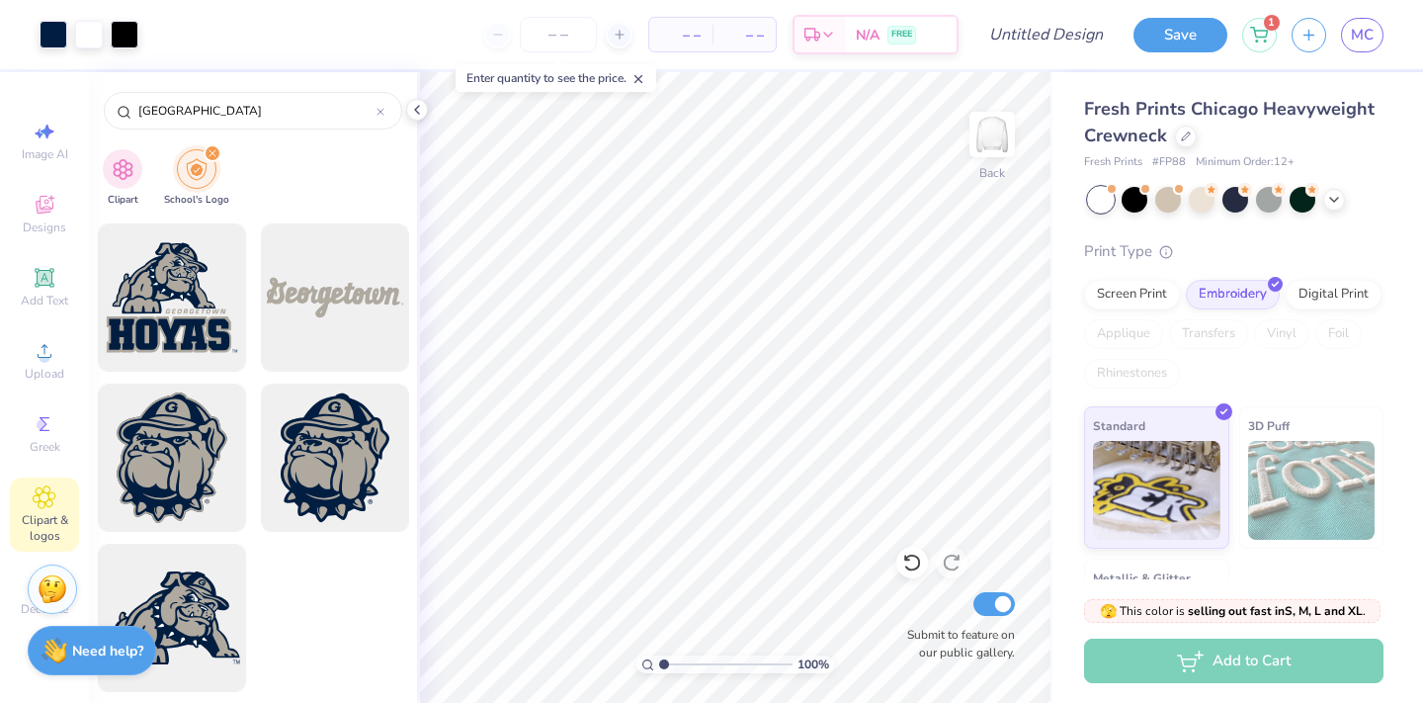
scroll to position [1115, 0]
click at [40, 277] on icon at bounding box center [44, 277] width 15 height 15
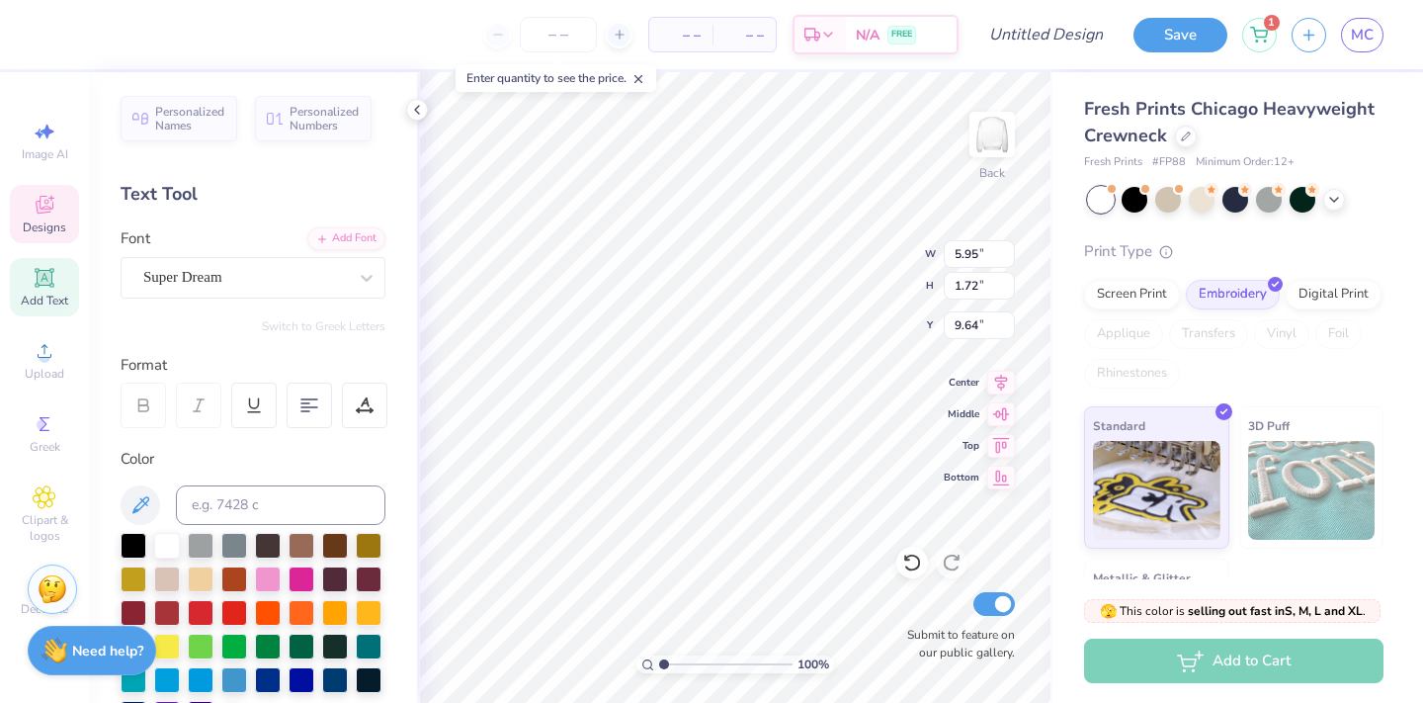
click at [42, 229] on span "Designs" at bounding box center [44, 227] width 43 height 16
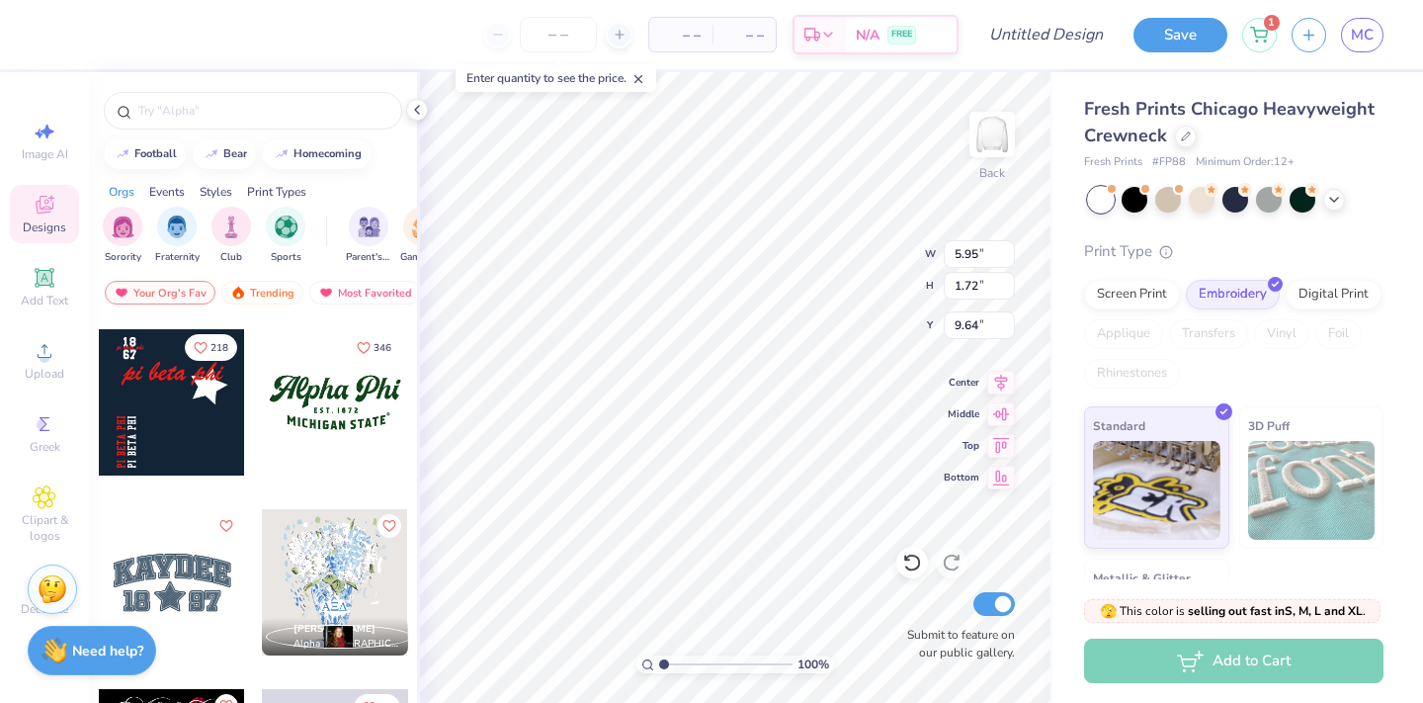
scroll to position [1799, 0]
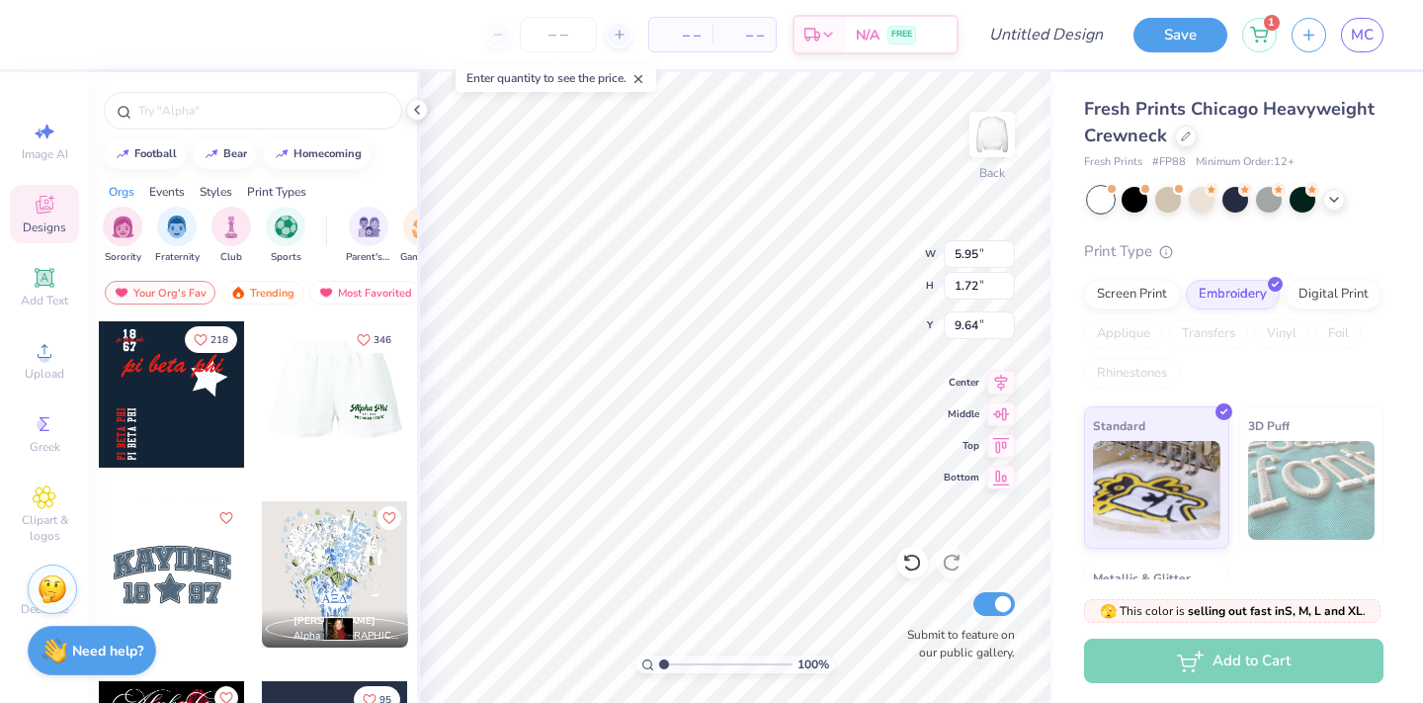
click at [314, 403] on div at bounding box center [334, 394] width 146 height 146
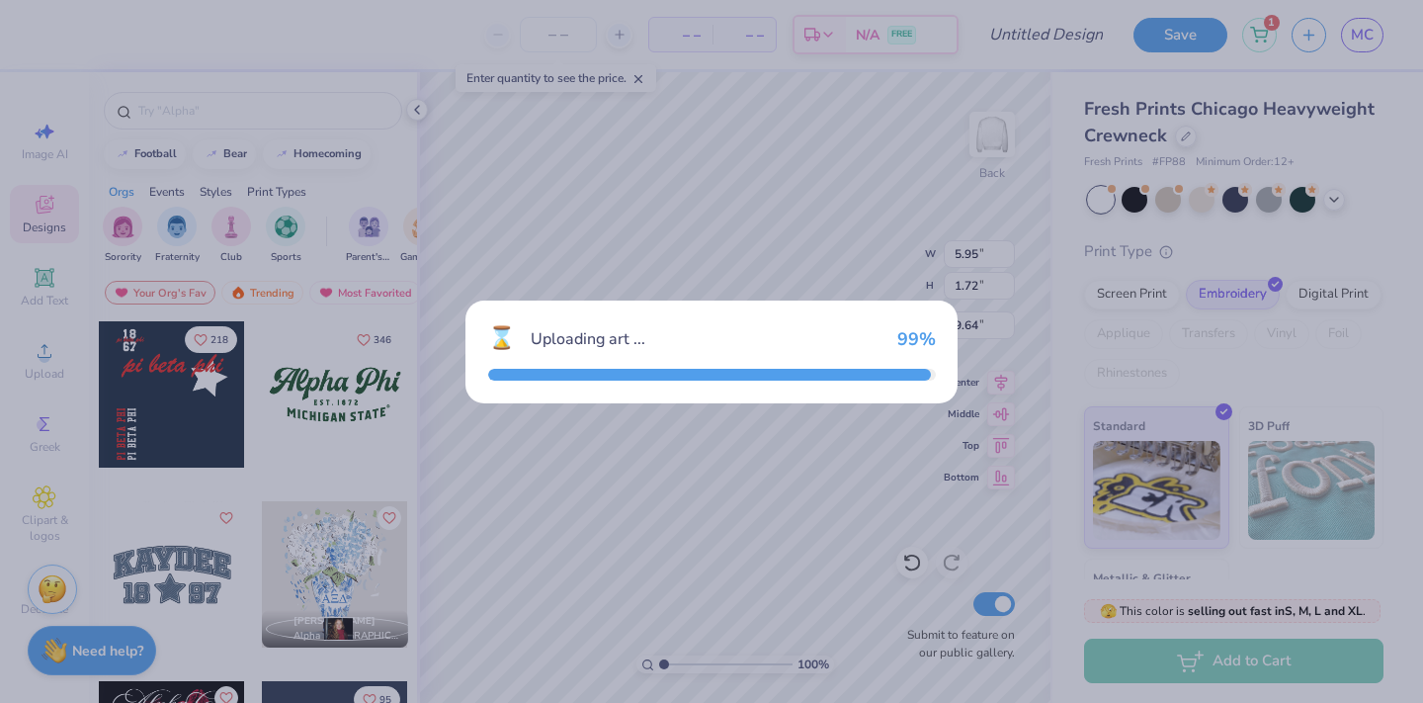
type input "8.14"
type input "3.47"
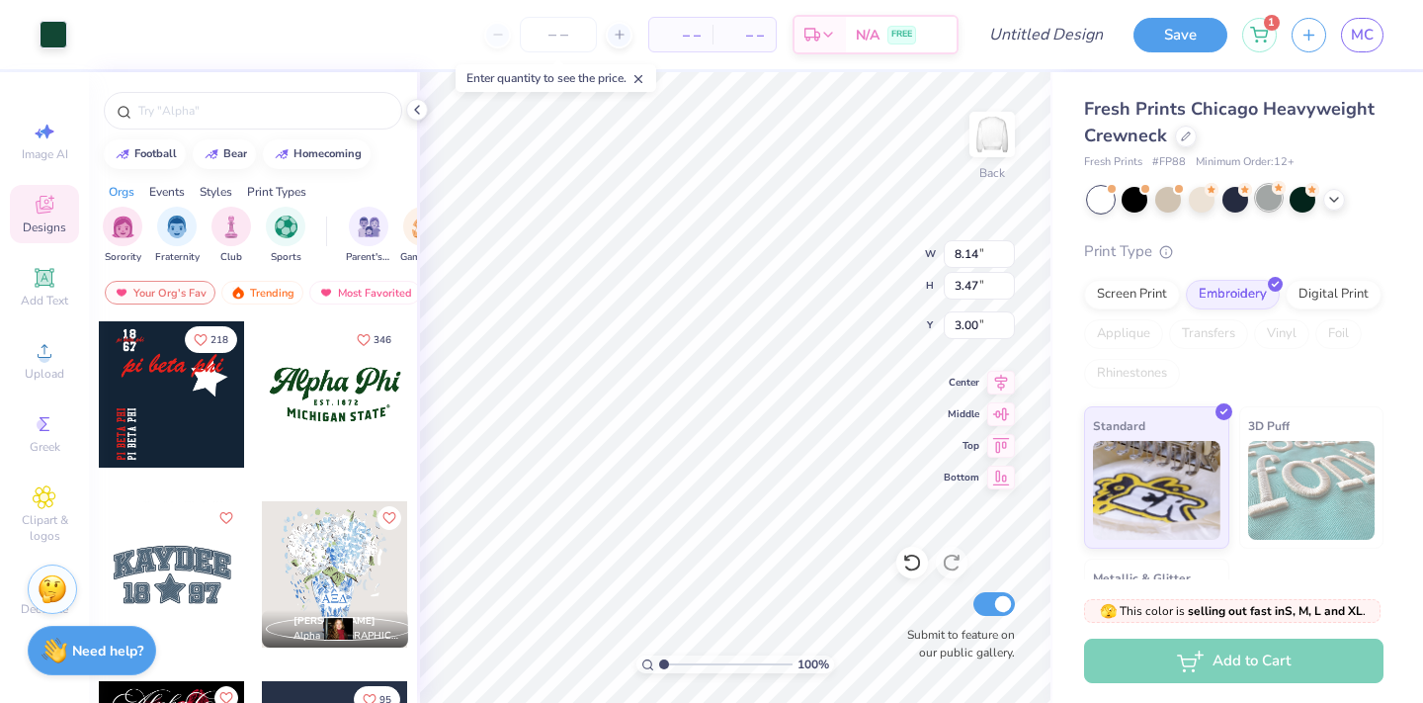
type input "1.58"
click at [1329, 196] on icon at bounding box center [1334, 198] width 16 height 16
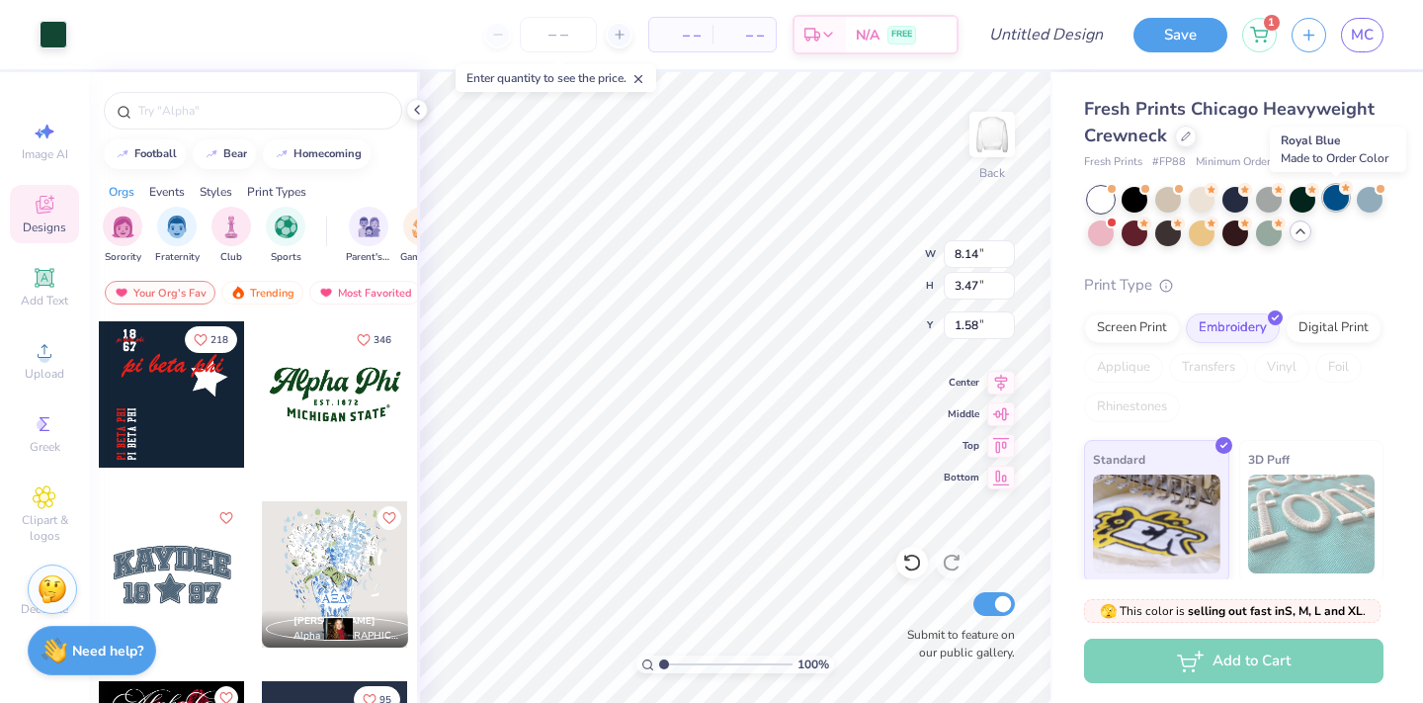
click at [1329, 200] on div at bounding box center [1336, 198] width 26 height 26
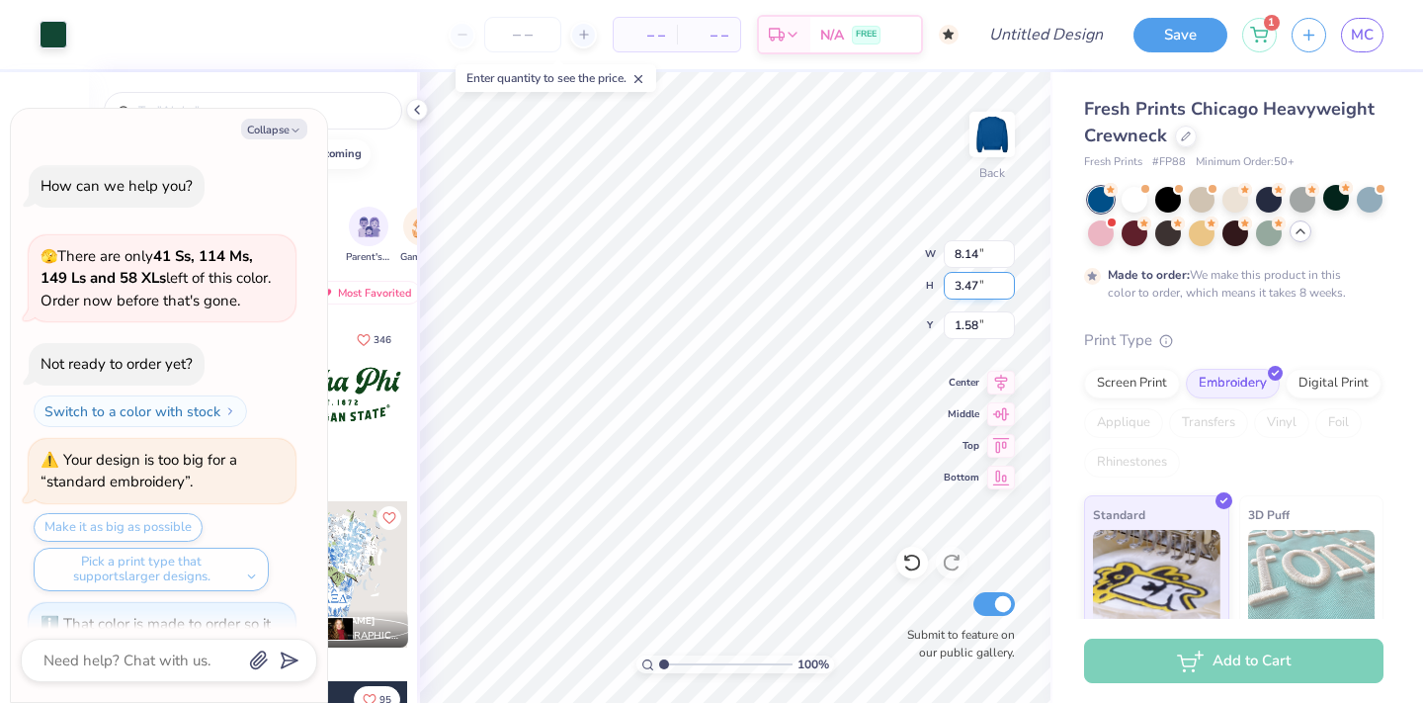
scroll to position [137, 0]
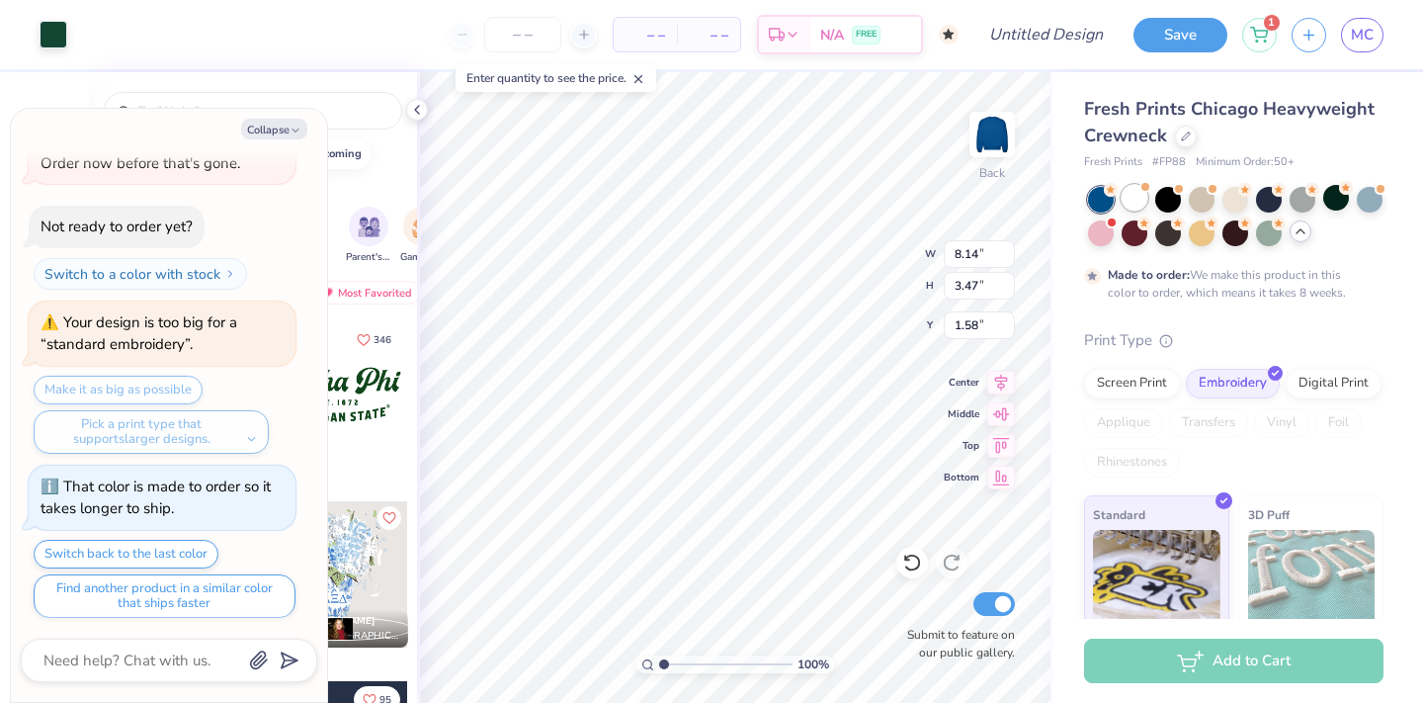
click at [1136, 197] on div at bounding box center [1135, 198] width 26 height 26
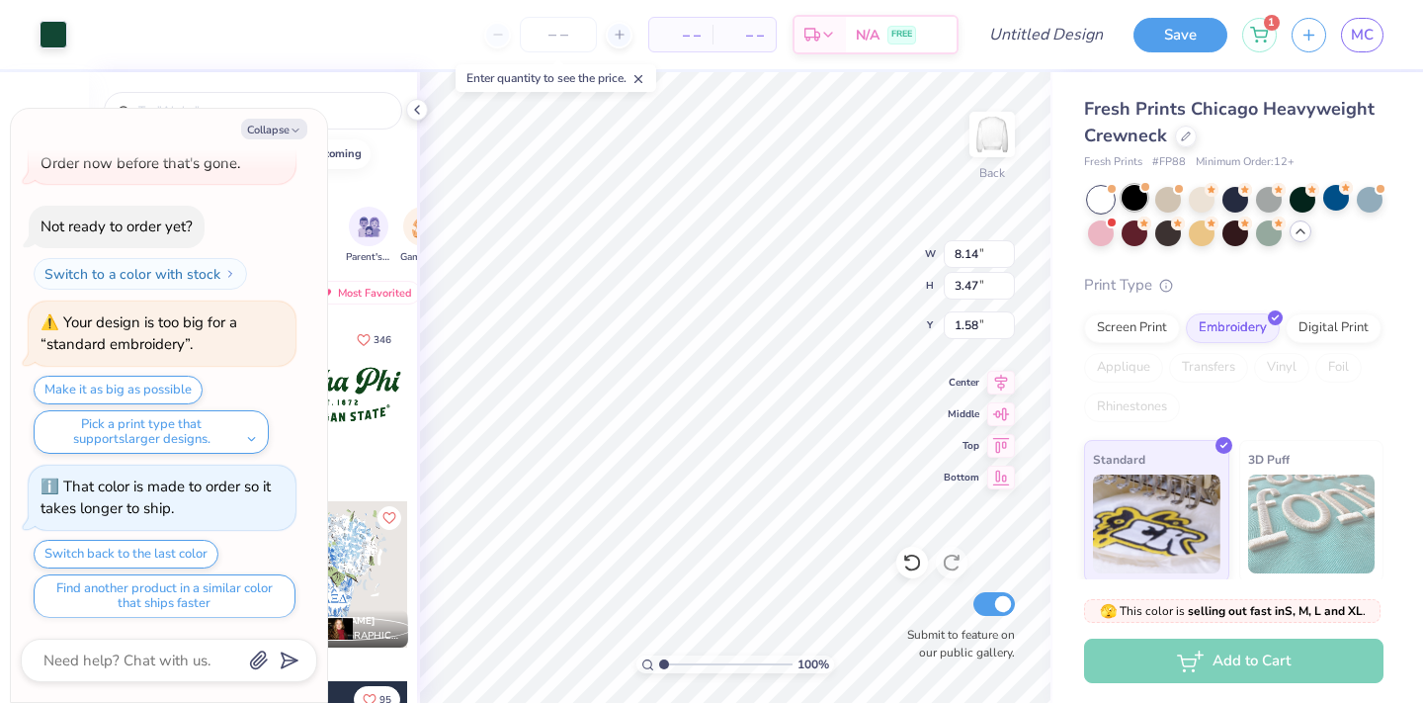
scroll to position [452, 0]
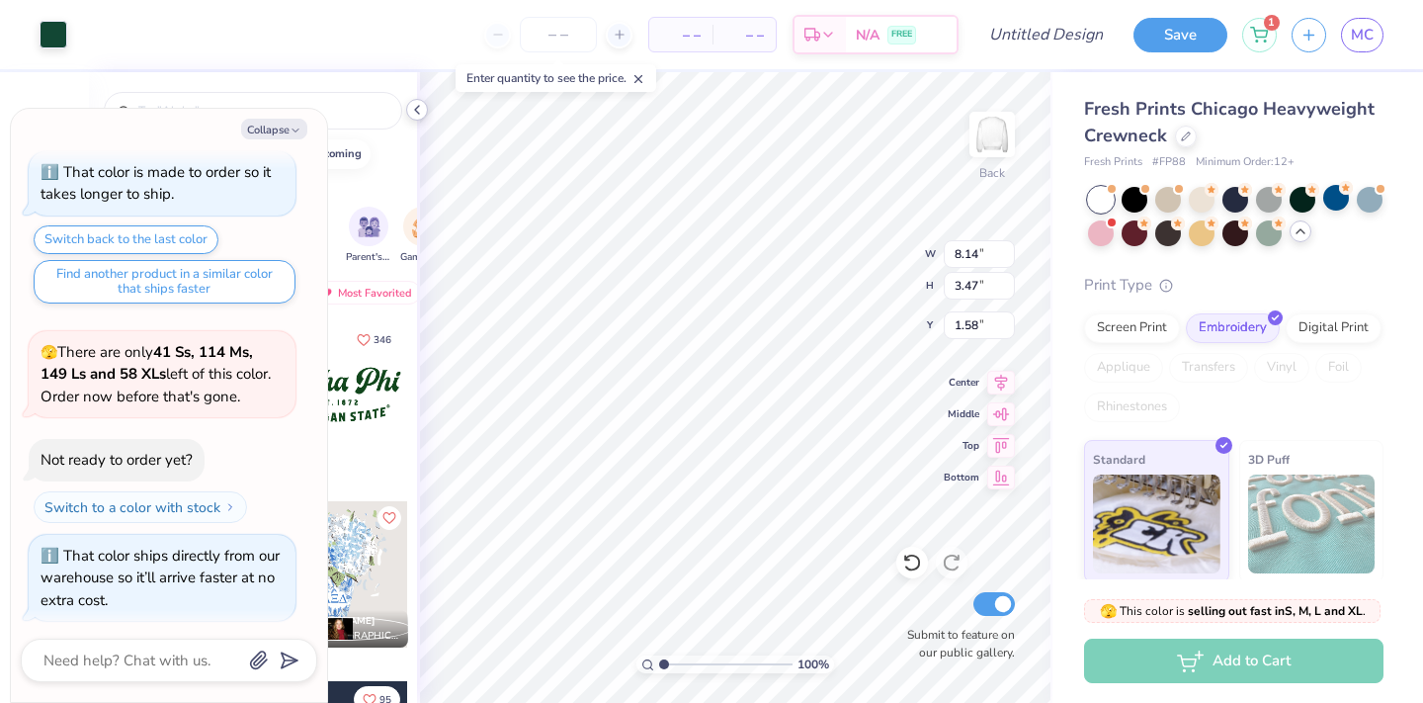
click at [418, 112] on icon at bounding box center [417, 110] width 16 height 16
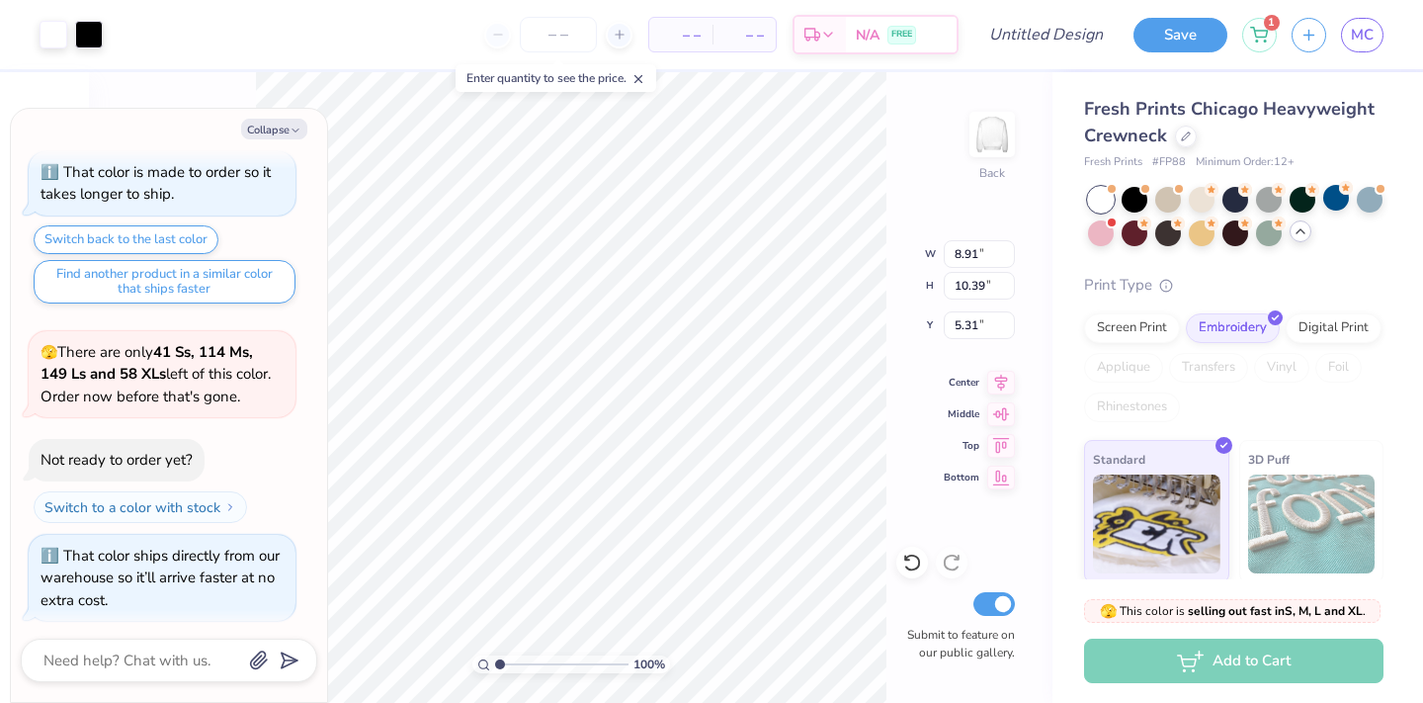
type textarea "x"
type input "7.23"
type textarea "x"
type input "5.31"
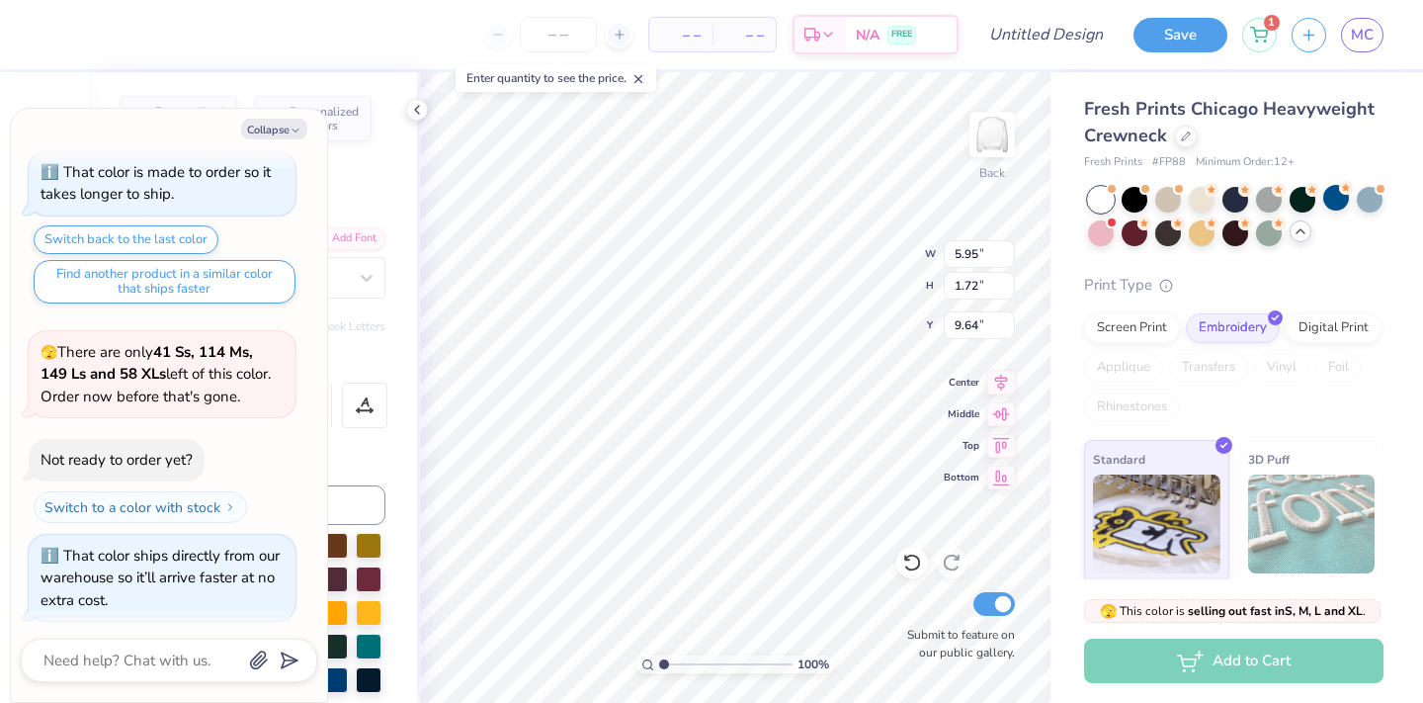
type textarea "x"
type input "1.73"
click at [911, 550] on div at bounding box center [912, 563] width 32 height 32
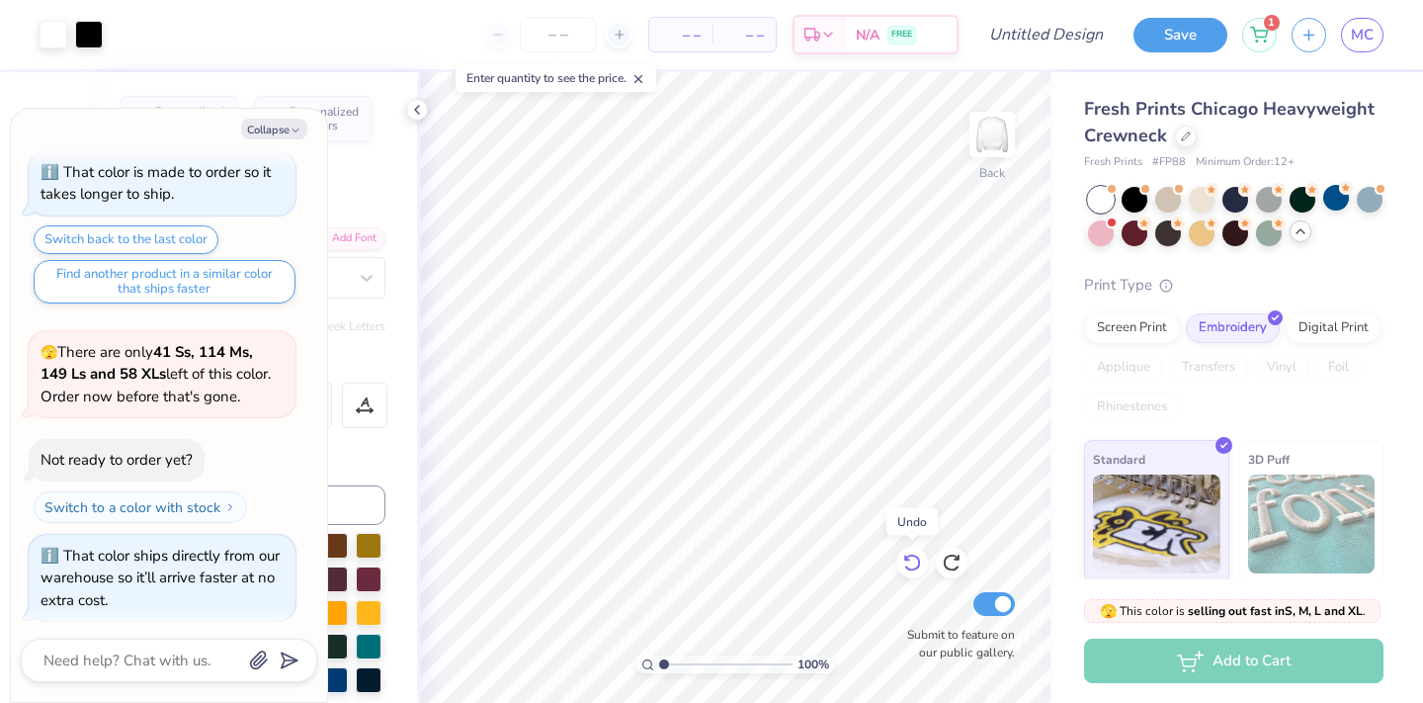
click at [911, 550] on div at bounding box center [912, 563] width 32 height 32
type textarea "x"
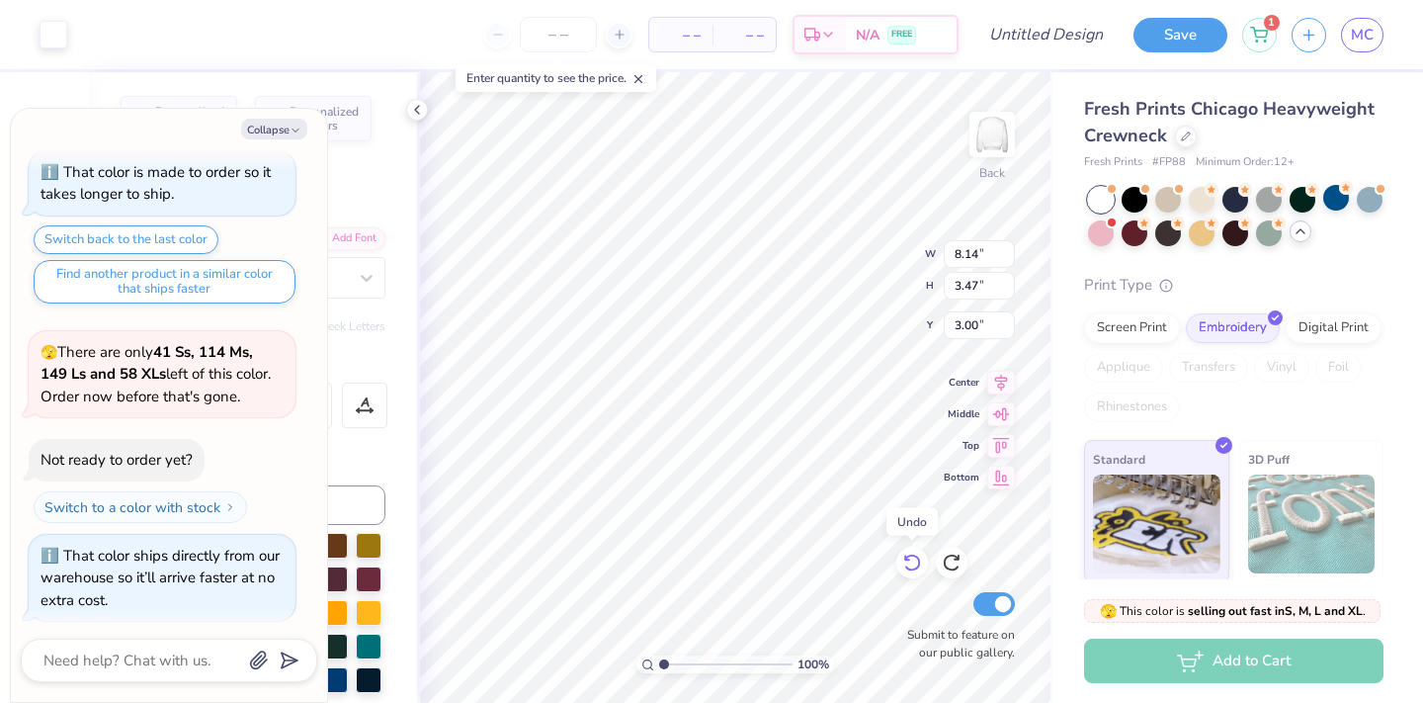
type input "5.95"
type input "1.72"
type input "9.64"
click at [911, 550] on div at bounding box center [912, 563] width 32 height 32
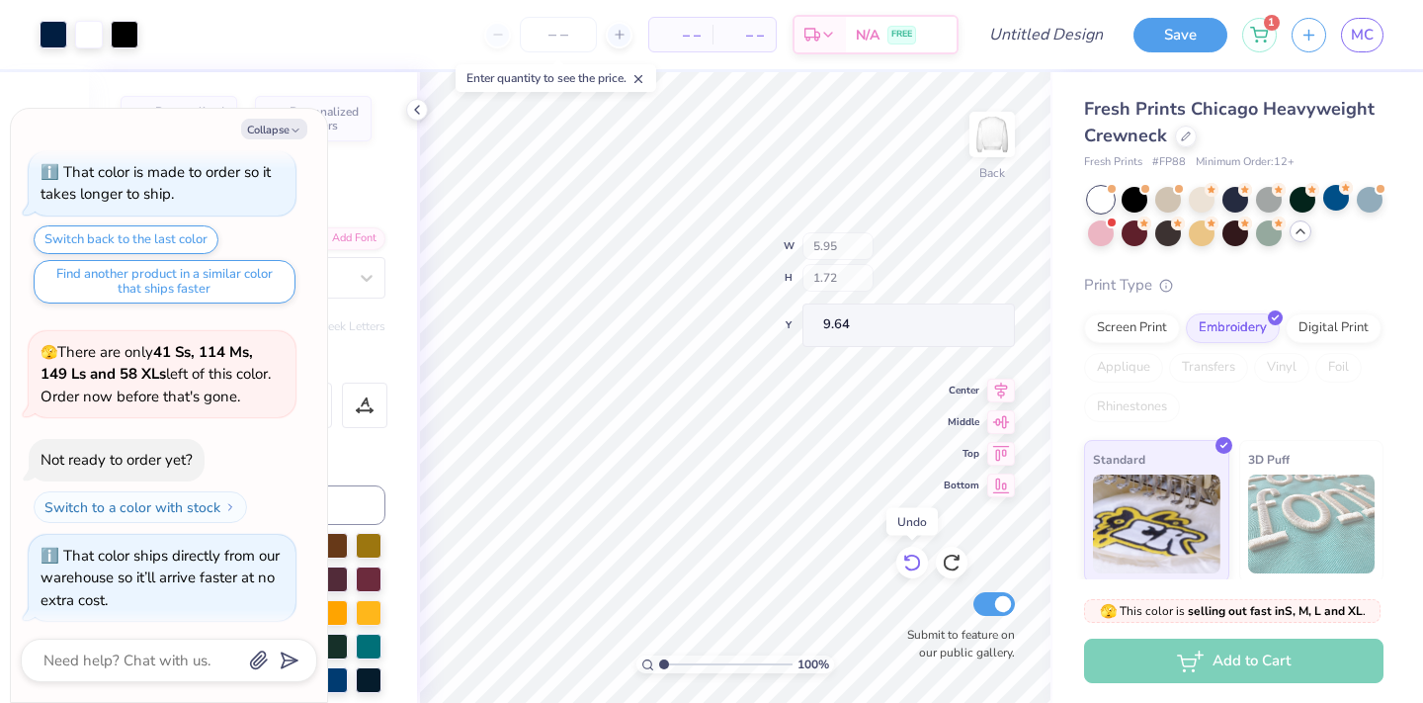
click at [911, 550] on div at bounding box center [912, 563] width 32 height 32
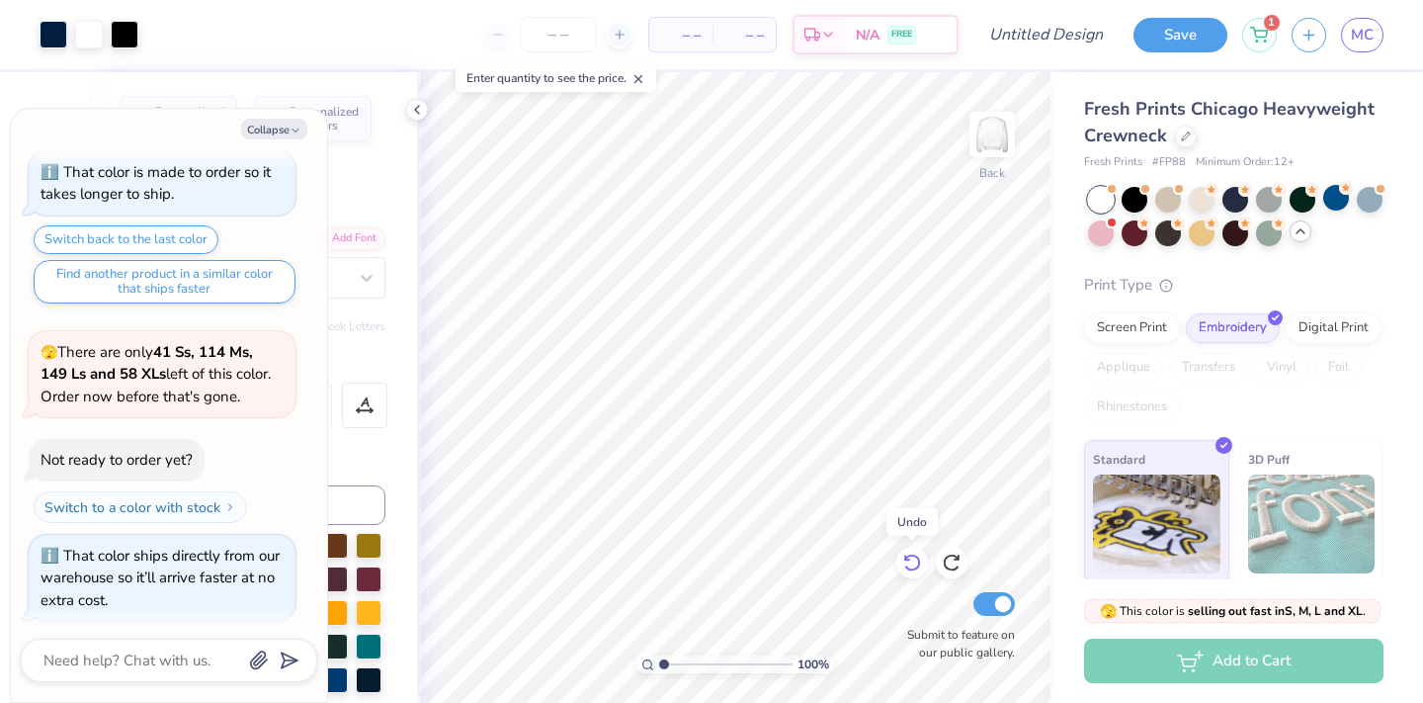
click at [911, 550] on div at bounding box center [912, 563] width 32 height 32
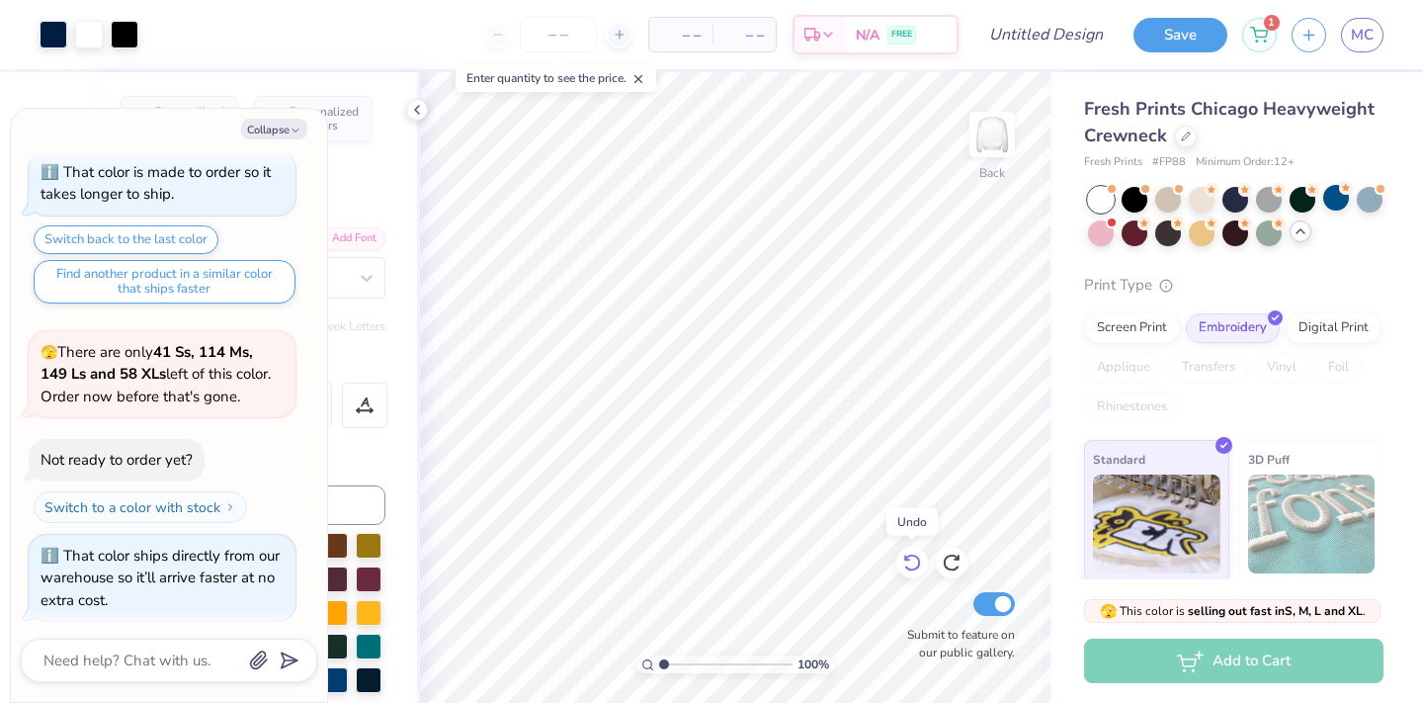
click at [911, 550] on div at bounding box center [912, 563] width 32 height 32
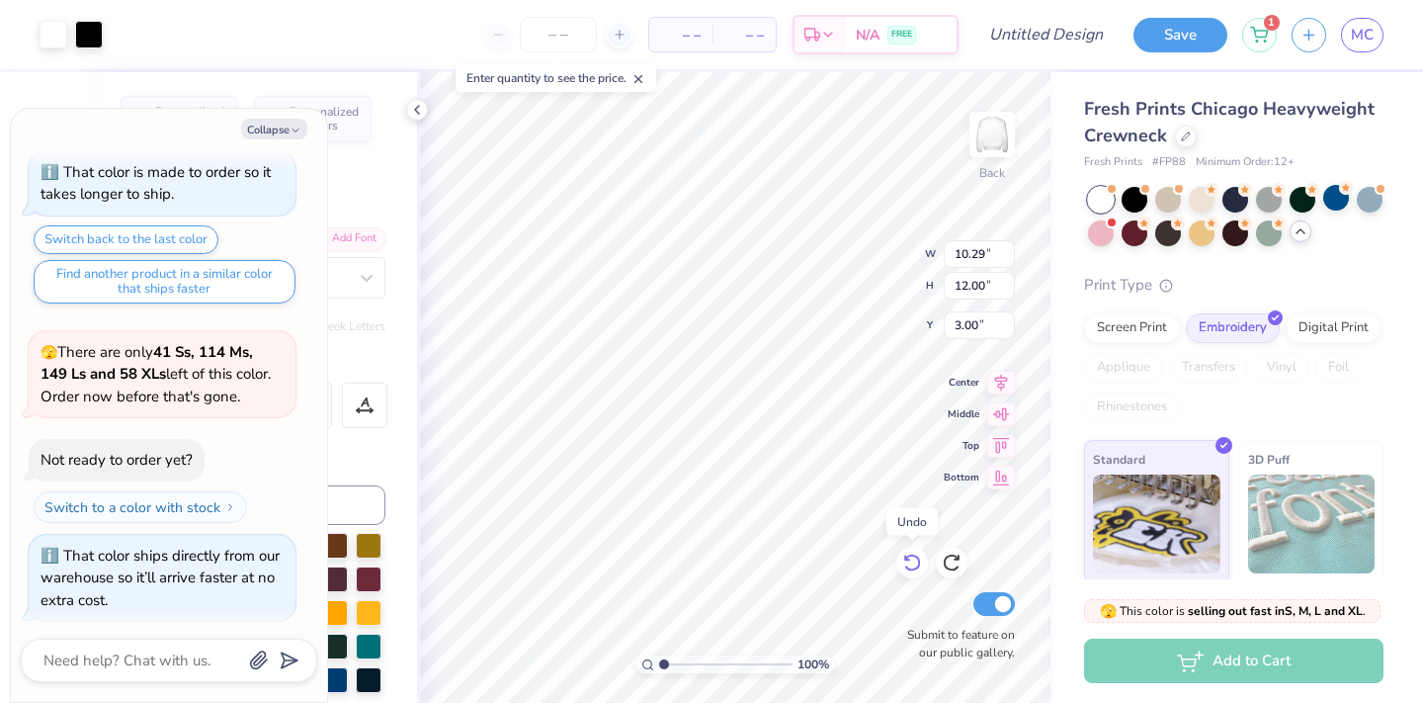
click at [911, 550] on div at bounding box center [912, 563] width 32 height 32
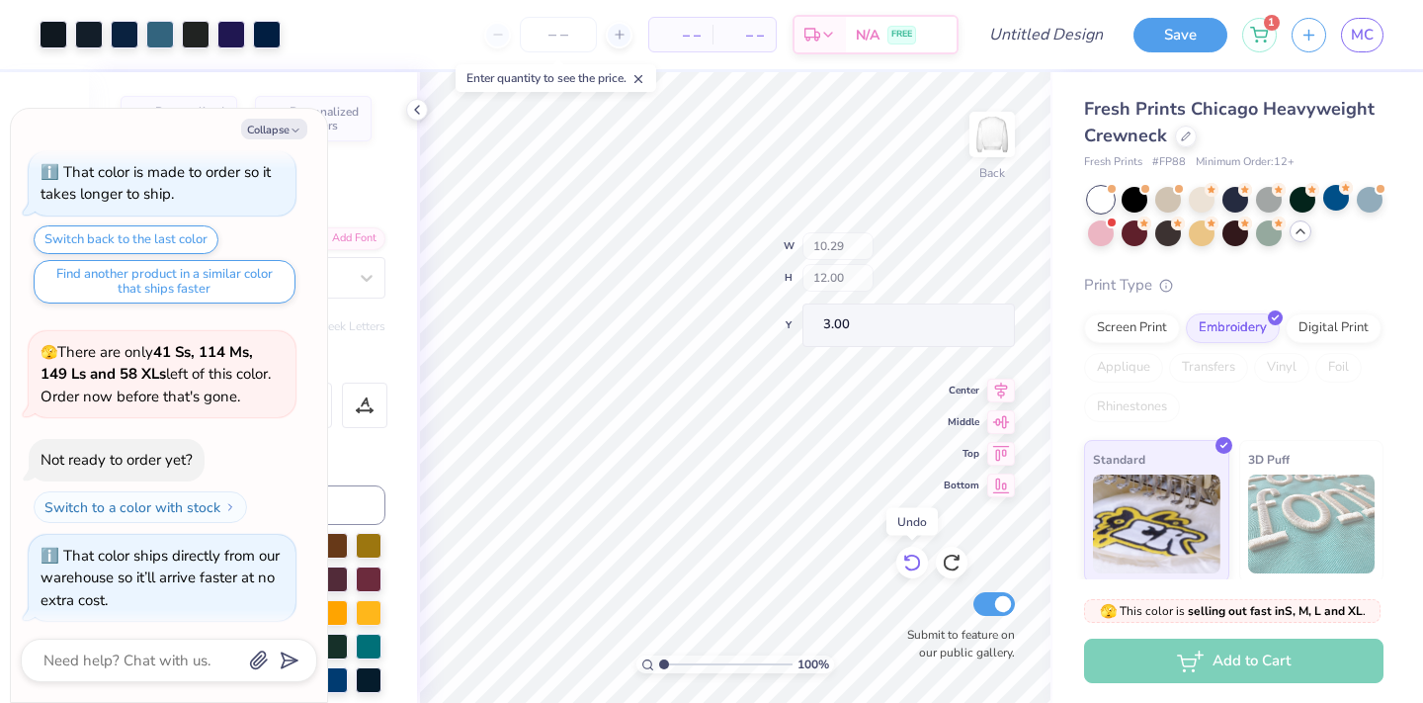
click at [911, 550] on div at bounding box center [912, 563] width 32 height 32
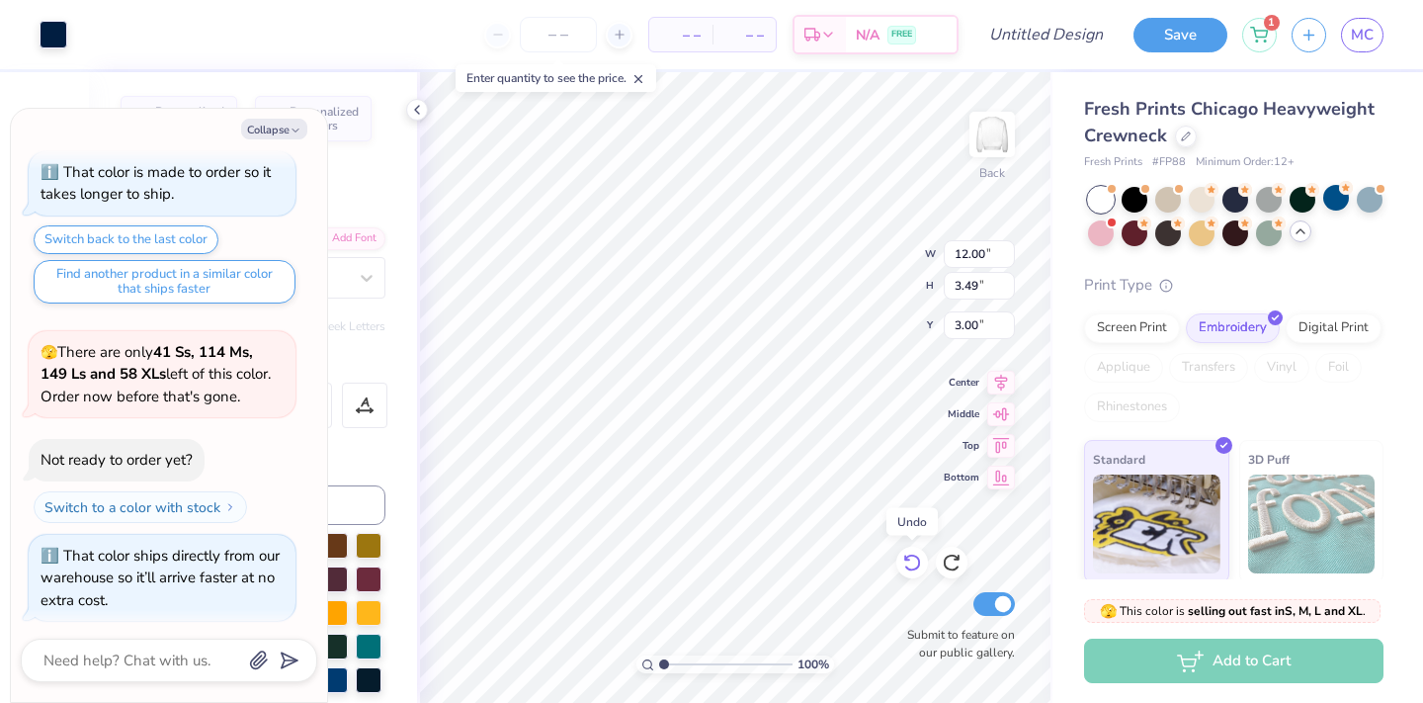
click at [911, 550] on div at bounding box center [912, 563] width 32 height 32
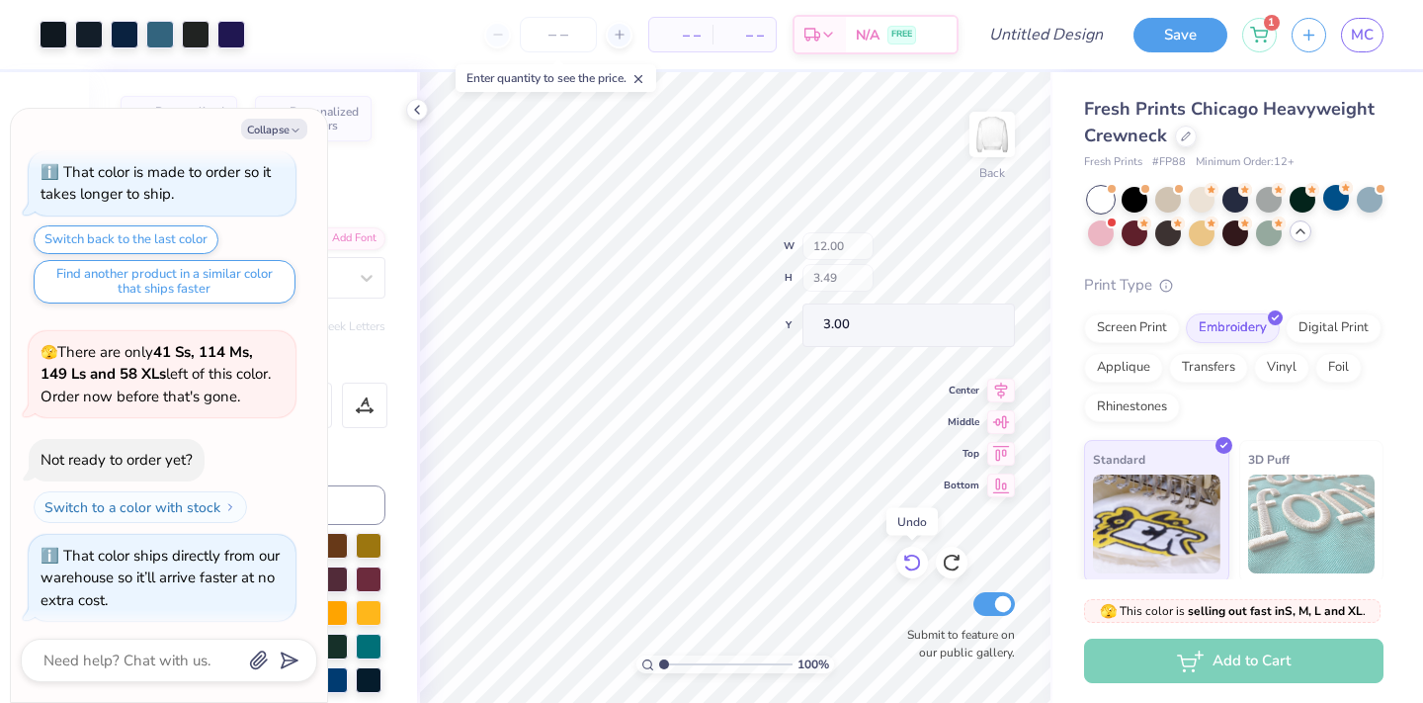
click at [911, 550] on div at bounding box center [912, 563] width 32 height 32
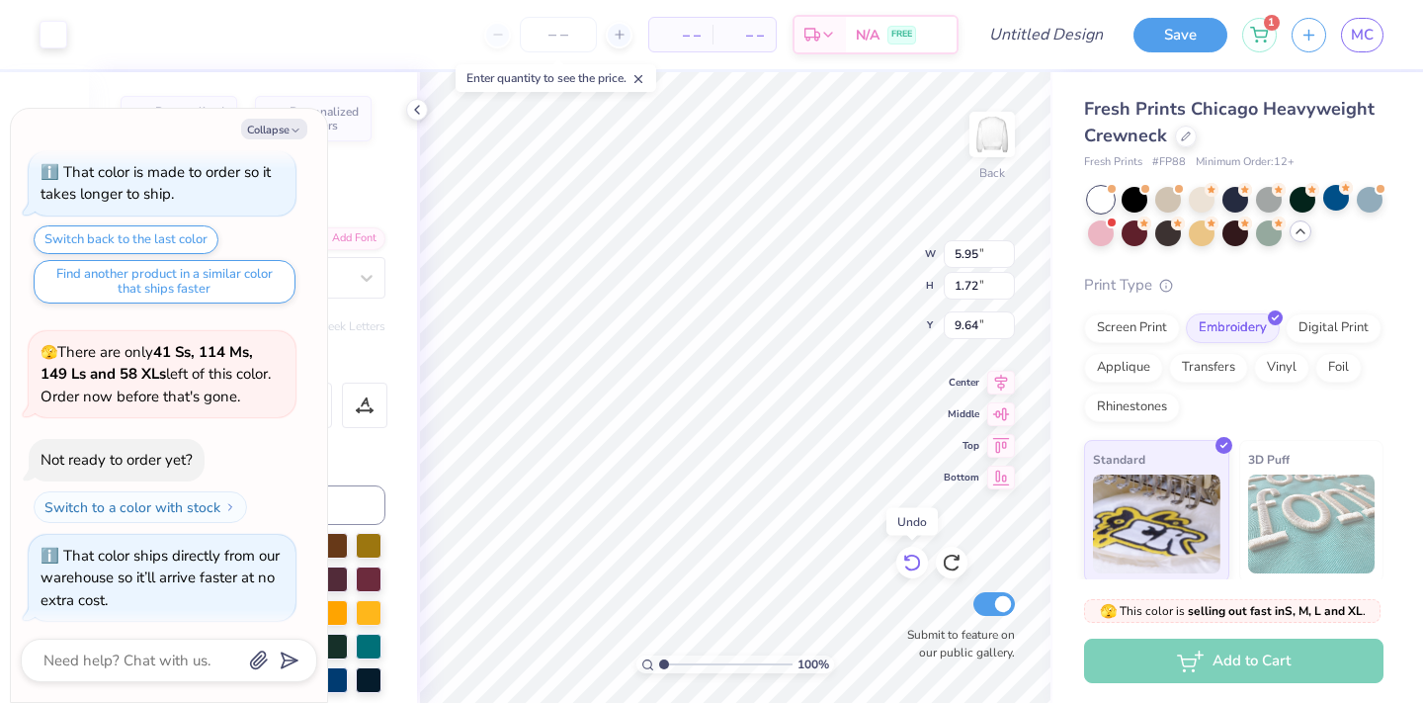
click at [911, 550] on div at bounding box center [912, 563] width 32 height 32
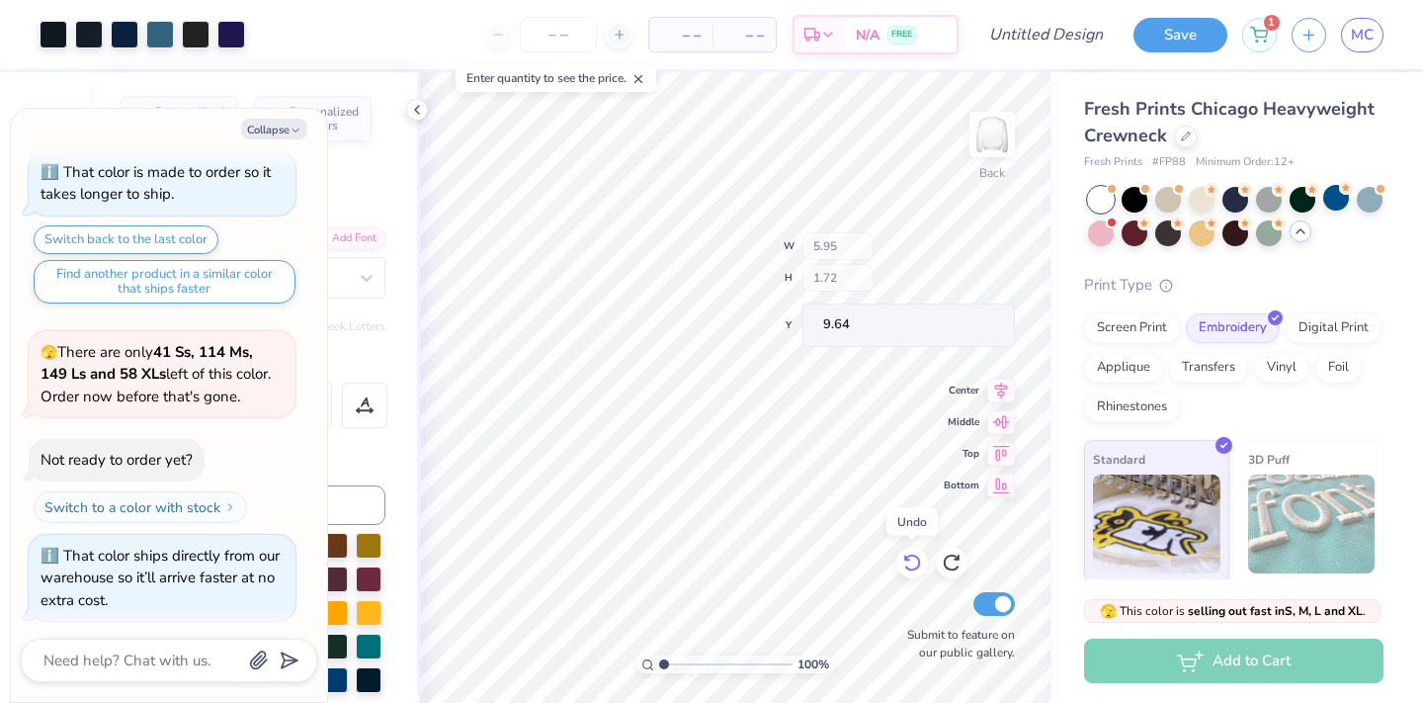
click at [911, 550] on div at bounding box center [912, 563] width 32 height 32
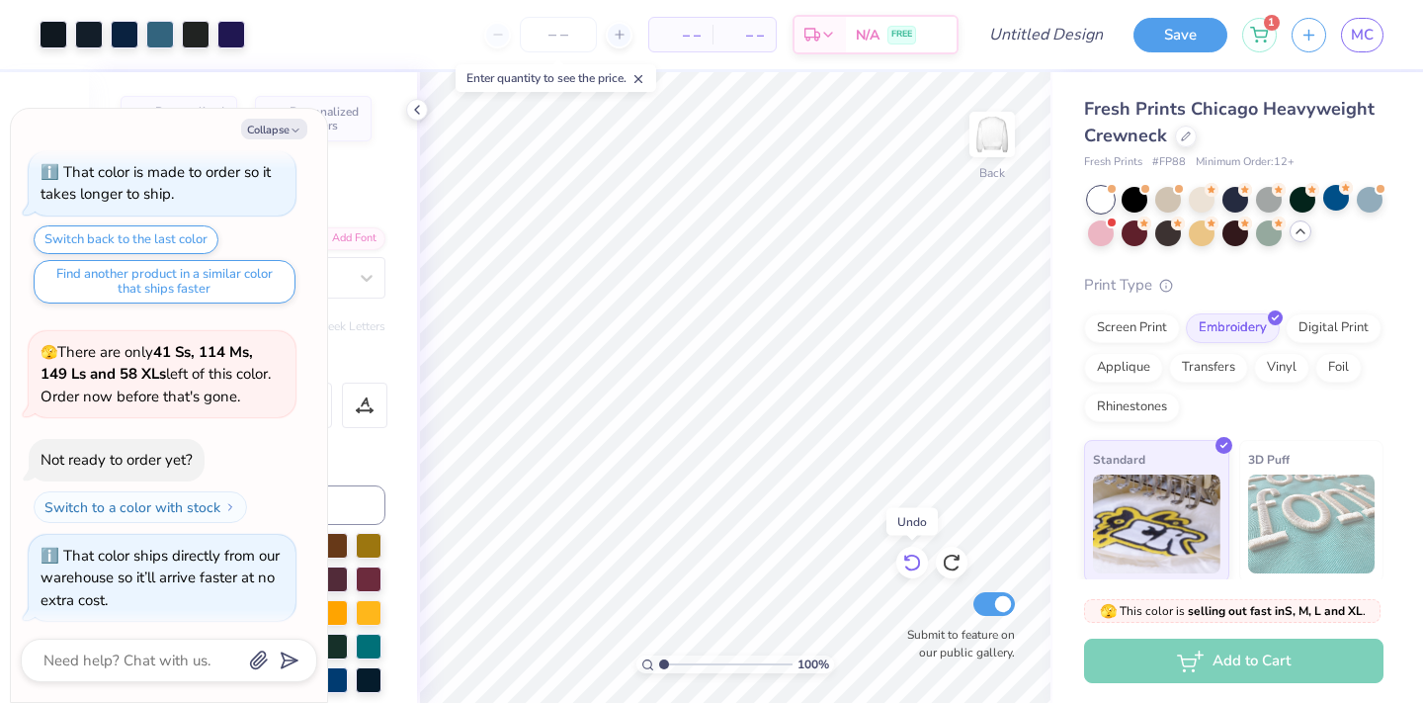
click at [911, 550] on div at bounding box center [912, 563] width 32 height 32
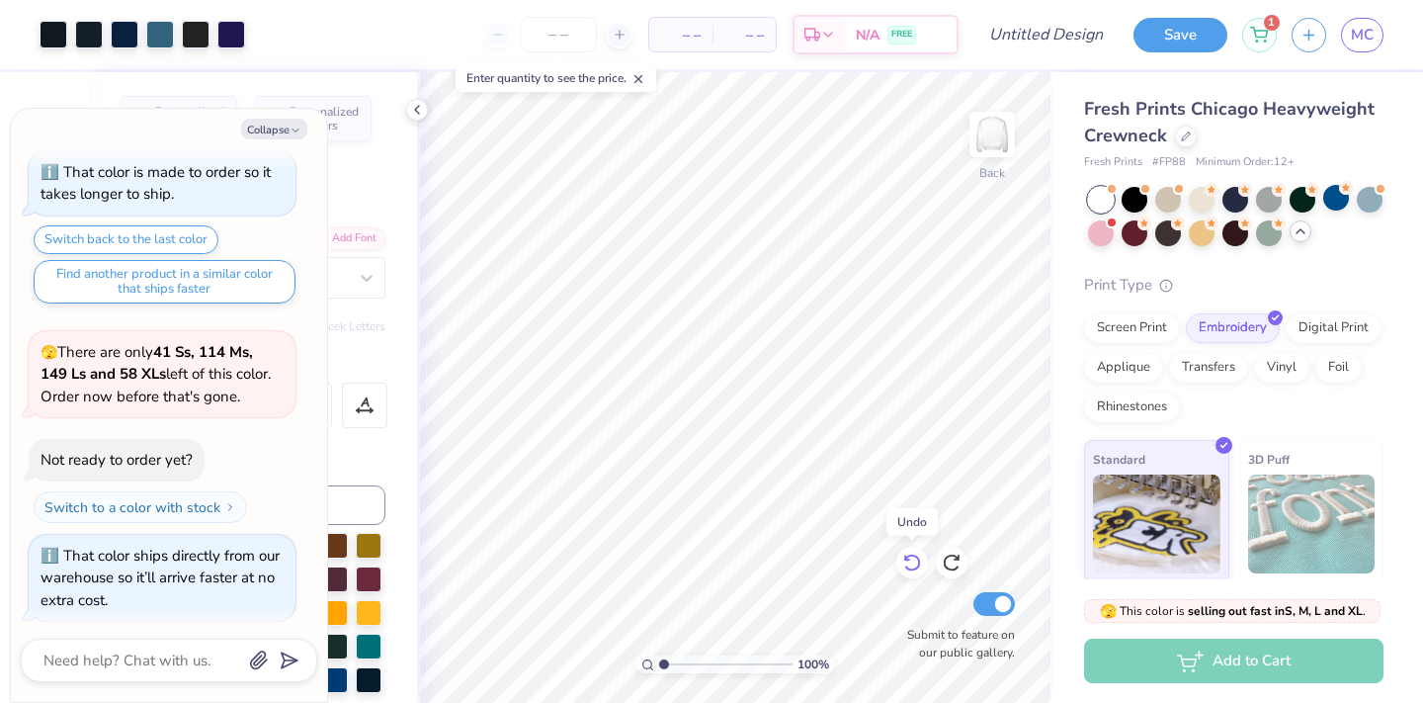
click at [911, 550] on div at bounding box center [912, 563] width 32 height 32
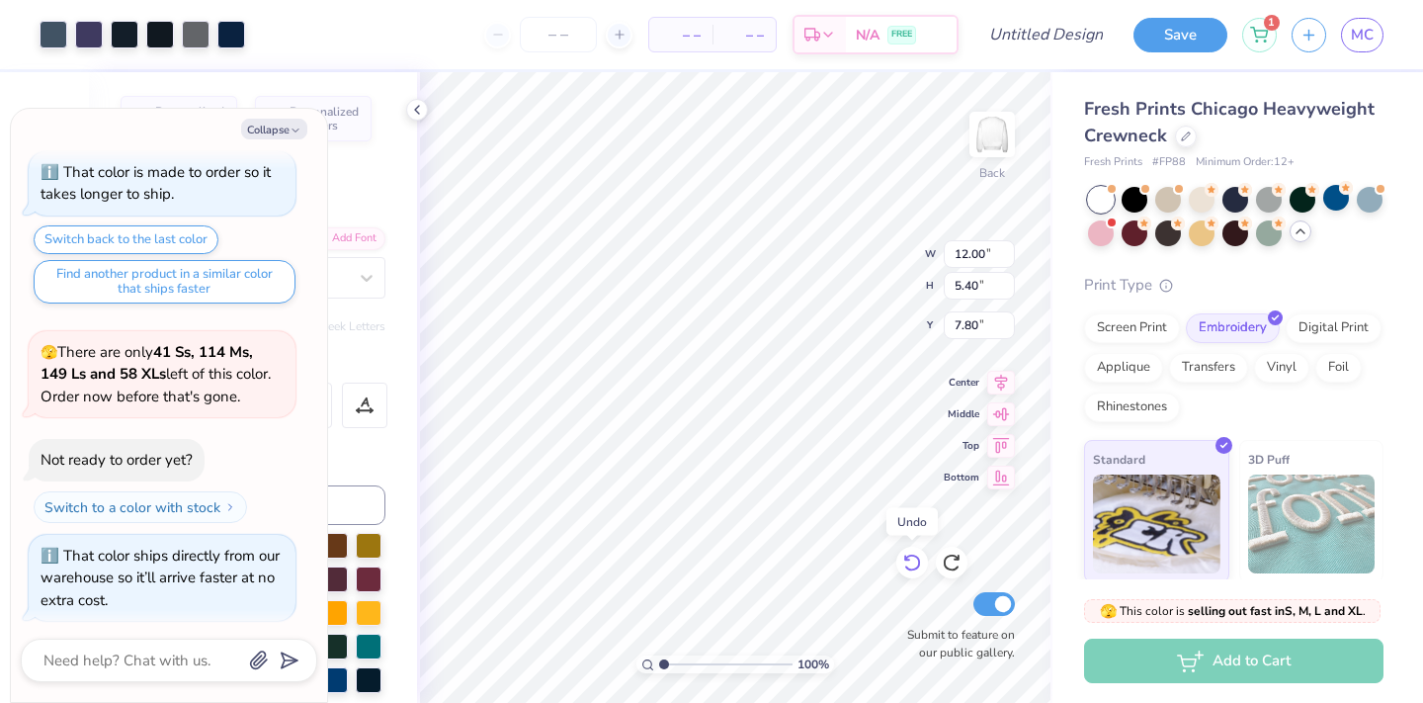
type textarea "x"
type input "5.40"
type input "7.80"
click at [911, 550] on div at bounding box center [912, 563] width 32 height 32
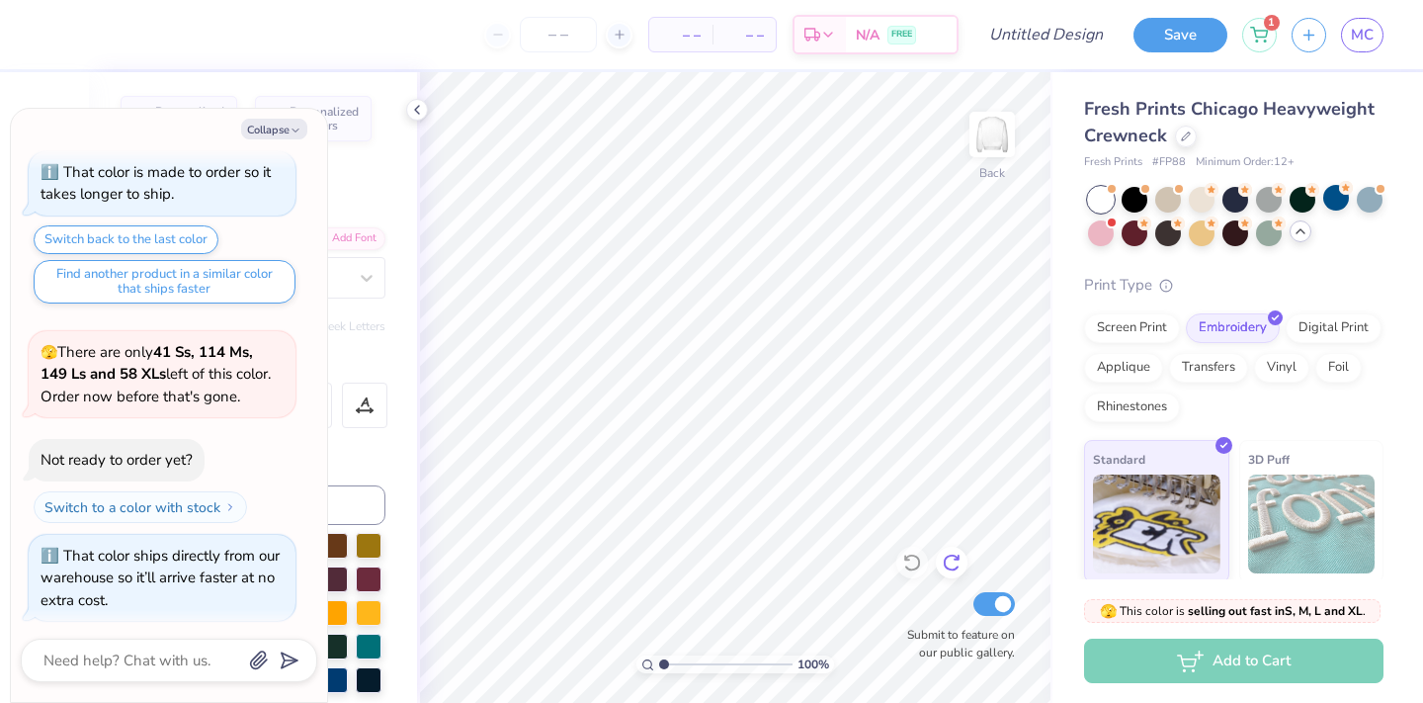
click at [943, 555] on icon at bounding box center [952, 562] width 20 height 20
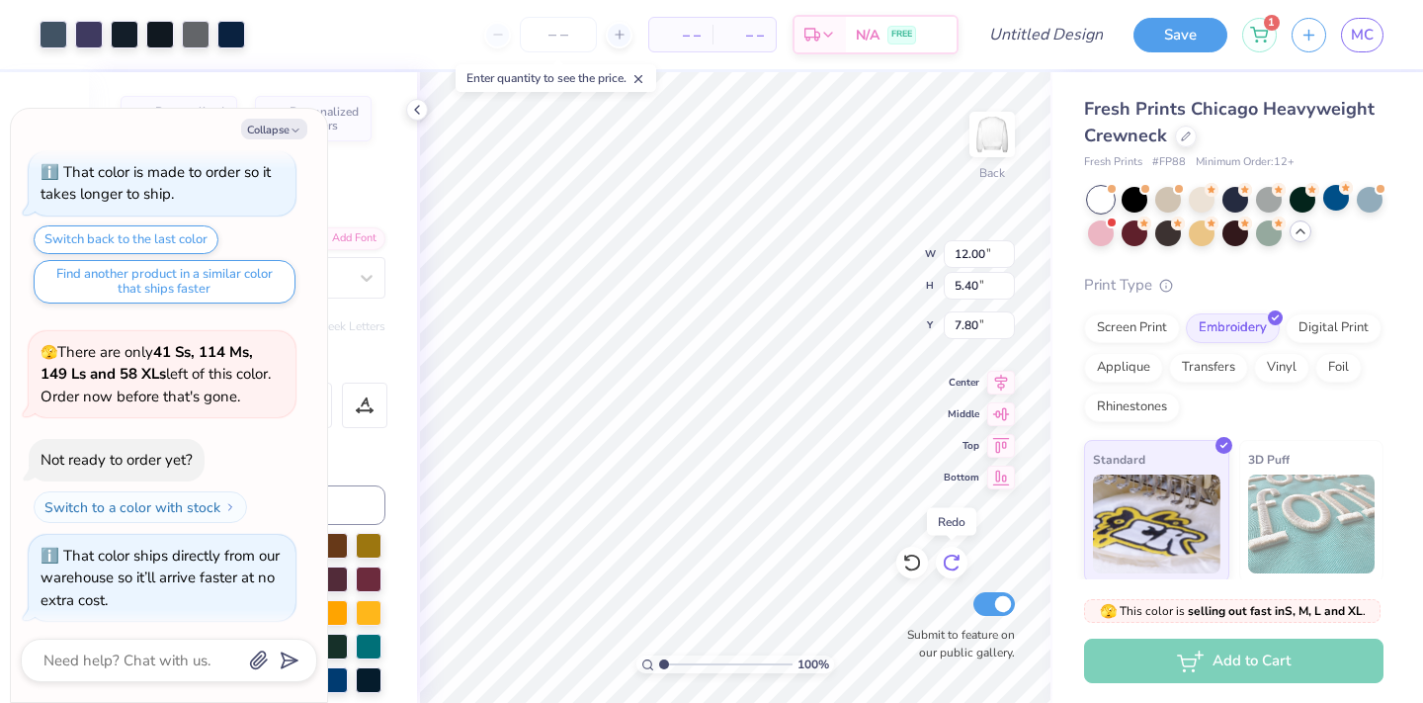
click at [943, 555] on icon at bounding box center [952, 562] width 20 height 20
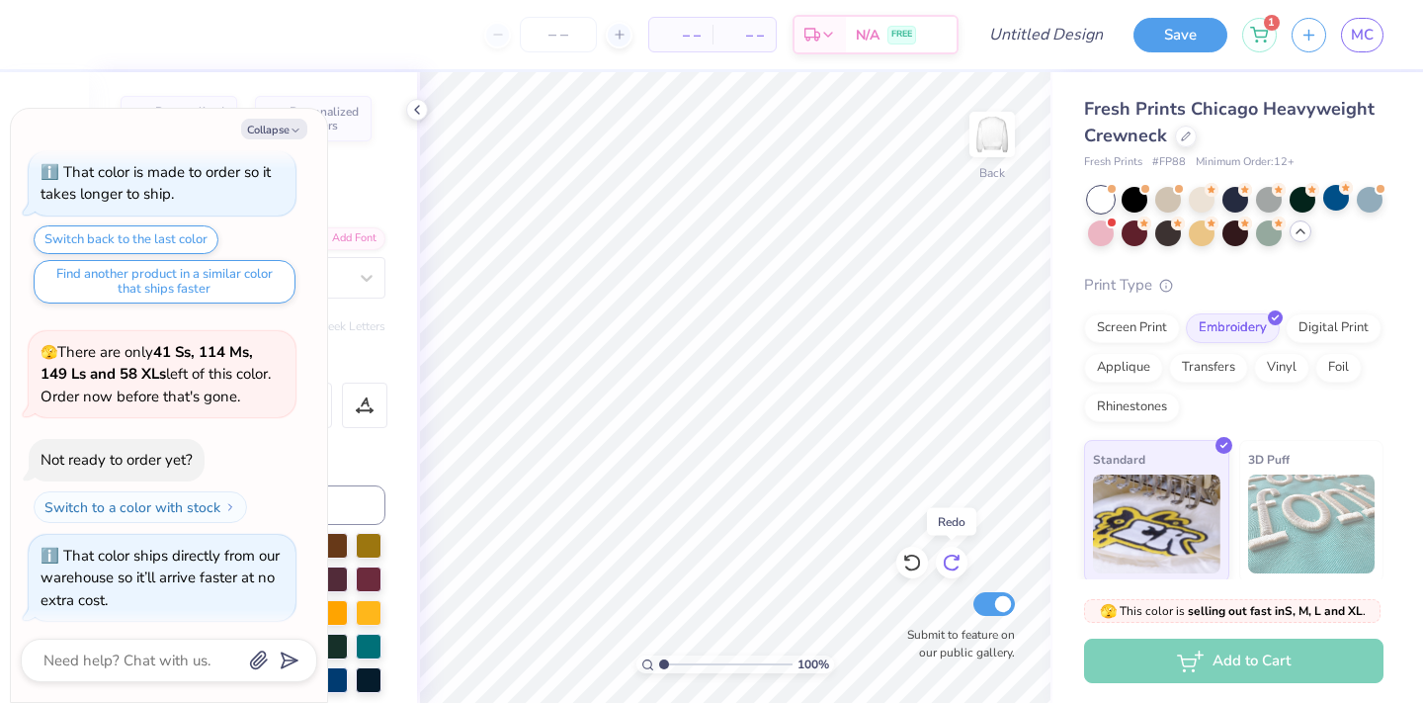
click at [943, 555] on icon at bounding box center [952, 562] width 20 height 20
click at [417, 109] on icon at bounding box center [417, 110] width 16 height 16
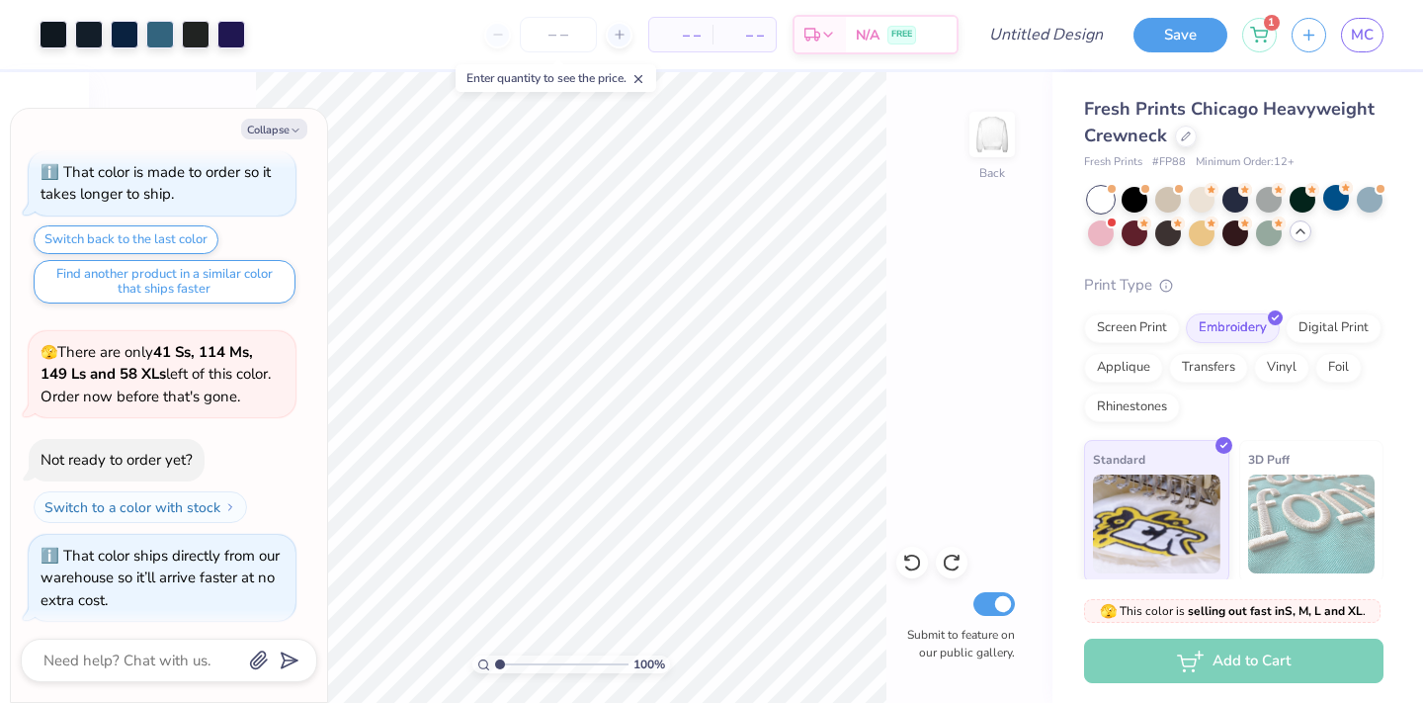
click at [270, 117] on div "Collapse How can we help you? 🫣 There are only 41 Ss, 114 Ms, 149 Ls and 58 XLs…" at bounding box center [169, 405] width 316 height 593
click at [272, 129] on button "Collapse" at bounding box center [274, 129] width 66 height 21
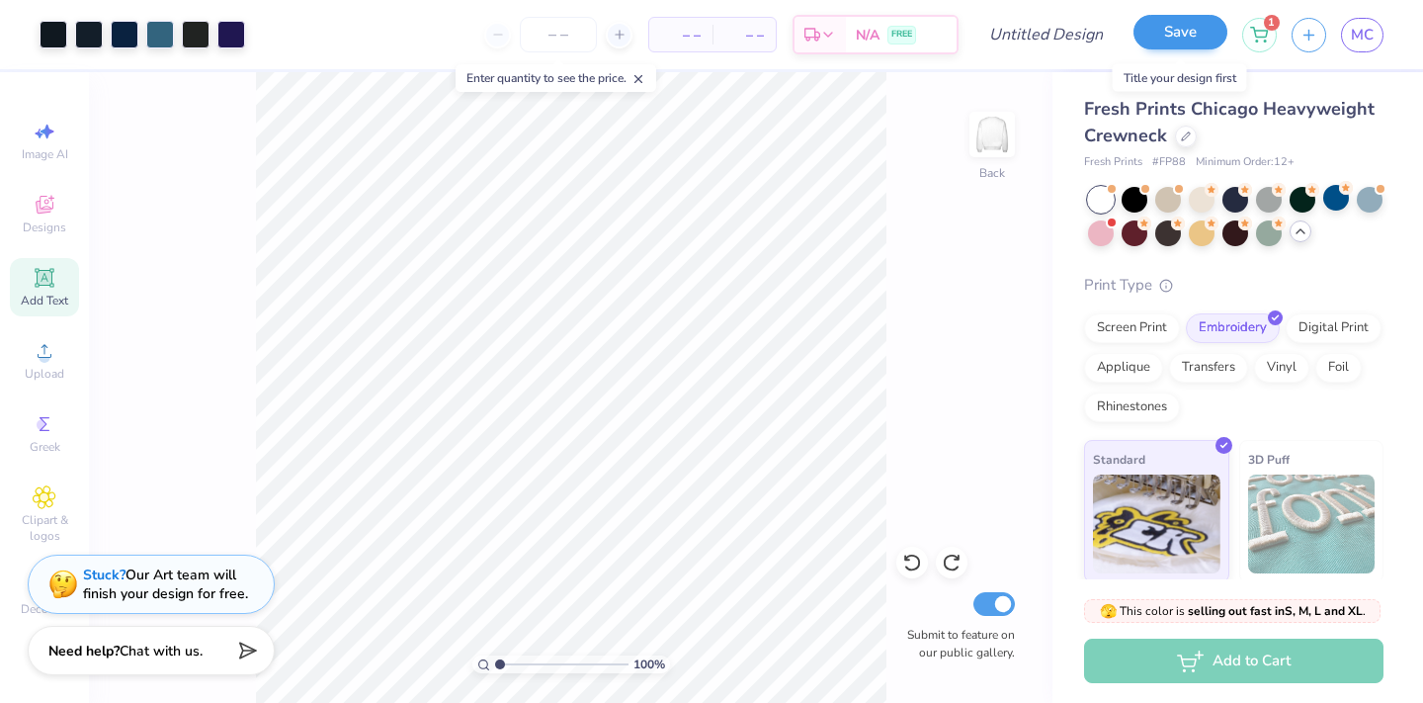
click at [1188, 34] on button "Save" at bounding box center [1181, 32] width 94 height 35
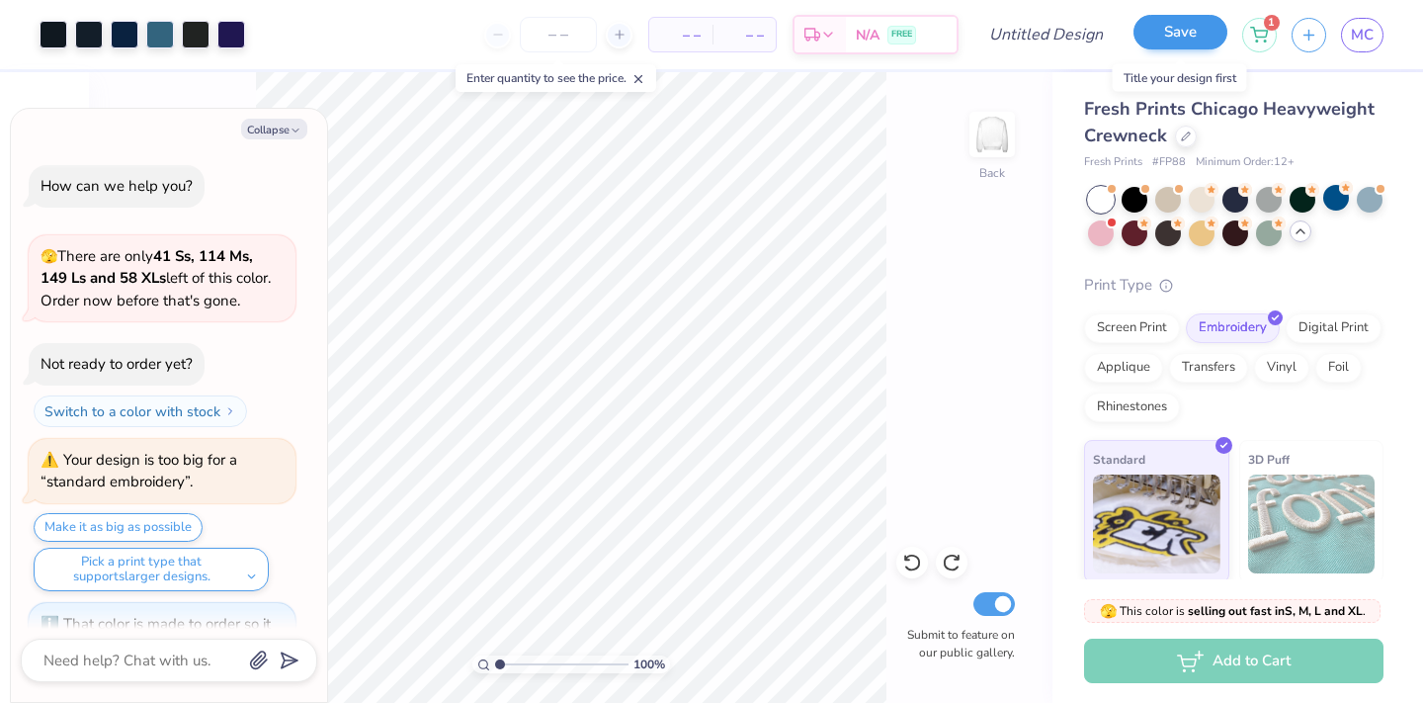
scroll to position [505, 0]
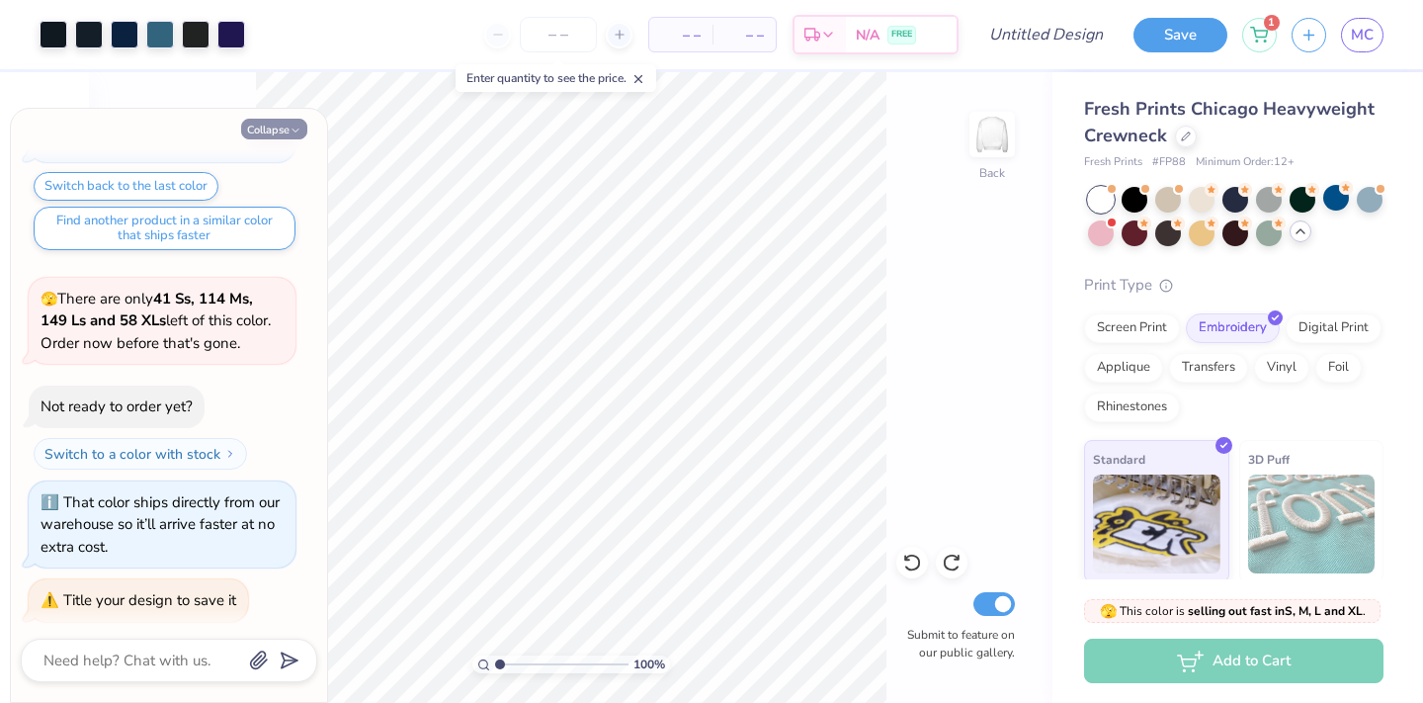
click at [261, 121] on button "Collapse" at bounding box center [274, 129] width 66 height 21
type textarea "x"
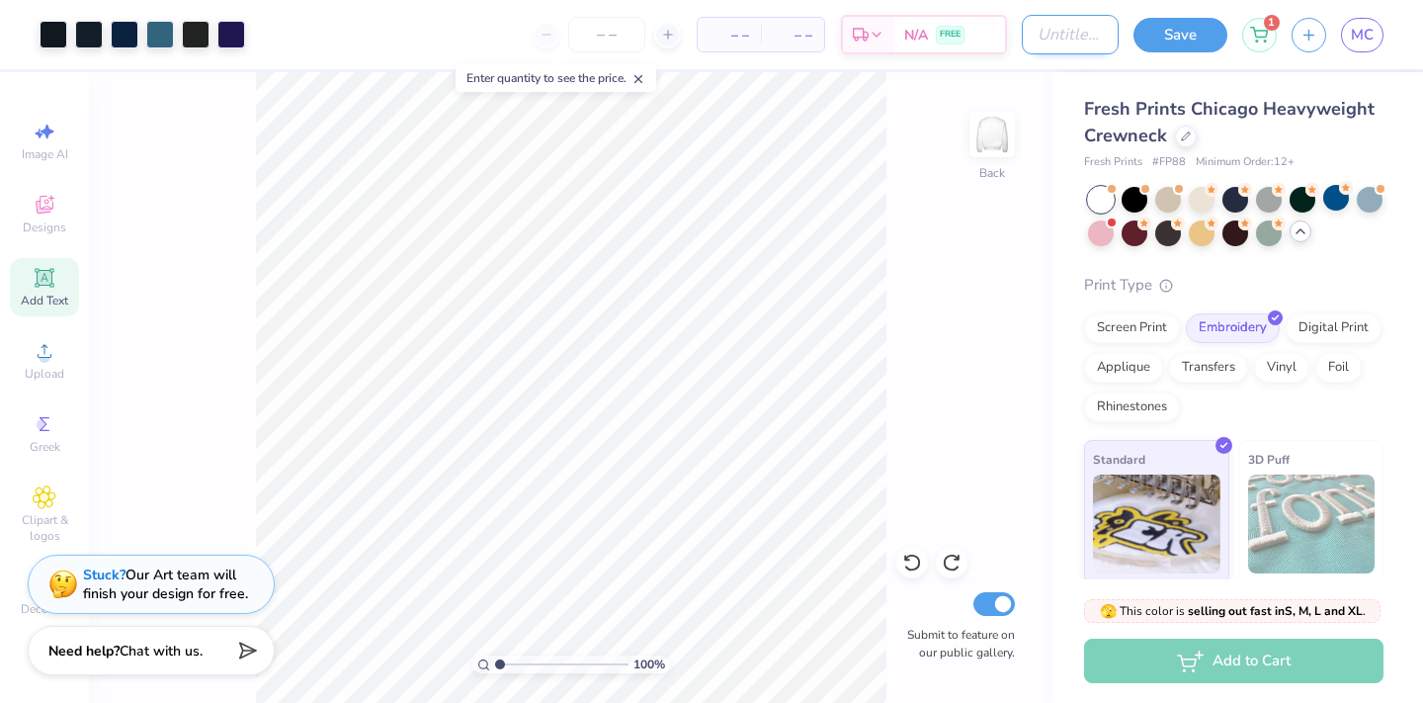
click at [1022, 35] on input "Design Title" at bounding box center [1070, 35] width 97 height 40
click at [1017, 35] on div "Art colors – – Per Item – – Total Est. Delivery N/A FREE Design Title Save 1 MC" at bounding box center [711, 34] width 1423 height 69
click at [901, 166] on div "100 % Back Submit to feature on our public gallery." at bounding box center [571, 387] width 964 height 631
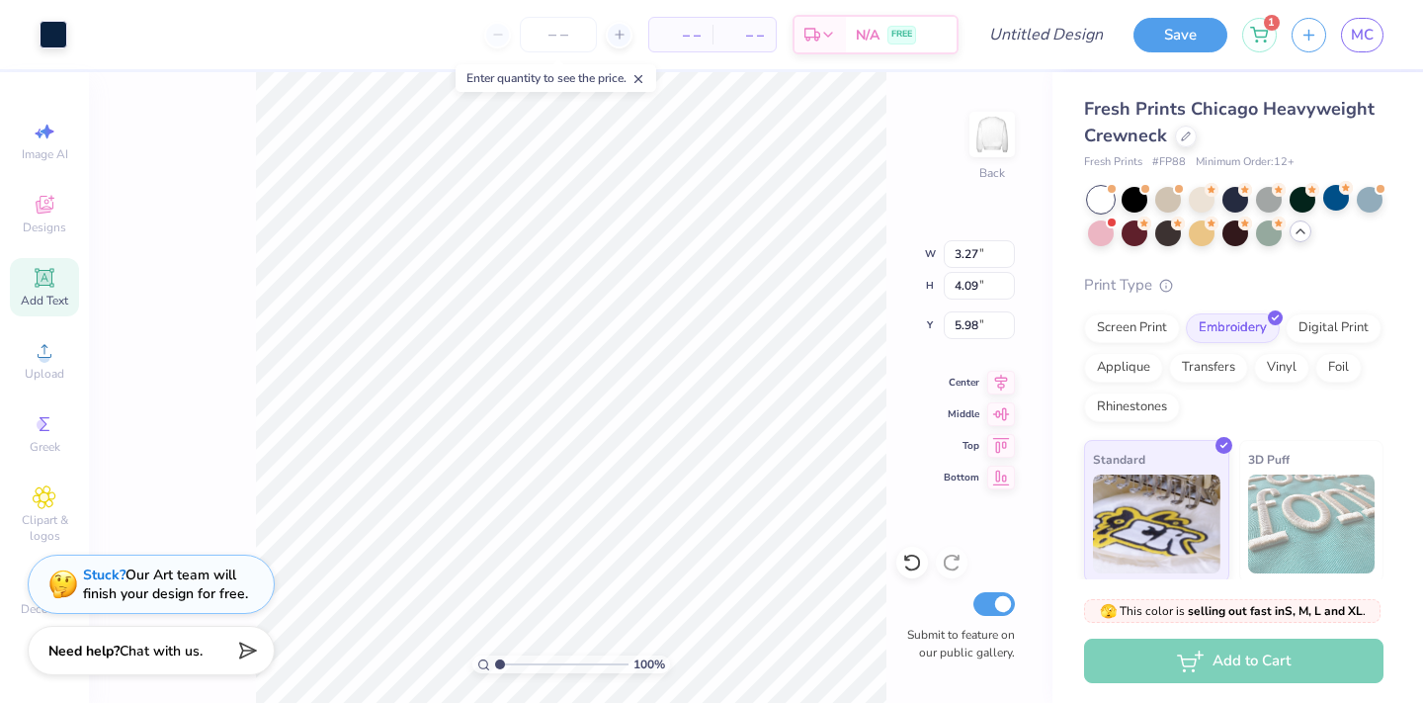
type input "5.46"
type input "6.86"
type input "8.06"
type input "3.56"
type input "7.54"
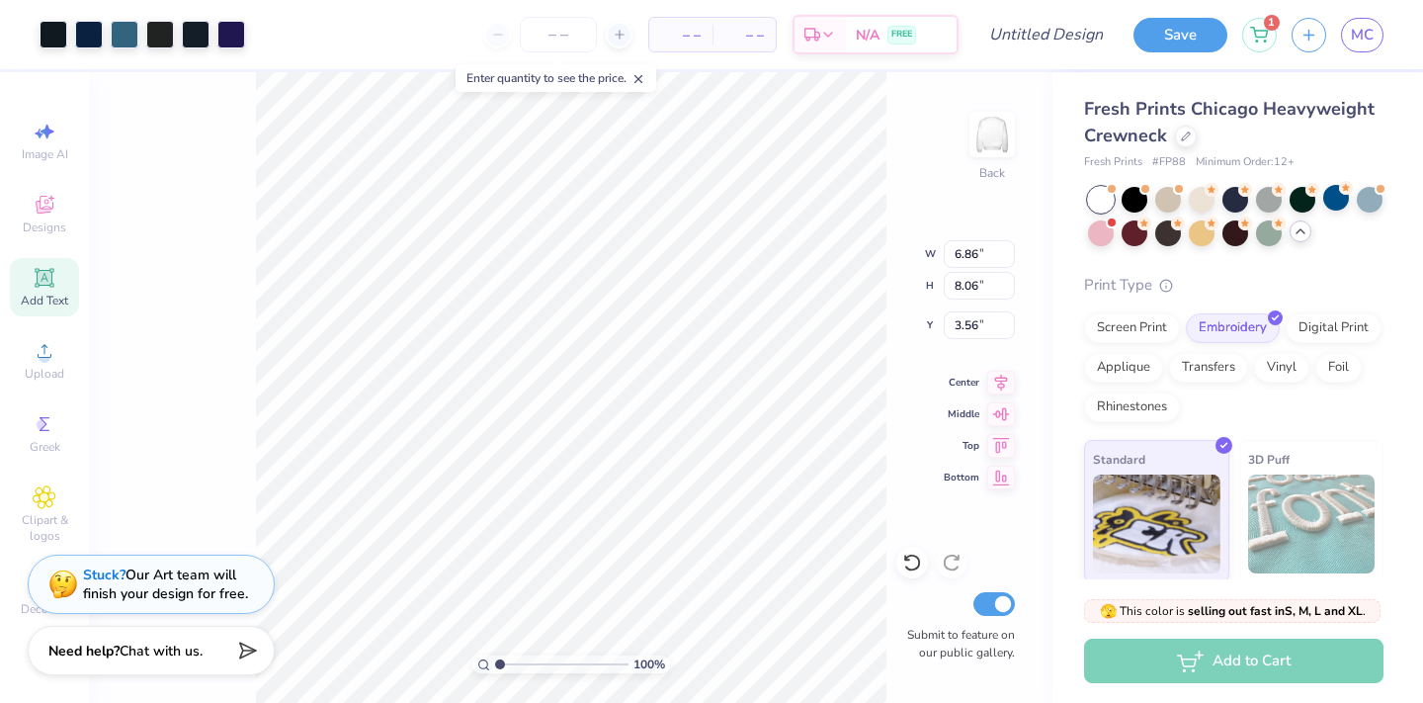
type input "8.86"
type input "2.56"
click at [994, 388] on icon at bounding box center [1001, 380] width 28 height 24
click at [998, 380] on icon at bounding box center [1001, 379] width 13 height 17
click at [997, 380] on icon at bounding box center [1001, 380] width 28 height 24
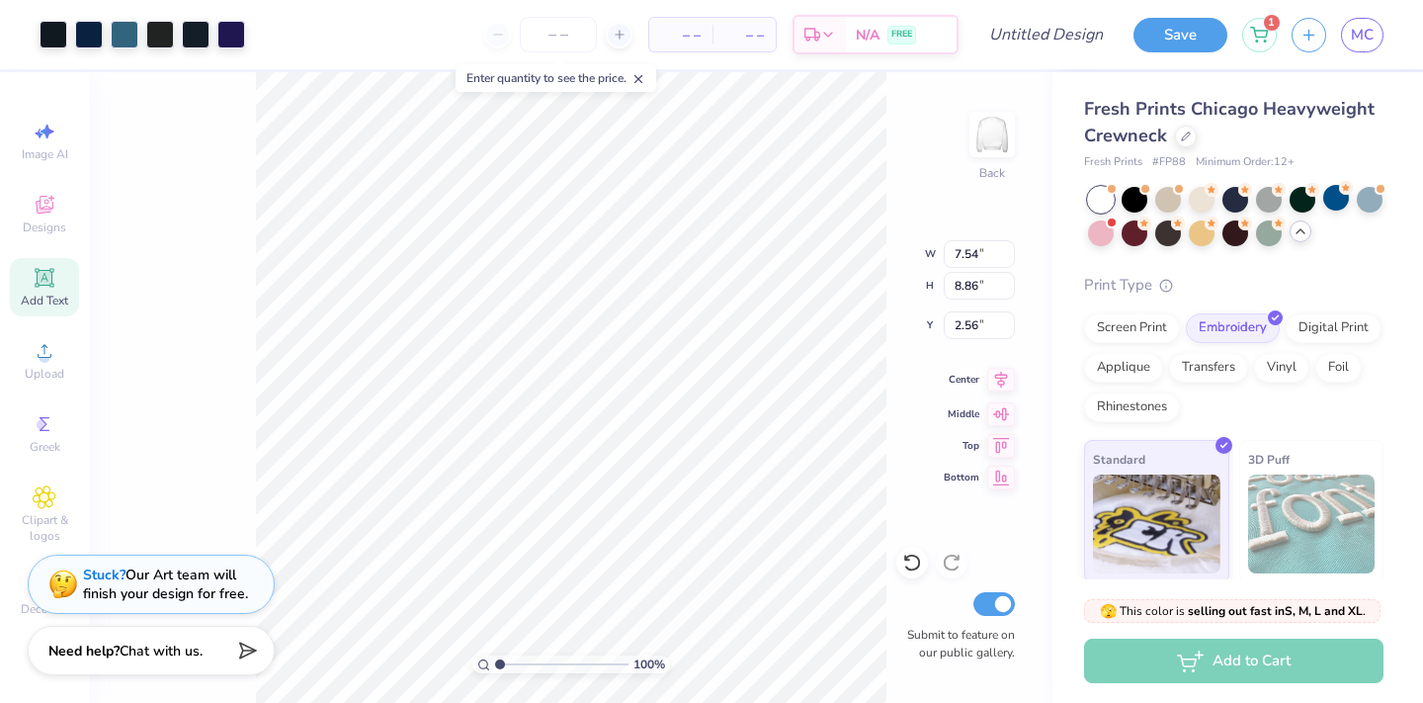
click at [997, 380] on icon at bounding box center [1001, 380] width 28 height 24
click at [998, 433] on div "100 % Back W 7.54 7.54 " H 8.86 8.86 " Y 2.56 2.56 " Center Middle Top Bottom S…" at bounding box center [571, 387] width 964 height 631
click at [998, 440] on div "100 % Back W 7.54 7.54 " H 8.86 8.86 " Y 2.56 2.56 " Center Middle Top Bottom S…" at bounding box center [571, 387] width 964 height 631
click at [570, 33] on input "number" at bounding box center [558, 35] width 77 height 36
click at [642, 79] on line at bounding box center [638, 79] width 7 height 7
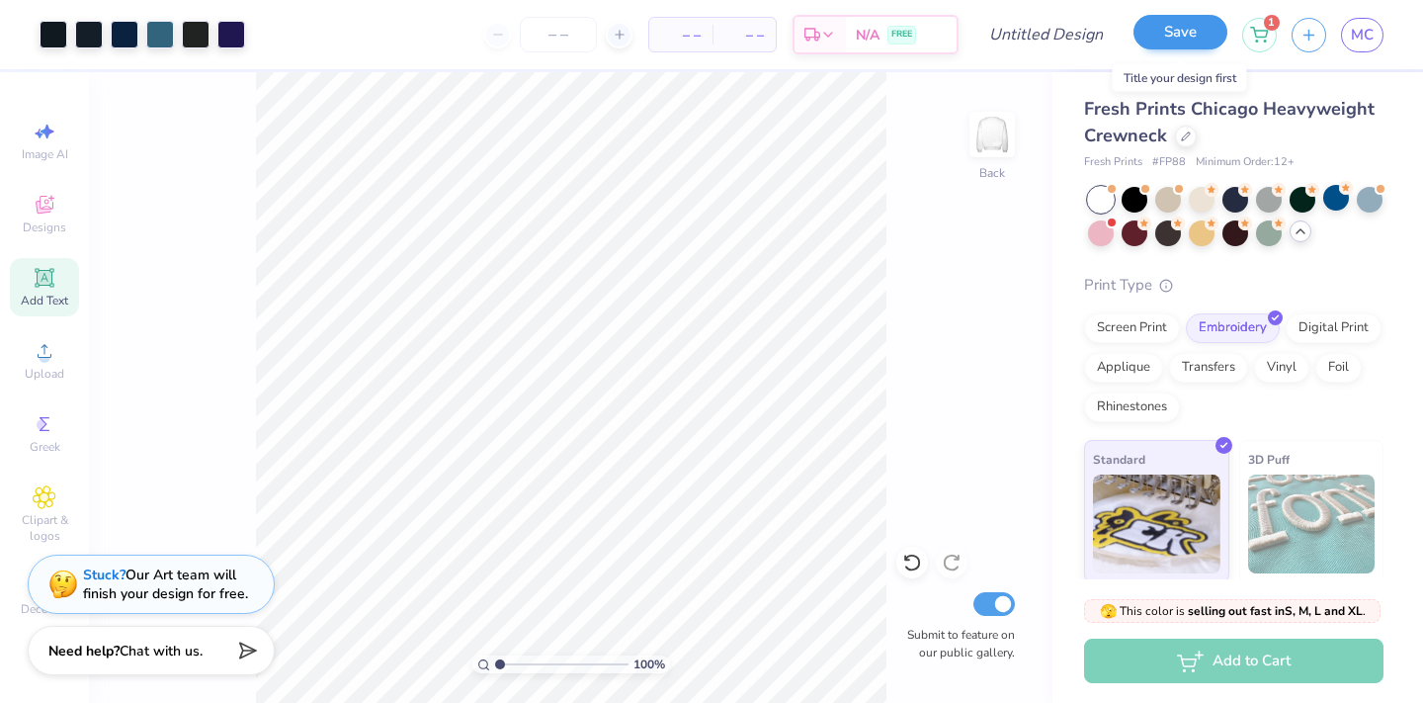
click at [1193, 28] on button "Save" at bounding box center [1181, 32] width 94 height 35
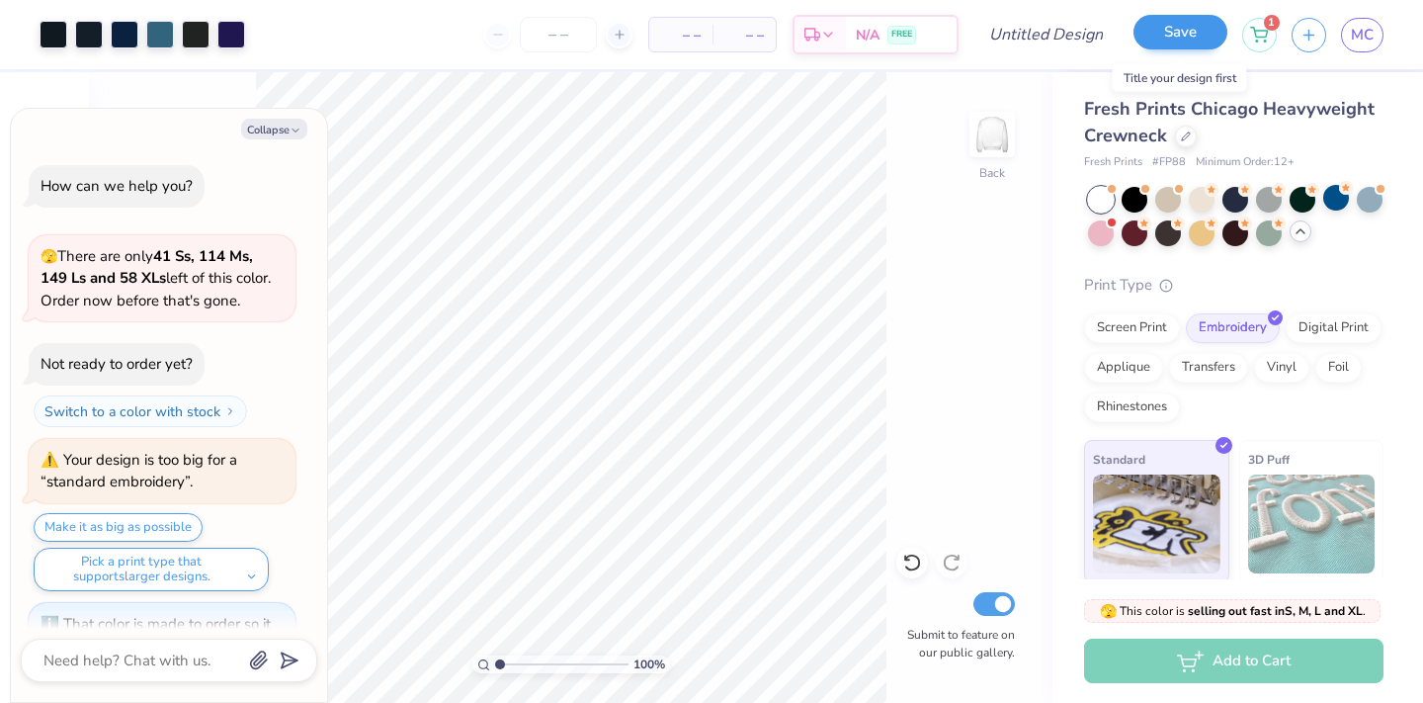
scroll to position [558, 0]
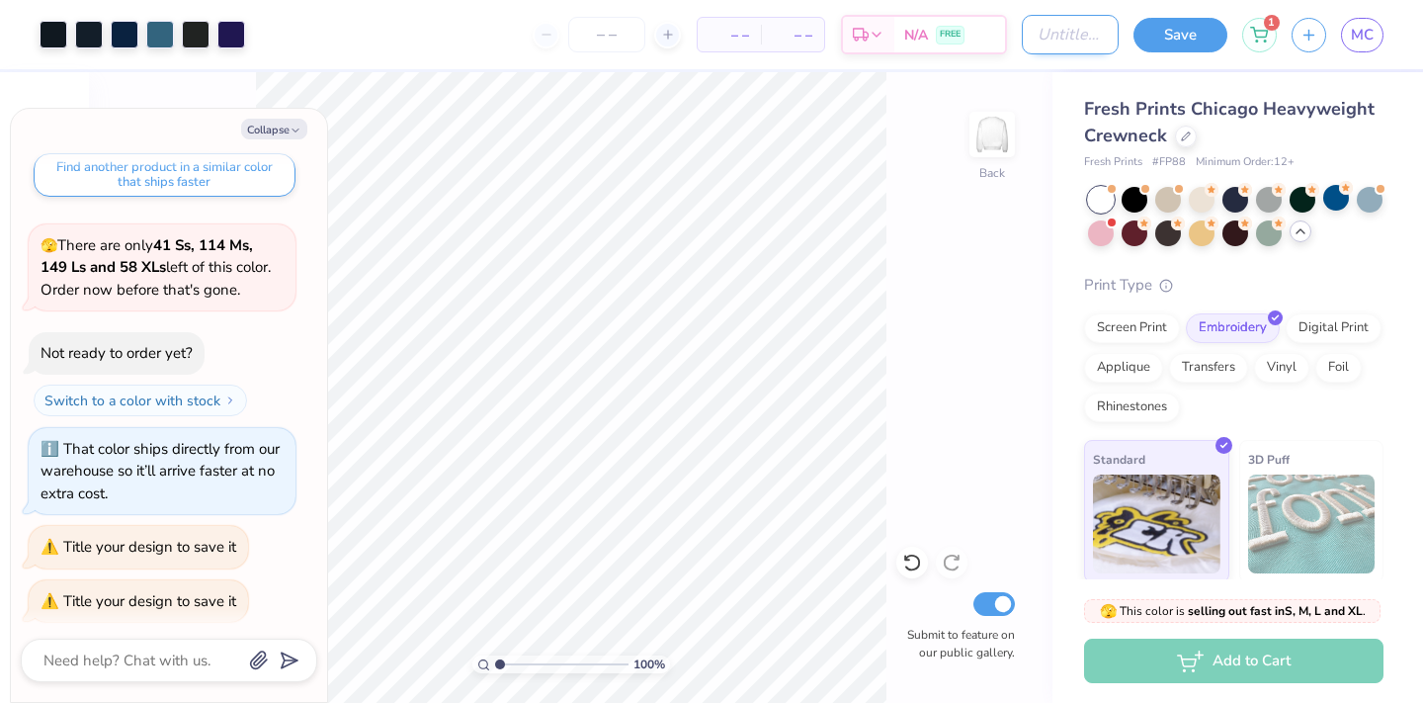
type textarea "x"
click at [1068, 42] on input "Design Title" at bounding box center [1070, 35] width 97 height 40
type input "B"
type textarea "x"
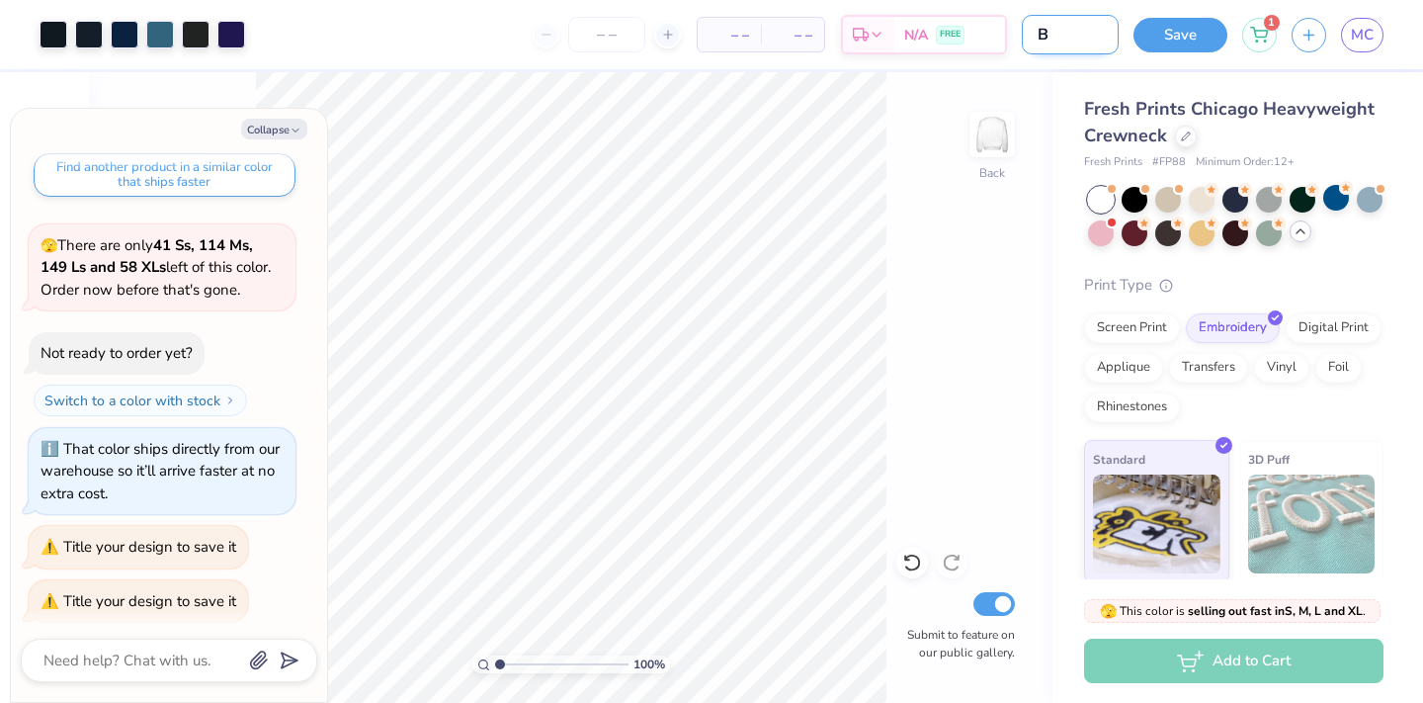
type input "Ba"
type textarea "x"
type input "Bai"
type textarea "x"
type input "Bais"
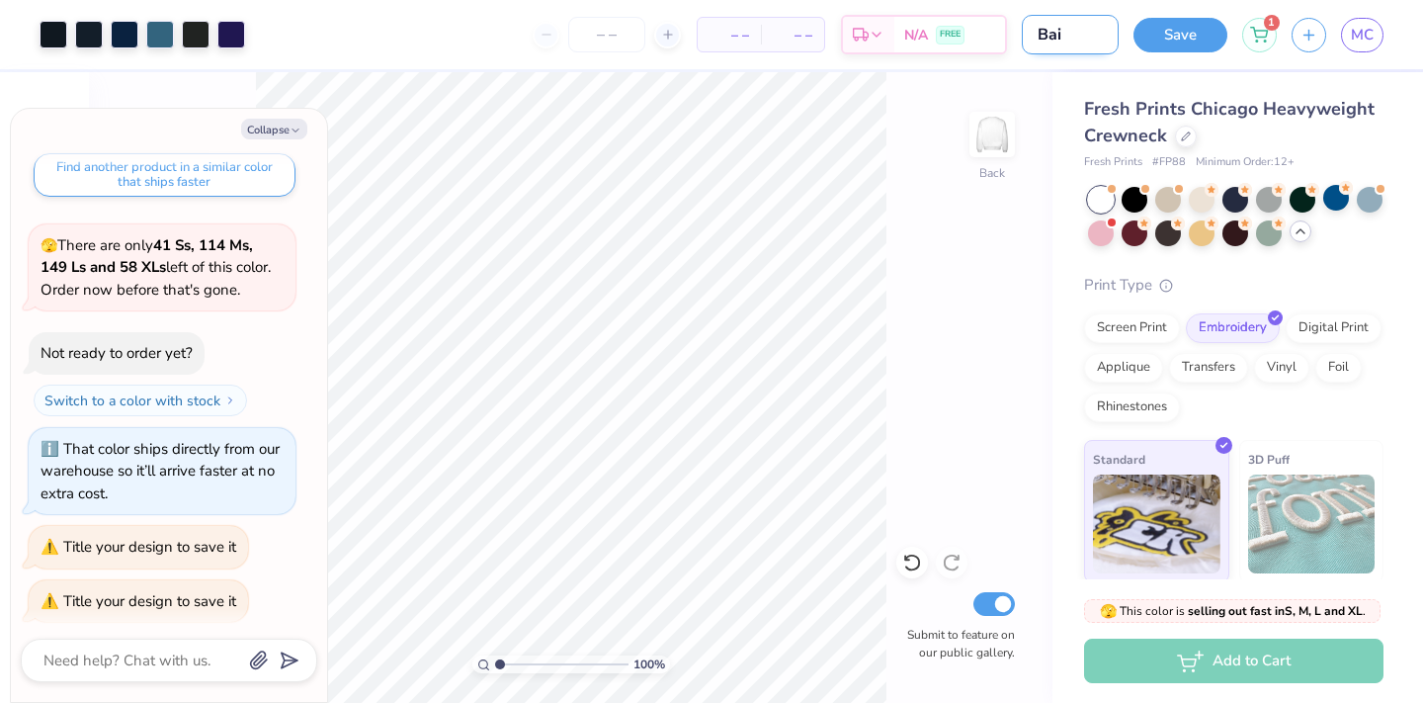
type textarea "x"
type input "Bai"
type textarea "x"
type input "Ba"
type textarea "x"
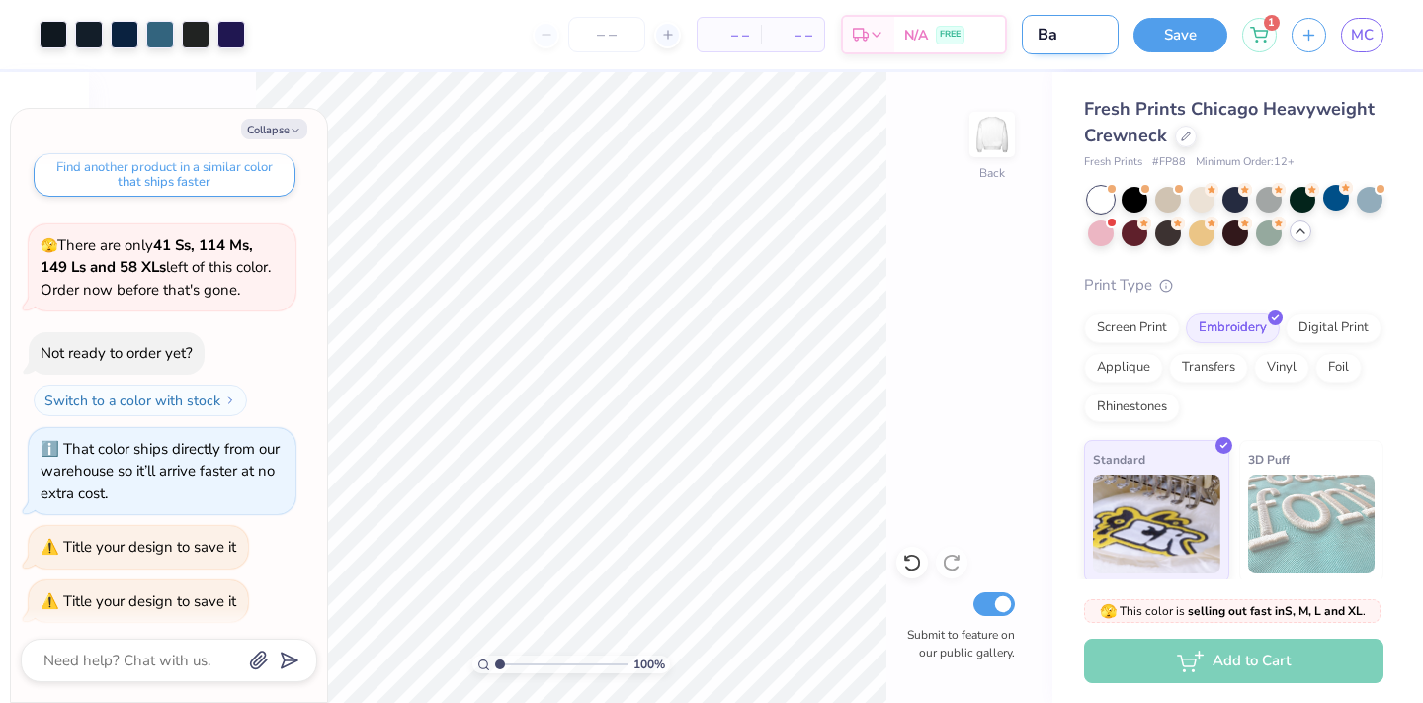
type input "Bas"
type textarea "x"
type input "Basi"
type textarea "x"
type input "Basic"
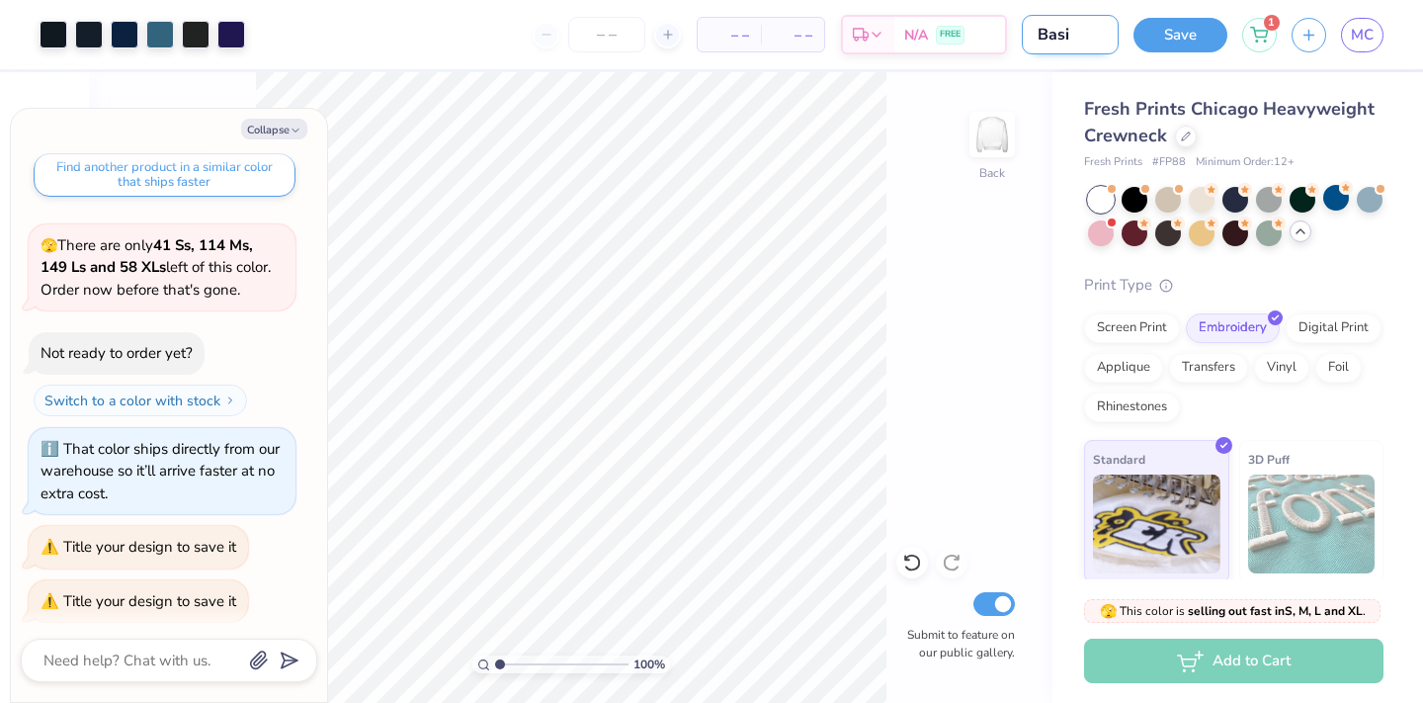
type textarea "x"
type input "Basic"
type textarea "x"
type input "Basic G"
type textarea "x"
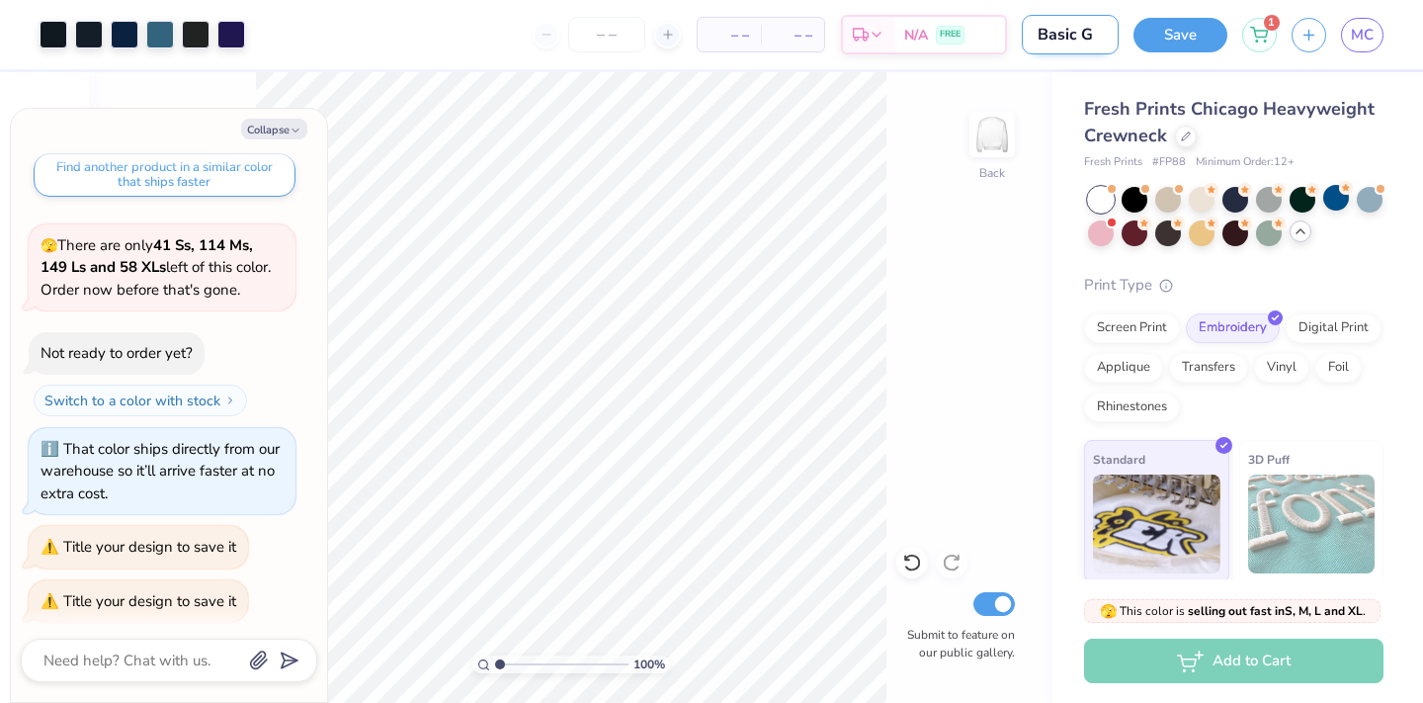
type input "Basic"
type textarea "x"
type input "Basic C"
type textarea "x"
type input "Basic Cr"
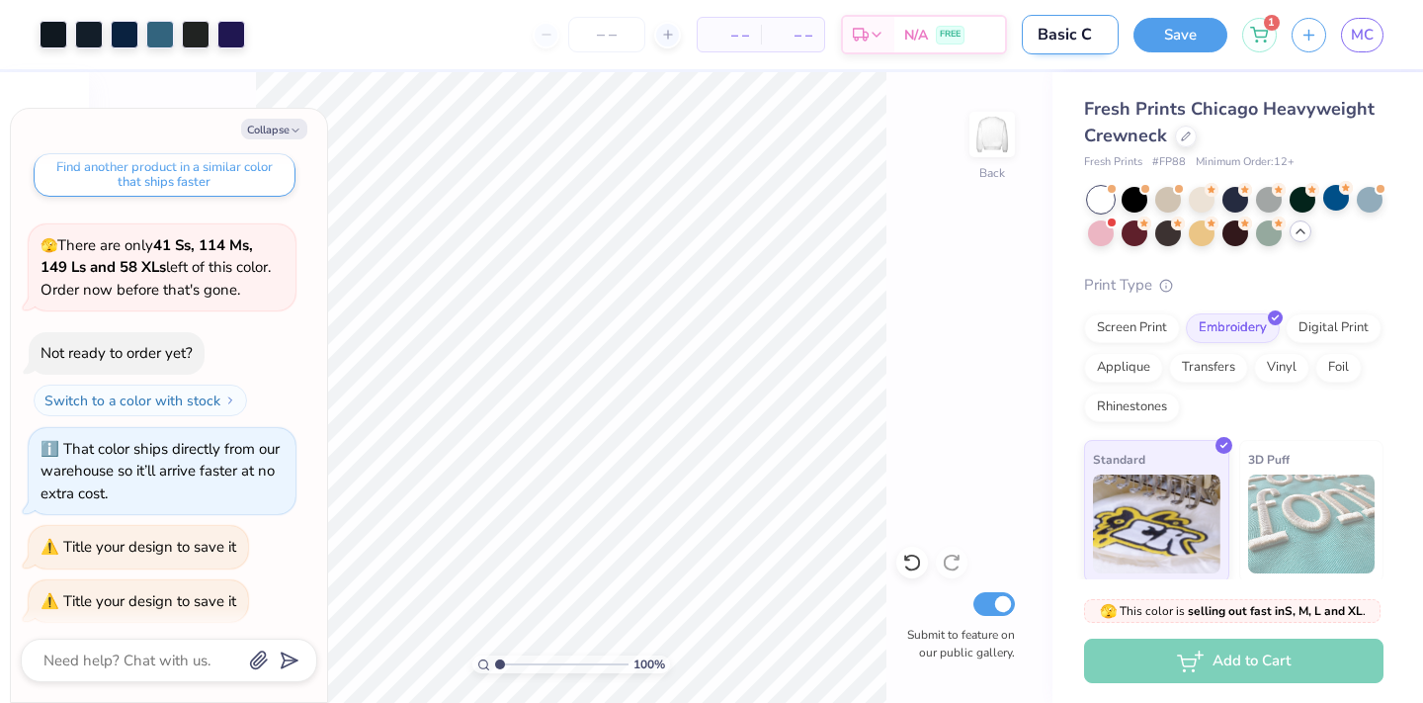
type textarea "x"
type input "Basic Cre"
type textarea "x"
type input "Basic Crew"
type textarea "x"
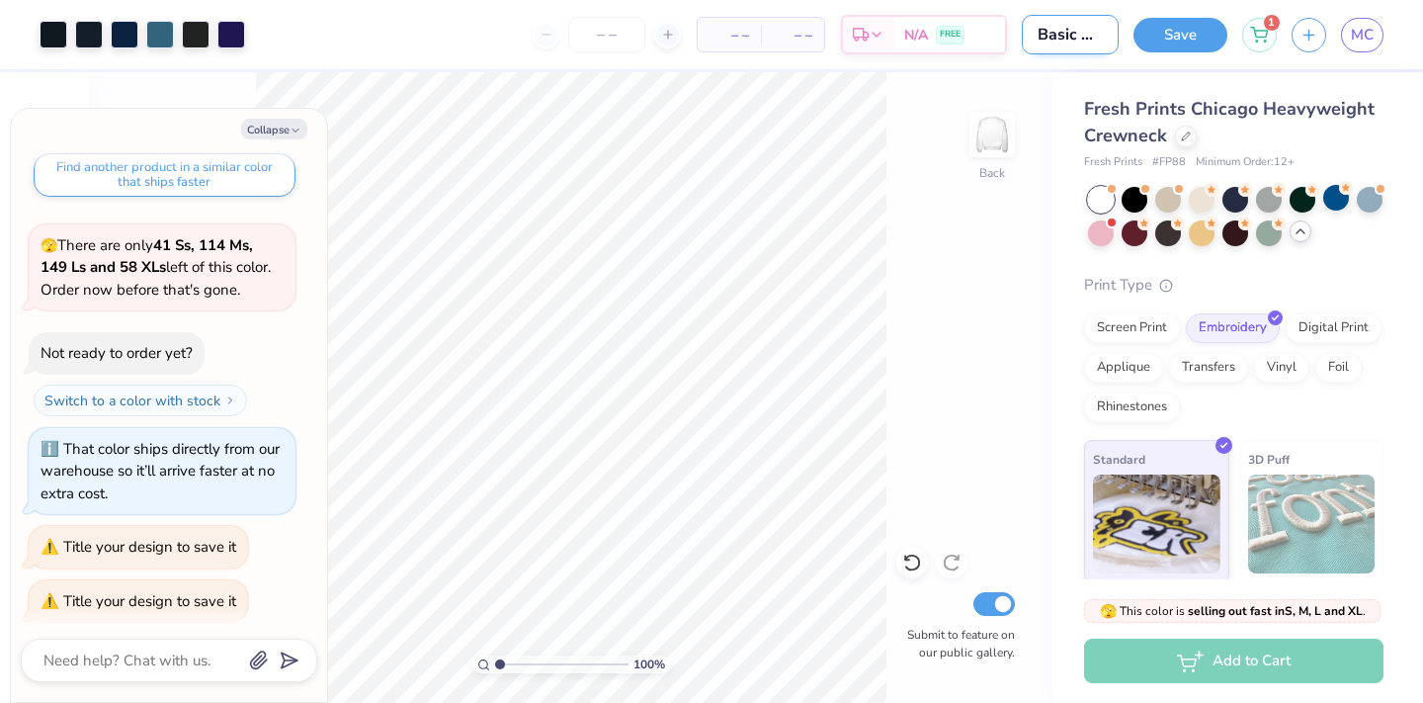
type input "Basic Crew"
type textarea "x"
type input "Basic Crew S"
type textarea "x"
type input "Basic Crew"
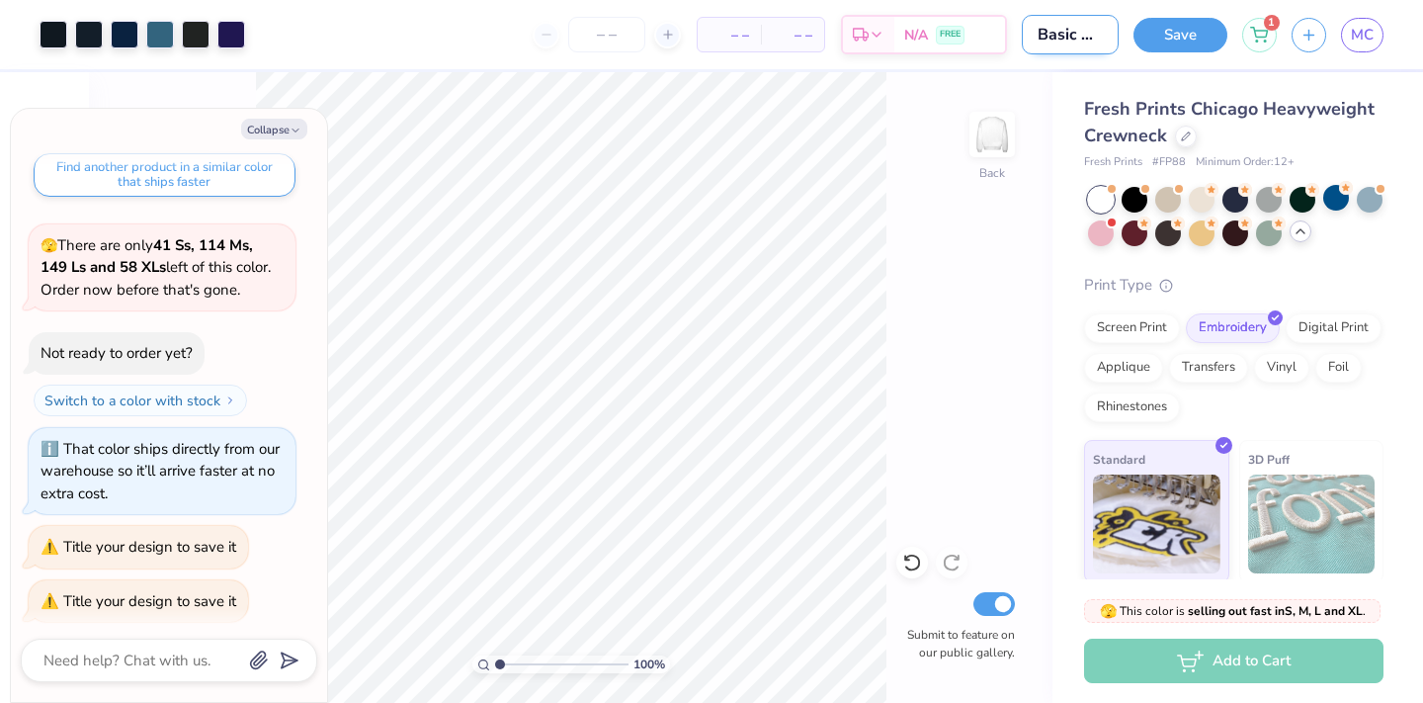
type textarea "x"
type input "Basic Crew"
type textarea "x"
type input "Basic Cre"
type textarea "x"
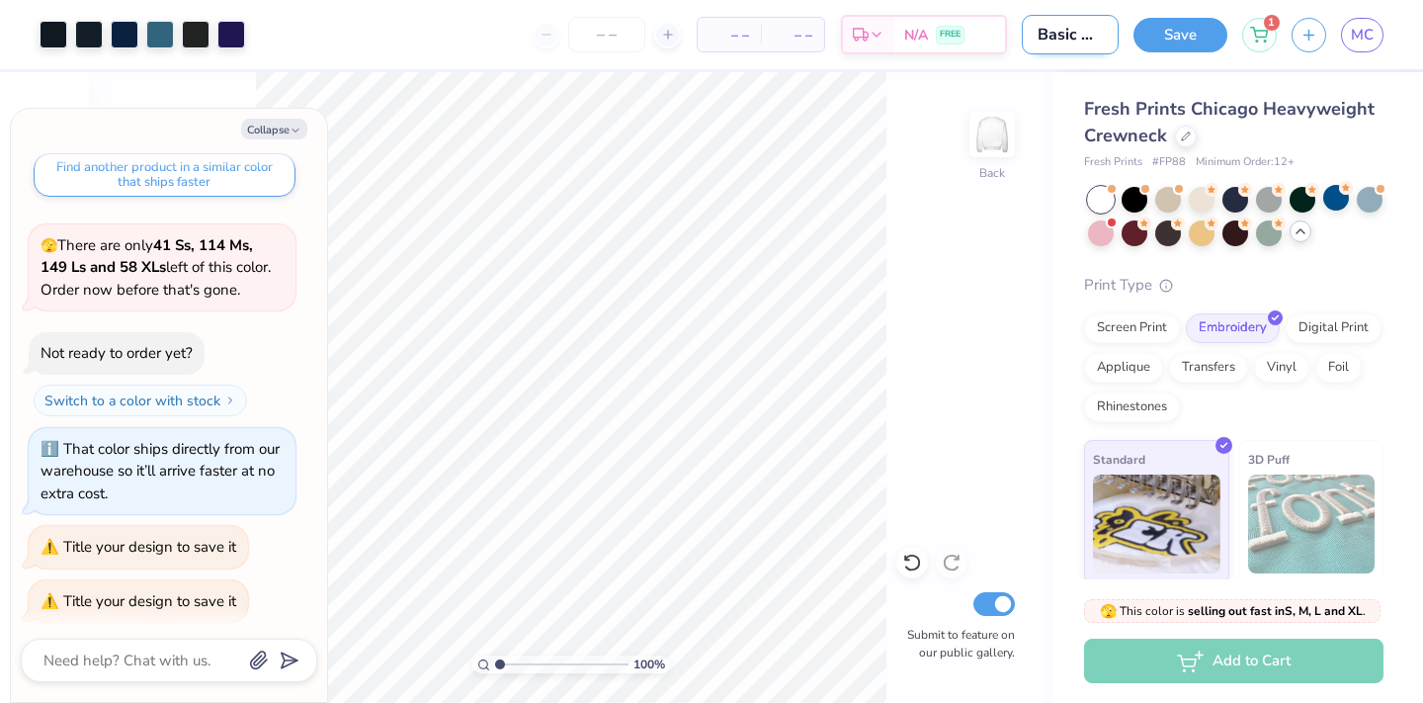
type input "Basic Cr"
type textarea "x"
type input "Basic C"
type textarea "x"
type input "Basic"
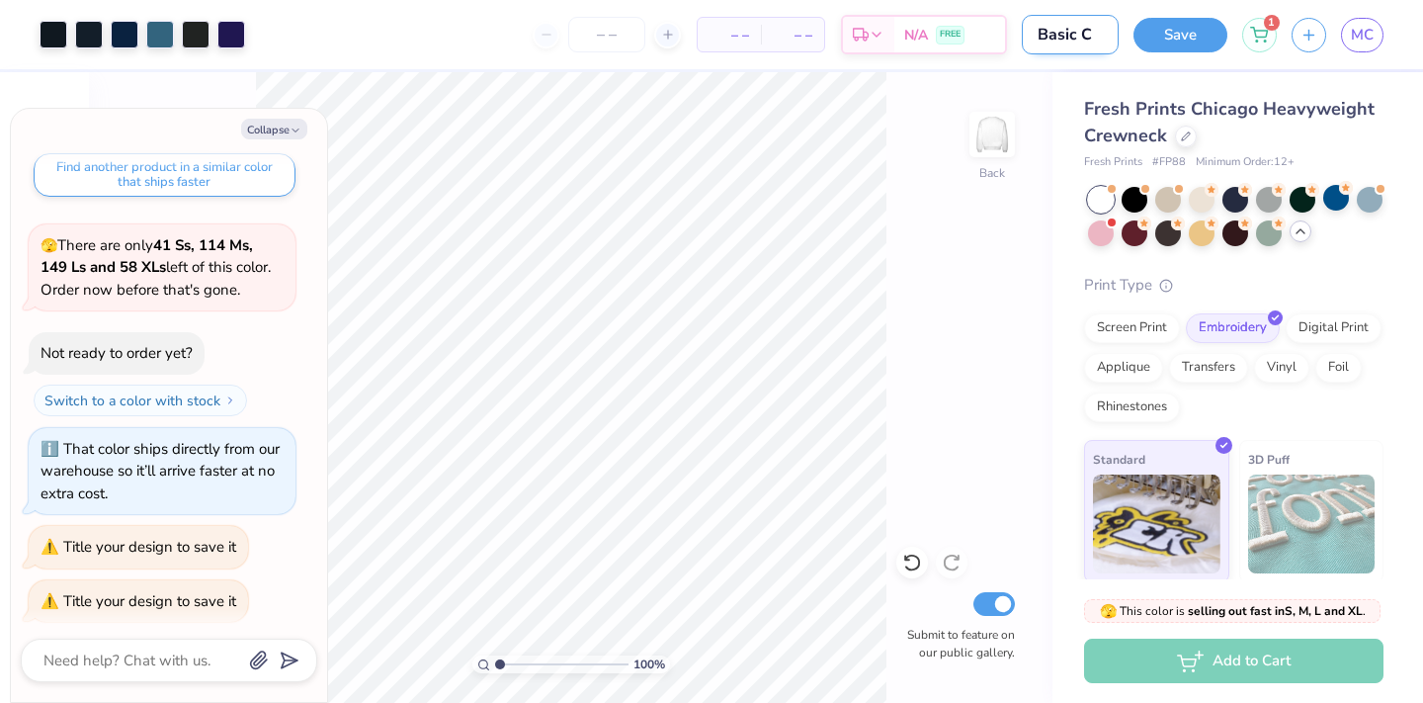
type textarea "x"
type input "Basic"
type textarea "x"
type input "Basi"
type textarea "x"
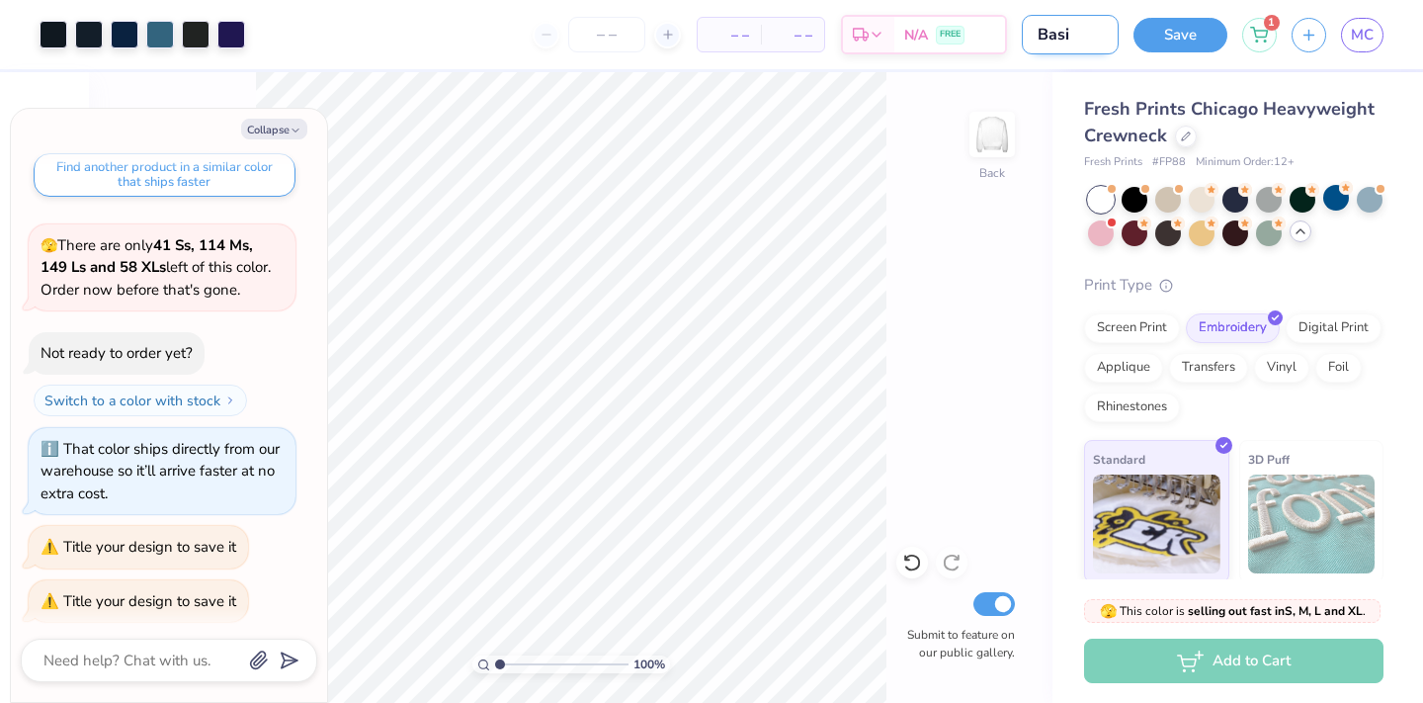
type input "Bas"
type textarea "x"
type input "Ba"
type textarea "x"
type input "B"
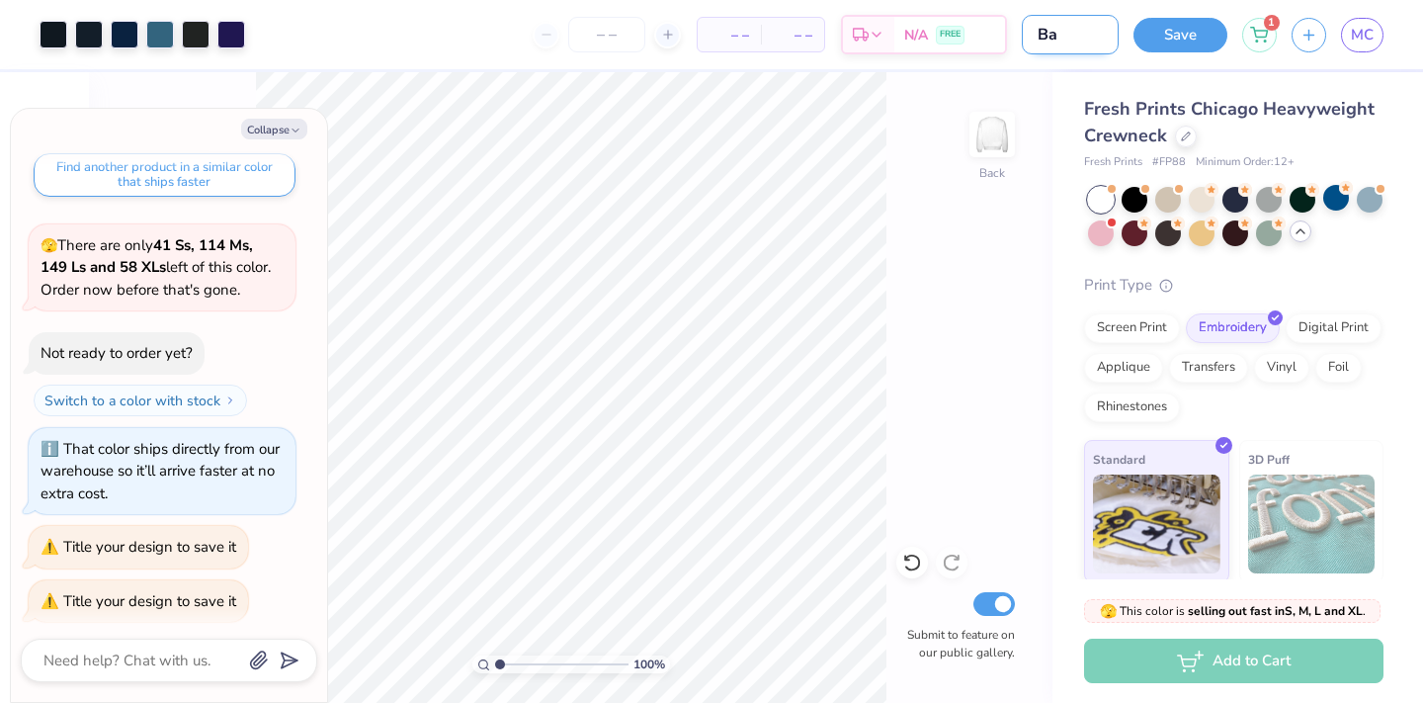
type textarea "x"
type input "S"
type textarea "x"
type input "SS"
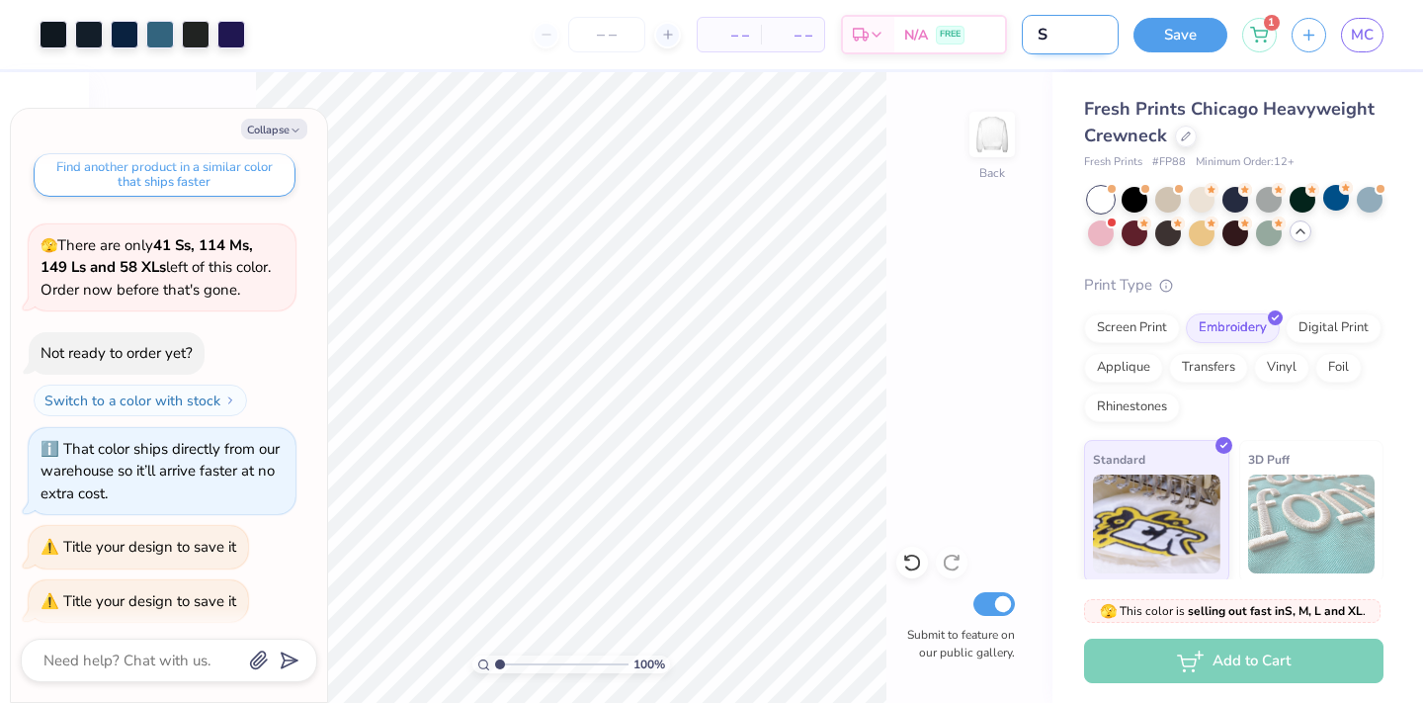
type textarea "x"
type input "SSP"
type textarea "x"
type input "SSP"
type textarea "x"
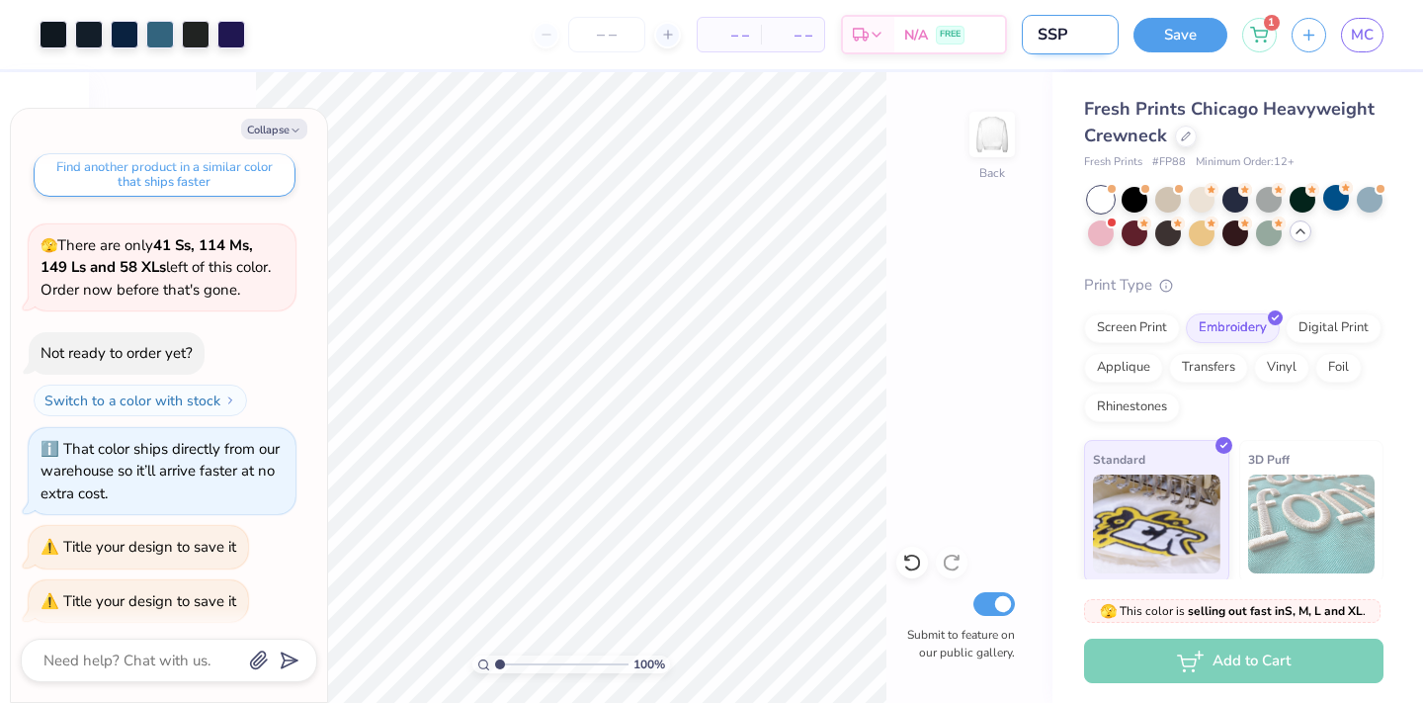
type input "SSP"
type textarea "x"
type input "SSP"
type textarea "x"
type input "SSP B"
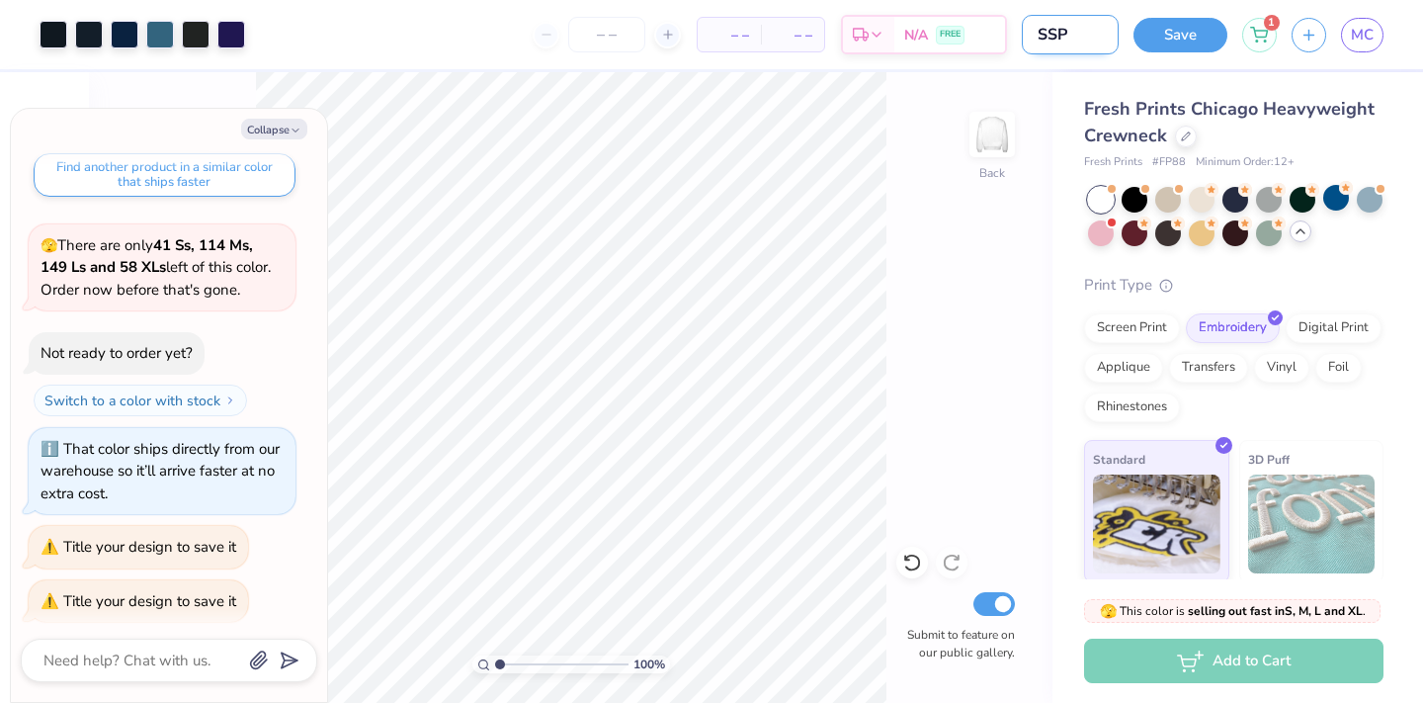
type textarea "x"
type input "SSP Ba"
type textarea "x"
type input "SSP Bas"
type textarea "x"
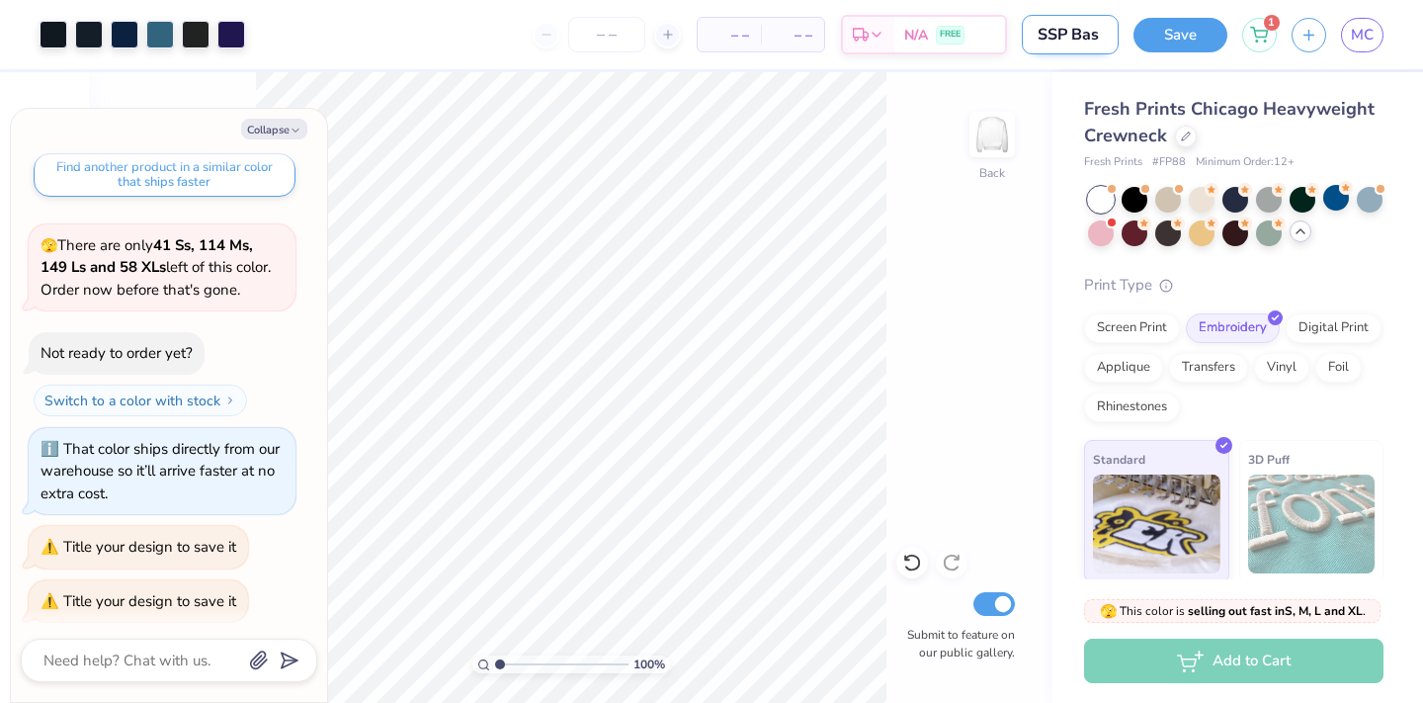
type input "SSP Basi"
type textarea "x"
type input "SSP Basic"
type textarea "x"
type input "SSP Basic"
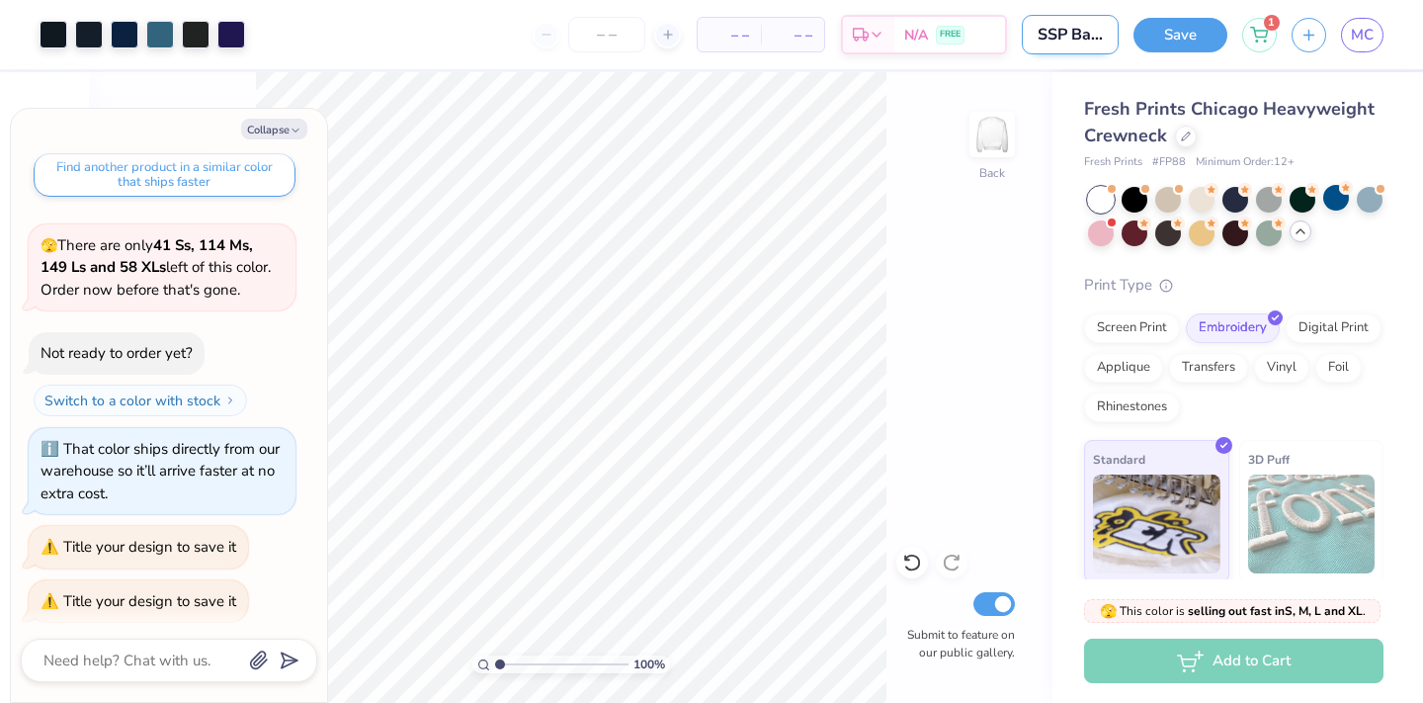
type textarea "x"
type input "SSP Basic C"
type textarea "x"
type input "SSP Basic Cr"
type textarea "x"
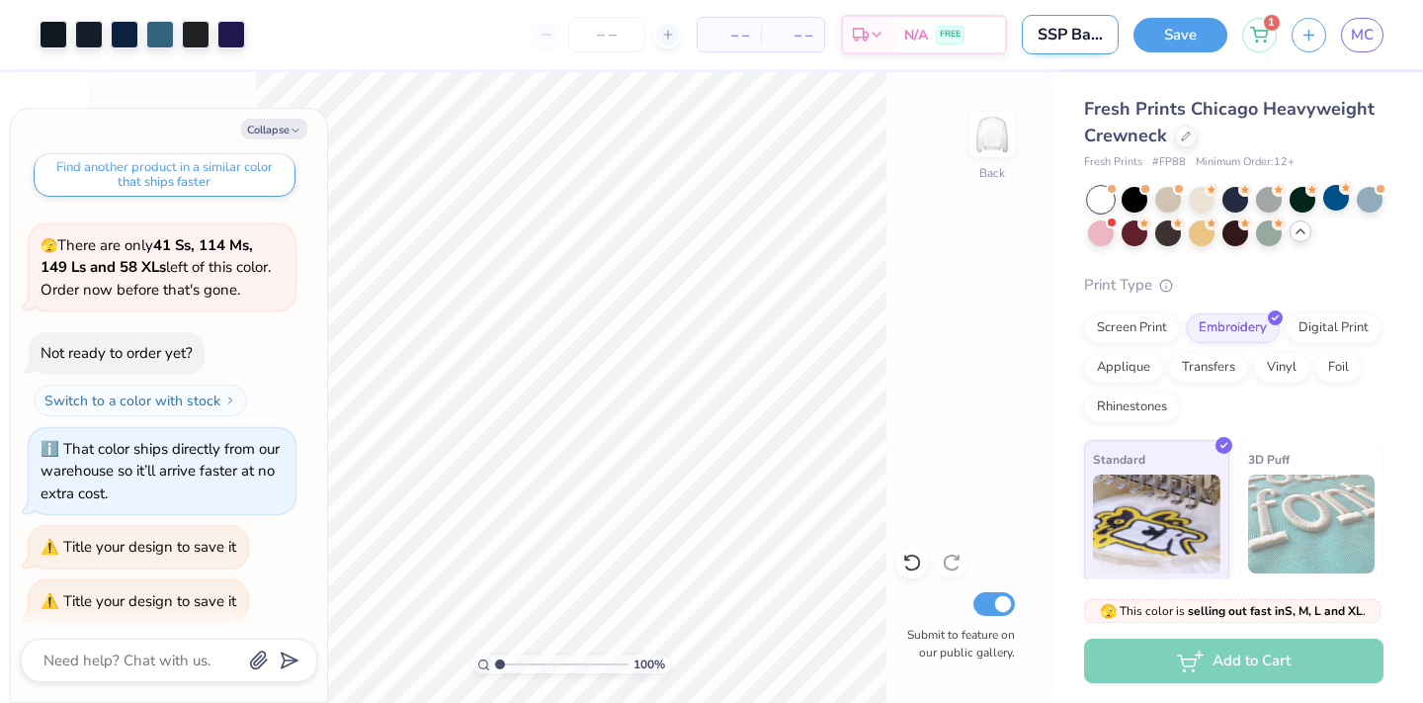
type input "SSP Basic Cre"
type textarea "x"
type input "SSP Basic Crew"
type textarea "x"
type input "SSP Basic Crew"
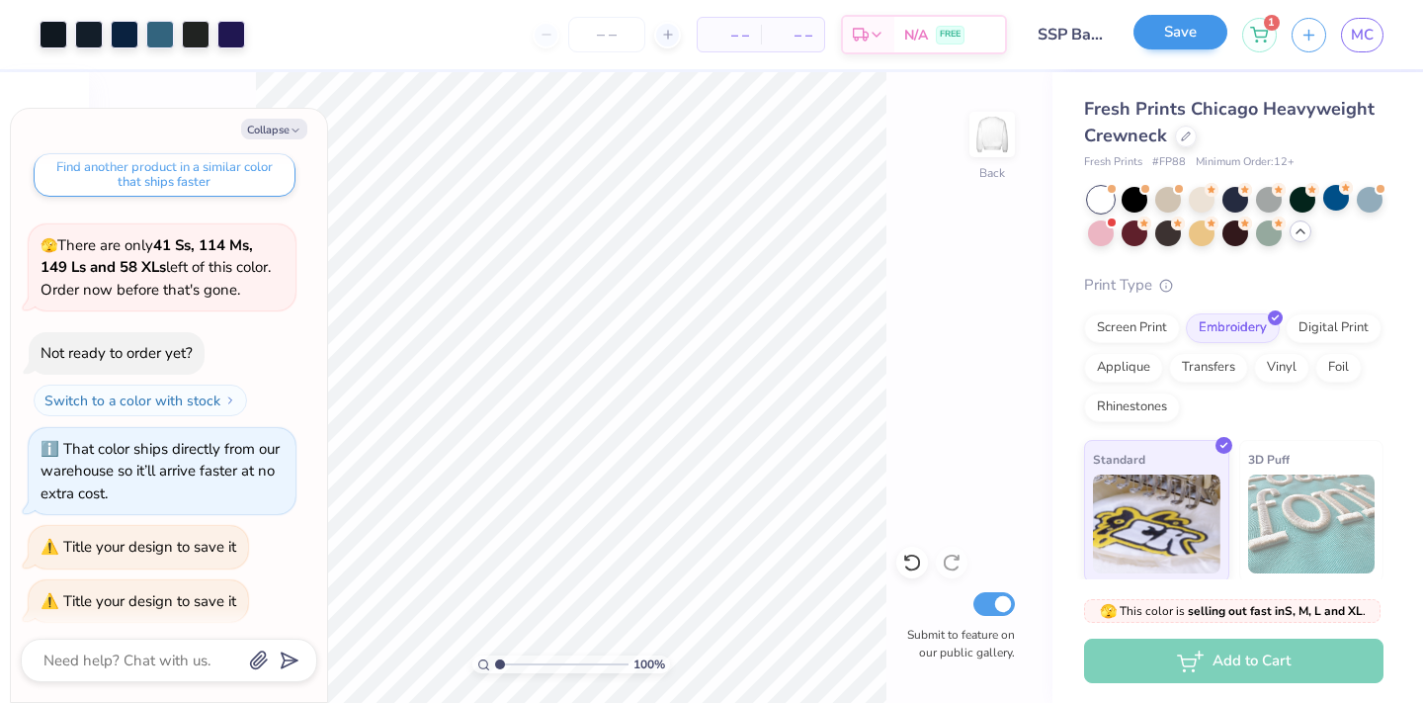
click at [1160, 30] on button "Save" at bounding box center [1181, 32] width 94 height 35
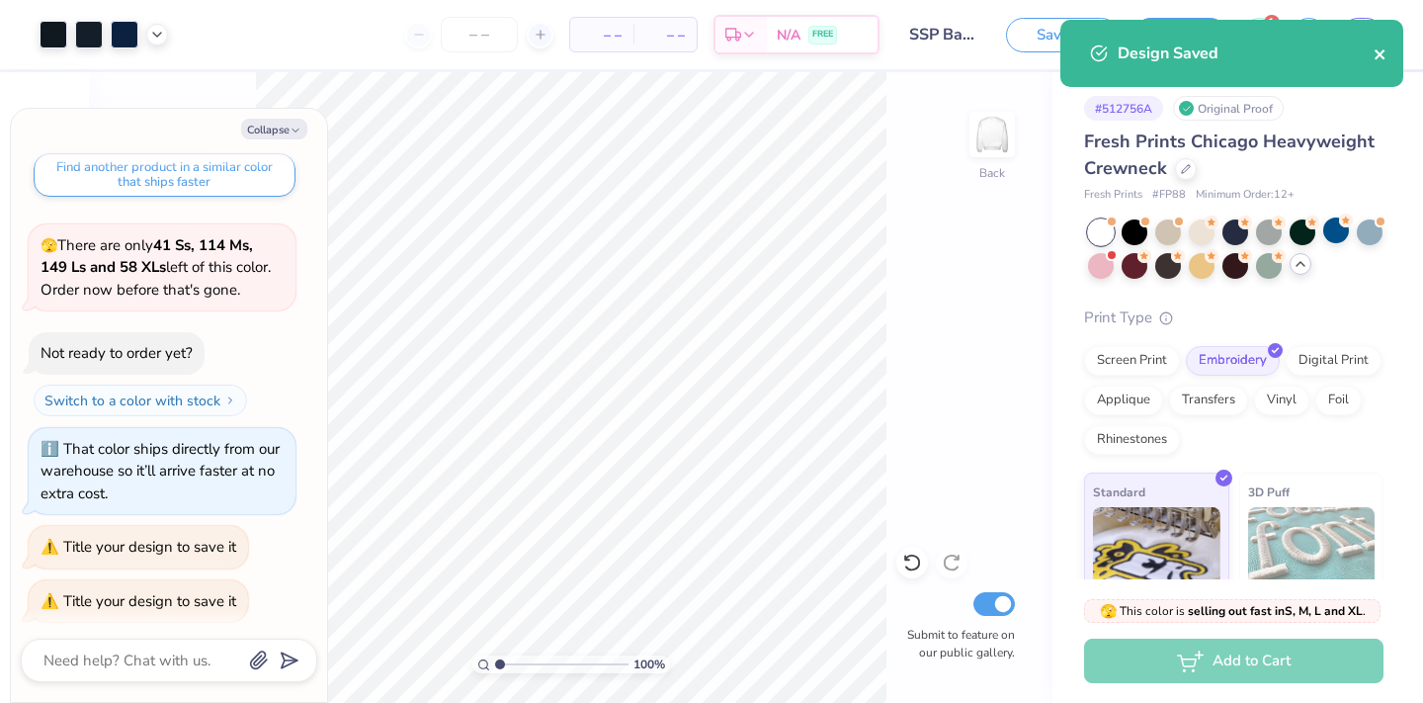
click at [1379, 49] on icon "close" at bounding box center [1381, 54] width 14 height 16
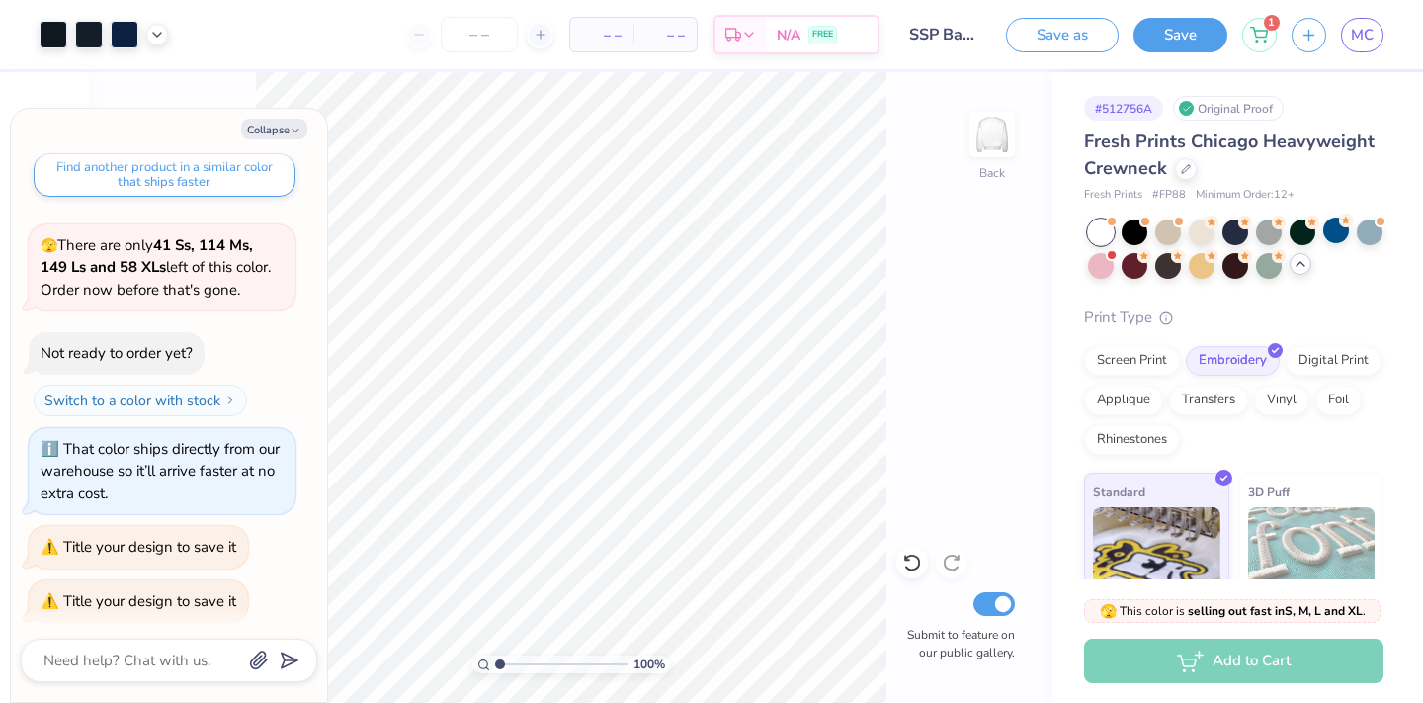
click at [1166, 12] on div "Save as Save 1 MC" at bounding box center [1214, 34] width 417 height 69
click at [1166, 29] on button "Save" at bounding box center [1181, 32] width 94 height 35
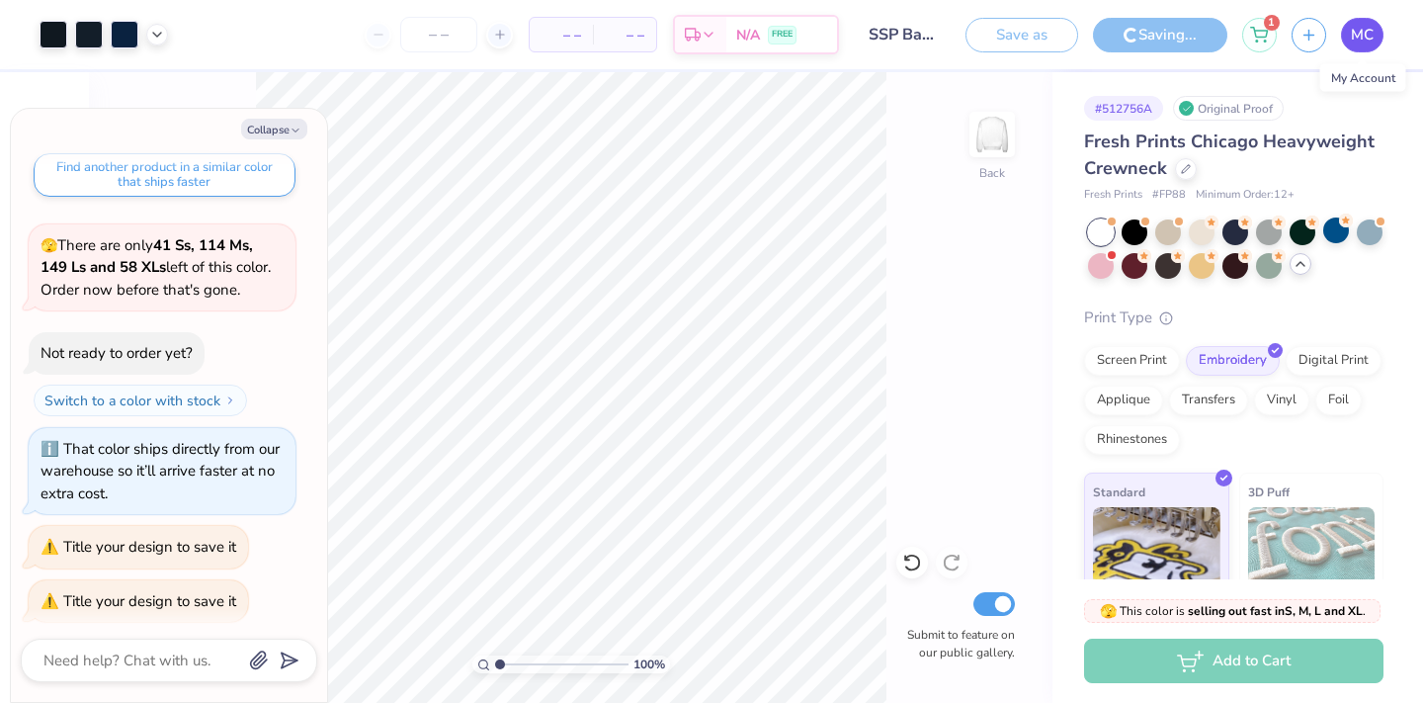
click at [1359, 42] on span "MC" at bounding box center [1362, 35] width 23 height 23
type textarea "x"
